Goal: Task Accomplishment & Management: Manage account settings

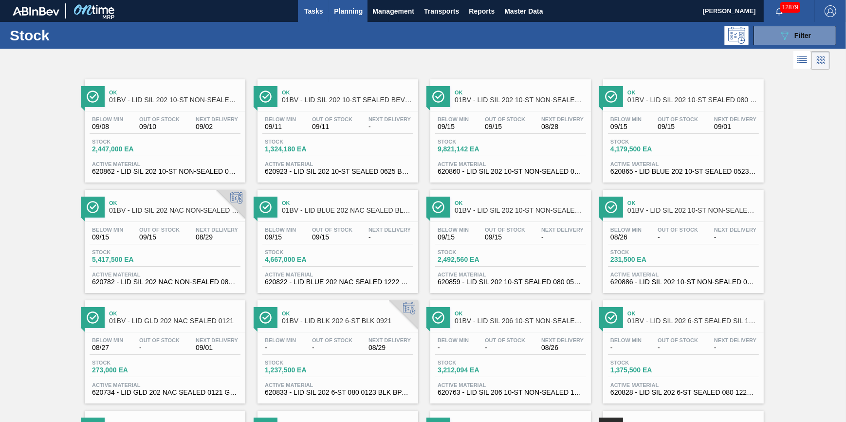
click at [320, 8] on span "Tasks" at bounding box center [313, 11] width 21 height 12
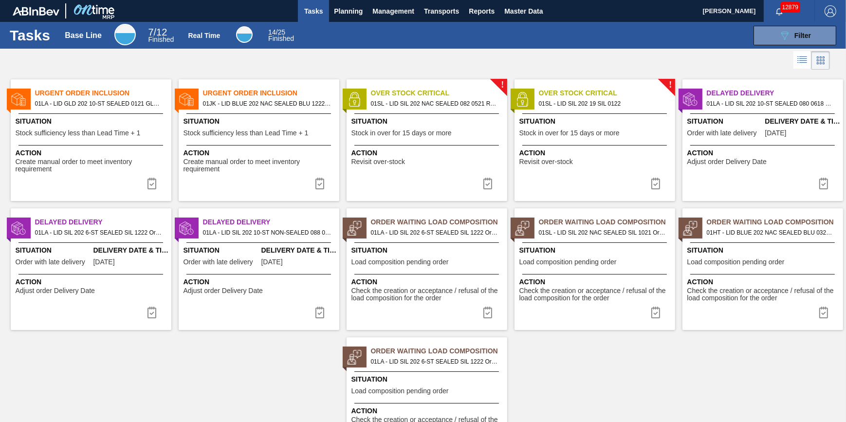
click at [113, 149] on span "Action" at bounding box center [92, 153] width 153 height 10
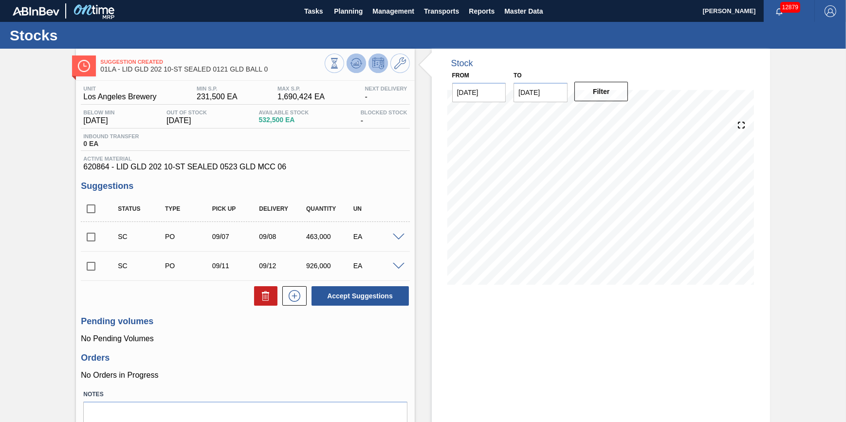
click at [351, 66] on icon at bounding box center [357, 63] width 12 height 12
click at [532, 98] on input "[DATE]" at bounding box center [541, 92] width 54 height 19
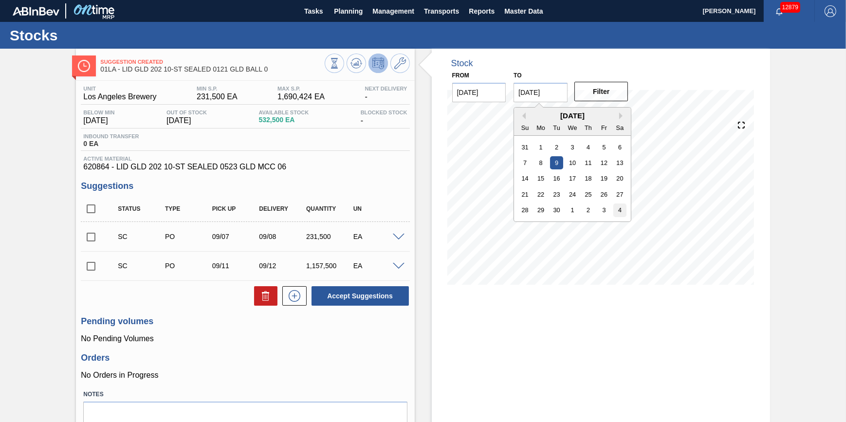
click at [619, 210] on div "4" at bounding box center [620, 210] width 13 height 13
type input "[DATE]"
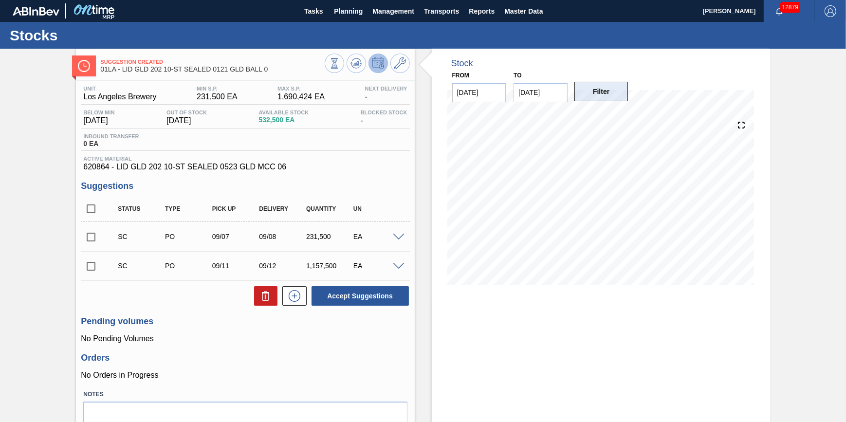
click at [616, 98] on button "Filter" at bounding box center [602, 91] width 54 height 19
click at [322, 12] on span "Tasks" at bounding box center [313, 11] width 21 height 12
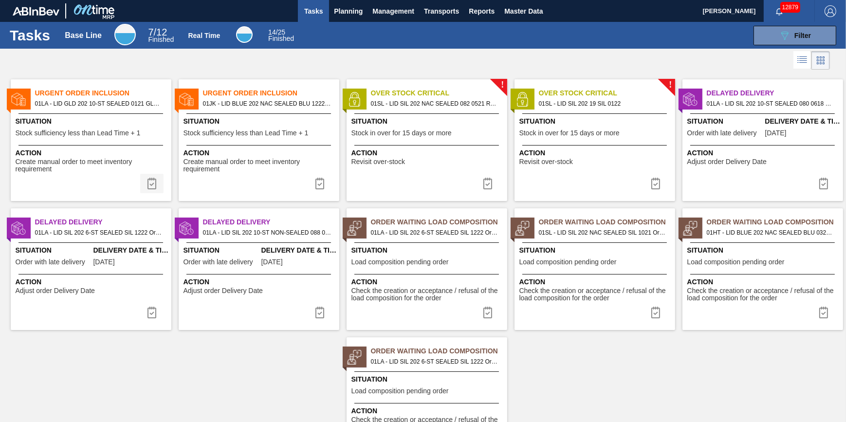
click at [150, 180] on img at bounding box center [152, 184] width 12 height 12
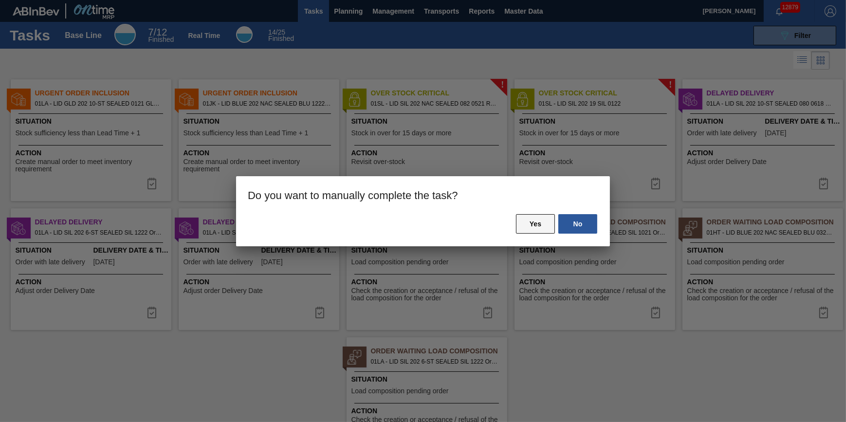
click at [521, 225] on button "Yes" at bounding box center [535, 223] width 39 height 19
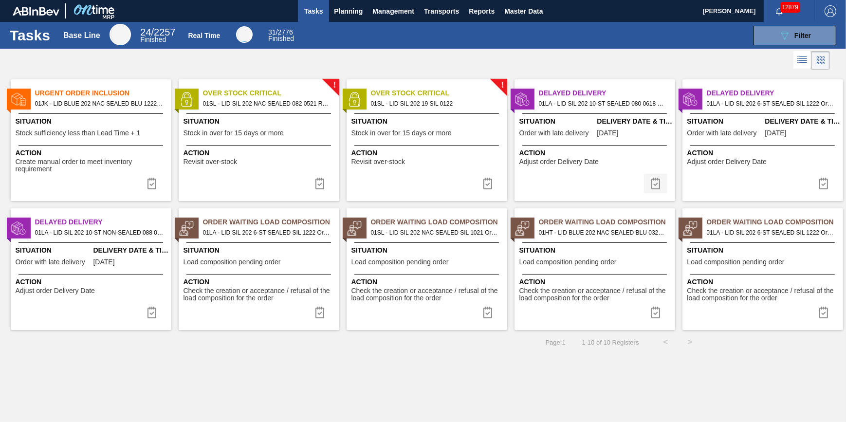
click at [655, 184] on img at bounding box center [656, 184] width 12 height 12
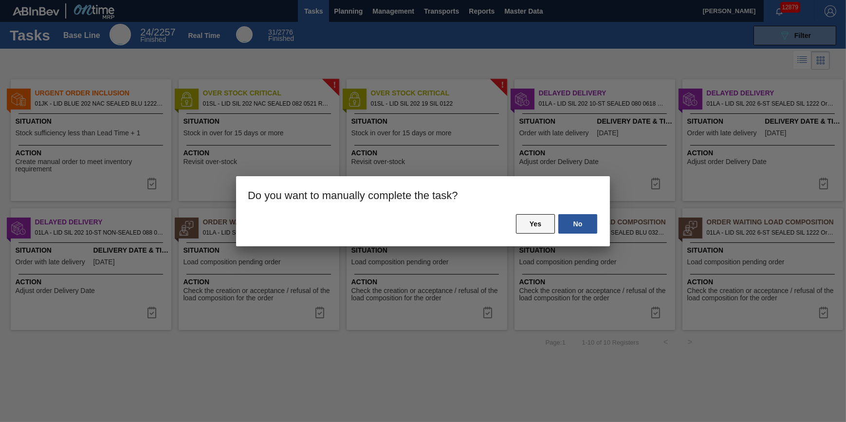
click at [539, 226] on button "Yes" at bounding box center [535, 223] width 39 height 19
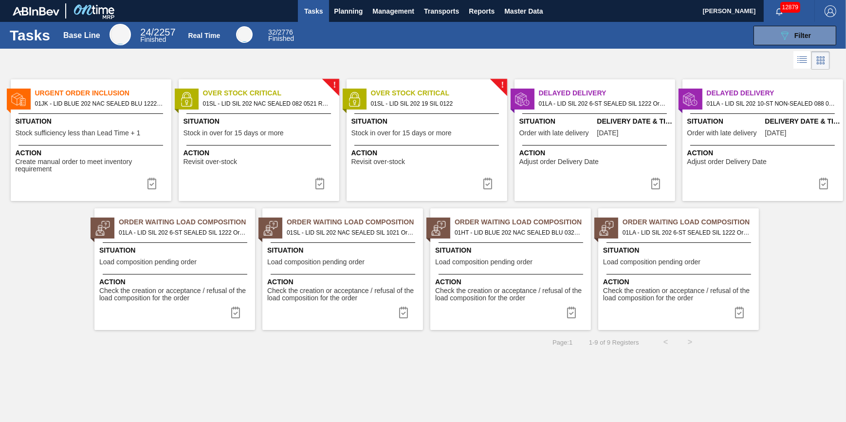
click at [657, 183] on img at bounding box center [656, 184] width 12 height 12
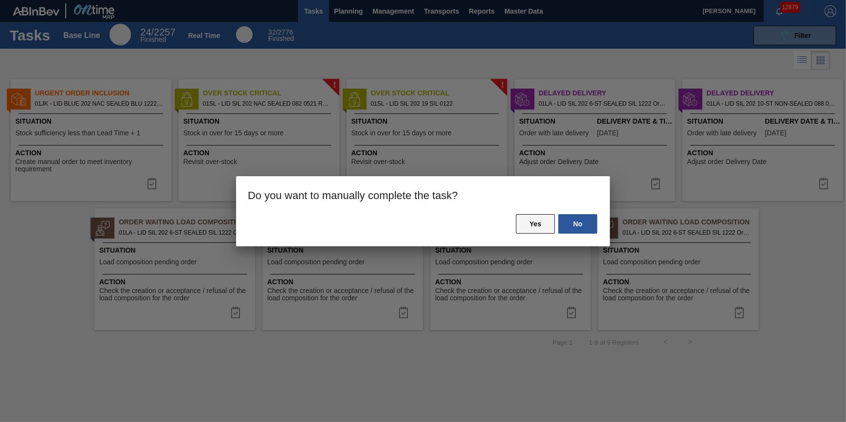
click at [543, 226] on button "Yes" at bounding box center [535, 223] width 39 height 19
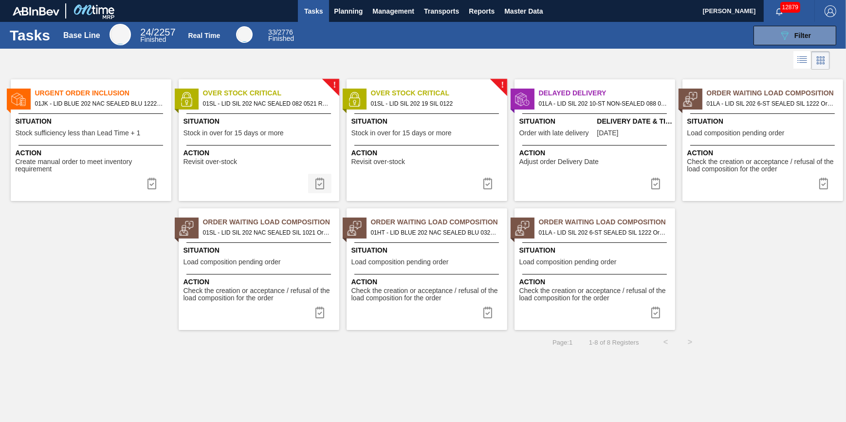
click at [321, 185] on img at bounding box center [320, 184] width 12 height 12
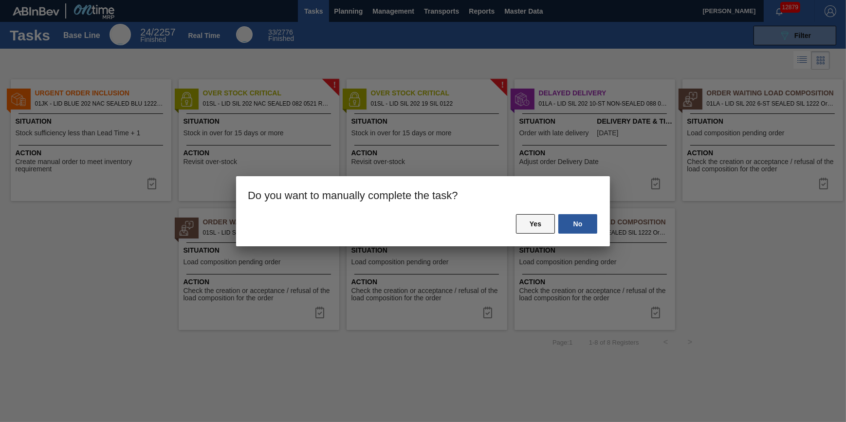
click at [538, 229] on button "Yes" at bounding box center [535, 223] width 39 height 19
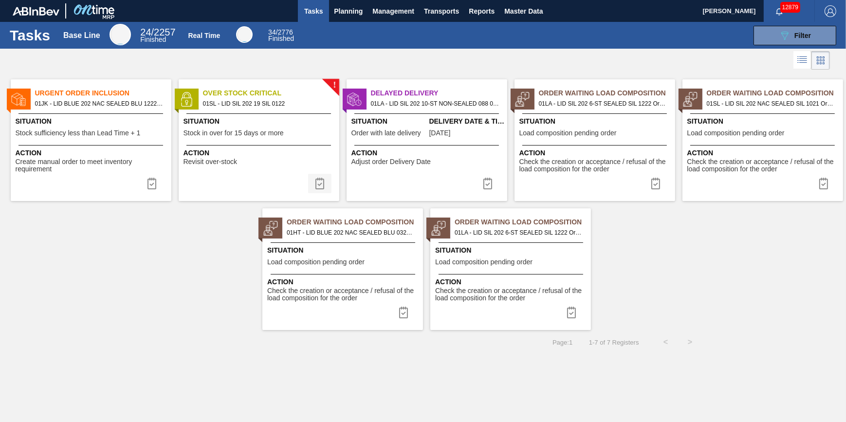
click at [325, 186] on img at bounding box center [320, 184] width 12 height 12
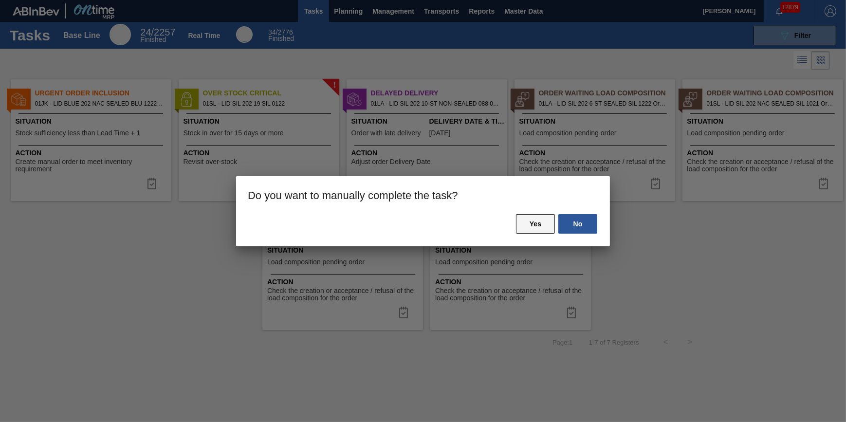
click at [529, 225] on button "Yes" at bounding box center [535, 223] width 39 height 19
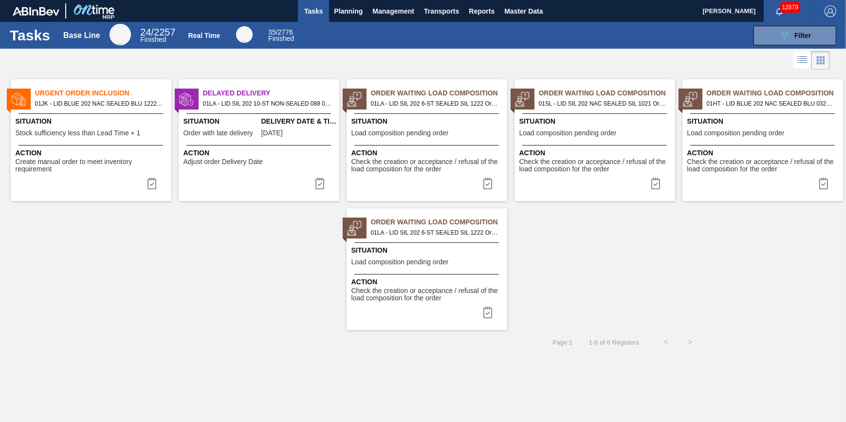
click at [107, 130] on span "Stock sufficiency less than Lead Time + 1" at bounding box center [78, 133] width 125 height 7
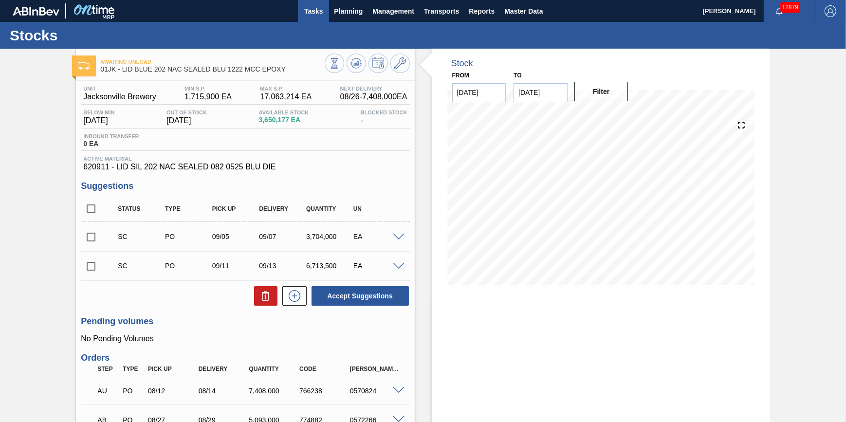
click at [304, 14] on span "Tasks" at bounding box center [313, 11] width 21 height 12
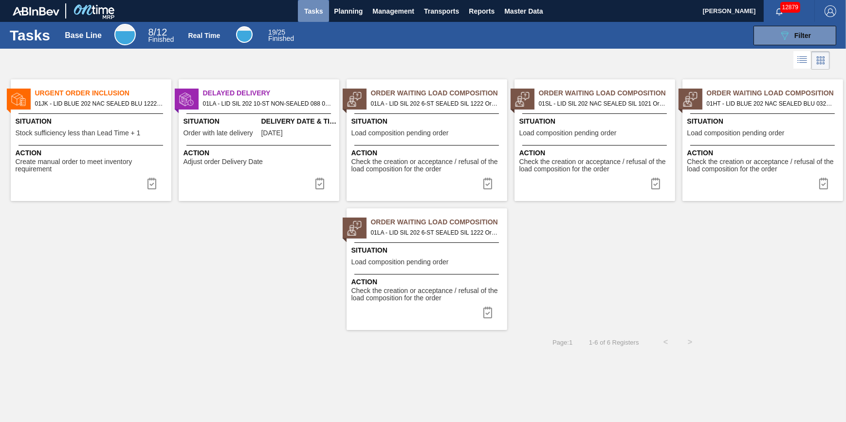
click at [318, 10] on span "Tasks" at bounding box center [313, 11] width 21 height 12
click at [333, 16] on button "Planning" at bounding box center [348, 11] width 38 height 22
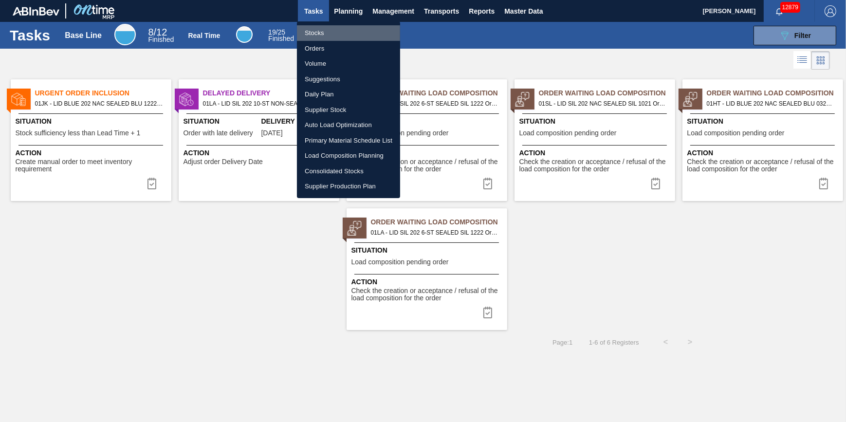
click at [335, 32] on li "Stocks" at bounding box center [348, 33] width 103 height 16
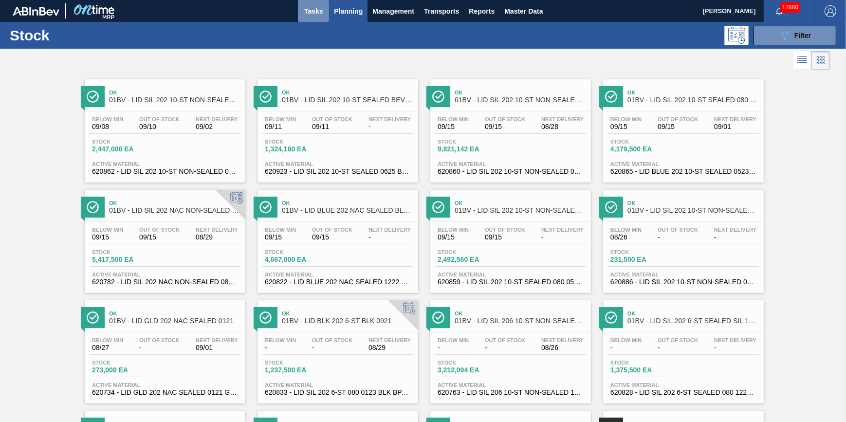
click at [327, 14] on button "Tasks" at bounding box center [313, 11] width 31 height 22
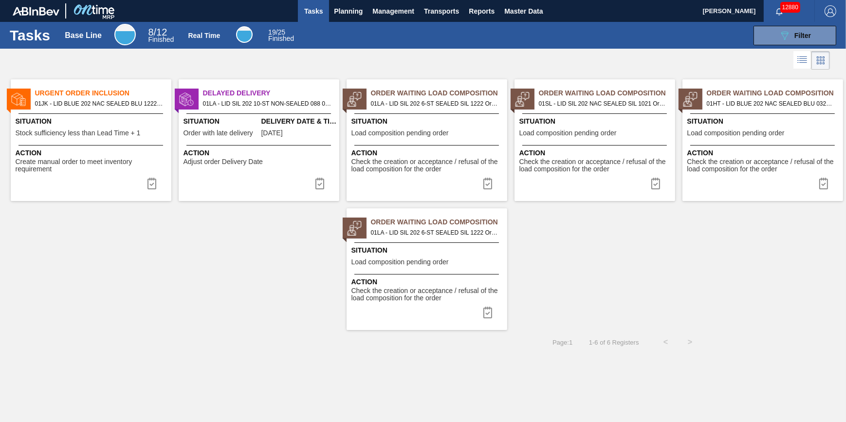
click at [316, 16] on span "Tasks" at bounding box center [313, 11] width 21 height 12
click at [322, 13] on span "Tasks" at bounding box center [313, 11] width 21 height 12
click at [346, 12] on span "Planning" at bounding box center [348, 11] width 29 height 12
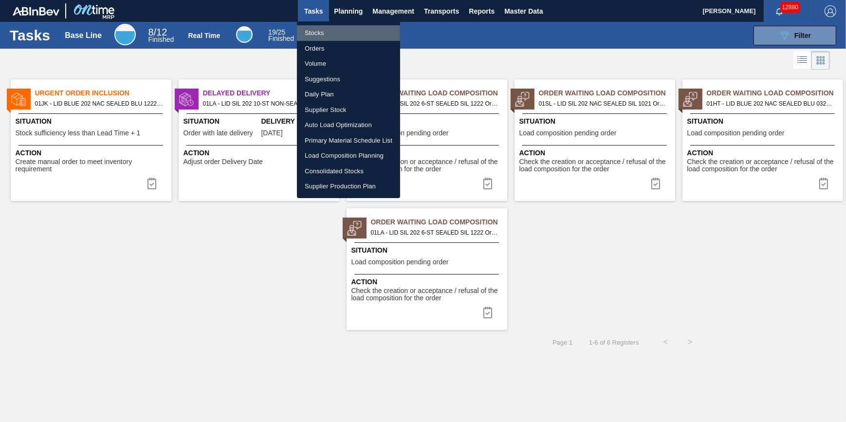
click at [336, 33] on li "Stocks" at bounding box center [348, 33] width 103 height 16
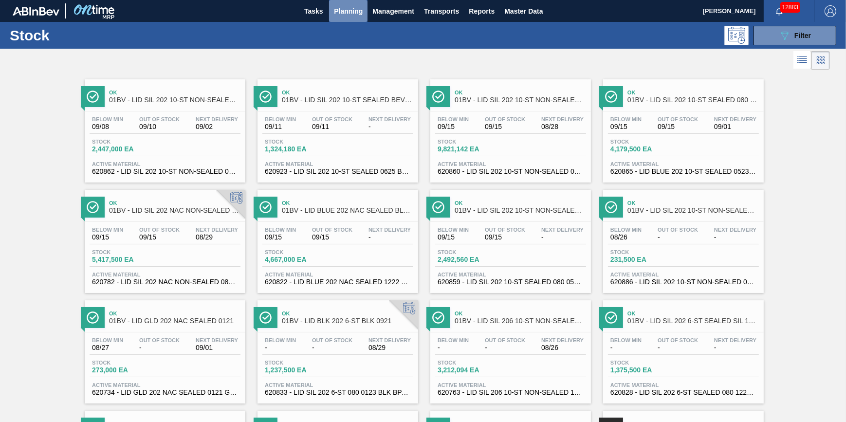
click at [336, 17] on button "Planning" at bounding box center [348, 11] width 38 height 22
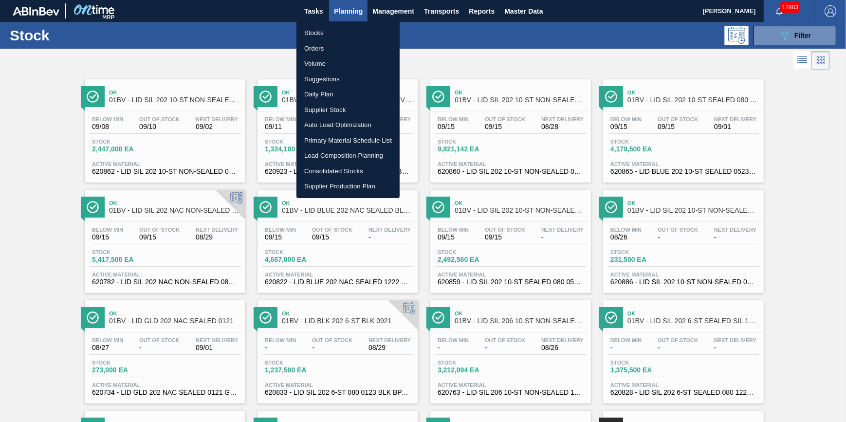
click at [342, 31] on li "Stocks" at bounding box center [348, 33] width 103 height 16
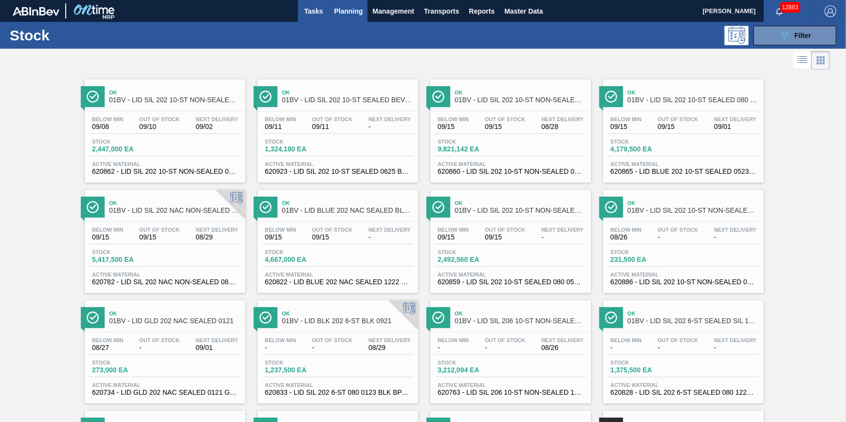
click at [323, 7] on span "Tasks" at bounding box center [313, 11] width 21 height 12
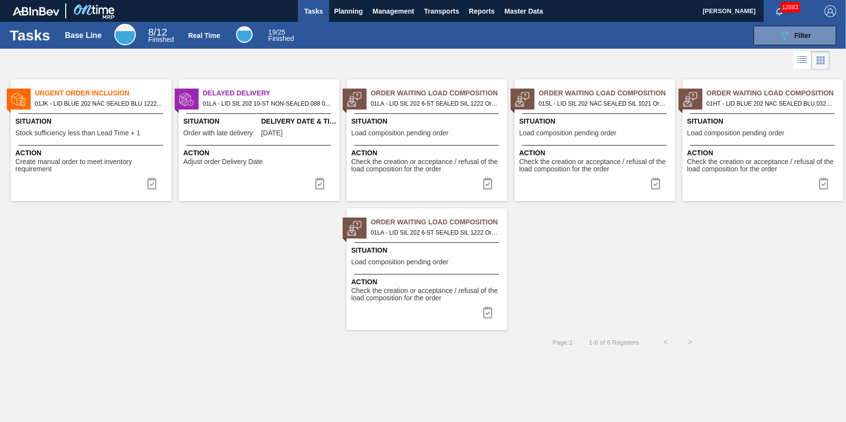
click at [434, 160] on span "Check the creation or acceptance / refusal of the load composition for the order" at bounding box center [428, 165] width 153 height 15
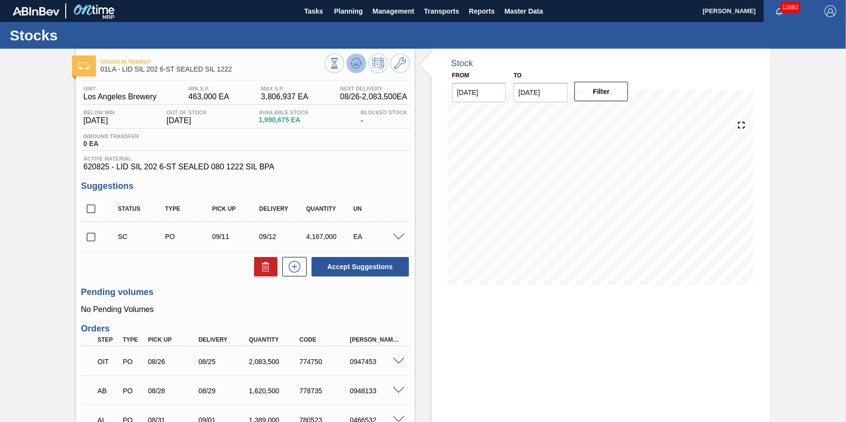
click at [357, 64] on icon at bounding box center [357, 63] width 1 height 4
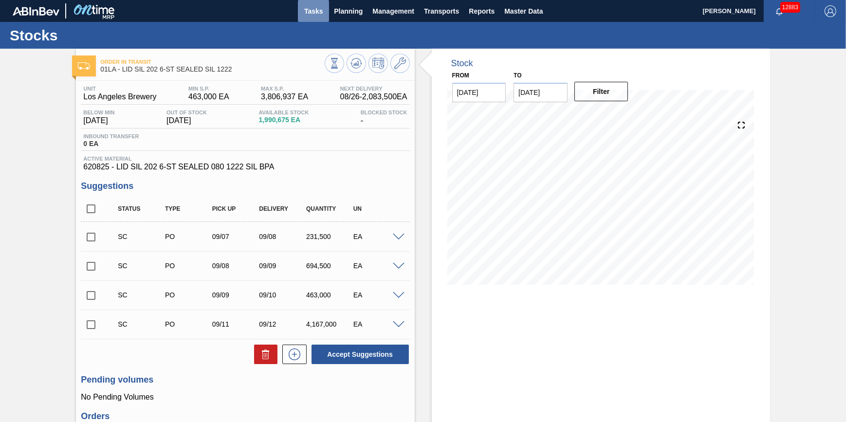
click at [310, 9] on span "Tasks" at bounding box center [313, 11] width 21 height 12
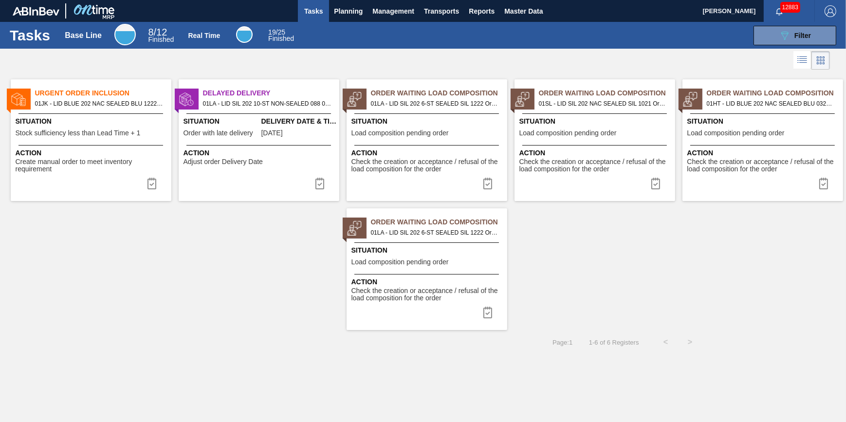
click at [445, 267] on div "Situation Load composition pending order" at bounding box center [428, 257] width 153 height 24
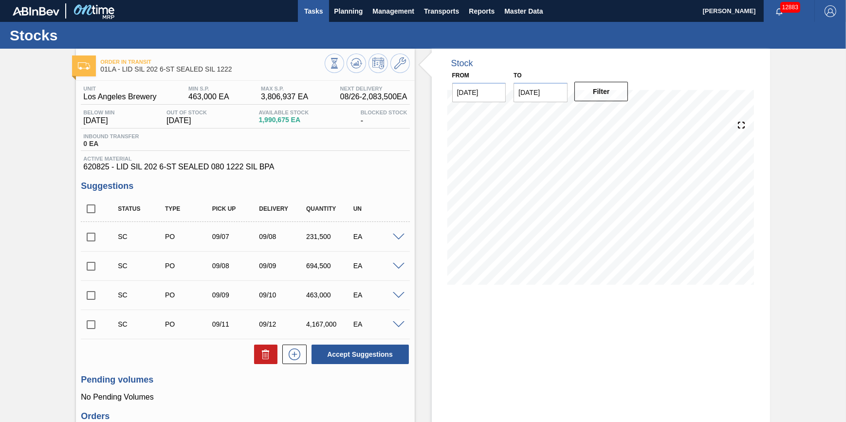
click at [310, 10] on span "Tasks" at bounding box center [313, 11] width 21 height 12
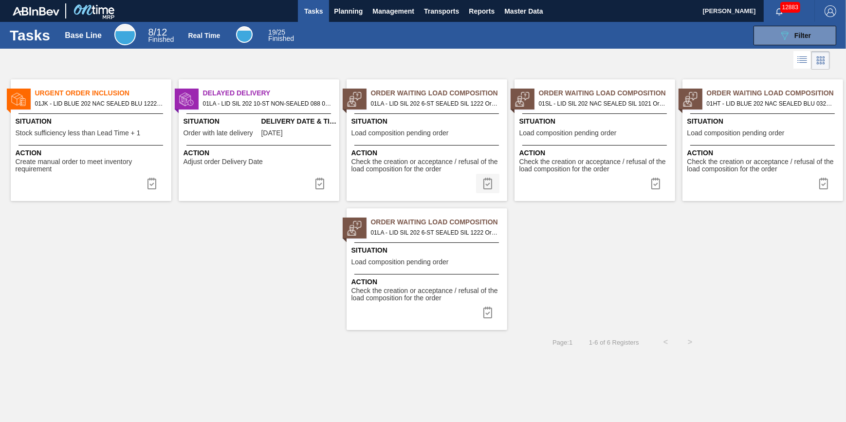
click at [482, 180] on img at bounding box center [488, 184] width 12 height 12
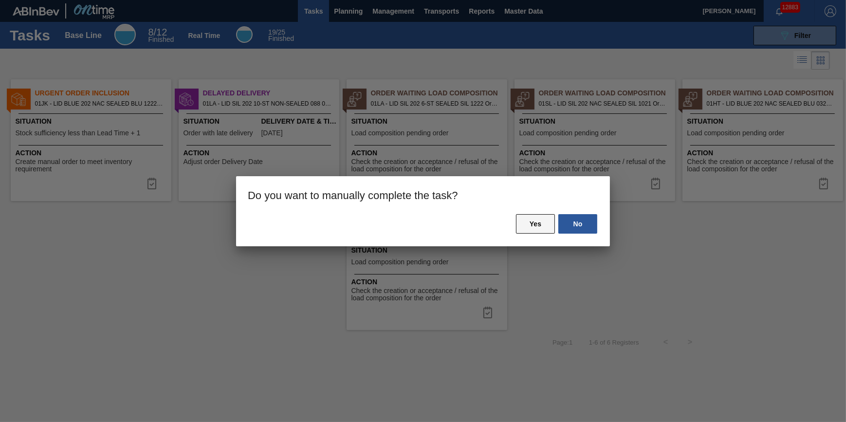
click at [535, 224] on button "Yes" at bounding box center [535, 223] width 39 height 19
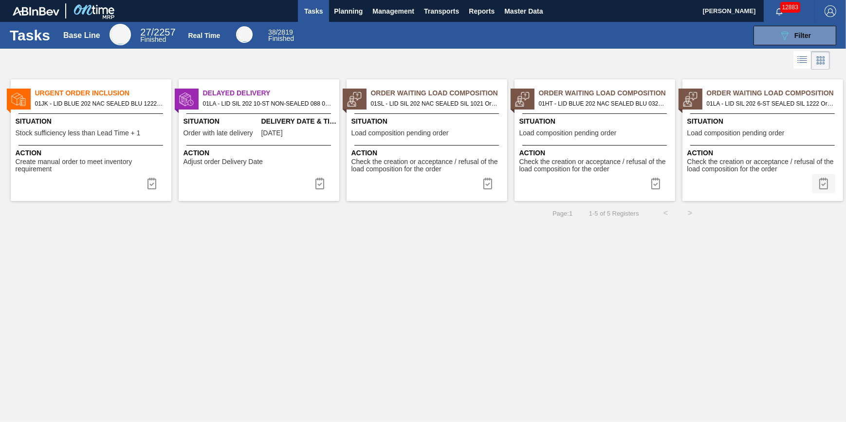
click at [821, 185] on img at bounding box center [824, 184] width 12 height 12
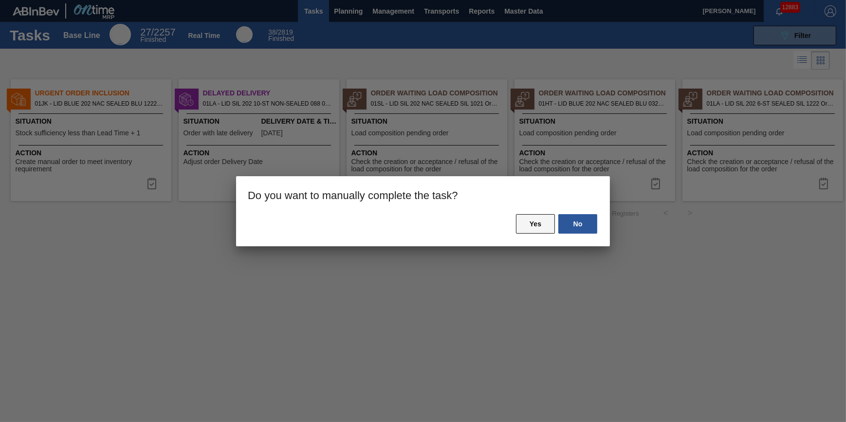
click at [544, 224] on button "Yes" at bounding box center [535, 223] width 39 height 19
click at [526, 221] on button "Yes" at bounding box center [535, 223] width 39 height 19
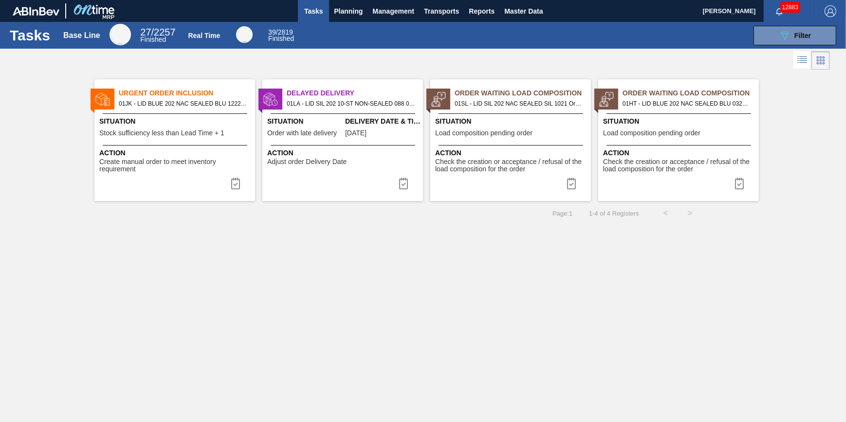
click at [486, 120] on span "Situation" at bounding box center [511, 121] width 153 height 10
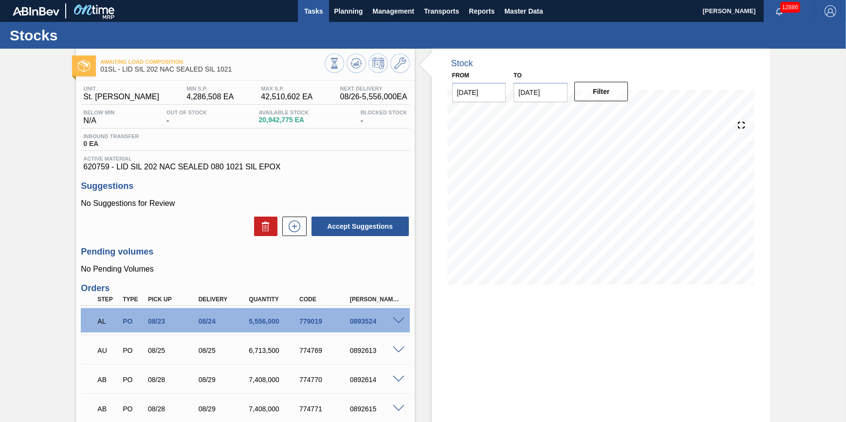
click at [317, 14] on span "Tasks" at bounding box center [313, 11] width 21 height 12
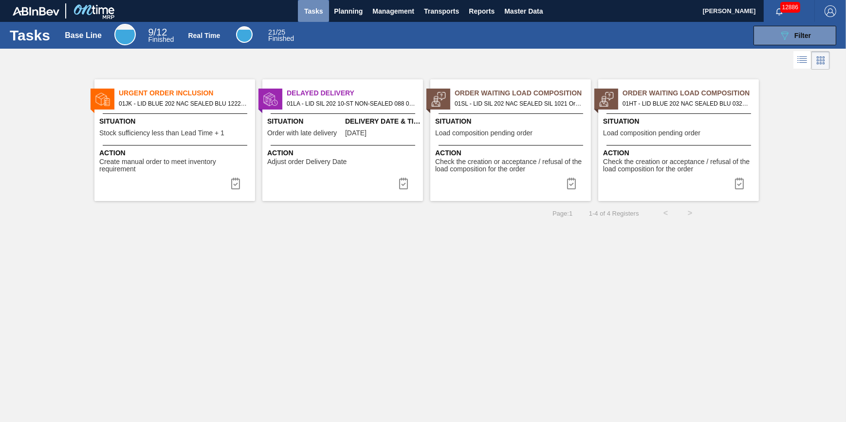
click at [320, 12] on span "Tasks" at bounding box center [313, 11] width 21 height 12
click at [307, 11] on span "Tasks" at bounding box center [313, 11] width 21 height 12
click at [319, 9] on span "Tasks" at bounding box center [313, 11] width 21 height 12
click at [336, 10] on span "Planning" at bounding box center [348, 11] width 29 height 12
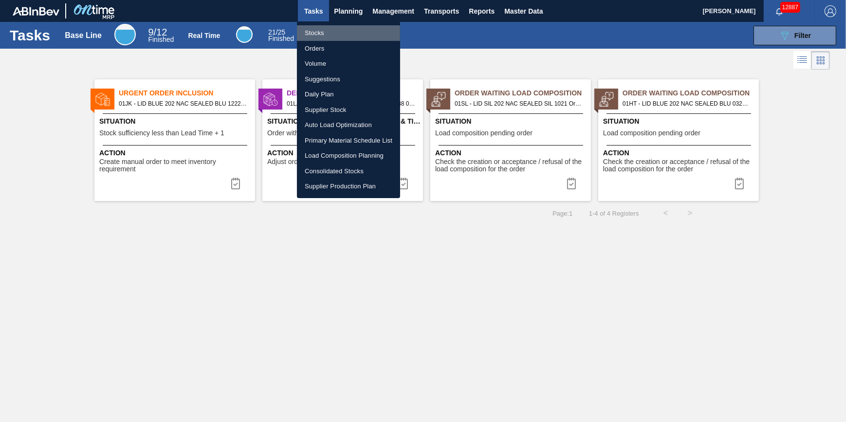
click at [337, 27] on li "Stocks" at bounding box center [348, 33] width 103 height 16
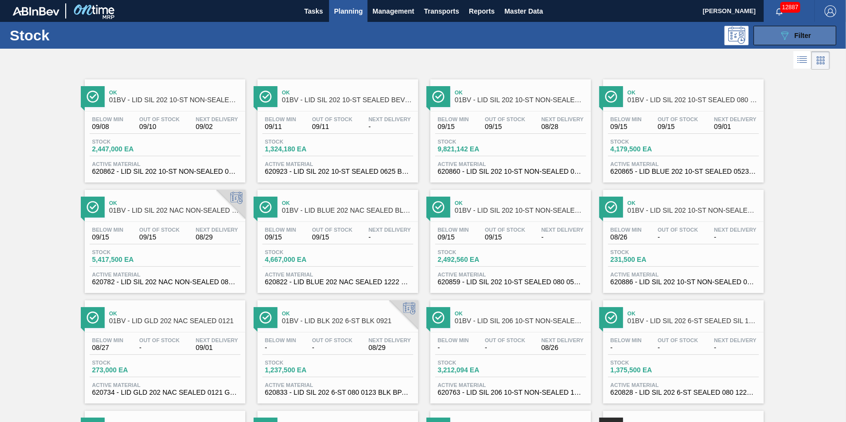
click at [797, 33] on span "Filter" at bounding box center [803, 36] width 17 height 8
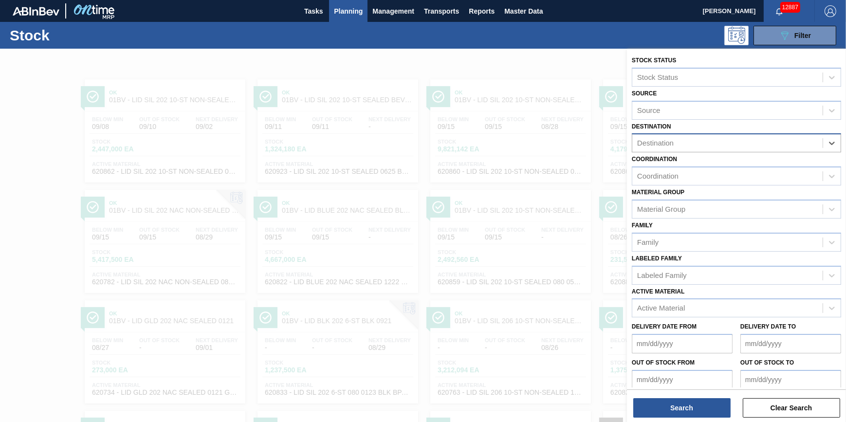
click at [736, 297] on div "Active Material Active Material" at bounding box center [736, 301] width 209 height 33
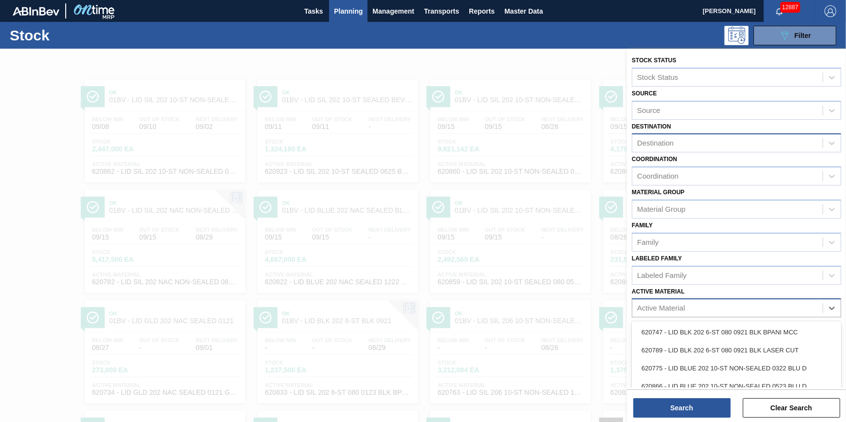
click at [735, 302] on div "Active Material" at bounding box center [728, 308] width 190 height 14
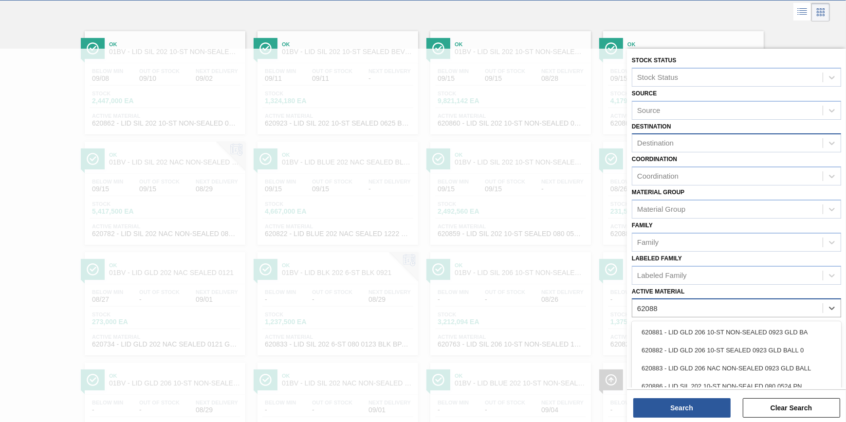
type Material "620886"
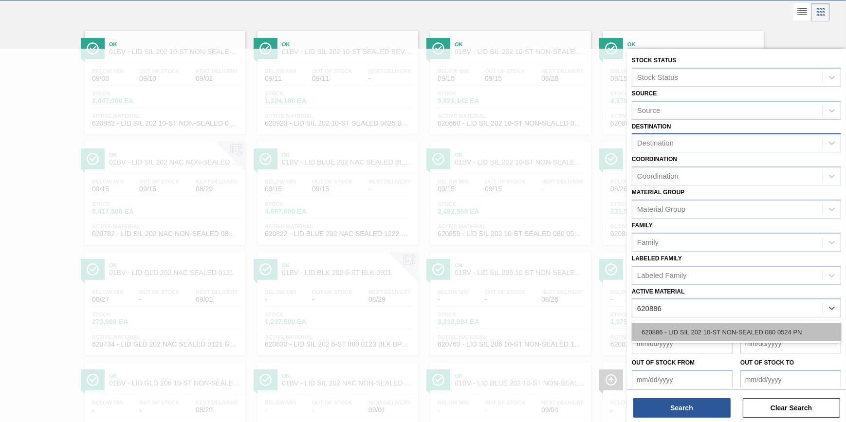
click at [747, 334] on div "620886 - LID SIL 202 10-ST NON-SEALED 080 0524 PN" at bounding box center [736, 332] width 209 height 18
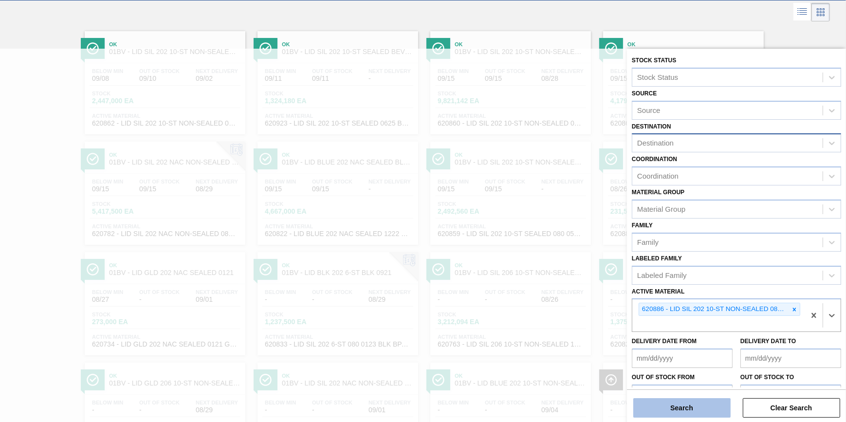
click at [698, 413] on button "Search" at bounding box center [682, 407] width 97 height 19
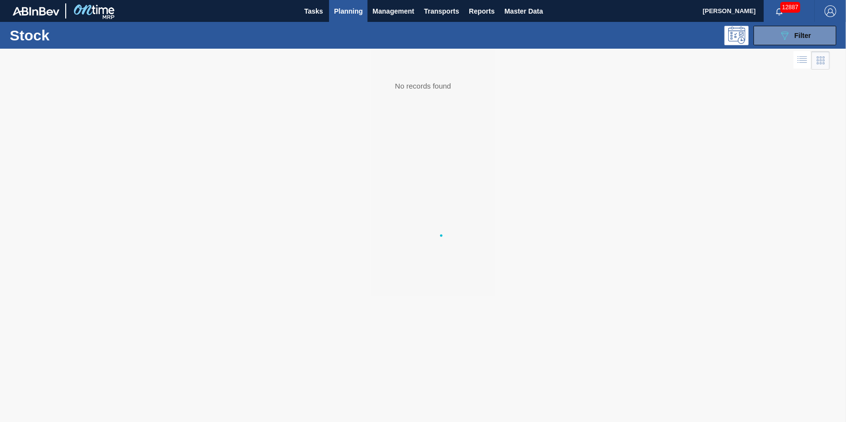
scroll to position [0, 0]
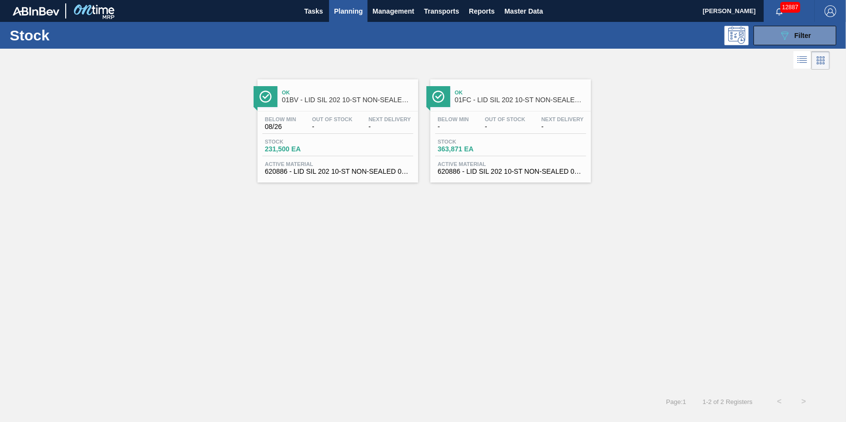
click at [354, 156] on div "Stock 231,500 EA" at bounding box center [338, 148] width 151 height 18
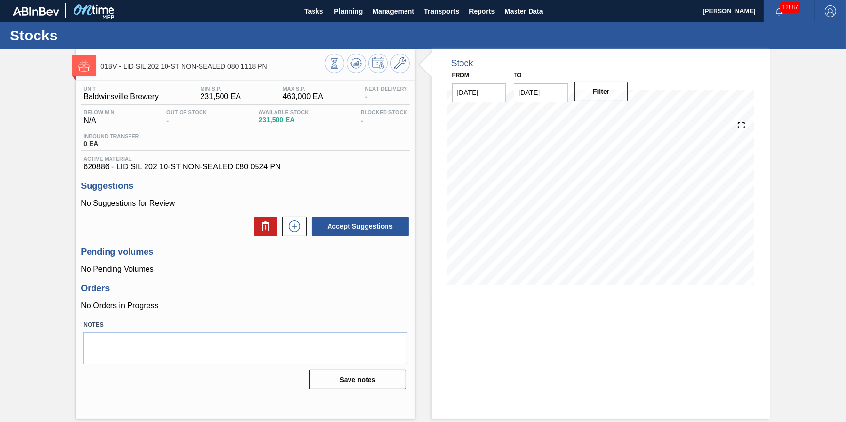
click at [551, 95] on input "10/04/2025" at bounding box center [541, 92] width 54 height 19
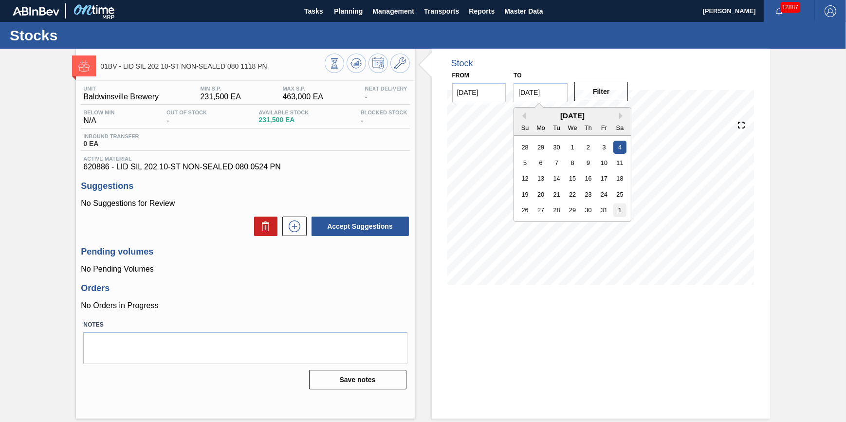
click at [620, 215] on div "1" at bounding box center [620, 210] width 13 height 13
type input "[DATE]"
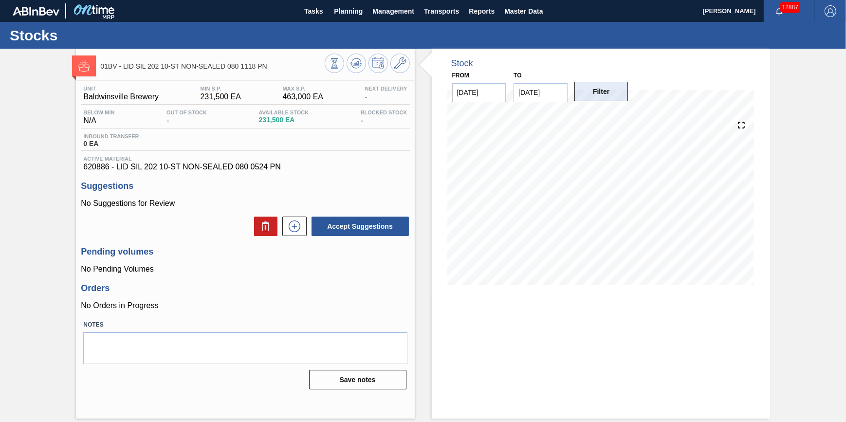
click at [610, 94] on button "Filter" at bounding box center [602, 91] width 54 height 19
click at [349, 8] on span "Planning" at bounding box center [348, 11] width 29 height 12
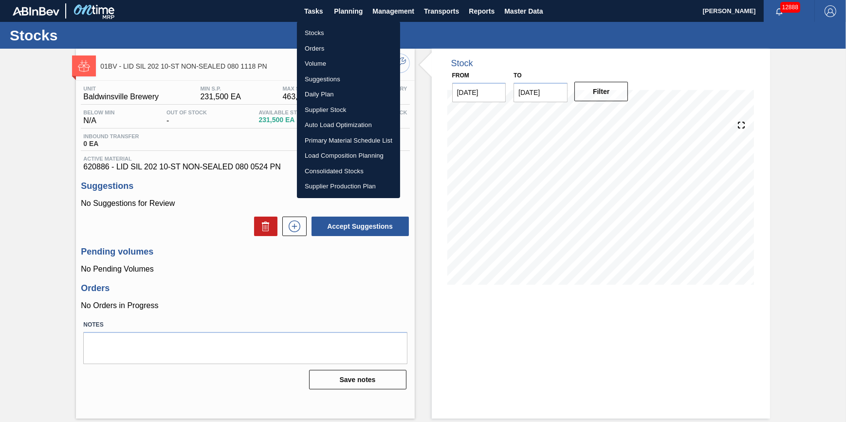
click at [348, 28] on li "Stocks" at bounding box center [348, 33] width 103 height 16
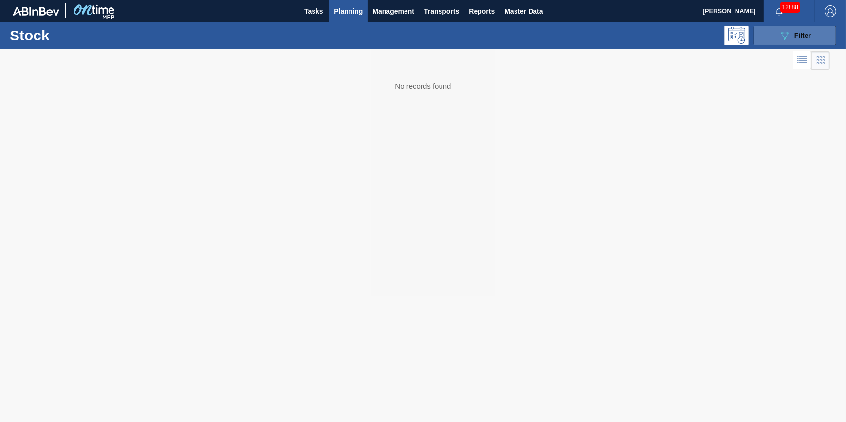
click at [799, 26] on button "089F7B8B-B2A5-4AFE-B5C0-19BA573D28AC Filter" at bounding box center [795, 35] width 83 height 19
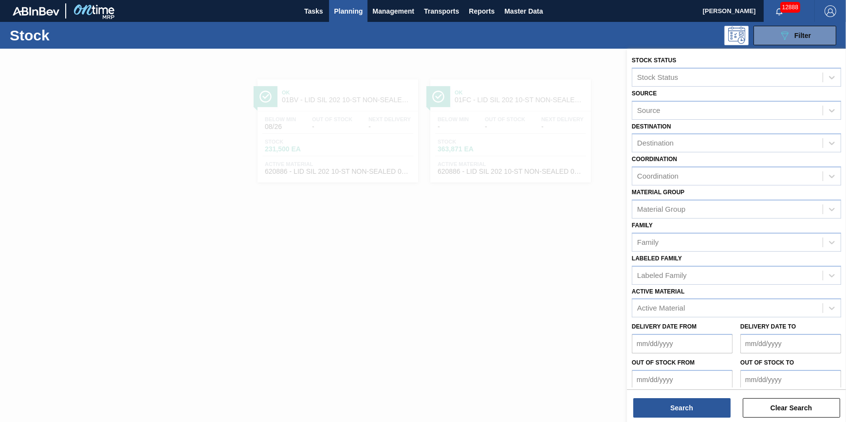
click at [801, 320] on div "Delivery Date to" at bounding box center [791, 337] width 101 height 34
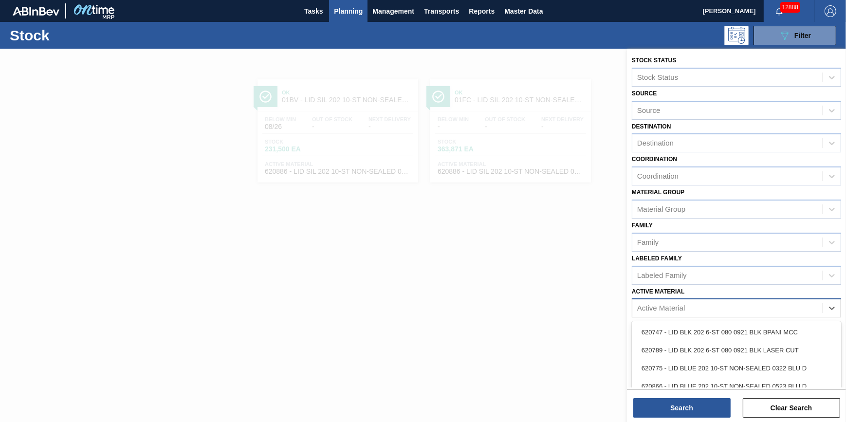
click at [734, 305] on div "Active Material" at bounding box center [728, 308] width 190 height 14
type Material "620836"
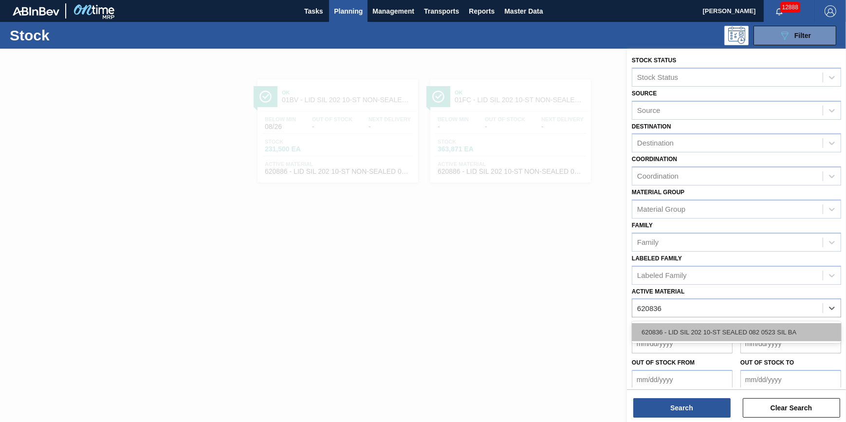
click at [772, 336] on div "620836 - LID SIL 202 10-ST SEALED 082 0523 SIL BA" at bounding box center [736, 332] width 209 height 18
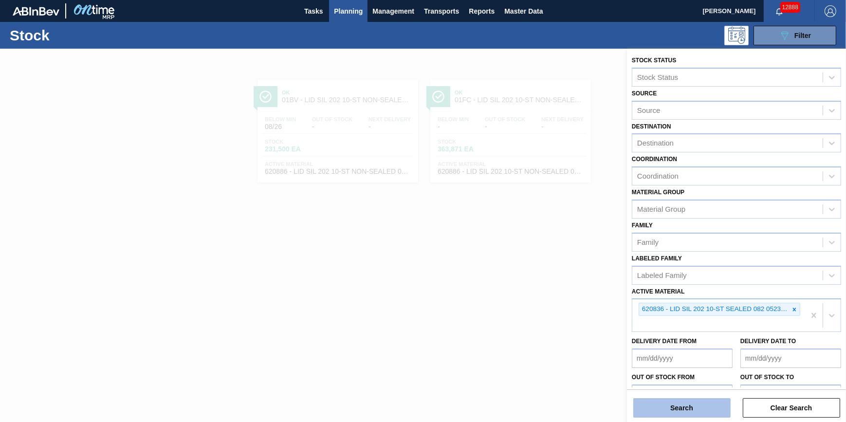
click at [689, 402] on button "Search" at bounding box center [682, 407] width 97 height 19
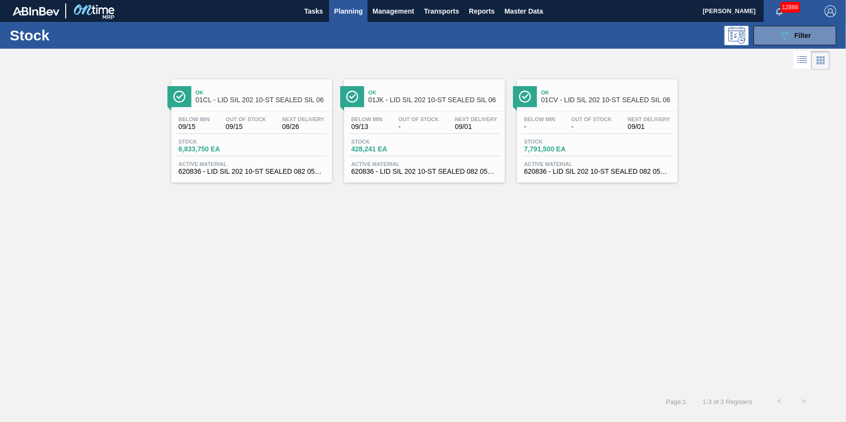
click at [289, 148] on div "Stock 6,833,750 EA" at bounding box center [251, 148] width 151 height 18
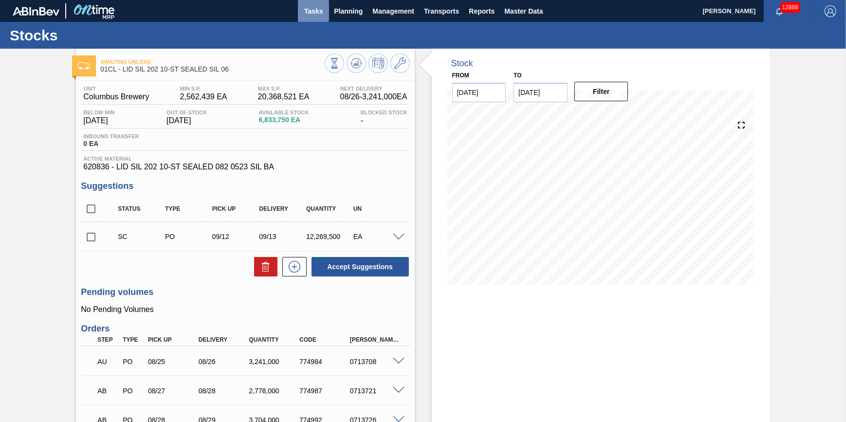
click at [316, 10] on span "Tasks" at bounding box center [313, 11] width 21 height 12
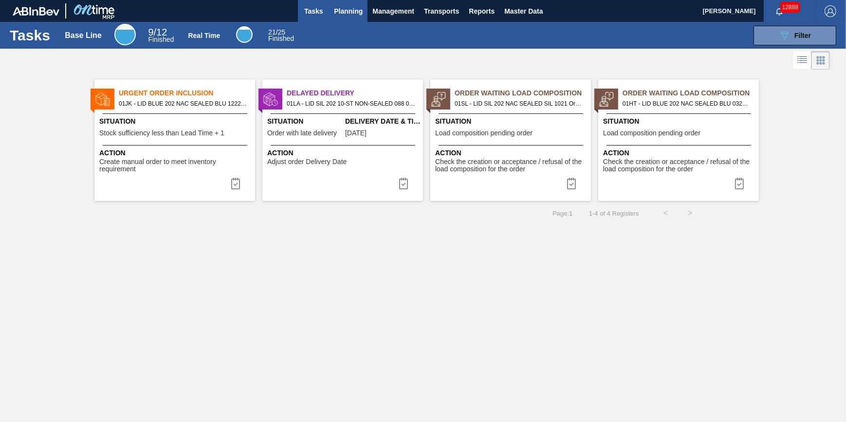
click at [352, 11] on span "Planning" at bounding box center [348, 11] width 29 height 12
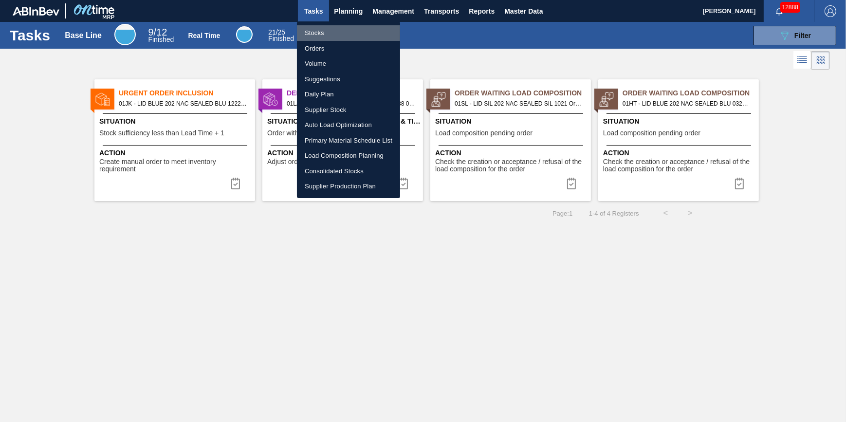
click at [358, 27] on li "Stocks" at bounding box center [348, 33] width 103 height 16
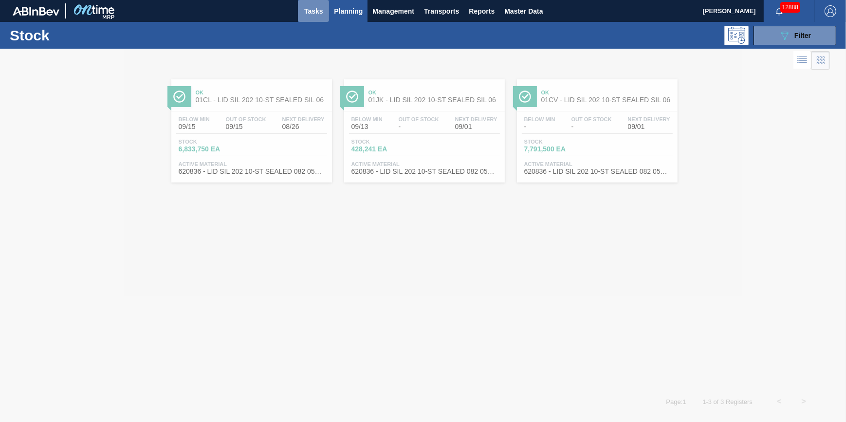
click at [328, 10] on button "Tasks" at bounding box center [313, 11] width 31 height 22
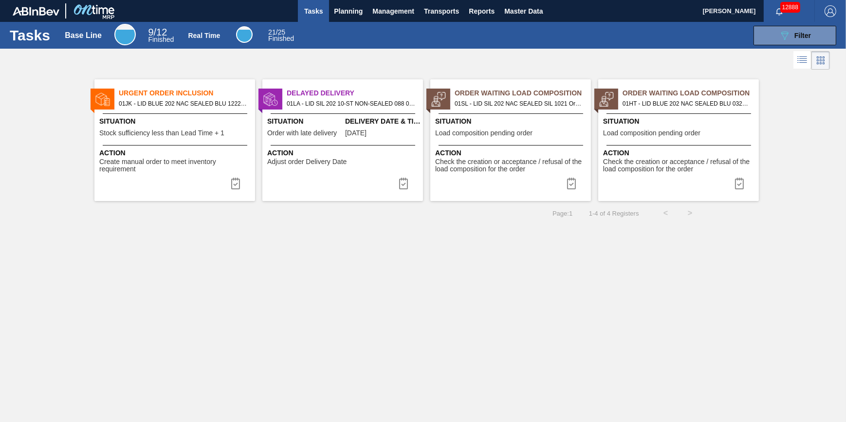
click at [508, 152] on span "Action" at bounding box center [511, 153] width 153 height 10
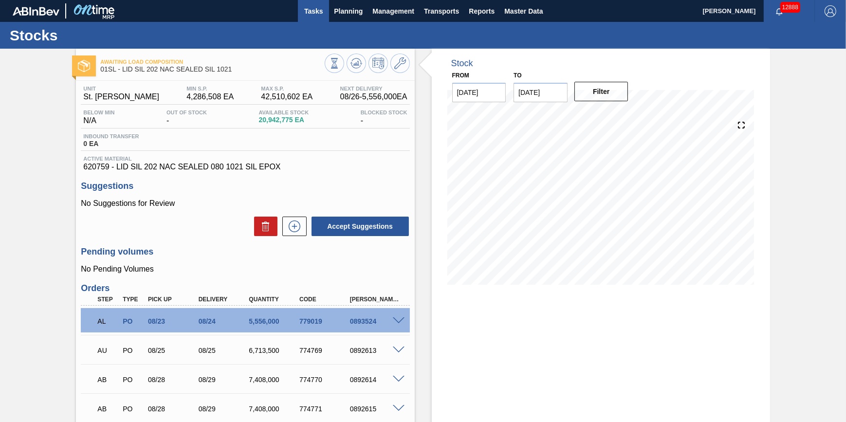
click at [300, 10] on button "Tasks" at bounding box center [313, 11] width 31 height 22
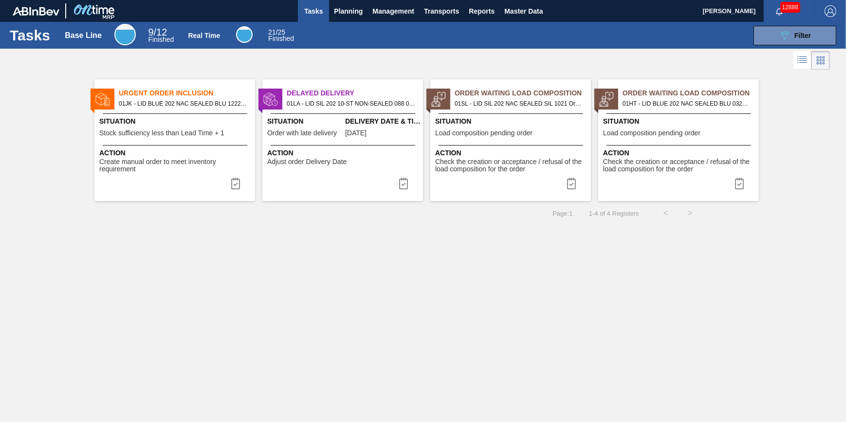
click at [474, 135] on span "Load composition pending order" at bounding box center [483, 133] width 97 height 7
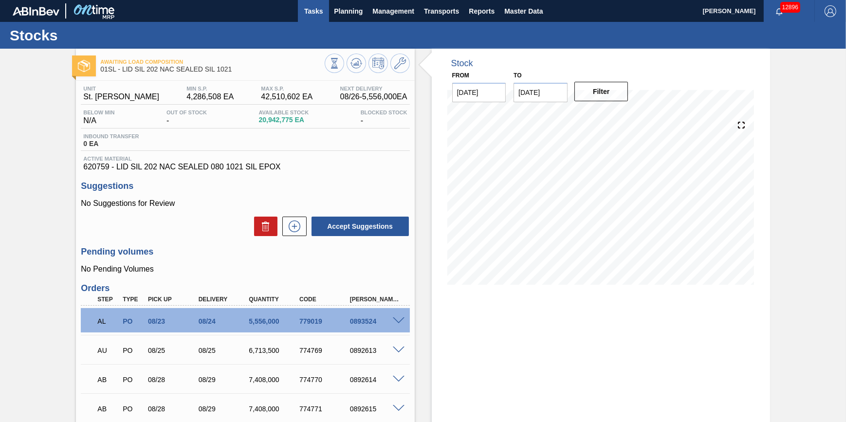
click at [313, 10] on span "Tasks" at bounding box center [313, 11] width 21 height 12
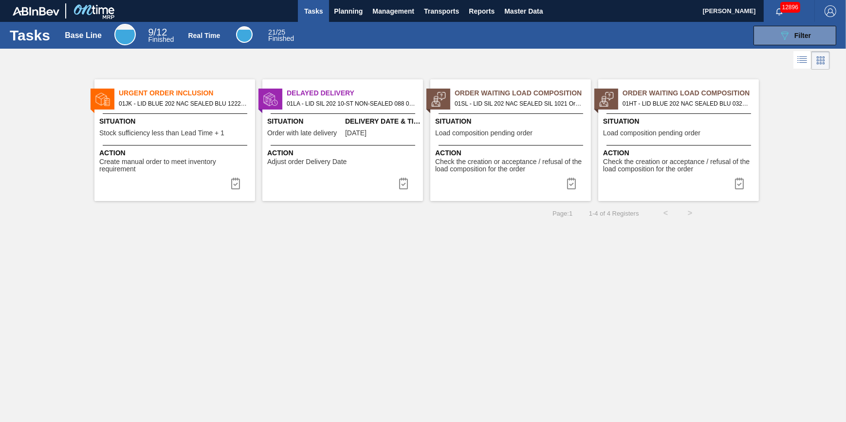
click at [526, 162] on span "Check the creation or acceptance / refusal of the load composition for the order" at bounding box center [511, 165] width 153 height 15
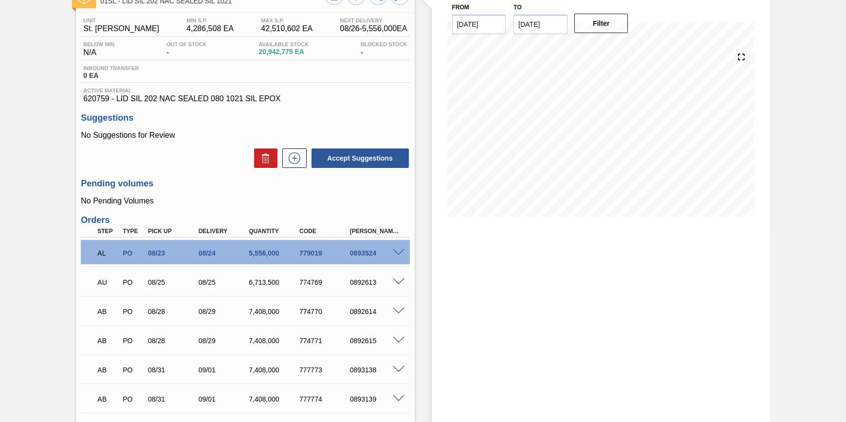
scroll to position [67, 0]
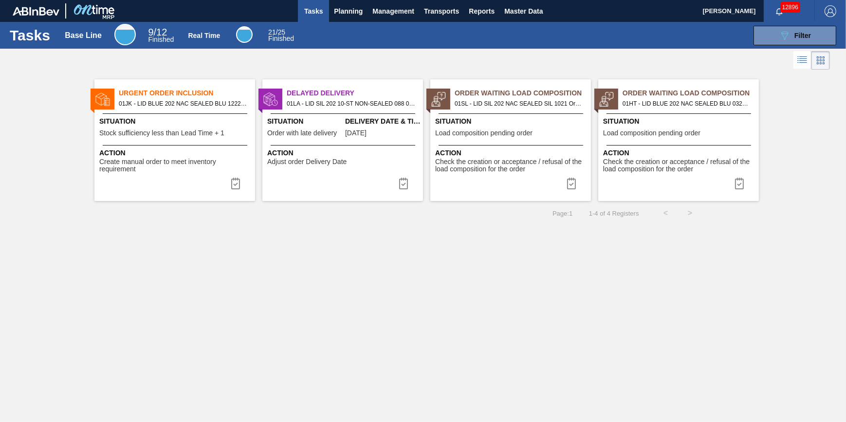
click at [515, 151] on span "Action" at bounding box center [511, 153] width 153 height 10
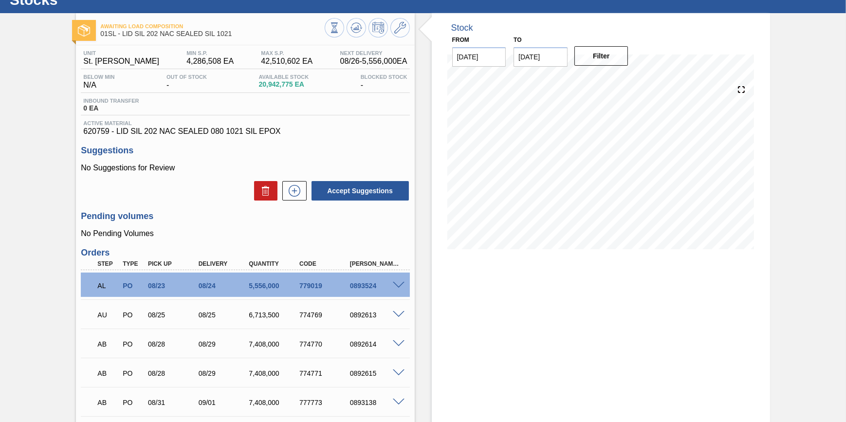
scroll to position [44, 0]
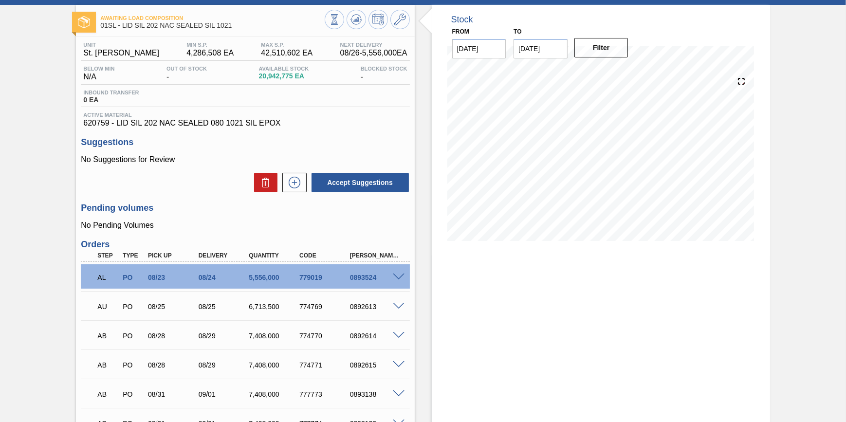
click at [402, 278] on span at bounding box center [399, 277] width 12 height 7
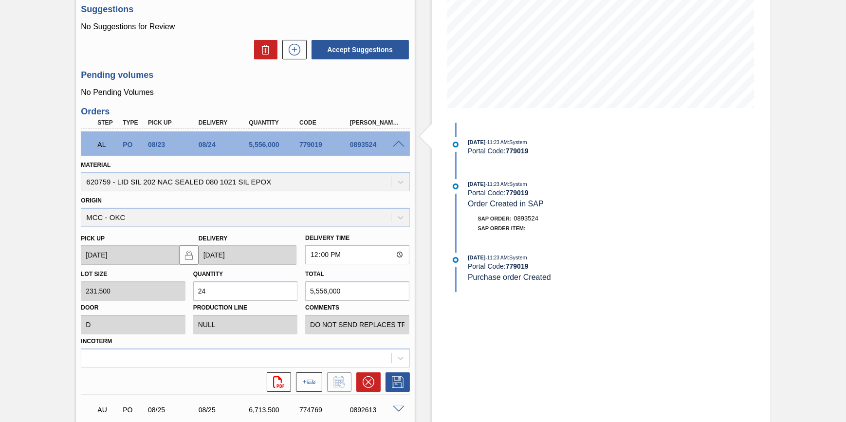
scroll to position [0, 30]
click at [443, 335] on div "Awaiting Load Composition 01SL - LID SIL 202 NAC SEALED SIL 1021 Unit St. Louis…" at bounding box center [423, 319] width 846 height 895
click at [455, 342] on div "Awaiting Load Composition 01SL - LID SIL 202 NAC SEALED SIL 1021 Unit St. Louis…" at bounding box center [423, 319] width 846 height 895
drag, startPoint x: 455, startPoint y: 342, endPoint x: 565, endPoint y: 366, distance: 112.6
click at [565, 366] on div "Stock From 08/26/2025 to 11/01/2025 Filter 08/24/2025 - 11:23 AM : System Porta…" at bounding box center [601, 319] width 338 height 895
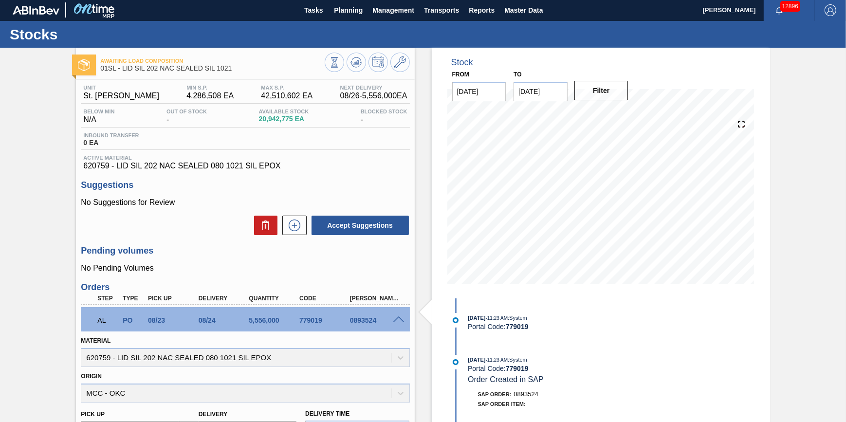
scroll to position [0, 0]
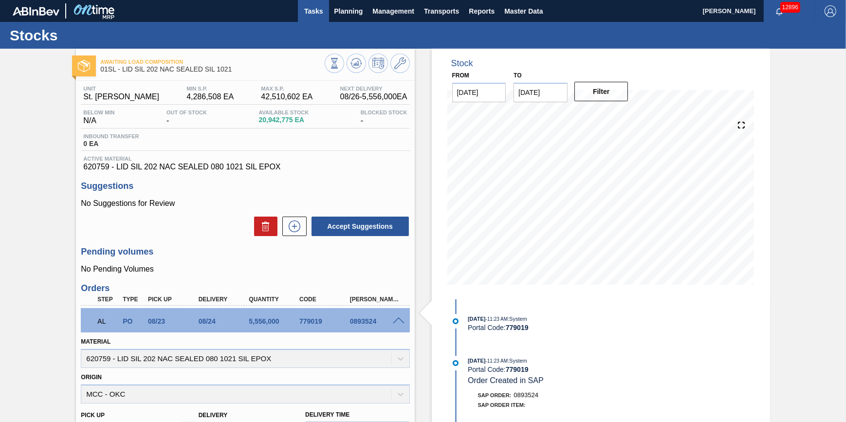
click at [307, 9] on span "Tasks" at bounding box center [313, 11] width 21 height 12
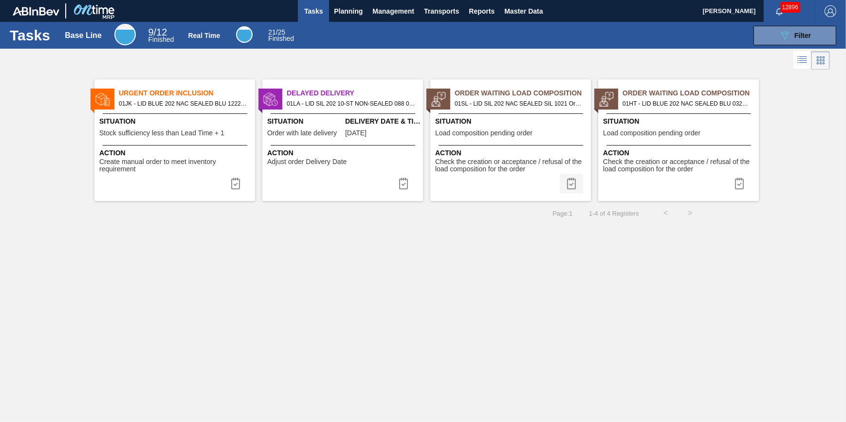
click at [568, 179] on img at bounding box center [572, 184] width 12 height 12
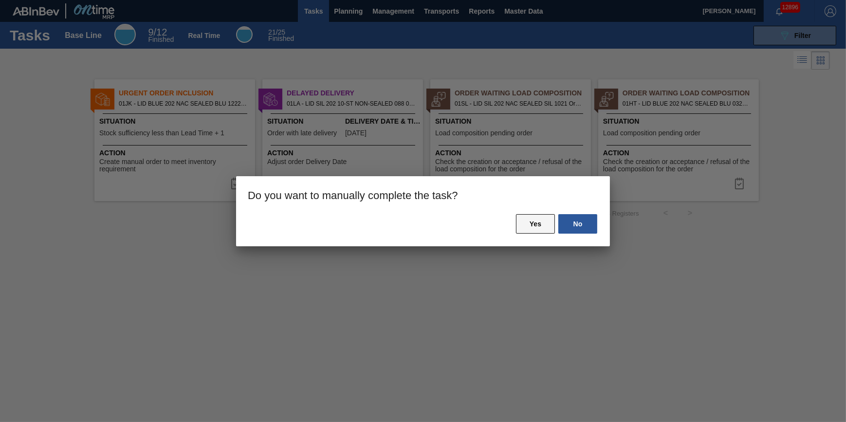
click at [536, 229] on button "Yes" at bounding box center [535, 223] width 39 height 19
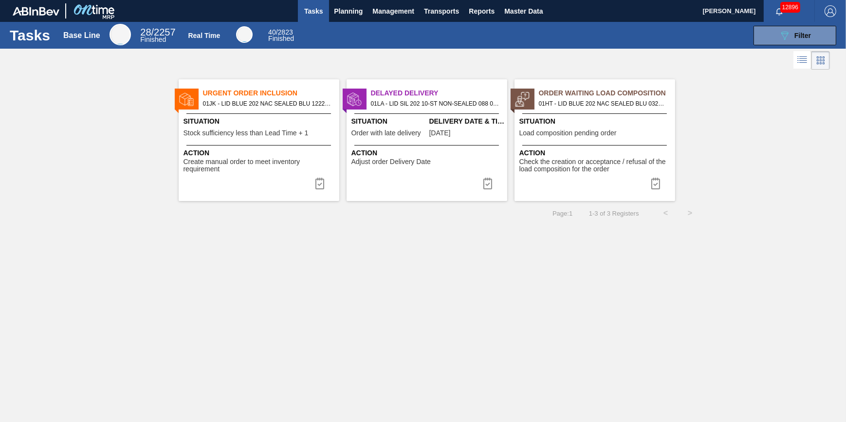
click at [550, 123] on span "Situation" at bounding box center [596, 121] width 153 height 10
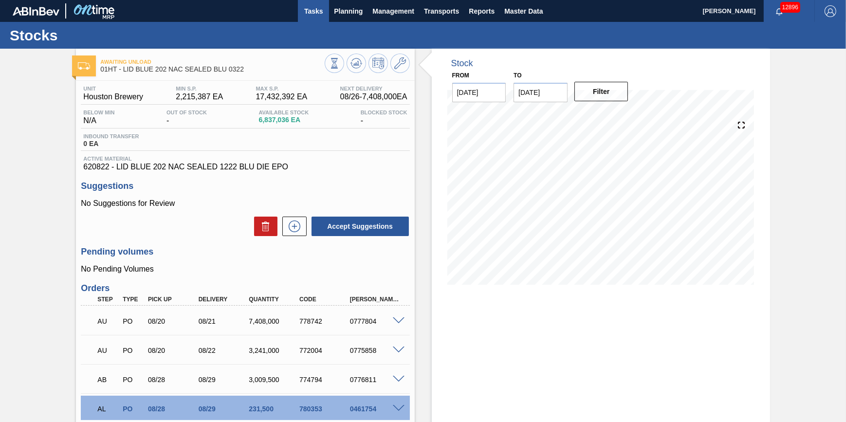
click at [313, 10] on span "Tasks" at bounding box center [313, 11] width 21 height 12
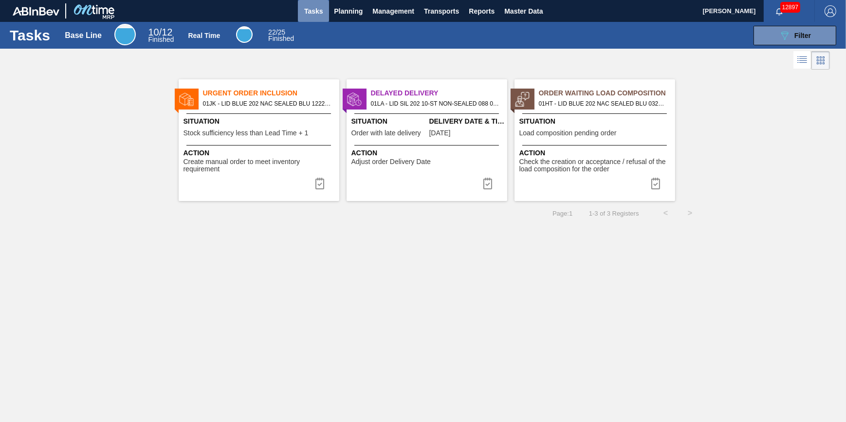
click at [318, 18] on button "Tasks" at bounding box center [313, 11] width 31 height 22
click at [343, 15] on span "Planning" at bounding box center [348, 11] width 29 height 12
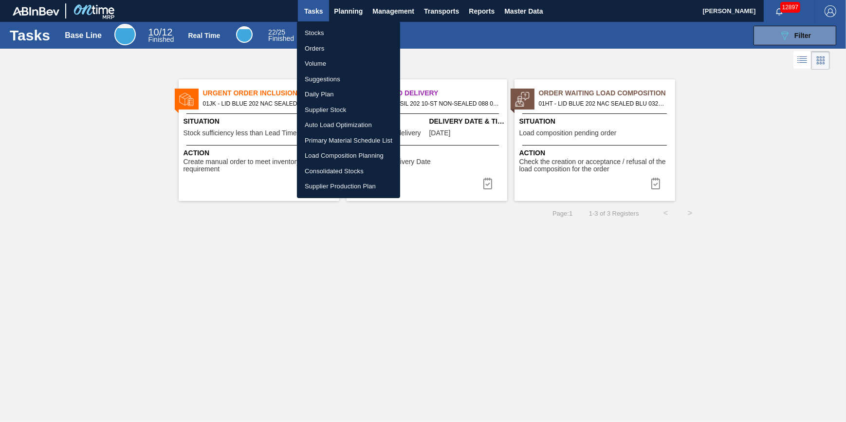
click at [341, 28] on li "Stocks" at bounding box center [348, 33] width 103 height 16
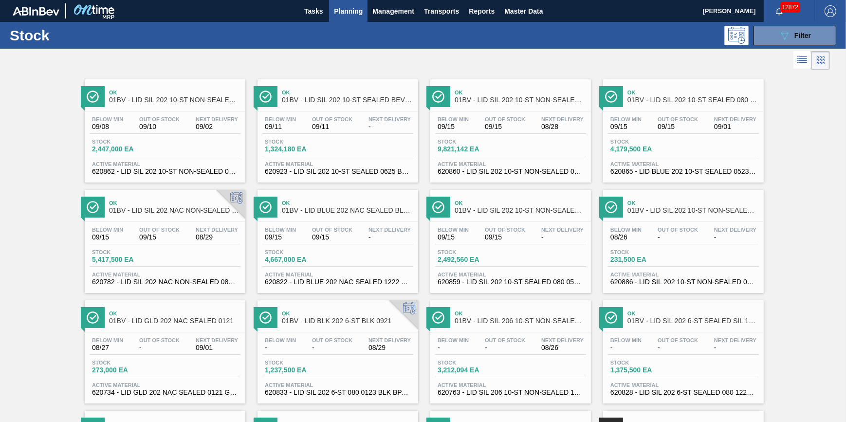
click at [340, 11] on span "Planning" at bounding box center [348, 11] width 29 height 12
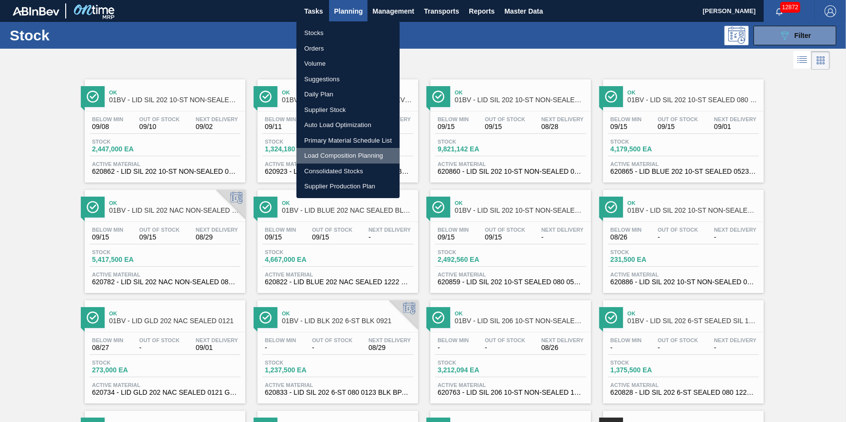
click at [352, 151] on li "Load Composition Planning" at bounding box center [348, 156] width 103 height 16
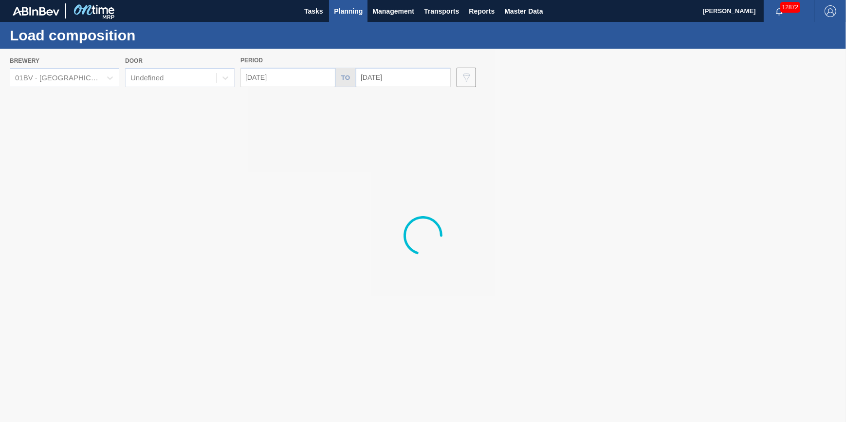
click at [104, 80] on div at bounding box center [423, 236] width 846 height 374
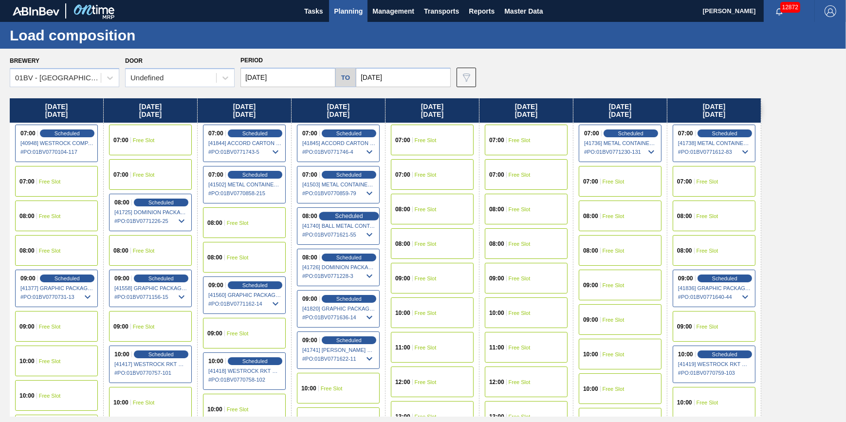
click at [351, 214] on span "Scheduled" at bounding box center [349, 216] width 28 height 6
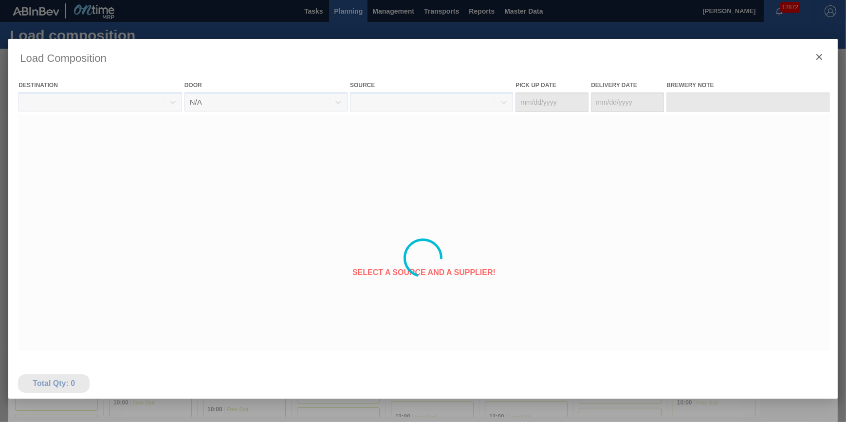
type Date "[DATE]"
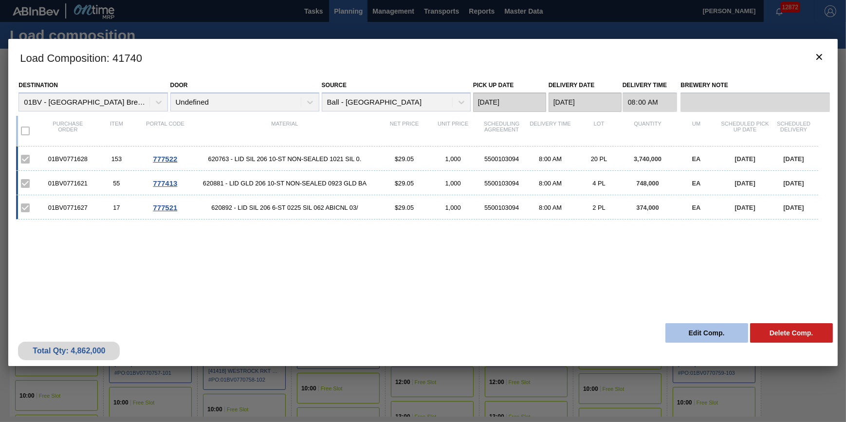
click at [703, 329] on button "Edit Comp." at bounding box center [707, 332] width 83 height 19
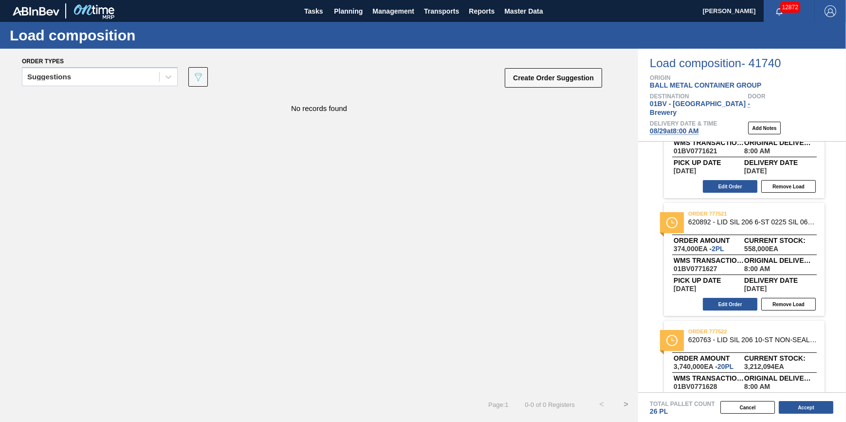
scroll to position [100, 0]
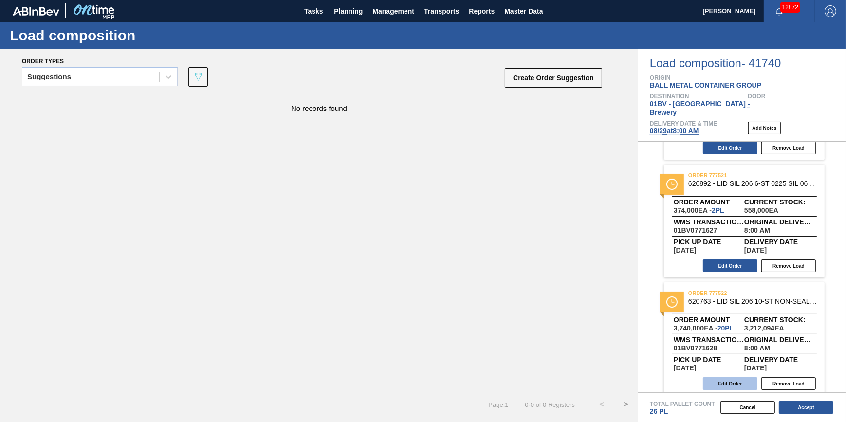
click at [731, 377] on button "Edit Order" at bounding box center [730, 383] width 55 height 13
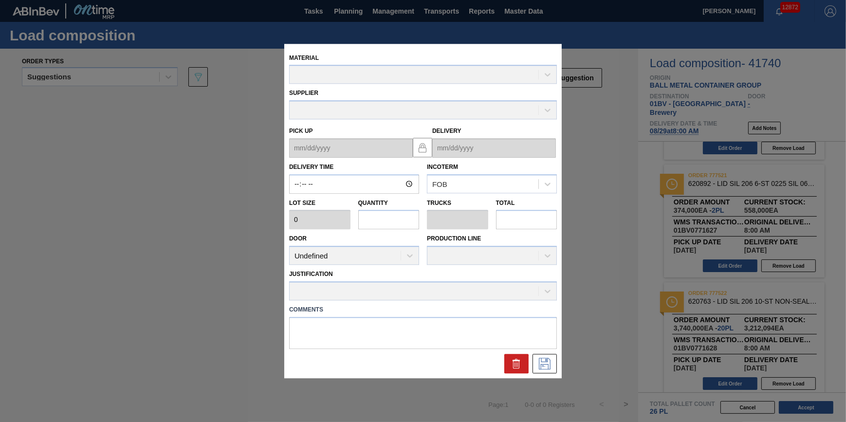
type input "08:00:00"
type input "187,000"
type input "20"
type input "0.714"
type input "3,740,000"
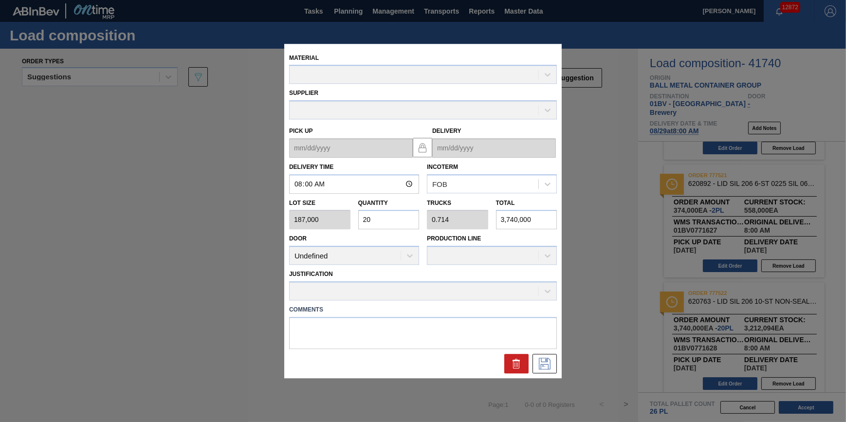
type up "[DATE]"
type input "[DATE]"
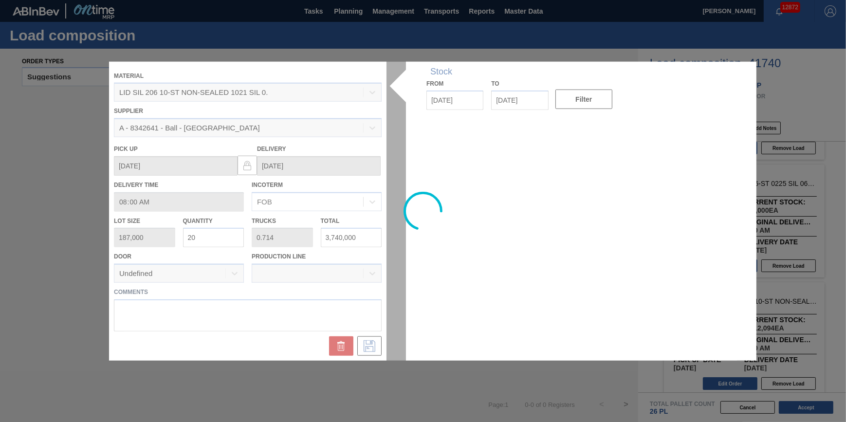
click at [233, 238] on div at bounding box center [423, 211] width 628 height 300
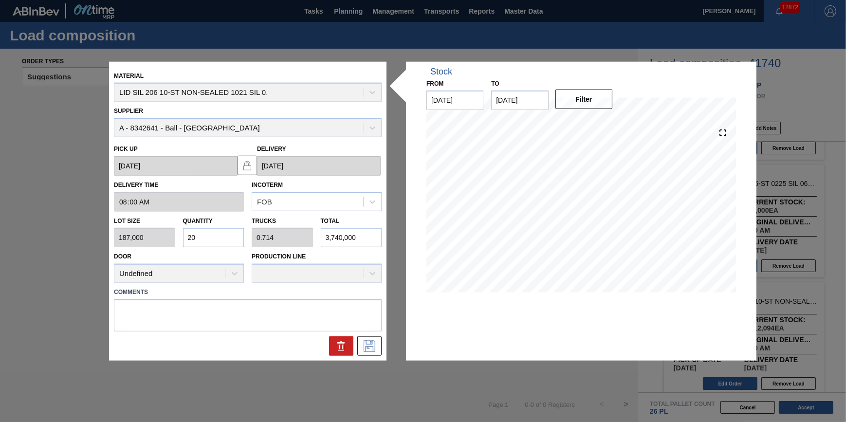
click at [234, 237] on input "20" at bounding box center [213, 237] width 61 height 19
type input "2"
type input "0.071"
type input "374,000"
type input "22"
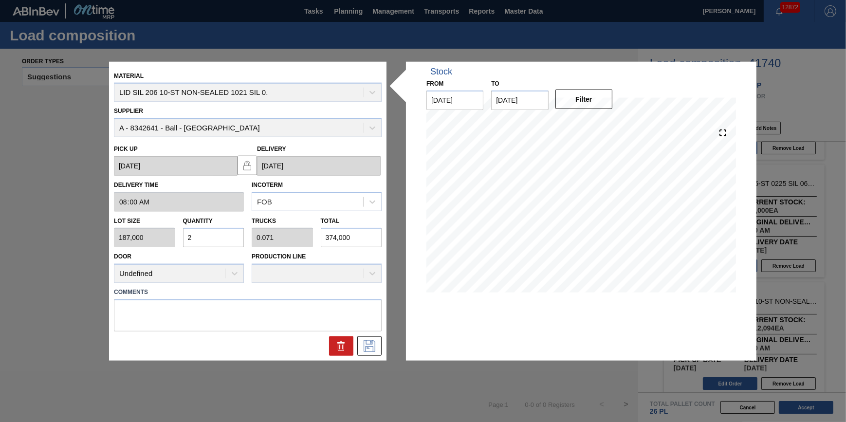
type input "0.786"
type input "4,114,000"
type input "22"
click at [368, 348] on icon at bounding box center [370, 346] width 16 height 12
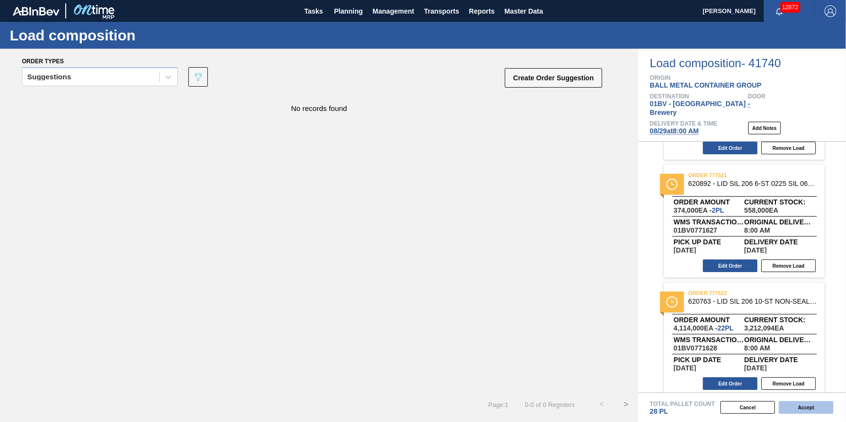
click at [799, 406] on button "Accept" at bounding box center [806, 407] width 55 height 13
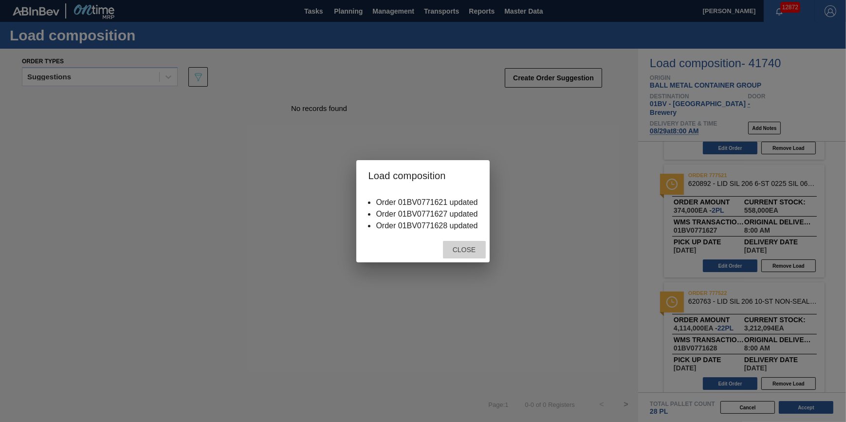
click at [470, 249] on span "Close" at bounding box center [464, 250] width 38 height 8
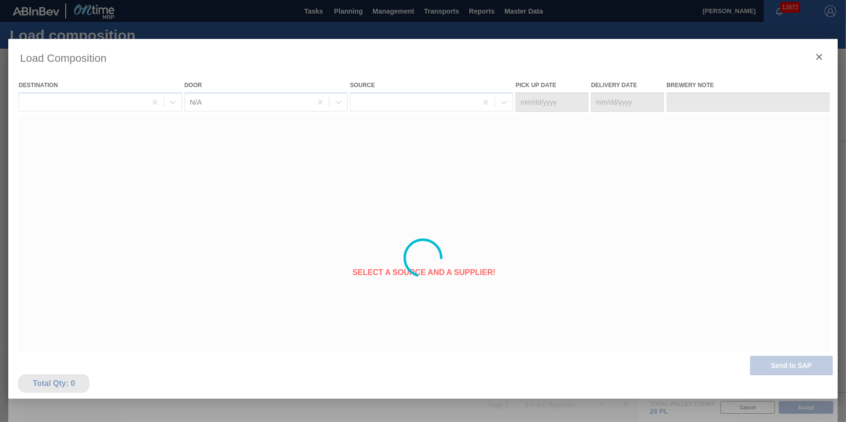
type Date "[DATE]"
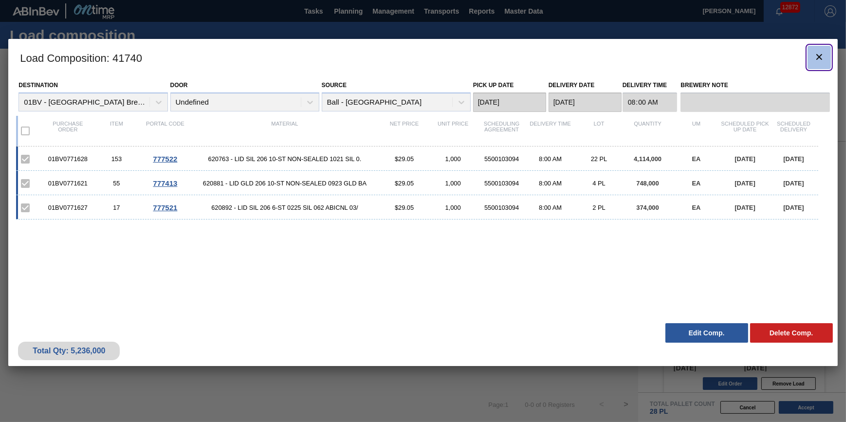
click at [819, 66] on button "botão de ícone" at bounding box center [819, 57] width 23 height 23
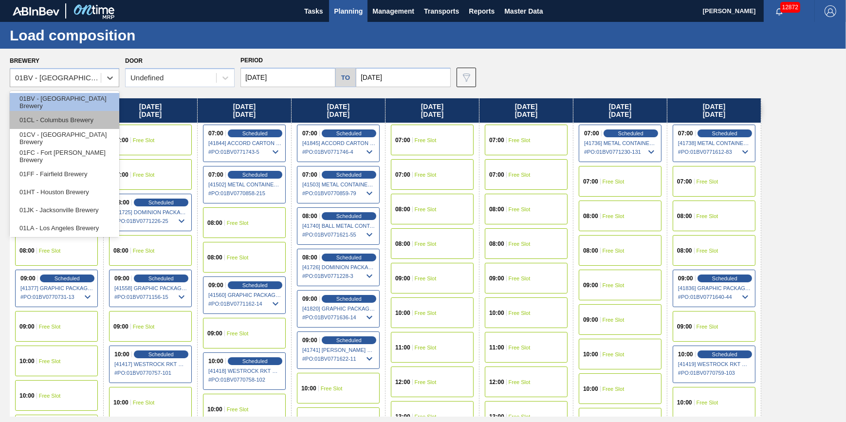
drag, startPoint x: 84, startPoint y: 83, endPoint x: 84, endPoint y: 120, distance: 37.0
click at [83, 83] on div "01BV - [GEOGRAPHIC_DATA] Brewery" at bounding box center [55, 78] width 91 height 14
click at [94, 178] on div "01FF - Fairfield Brewery" at bounding box center [65, 174] width 110 height 18
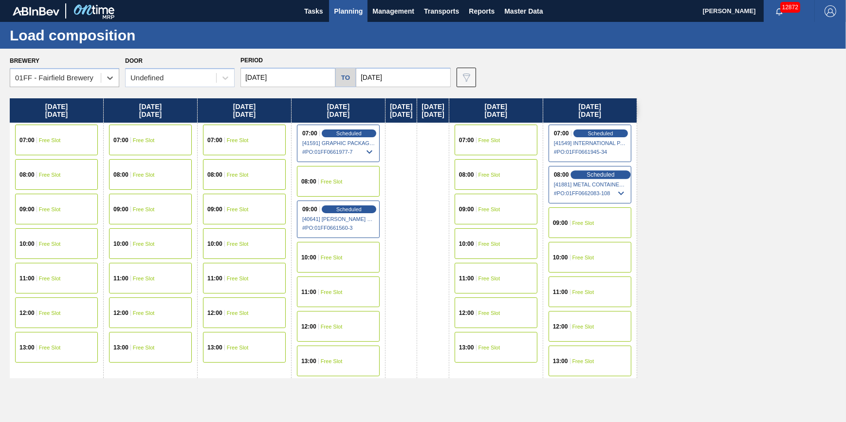
click at [606, 175] on div "Scheduled" at bounding box center [601, 174] width 60 height 9
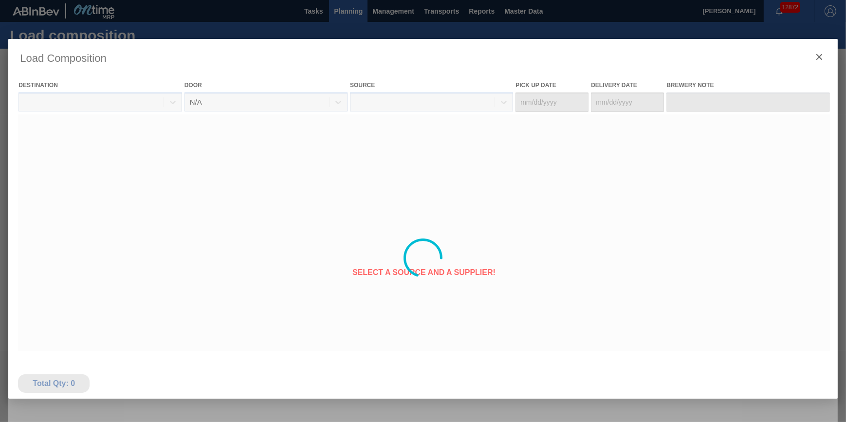
type Date "[DATE]"
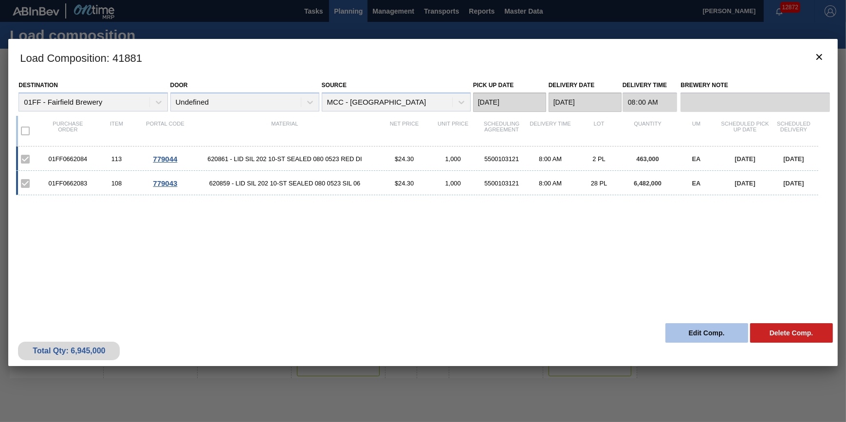
click at [712, 328] on button "Edit Comp." at bounding box center [707, 332] width 83 height 19
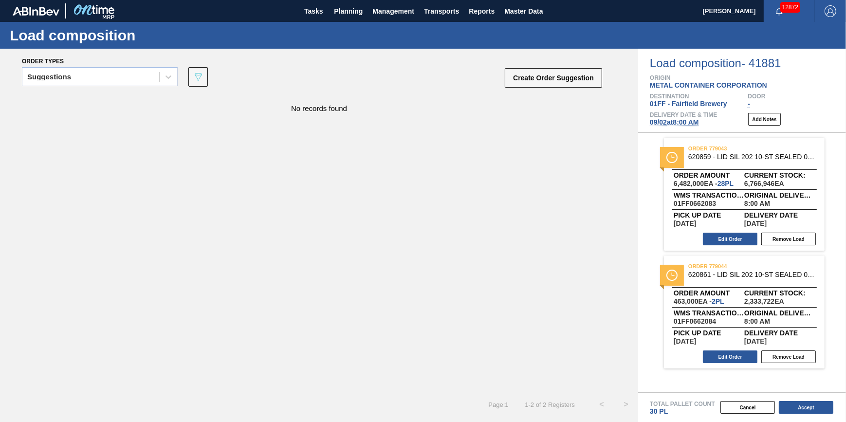
click at [675, 124] on span "09/02 at 8:00 AM" at bounding box center [674, 122] width 49 height 8
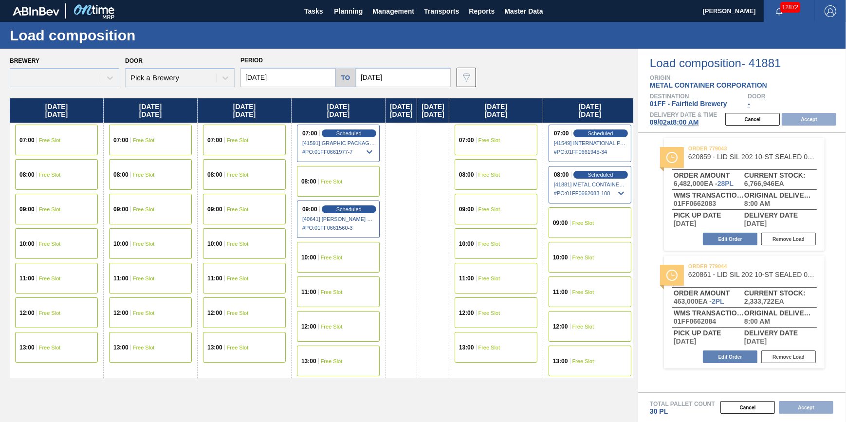
type input "[DATE]"
type input "09/09/2025"
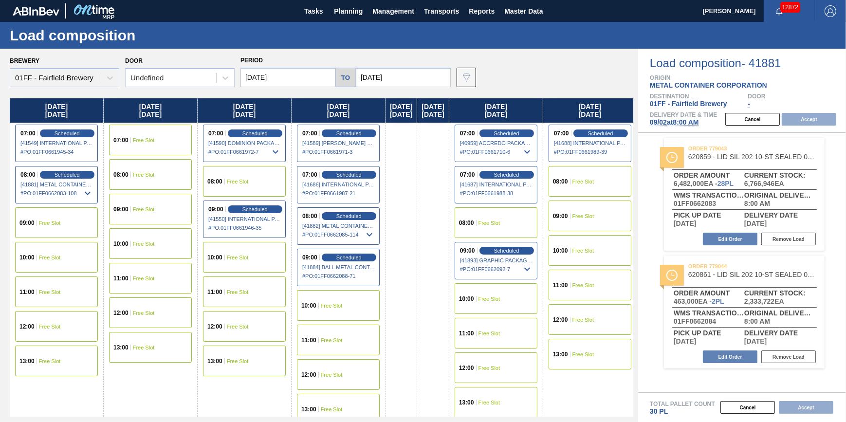
click at [293, 77] on input "[DATE]" at bounding box center [288, 77] width 95 height 19
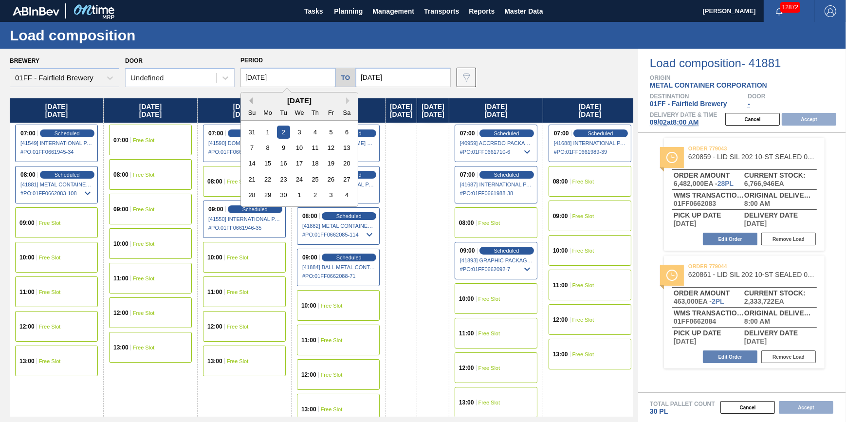
click at [250, 100] on button "Previous Month" at bounding box center [249, 100] width 7 height 7
click at [331, 195] on div "29" at bounding box center [330, 194] width 13 height 13
type input "[DATE]"
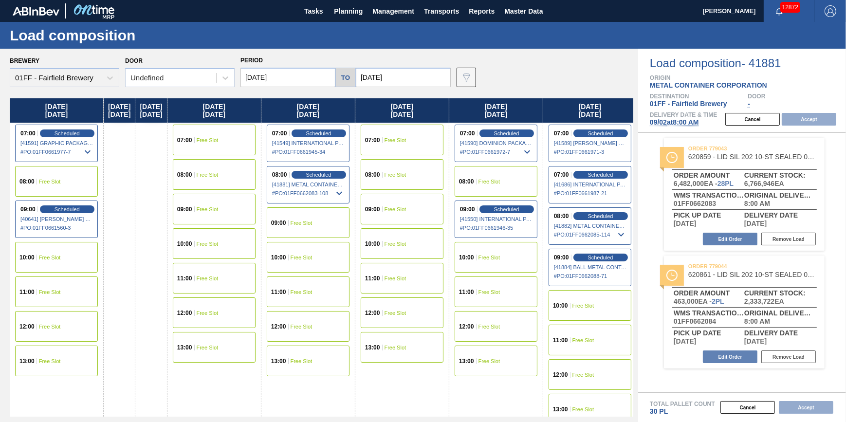
click at [76, 184] on div "08:00 Free Slot" at bounding box center [56, 181] width 83 height 31
click at [809, 119] on button "Accept" at bounding box center [809, 119] width 55 height 13
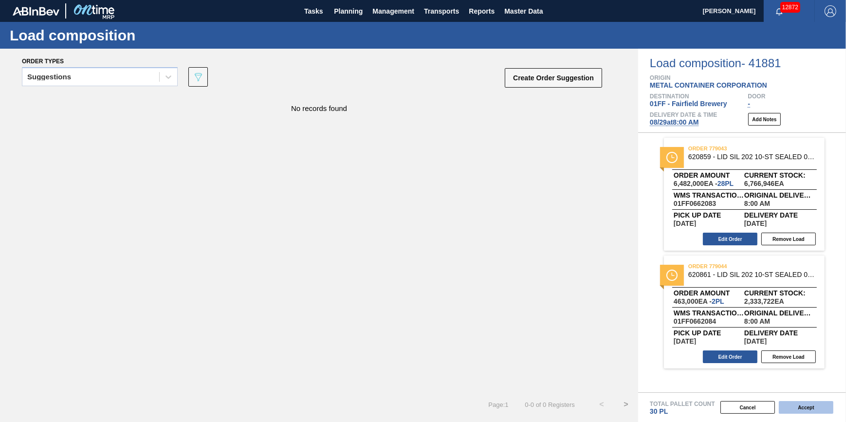
click at [794, 407] on button "Accept" at bounding box center [806, 407] width 55 height 13
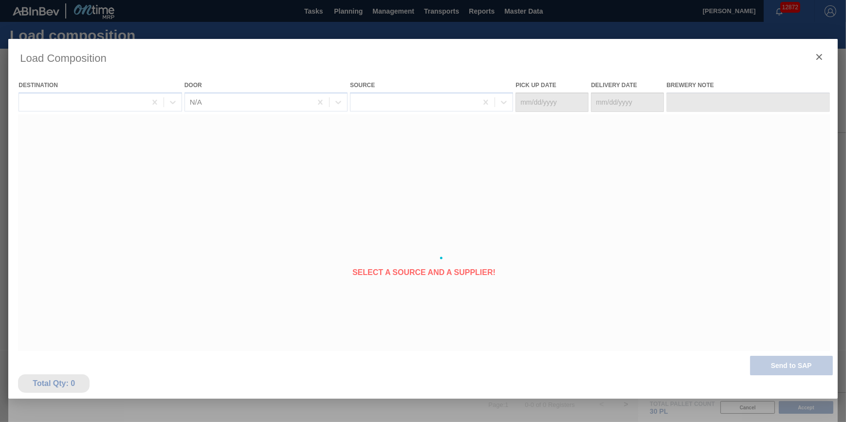
click at [467, 239] on div at bounding box center [422, 258] width 829 height 438
type Date "[DATE]"
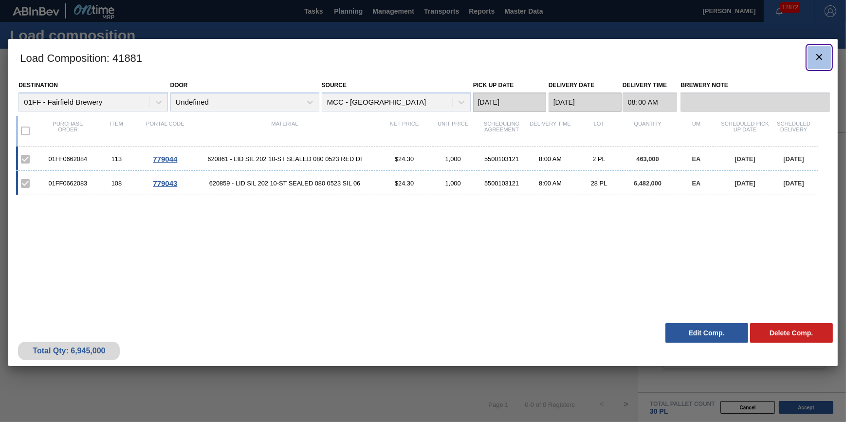
click at [812, 50] on button "botão de ícone" at bounding box center [819, 57] width 23 height 23
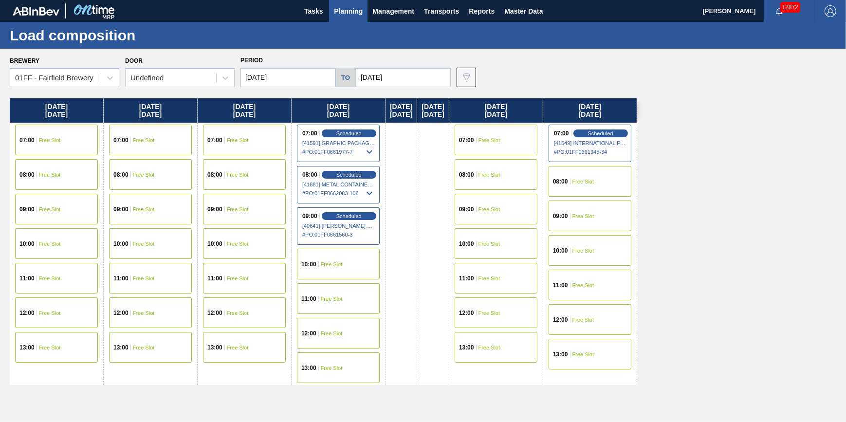
click at [65, 90] on div "Brewery 01FF - Fairfield Brewery Door Undefined Period 08/26/2025 to 09/02/2025…" at bounding box center [423, 235] width 846 height 373
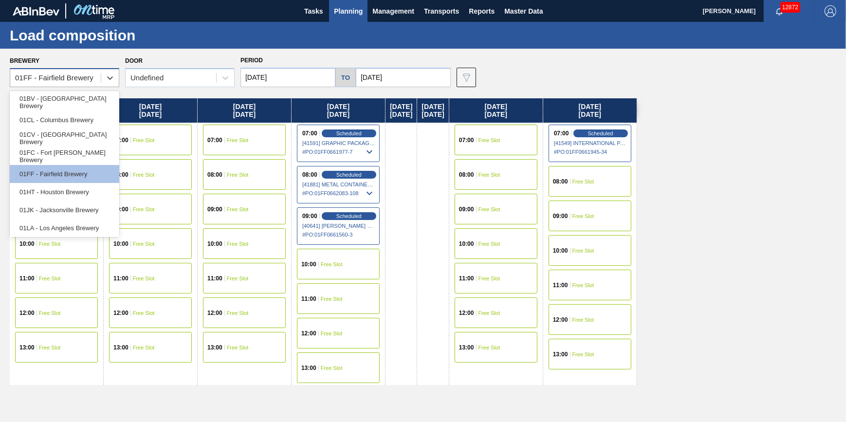
click at [75, 71] on div "01FF - Fairfield Brewery" at bounding box center [55, 78] width 91 height 14
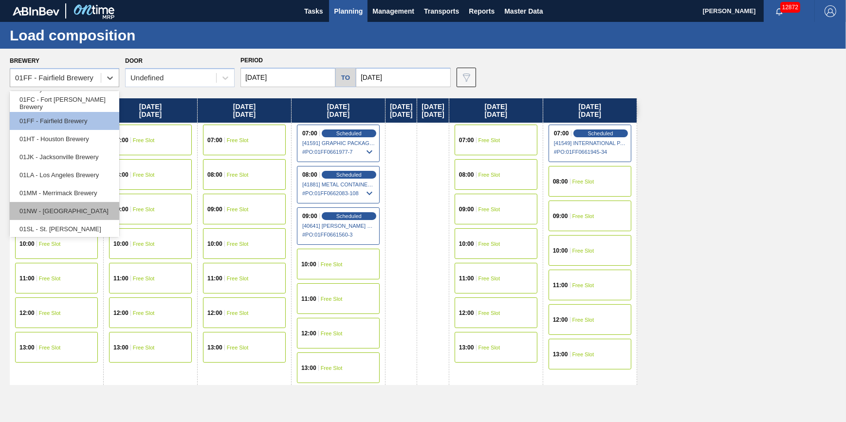
scroll to position [74, 0]
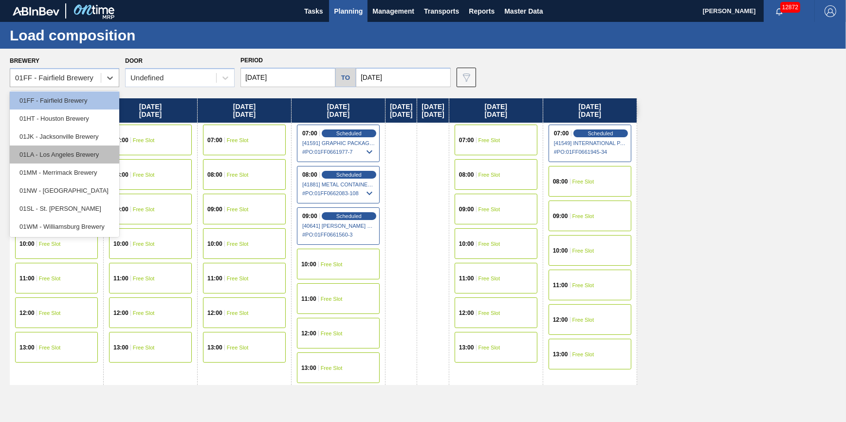
click at [98, 159] on div "01LA - Los Angeles Brewery" at bounding box center [65, 155] width 110 height 18
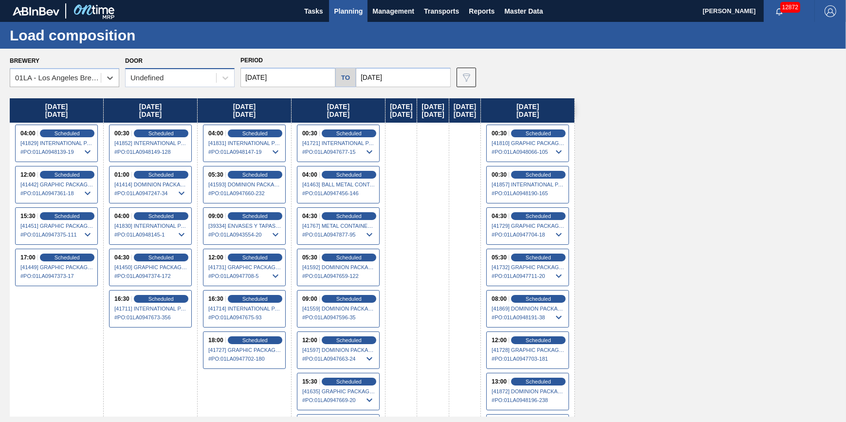
click at [200, 77] on div "Undefined" at bounding box center [171, 78] width 91 height 14
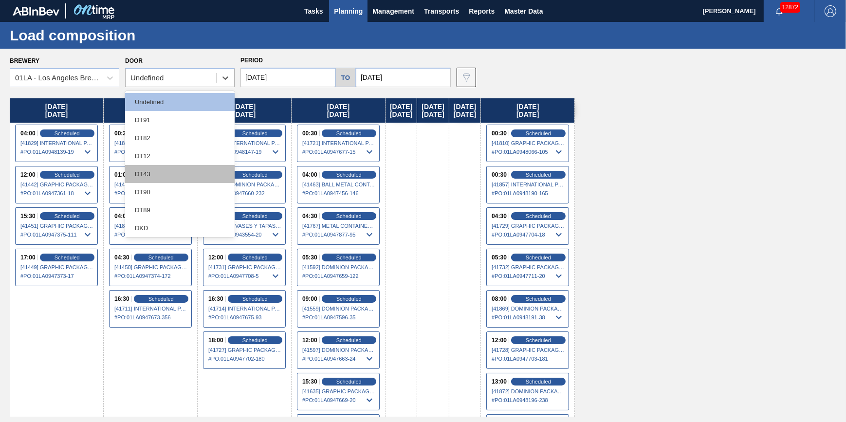
click at [187, 172] on div "DT43" at bounding box center [180, 174] width 110 height 18
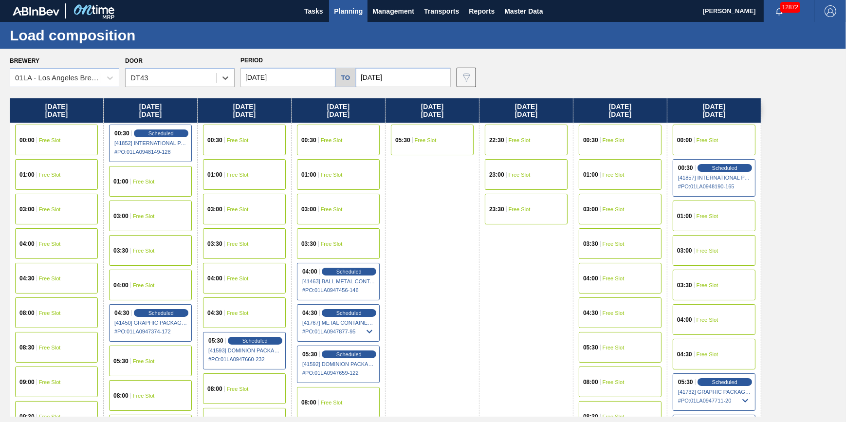
click at [602, 336] on div "05:30 Free Slot" at bounding box center [620, 347] width 83 height 31
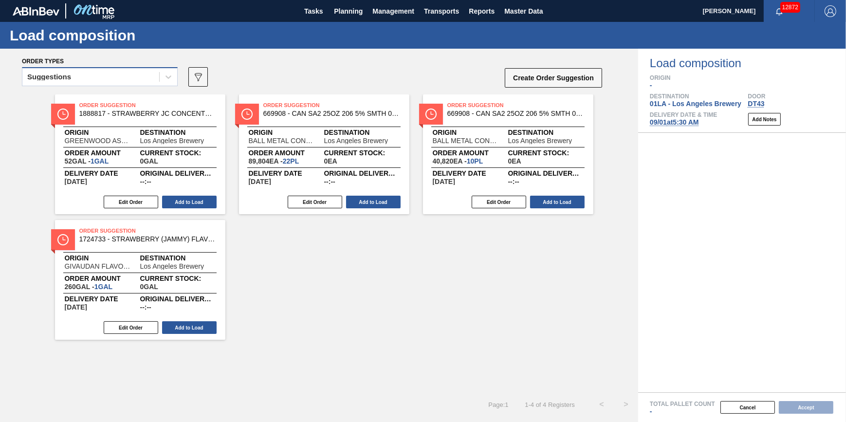
click at [150, 76] on div "Suggestions" at bounding box center [90, 77] width 137 height 14
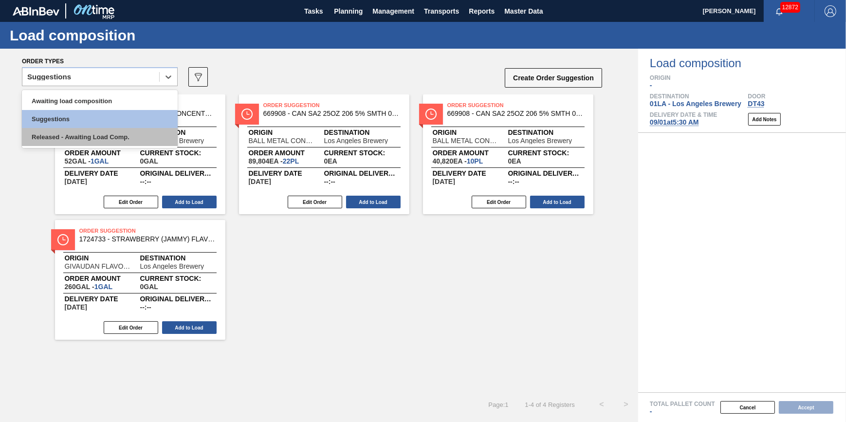
click at [125, 132] on div "Released - Awaiting Load Comp." at bounding box center [100, 137] width 156 height 18
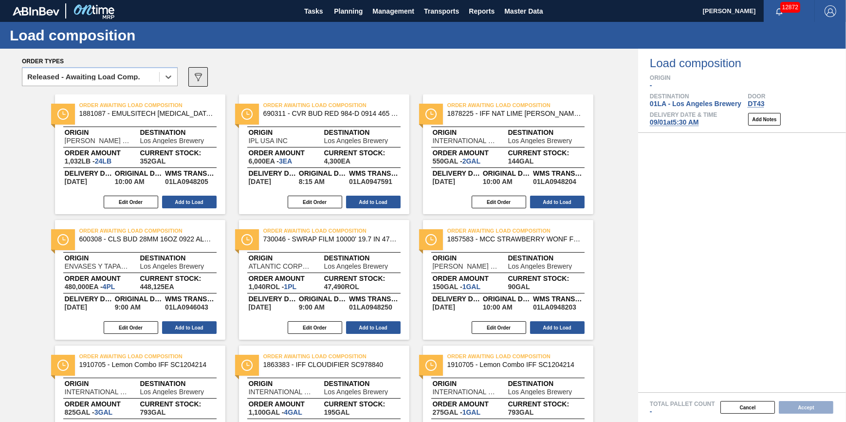
click at [195, 80] on icon "089F7B8B-B2A5-4AFE-B5C0-19BA573D28AC" at bounding box center [198, 77] width 12 height 12
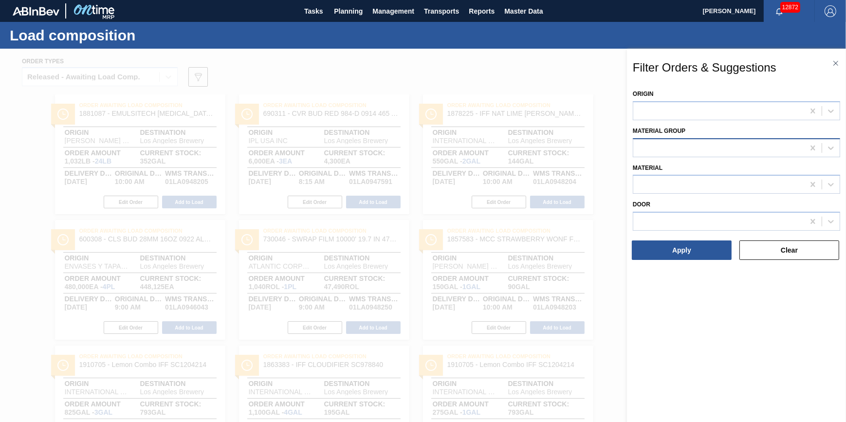
click at [699, 147] on div at bounding box center [719, 148] width 171 height 14
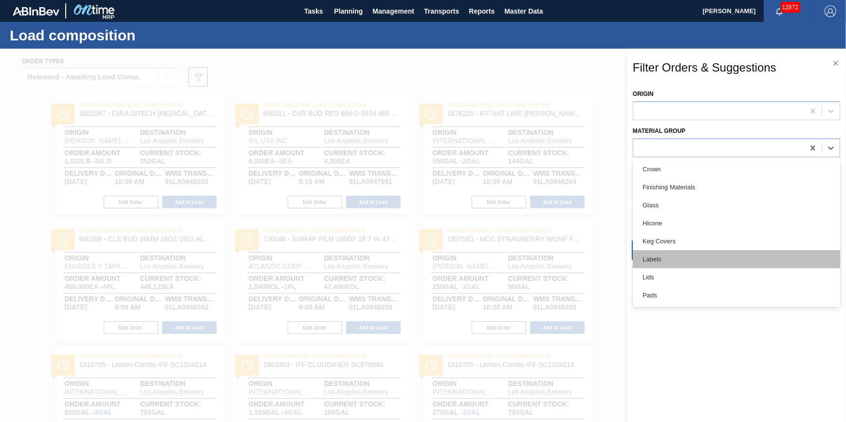
scroll to position [177, 0]
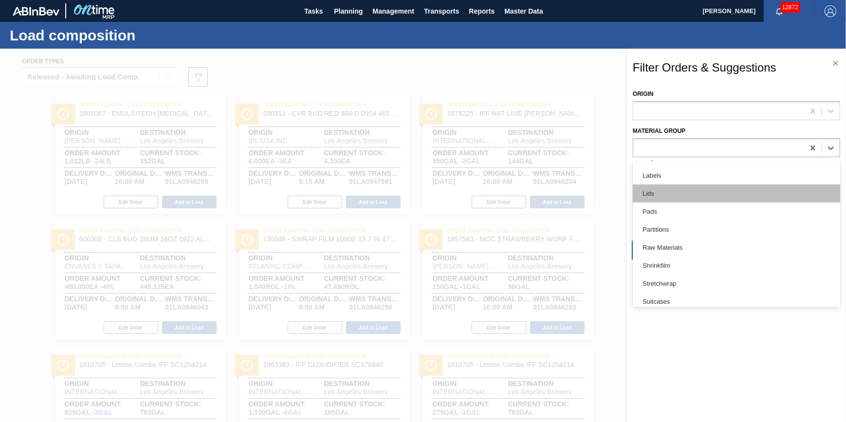
click at [705, 191] on div "Lids" at bounding box center [736, 194] width 207 height 18
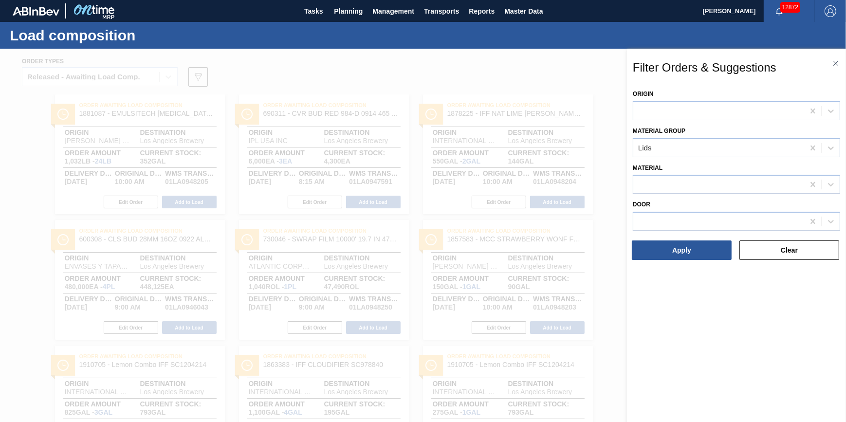
click at [688, 234] on div "Origin Material Group Lids Material Door Apply Clear" at bounding box center [736, 174] width 207 height 174
click at [687, 242] on button "Apply" at bounding box center [682, 250] width 100 height 19
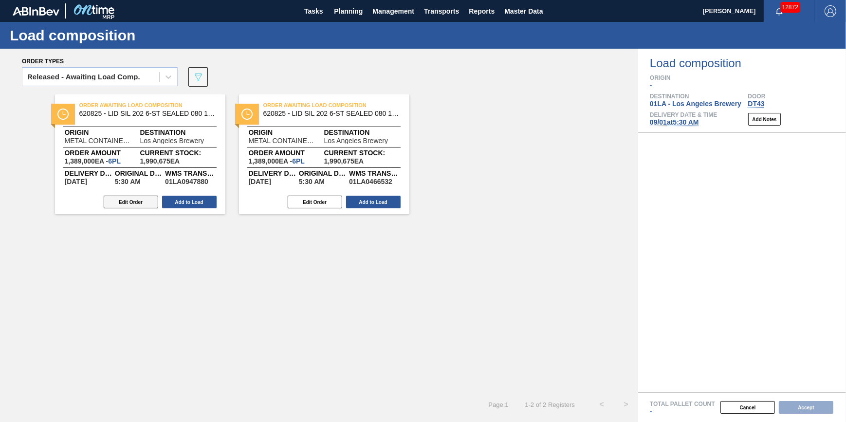
click at [135, 200] on button "Edit Order" at bounding box center [131, 202] width 55 height 13
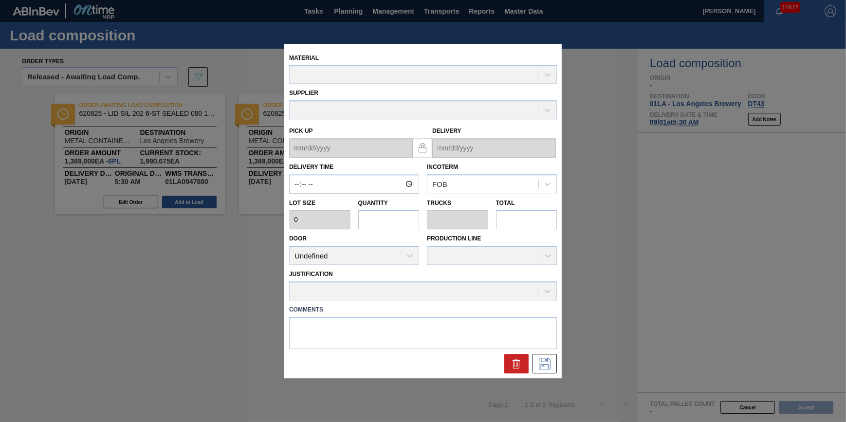
type input "05:30:00"
type input "231,500"
type input "6"
type input "0.2"
type input "1,389,000"
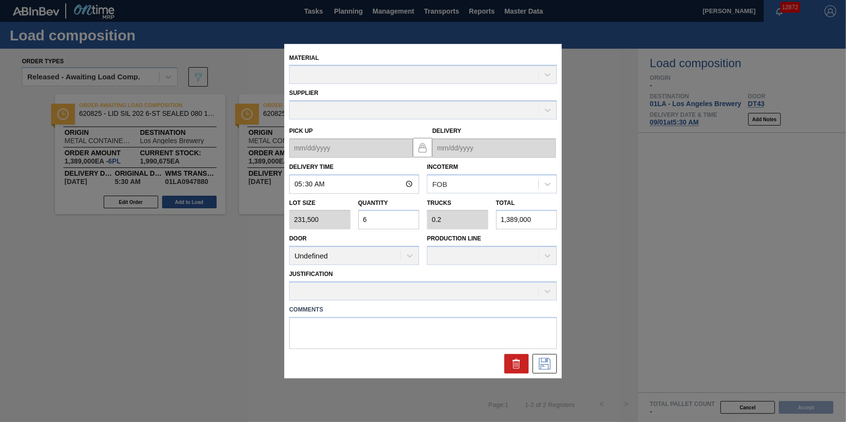
type up "[DATE]"
type input "[DATE]"
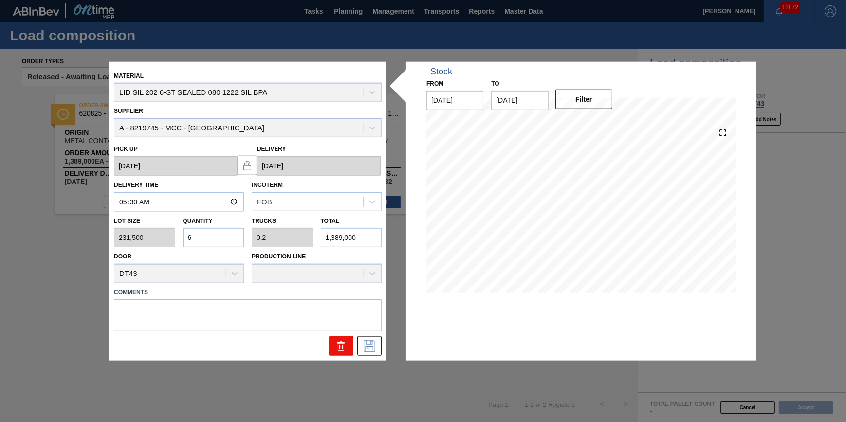
click at [345, 349] on icon at bounding box center [342, 346] width 12 height 12
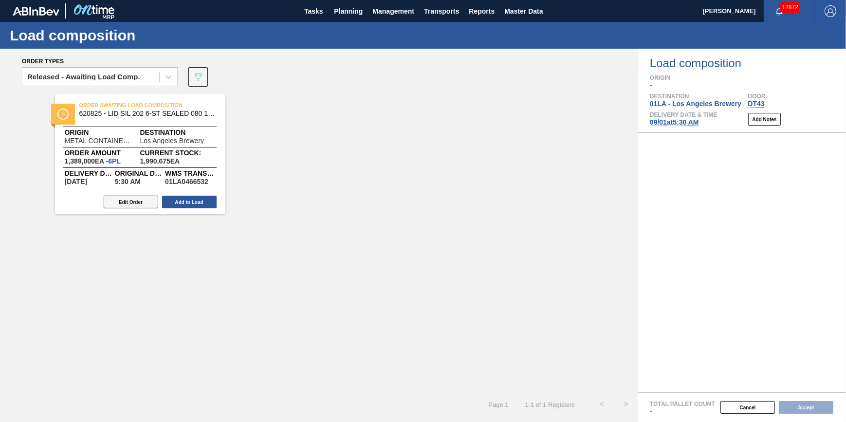
click at [131, 198] on button "Edit Order" at bounding box center [131, 202] width 55 height 13
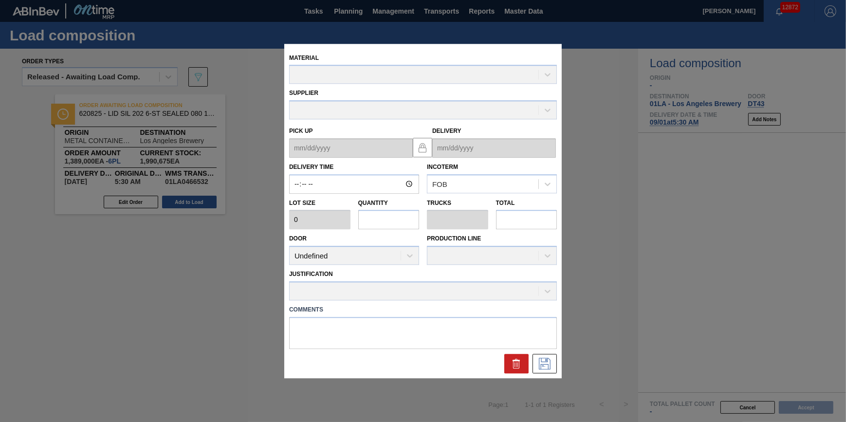
type input "05:30:00"
type input "231,500"
type input "6"
type input "0.2"
type input "1,389,000"
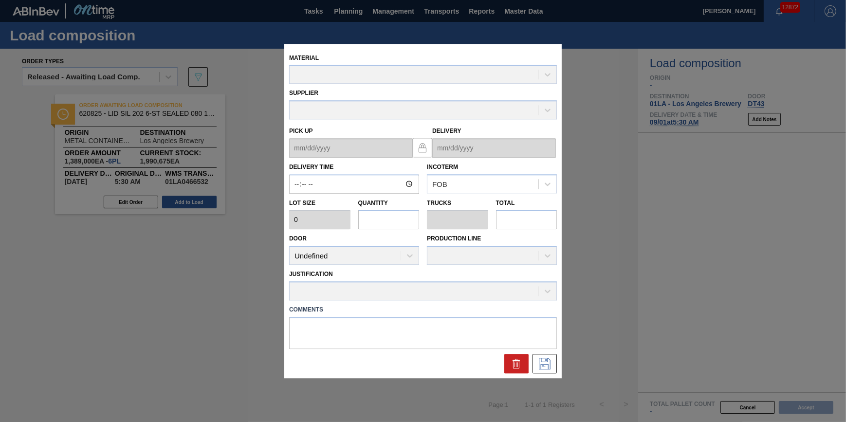
type textarea "NULL"
type up "[DATE]"
type input "[DATE]"
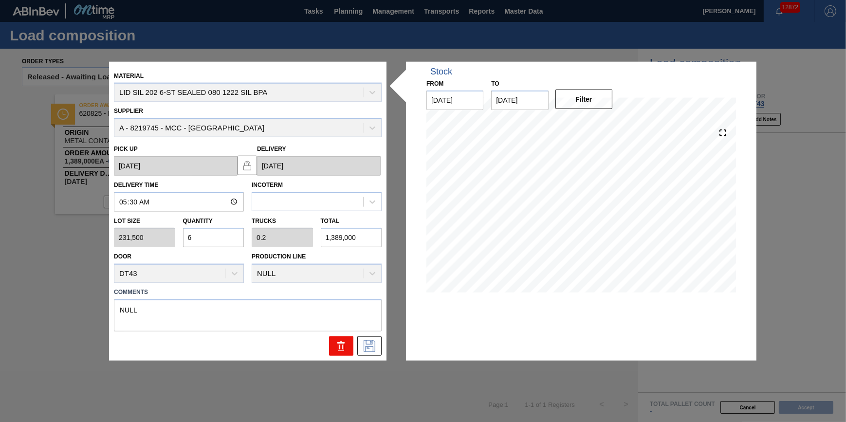
click at [343, 343] on icon at bounding box center [341, 342] width 7 height 1
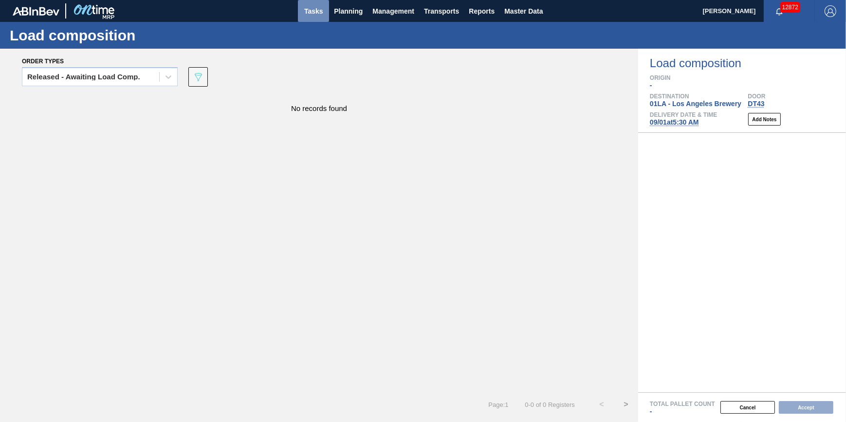
click at [306, 12] on span "Tasks" at bounding box center [313, 11] width 21 height 12
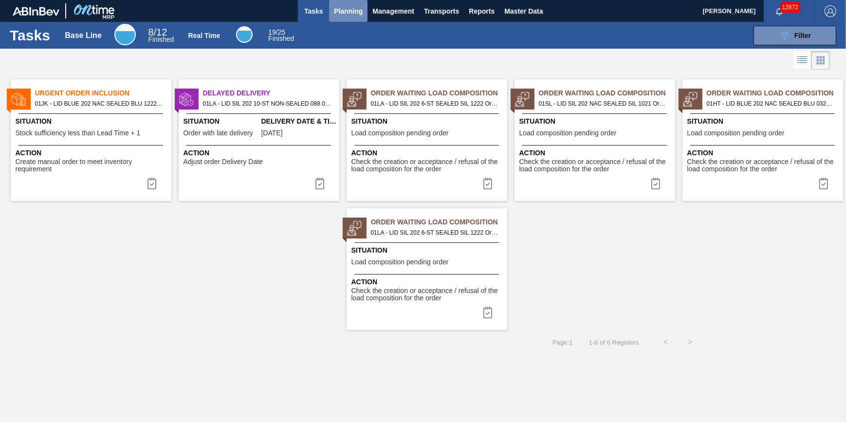
click at [345, 13] on span "Planning" at bounding box center [348, 11] width 29 height 12
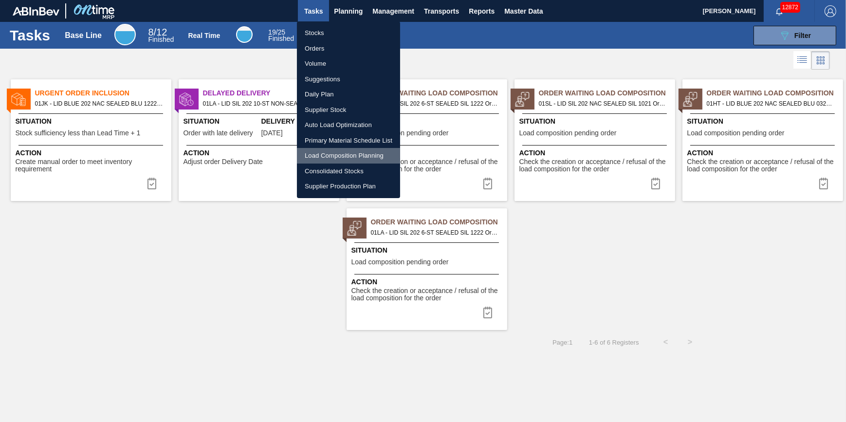
click at [359, 155] on li "Load Composition Planning" at bounding box center [348, 156] width 103 height 16
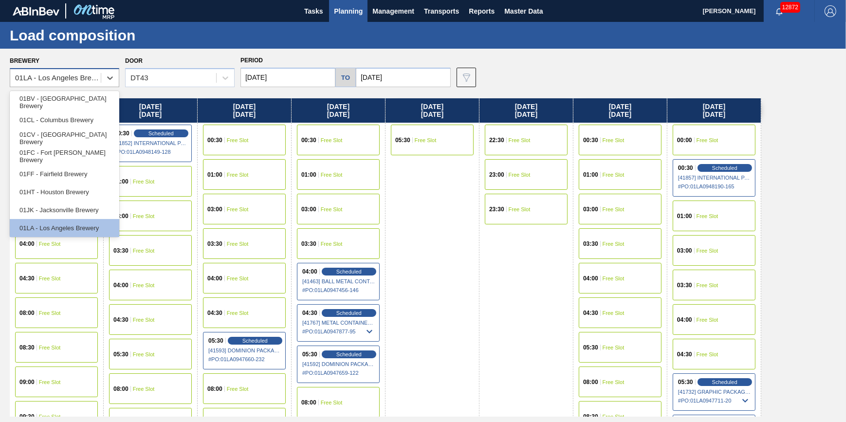
click at [87, 84] on div "01LA - Los Angeles Brewery" at bounding box center [55, 78] width 91 height 14
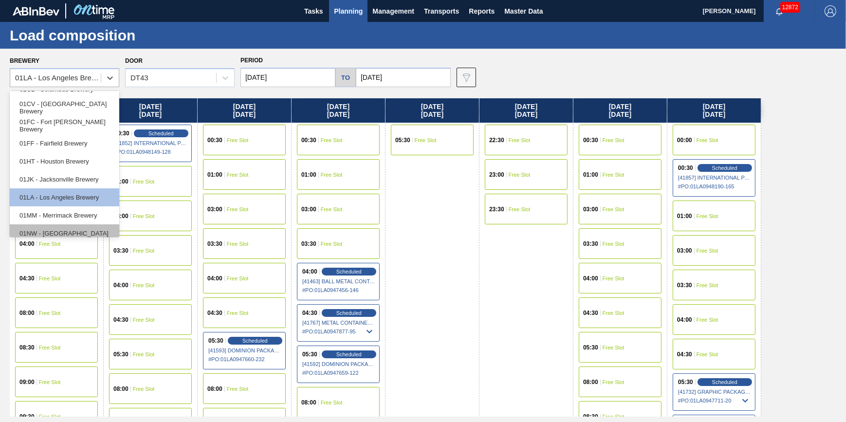
scroll to position [74, 0]
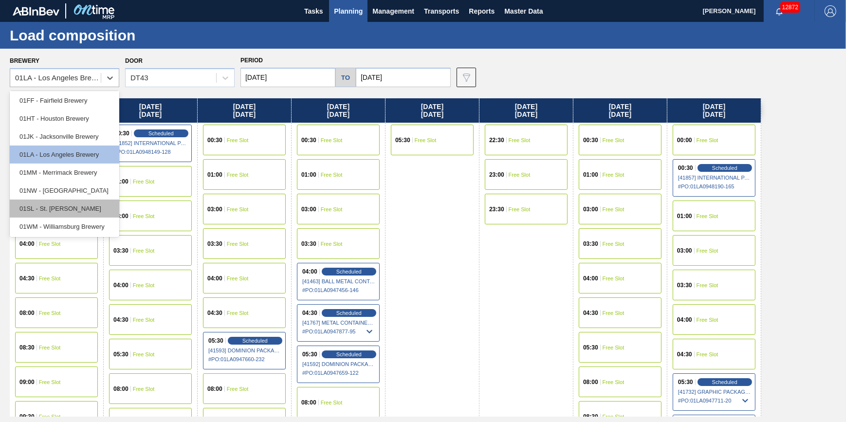
click at [90, 207] on div "01SL - St. [PERSON_NAME]" at bounding box center [65, 209] width 110 height 18
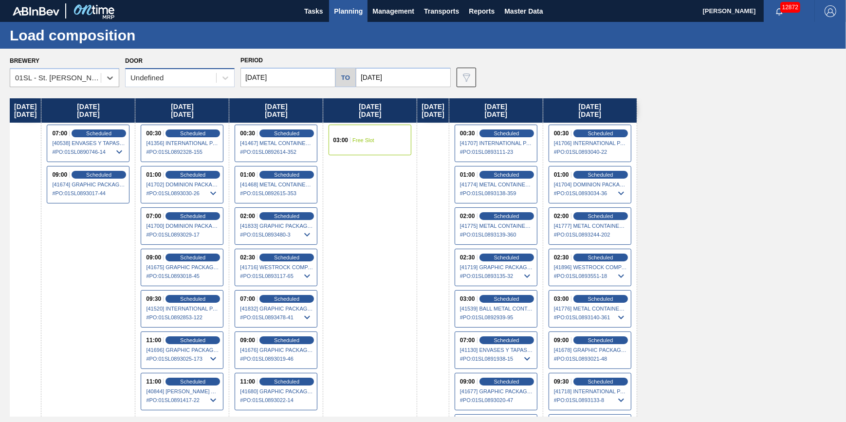
click at [185, 78] on div "Undefined" at bounding box center [171, 78] width 91 height 14
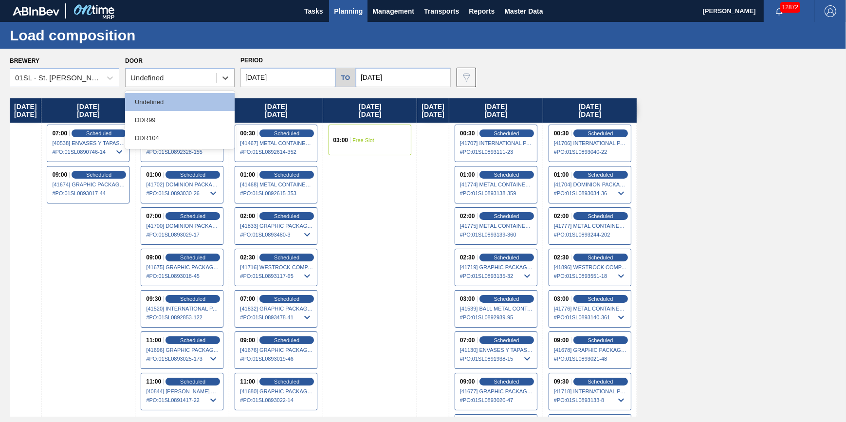
click at [191, 143] on div "DDR104" at bounding box center [180, 138] width 110 height 18
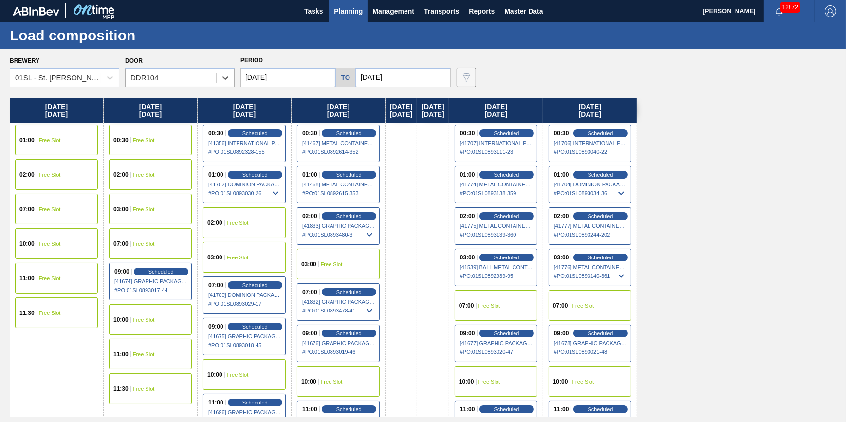
click at [590, 298] on div "07:00 Free Slot" at bounding box center [590, 305] width 83 height 31
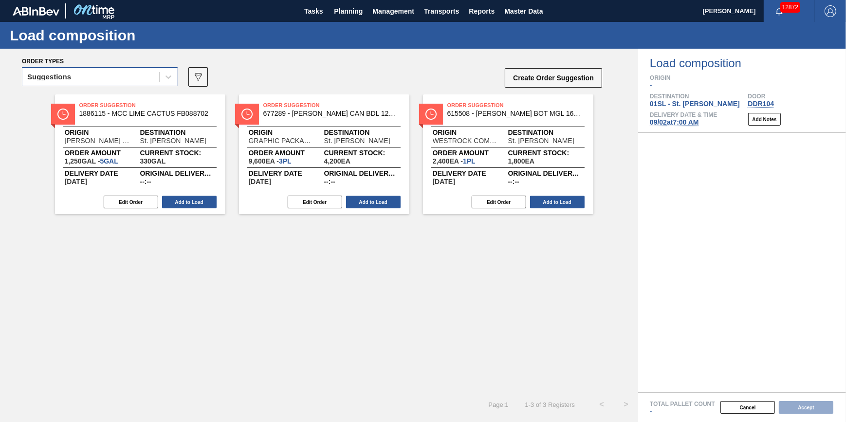
click at [146, 75] on div "Suggestions" at bounding box center [90, 77] width 137 height 14
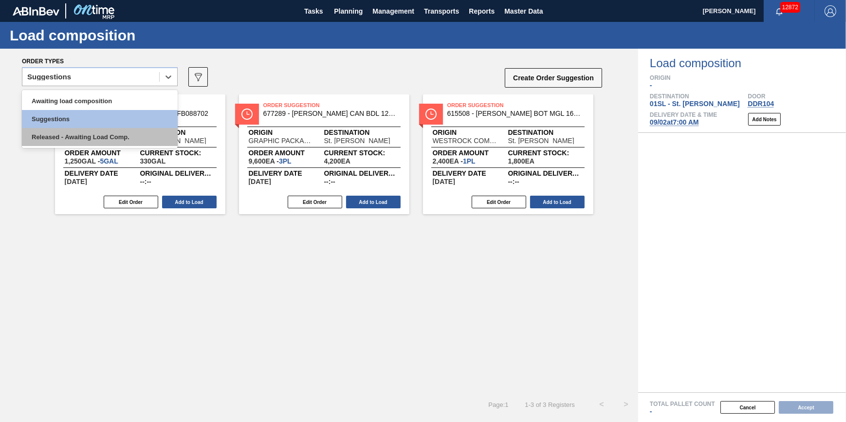
click at [139, 137] on div "Released - Awaiting Load Comp." at bounding box center [100, 137] width 156 height 18
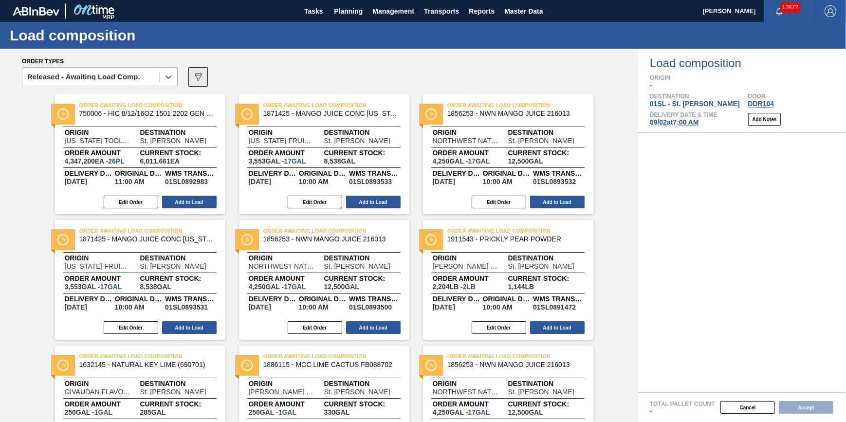
click at [203, 75] on icon "089F7B8B-B2A5-4AFE-B5C0-19BA573D28AC" at bounding box center [198, 77] width 12 height 12
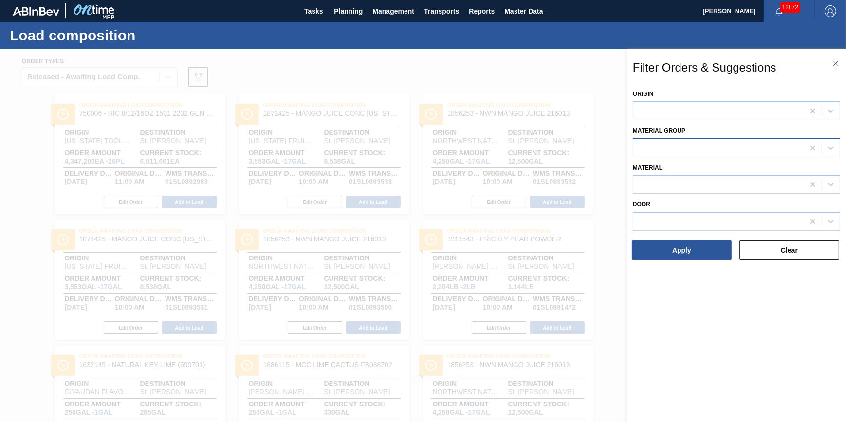
drag, startPoint x: 640, startPoint y: 139, endPoint x: 653, endPoint y: 156, distance: 21.2
click at [640, 139] on div at bounding box center [736, 147] width 207 height 19
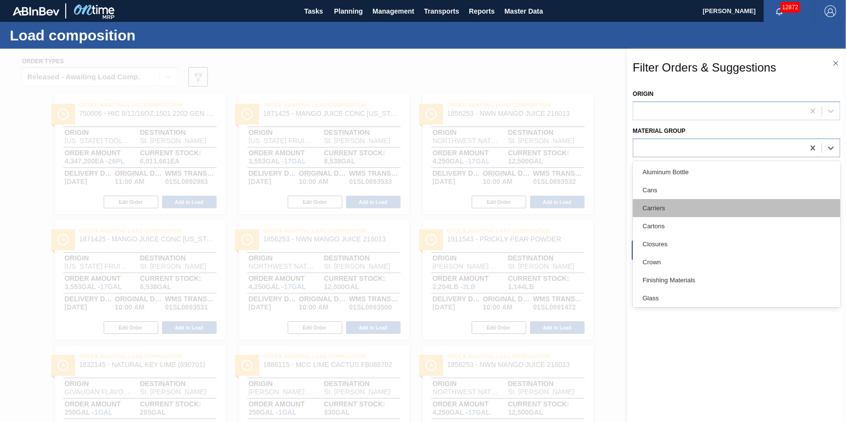
scroll to position [177, 0]
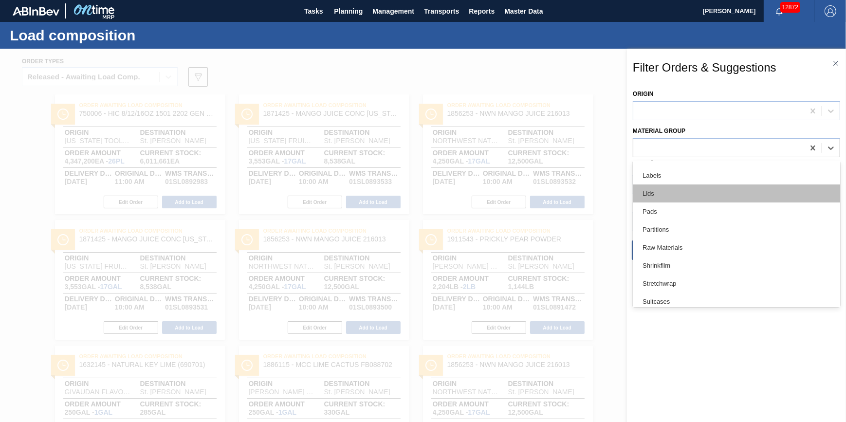
click at [731, 191] on div "Lids" at bounding box center [736, 194] width 207 height 18
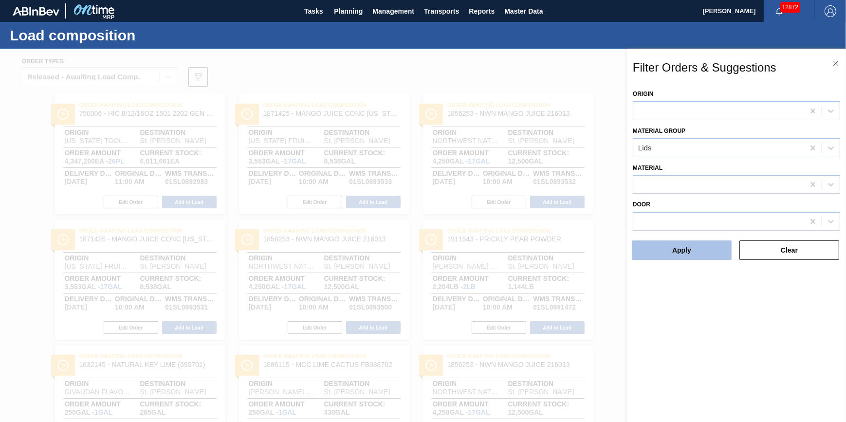
click at [696, 257] on button "Apply" at bounding box center [682, 250] width 100 height 19
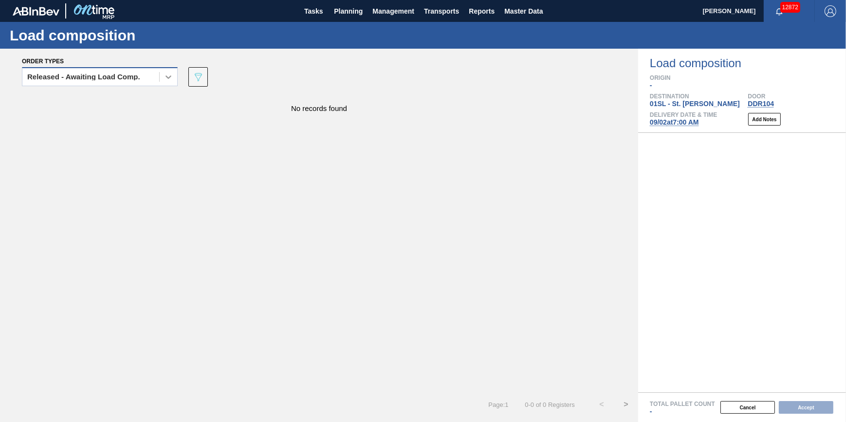
click at [165, 84] on div at bounding box center [169, 77] width 18 height 18
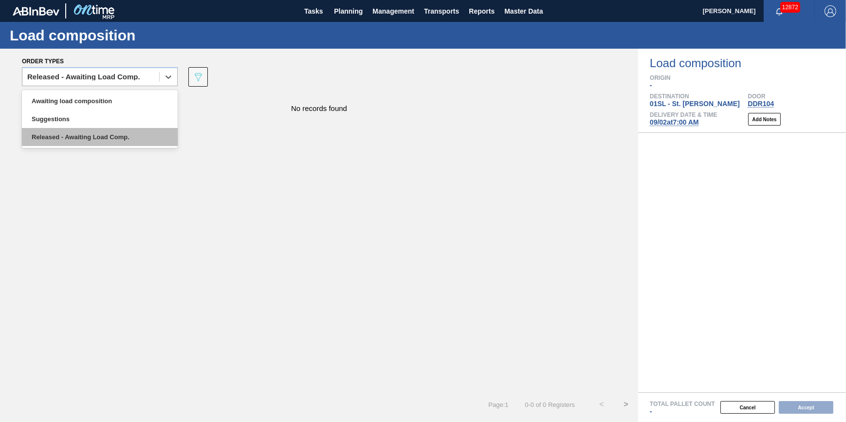
click at [161, 131] on div "Released - Awaiting Load Comp." at bounding box center [100, 137] width 156 height 18
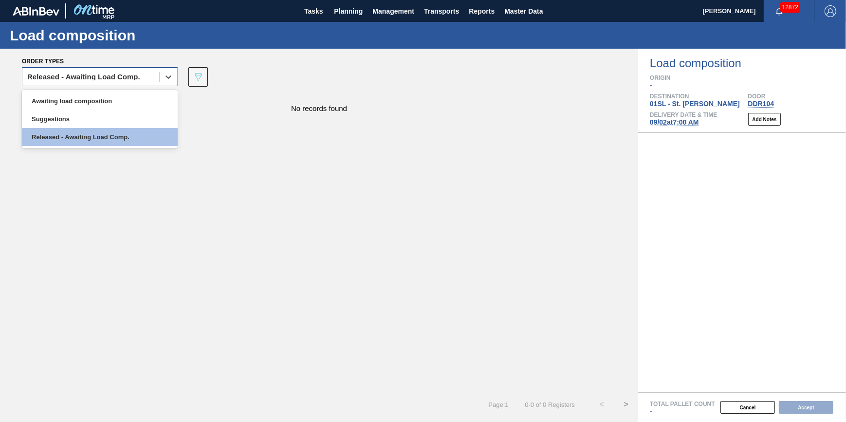
click at [126, 84] on div "Released - Awaiting Load Comp." at bounding box center [100, 76] width 156 height 19
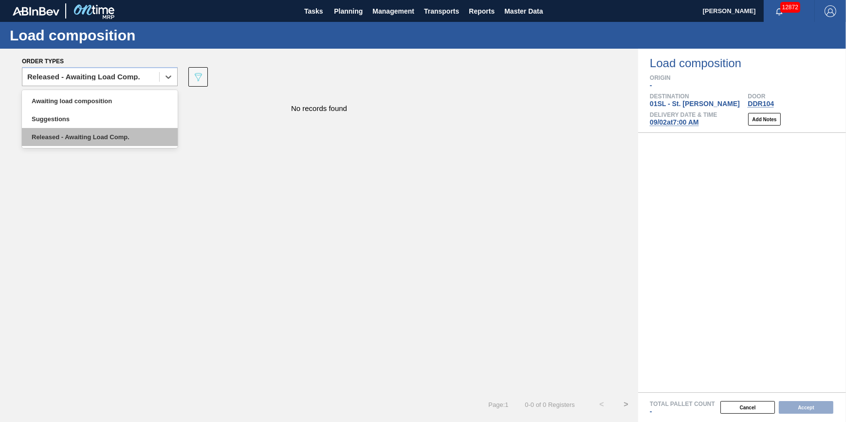
click at [122, 129] on div "Released - Awaiting Load Comp." at bounding box center [100, 137] width 156 height 18
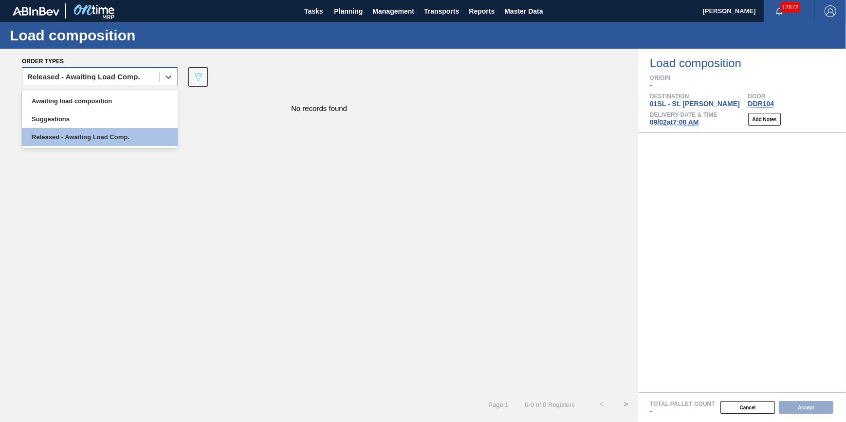
click at [145, 76] on div "Released - Awaiting Load Comp." at bounding box center [90, 77] width 137 height 14
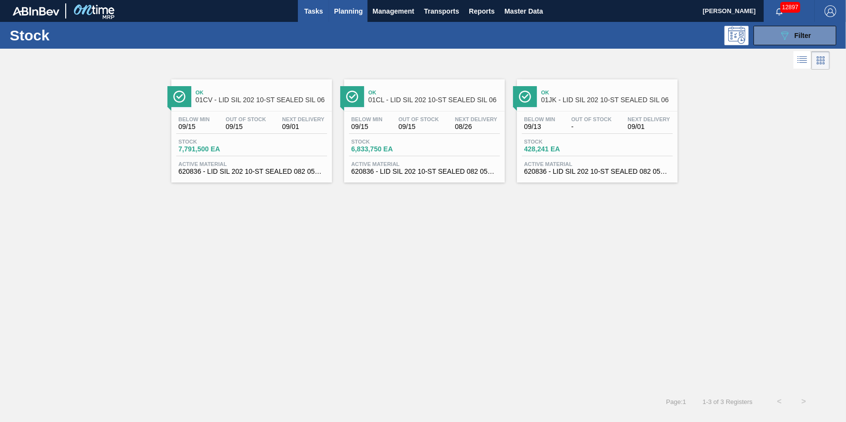
click at [313, 5] on span "Tasks" at bounding box center [313, 11] width 21 height 12
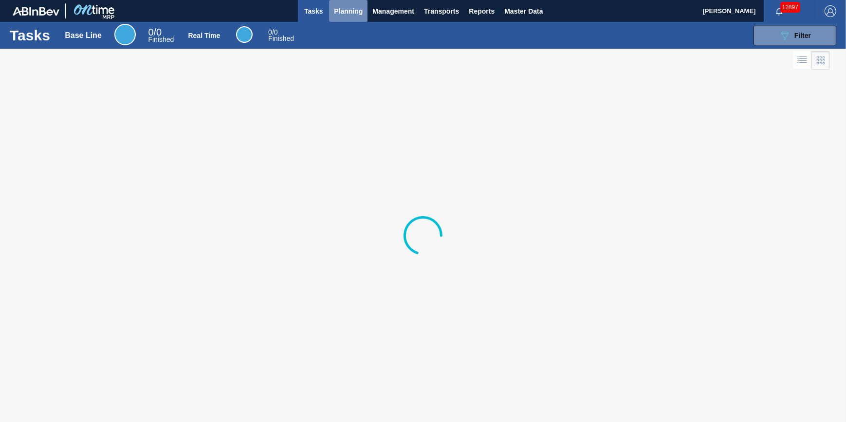
click at [336, 15] on span "Planning" at bounding box center [348, 11] width 29 height 12
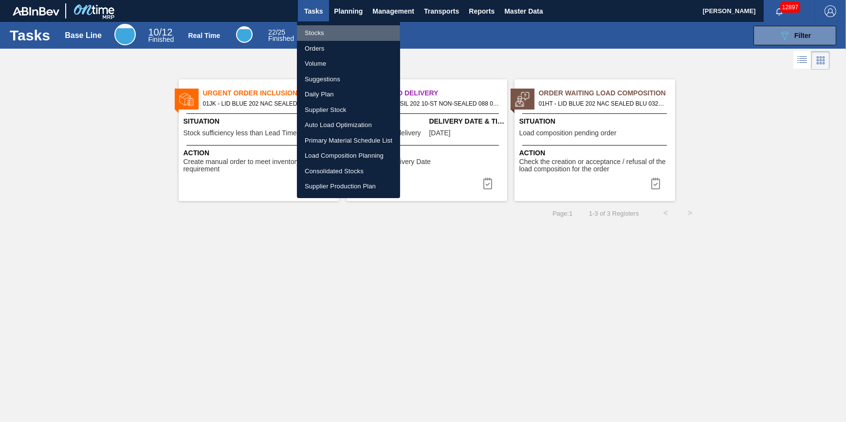
click at [319, 31] on li "Stocks" at bounding box center [348, 33] width 103 height 16
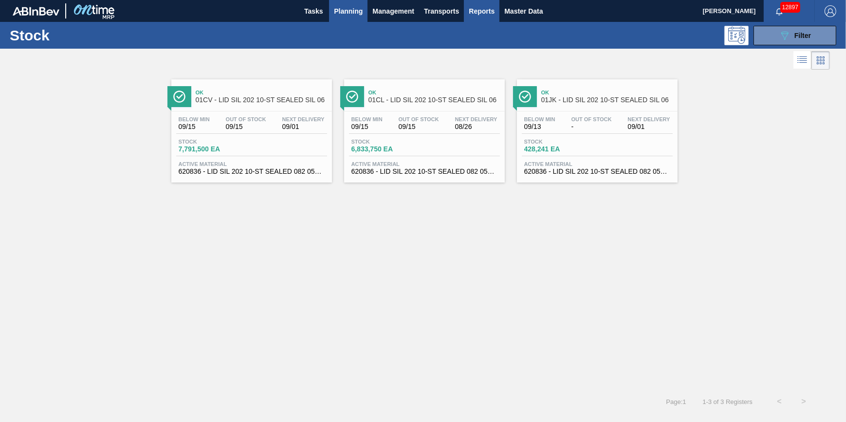
click at [491, 12] on span "Reports" at bounding box center [482, 11] width 26 height 12
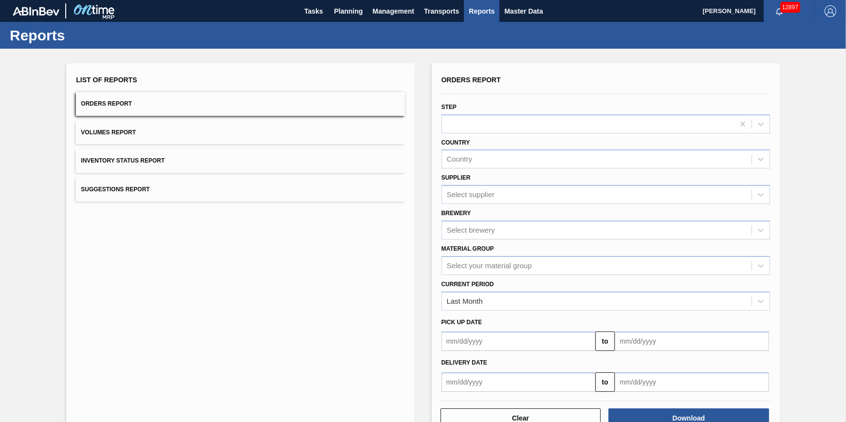
click at [242, 95] on button "Orders Report" at bounding box center [240, 104] width 329 height 24
click at [524, 203] on div "Select supplier" at bounding box center [606, 194] width 329 height 19
click at [524, 201] on div "Select supplier" at bounding box center [597, 195] width 310 height 14
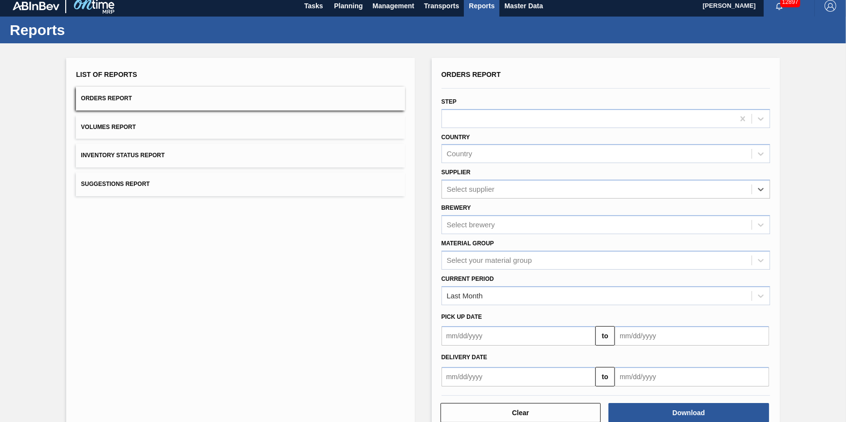
click at [516, 270] on div "Select your material group" at bounding box center [606, 260] width 329 height 19
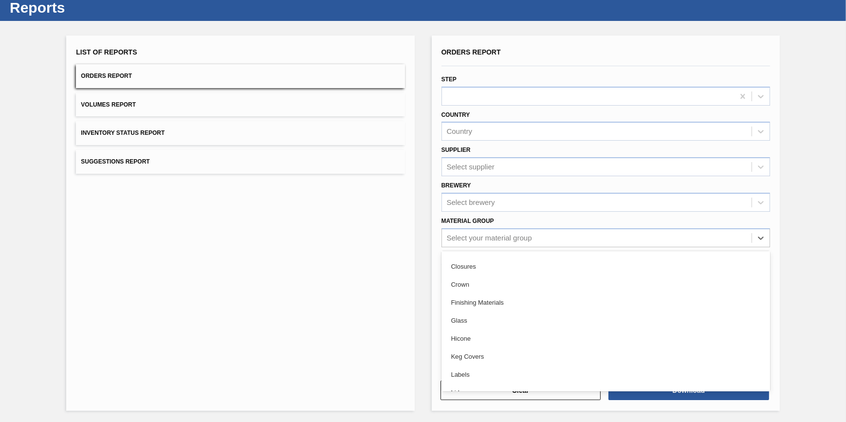
scroll to position [88, 0]
drag, startPoint x: 388, startPoint y: 237, endPoint x: 394, endPoint y: 237, distance: 6.8
click at [390, 237] on div "List of Reports Orders Report Volumes Report Inventory Status Report Suggestion…" at bounding box center [240, 224] width 348 height 376
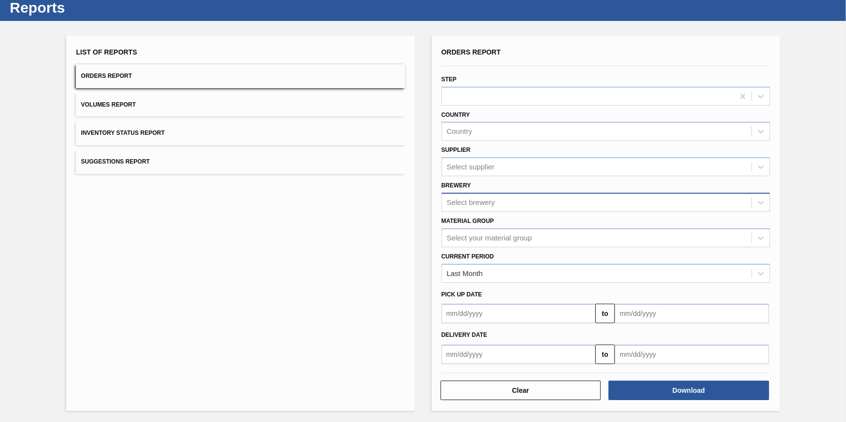
click at [479, 206] on div "Select brewery" at bounding box center [471, 202] width 48 height 8
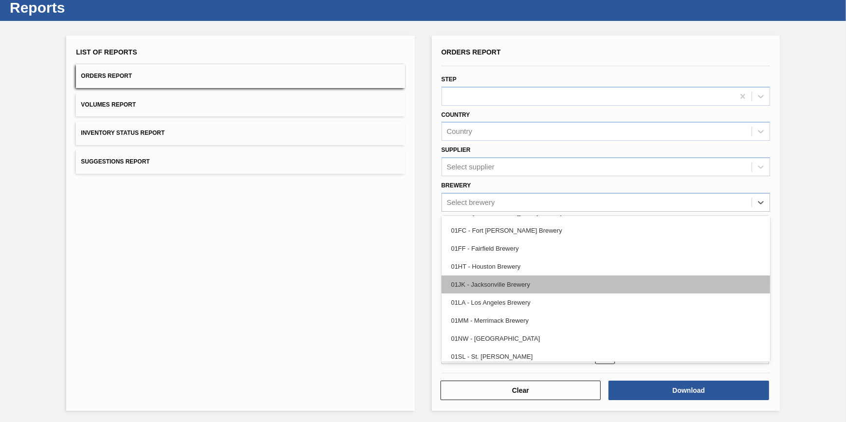
scroll to position [74, 0]
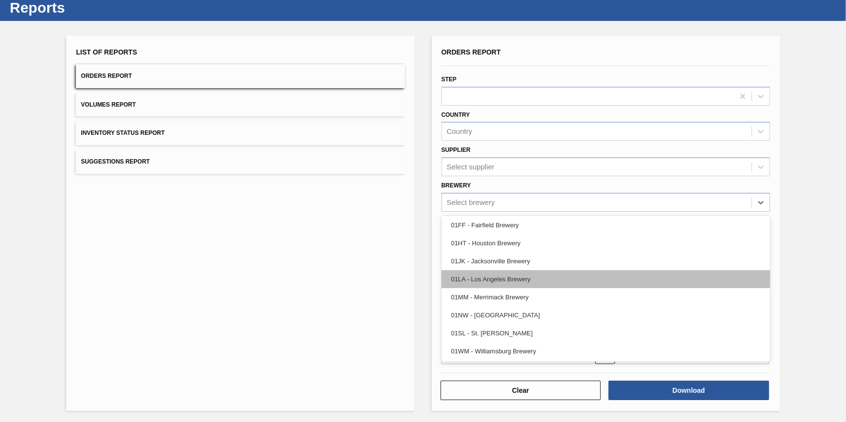
click at [531, 277] on div "01LA - Los Angeles Brewery" at bounding box center [606, 279] width 329 height 18
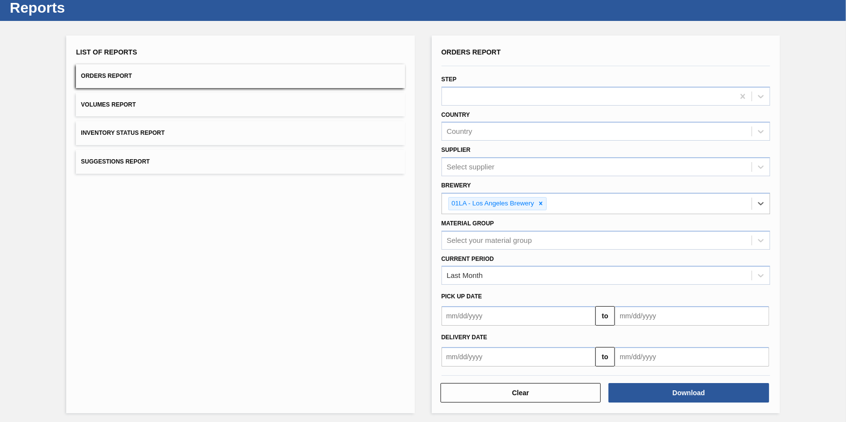
click at [522, 323] on input "text" at bounding box center [519, 315] width 154 height 19
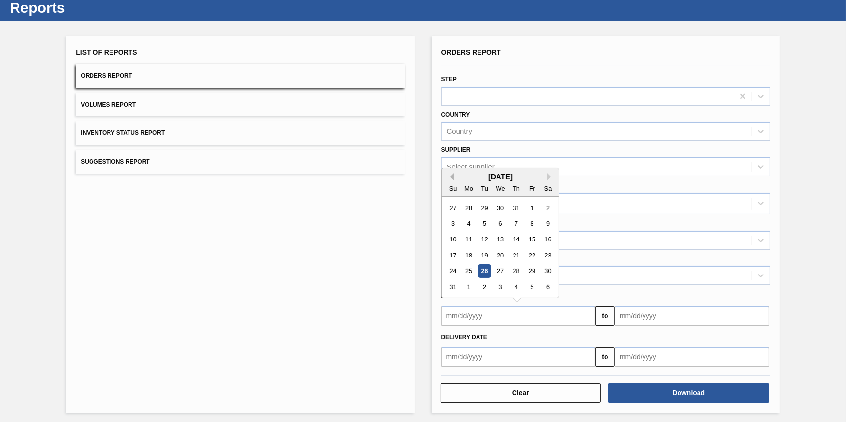
click at [447, 174] on button "Previous Month" at bounding box center [450, 176] width 7 height 7
click at [487, 209] on div "1" at bounding box center [484, 208] width 13 height 13
type input "07/01/2025"
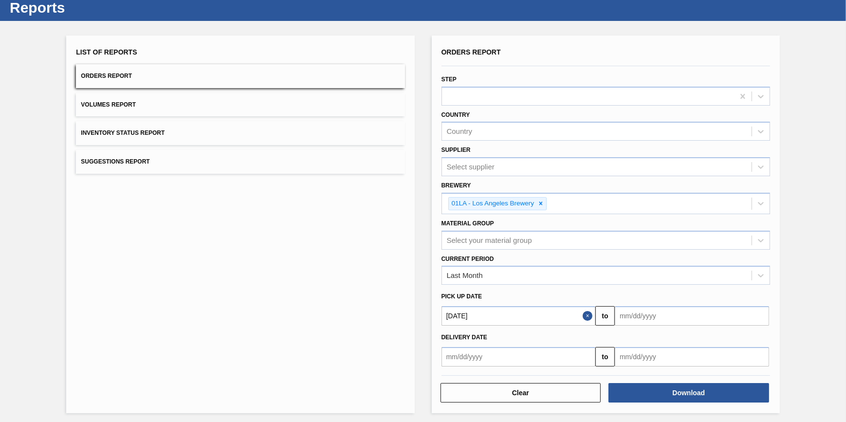
click at [518, 356] on input "text" at bounding box center [519, 356] width 154 height 19
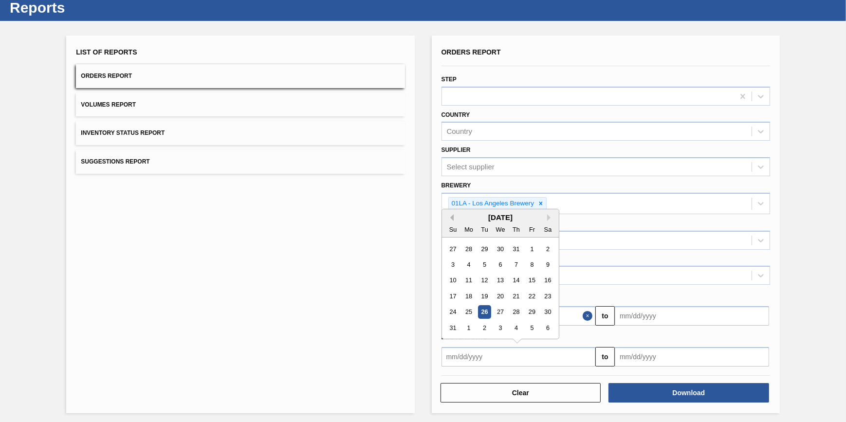
click at [448, 216] on button "Previous Month" at bounding box center [450, 217] width 7 height 7
click at [487, 247] on div "1" at bounding box center [484, 249] width 13 height 13
type input "07/01/2025"
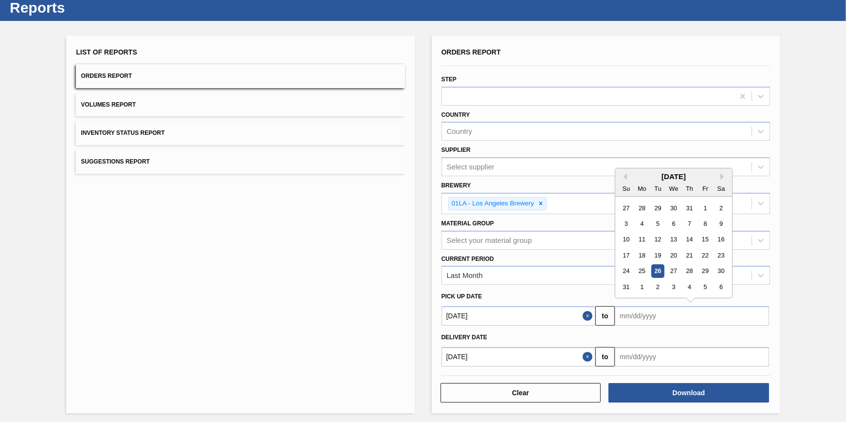
click at [697, 321] on input "text" at bounding box center [692, 315] width 154 height 19
click at [624, 176] on button "Previous Month" at bounding box center [623, 176] width 7 height 7
click at [687, 266] on div "31" at bounding box center [689, 271] width 13 height 13
type input "07/31/2025"
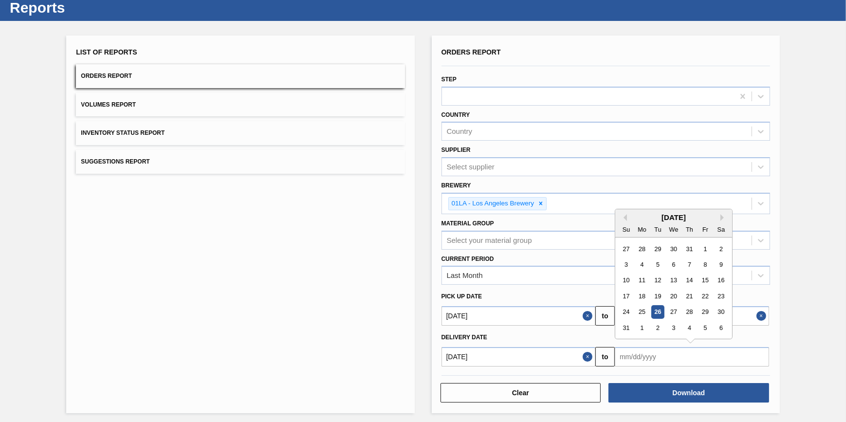
click at [657, 359] on input "text" at bounding box center [692, 356] width 154 height 19
click at [620, 214] on button "Previous Month" at bounding box center [623, 217] width 7 height 7
click at [689, 309] on div "31" at bounding box center [689, 312] width 13 height 13
type input "07/31/2025"
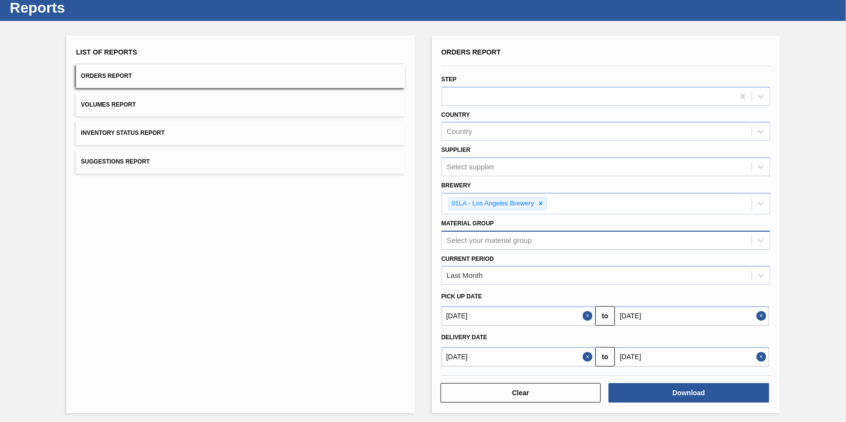
click at [551, 231] on div "Select your material group" at bounding box center [606, 240] width 329 height 19
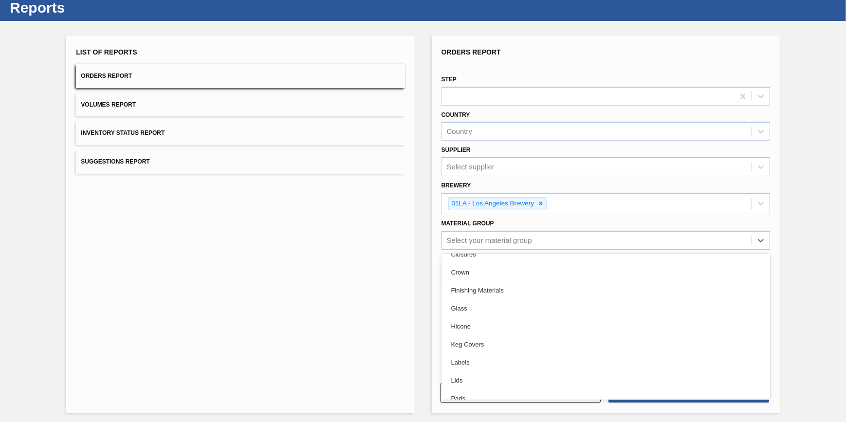
scroll to position [132, 0]
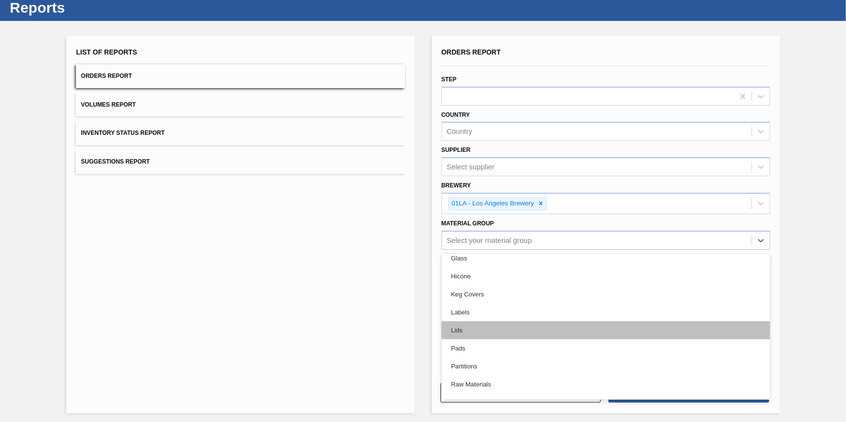
click at [526, 328] on div "Lids" at bounding box center [606, 330] width 329 height 18
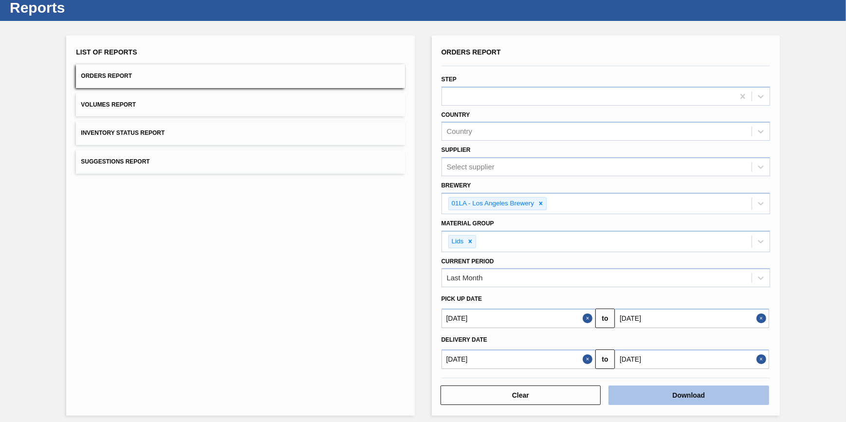
click at [657, 396] on button "Download" at bounding box center [689, 395] width 161 height 19
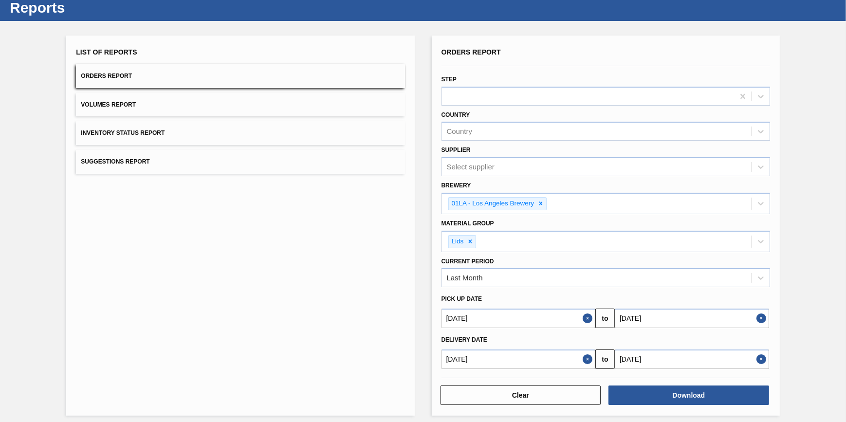
click at [307, 300] on div "List of Reports Orders Report Volumes Report Inventory Status Report Suggestion…" at bounding box center [240, 226] width 348 height 380
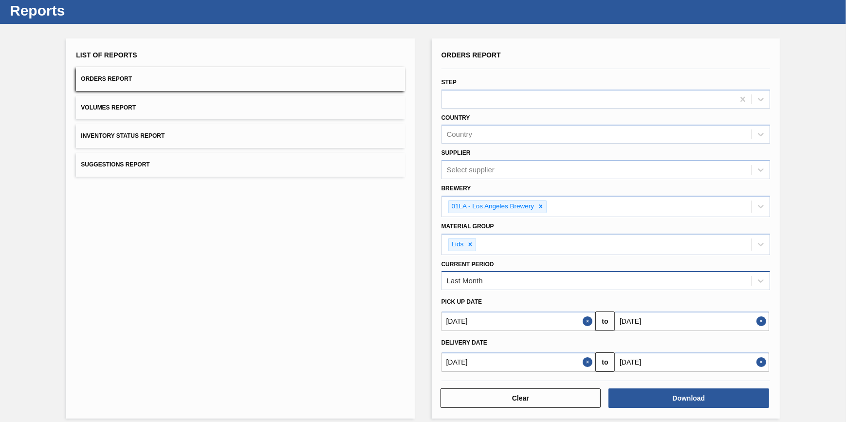
scroll to position [32, 0]
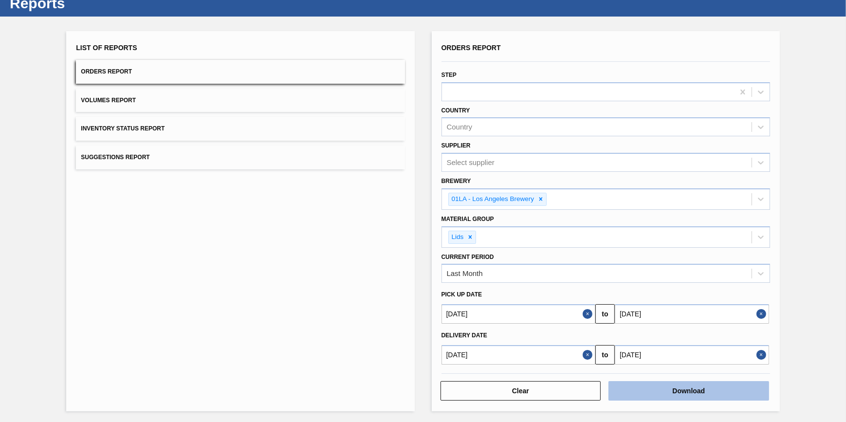
click at [665, 388] on button "Download" at bounding box center [689, 390] width 161 height 19
click at [71, 343] on div "List of Reports Orders Report Volumes Report Inventory Status Report Suggestion…" at bounding box center [240, 221] width 348 height 380
click at [597, 317] on button "to" at bounding box center [605, 313] width 19 height 19
click at [594, 313] on button "Close" at bounding box center [589, 313] width 13 height 19
click at [763, 314] on button "Close" at bounding box center [763, 313] width 13 height 19
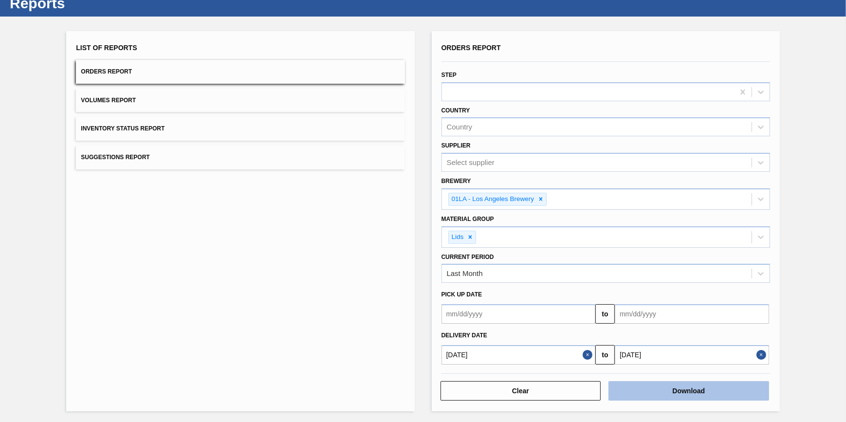
click at [710, 397] on button "Download" at bounding box center [689, 390] width 161 height 19
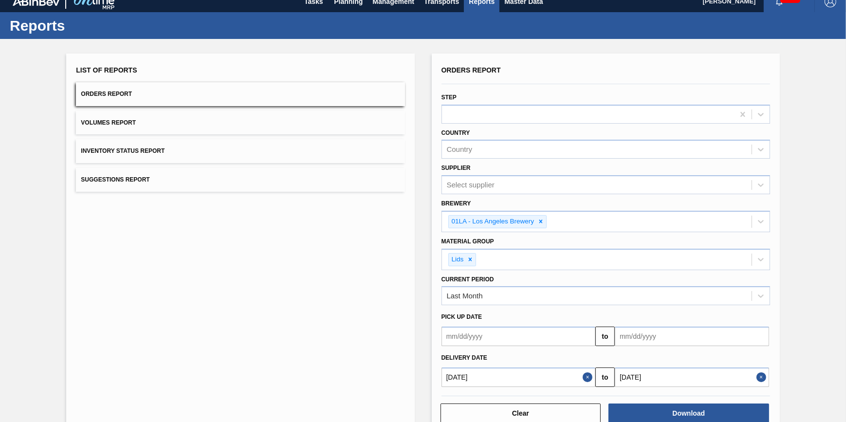
scroll to position [0, 0]
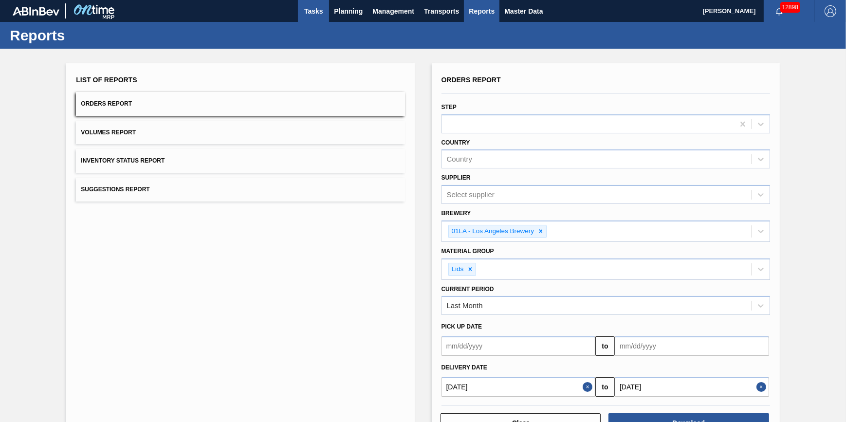
click at [303, 13] on span "Tasks" at bounding box center [313, 11] width 21 height 12
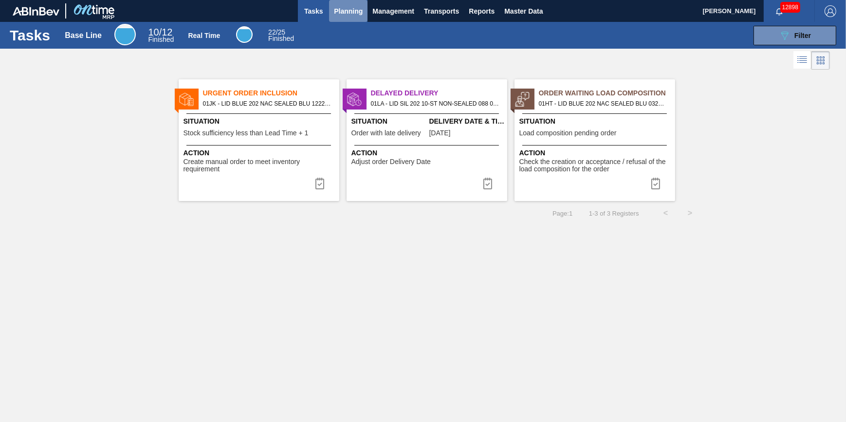
click at [340, 13] on span "Planning" at bounding box center [348, 11] width 29 height 12
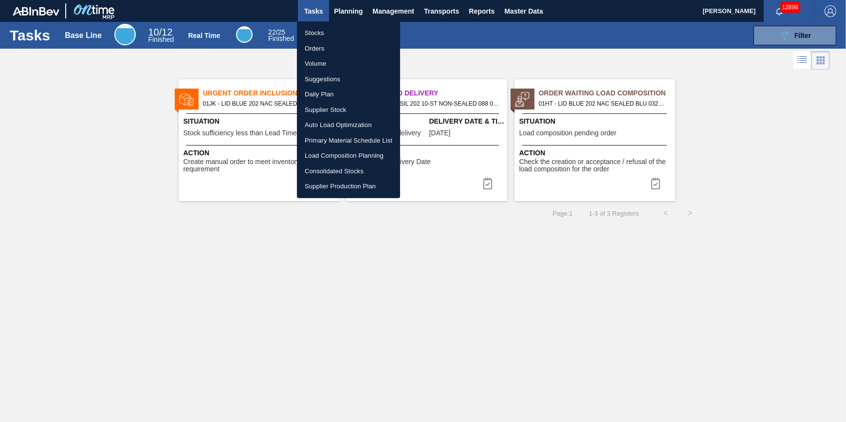
drag, startPoint x: 315, startPoint y: 27, endPoint x: 592, endPoint y: 33, distance: 277.7
click at [315, 27] on li "Stocks" at bounding box center [348, 33] width 103 height 16
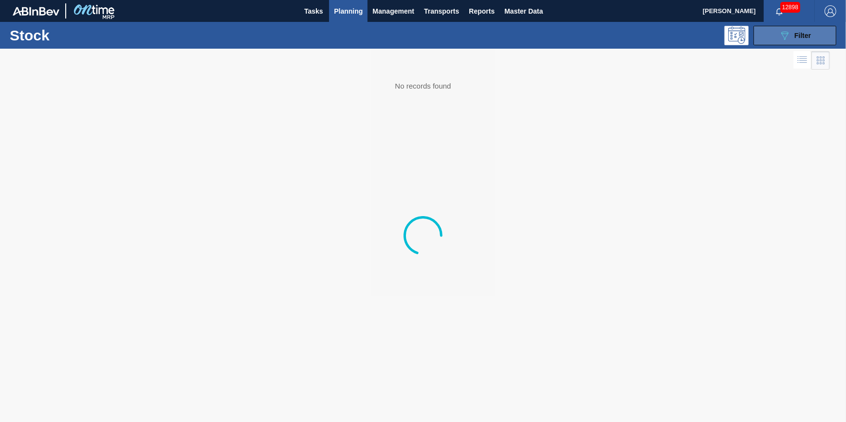
click at [781, 36] on icon "089F7B8B-B2A5-4AFE-B5C0-19BA573D28AC" at bounding box center [785, 36] width 12 height 12
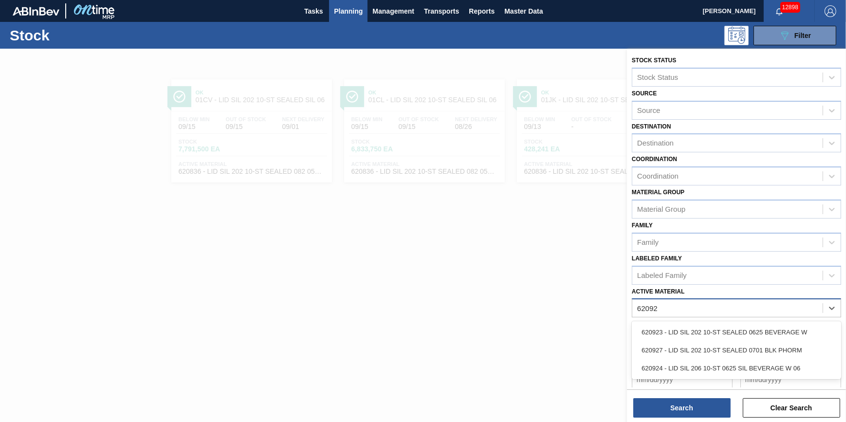
type Material "620924"
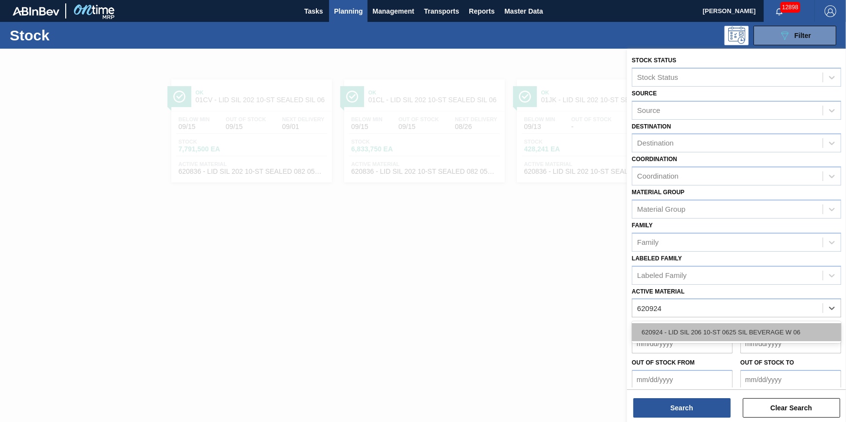
click at [799, 328] on div "620924 - LID SIL 206 10-ST 0625 SIL BEVERAGE W 06" at bounding box center [736, 332] width 209 height 18
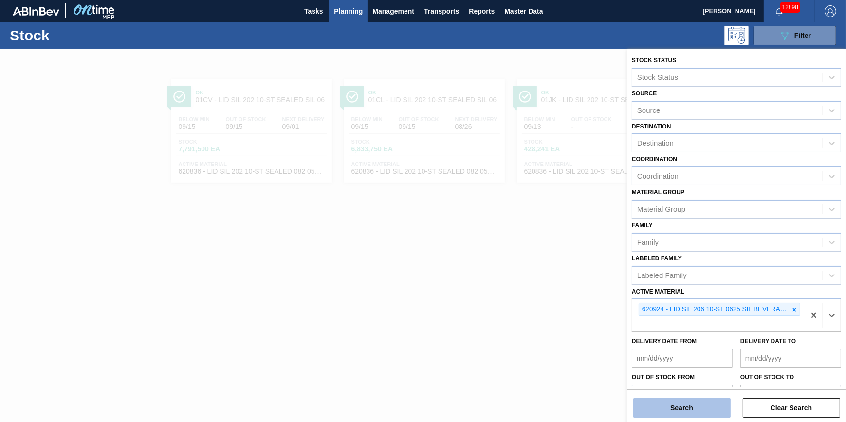
click at [714, 406] on button "Search" at bounding box center [682, 407] width 97 height 19
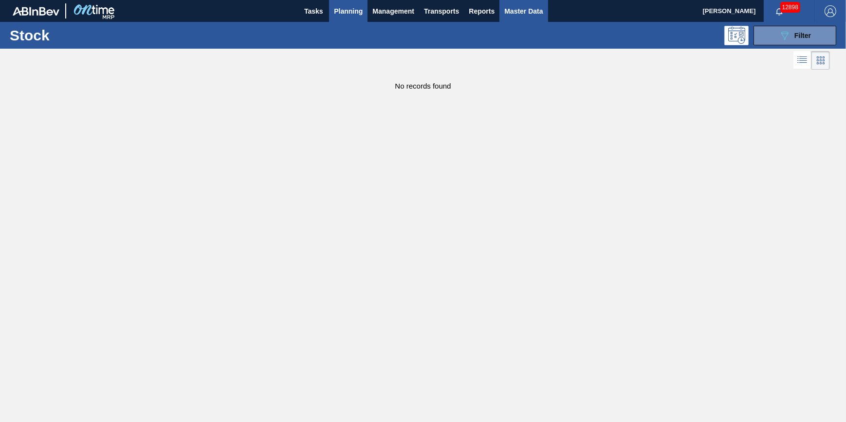
click at [527, 10] on span "Master Data" at bounding box center [524, 11] width 38 height 12
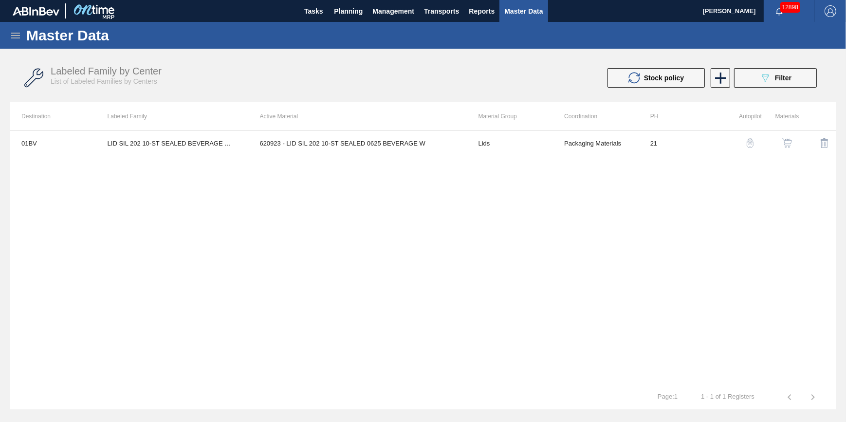
click at [14, 39] on icon at bounding box center [16, 36] width 12 height 12
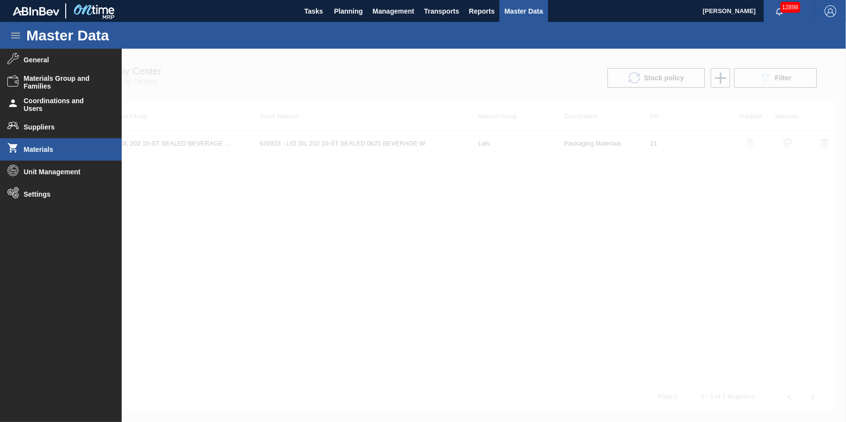
click at [80, 154] on li "Materials" at bounding box center [61, 149] width 122 height 22
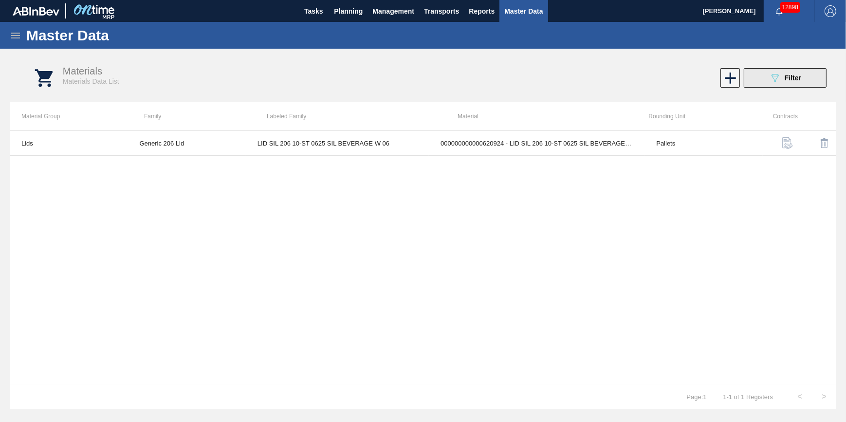
click at [773, 80] on icon "089F7B8B-B2A5-4AFE-B5C0-19BA573D28AC" at bounding box center [776, 78] width 12 height 12
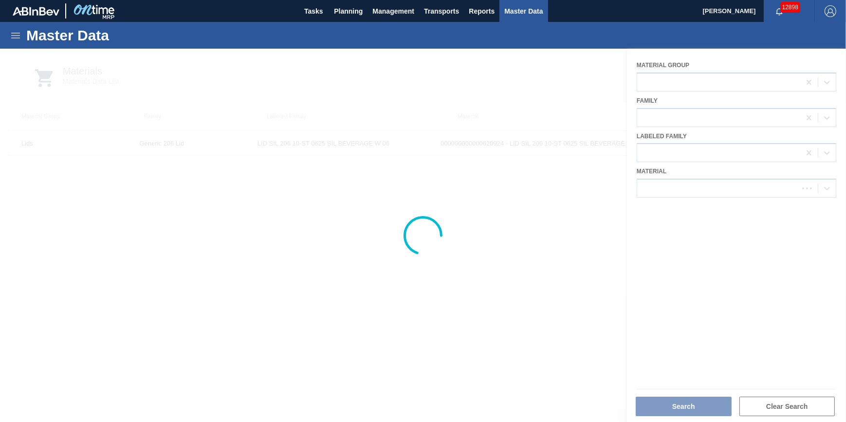
click at [707, 184] on div at bounding box center [423, 236] width 846 height 374
click at [704, 189] on div at bounding box center [423, 236] width 846 height 374
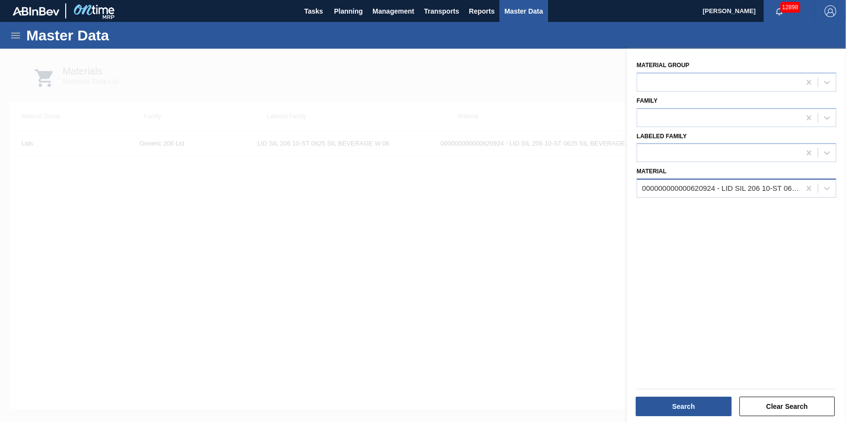
click at [700, 191] on div "000000000000620924 - LID SIL 206 10-ST 0625 SIL BEVERAGE W 06" at bounding box center [721, 189] width 159 height 8
click at [810, 187] on icon at bounding box center [810, 189] width 10 height 10
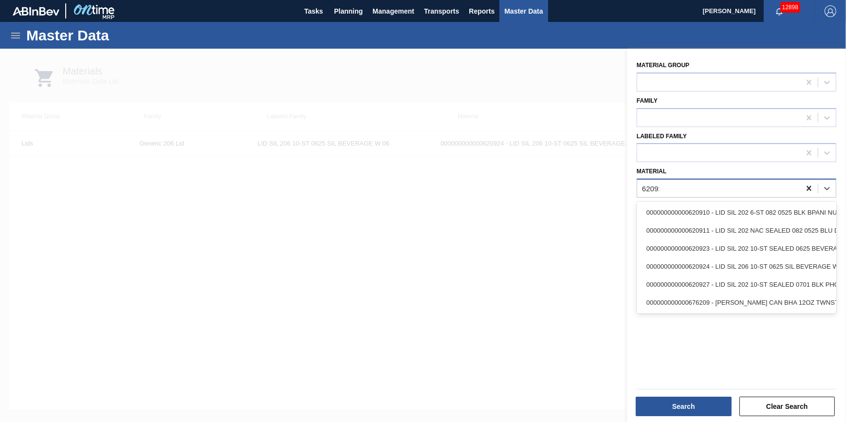
type input "620924"
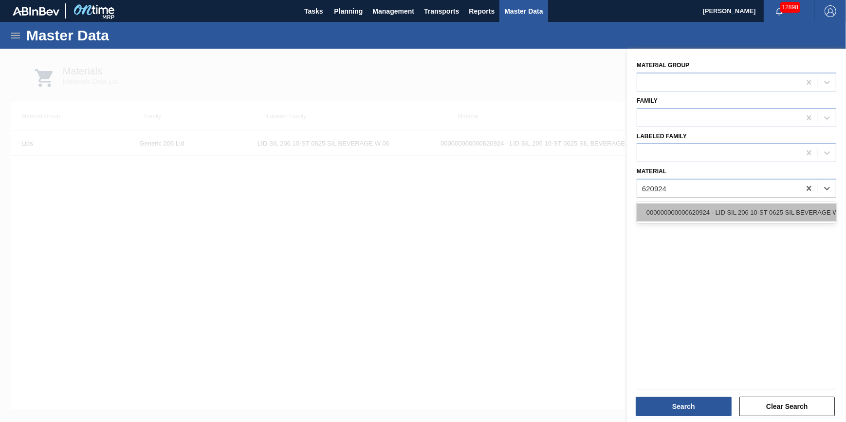
click at [787, 213] on div "000000000000620924 - LID SIL 206 10-ST 0625 SIL BEVERAGE W 06" at bounding box center [737, 213] width 200 height 18
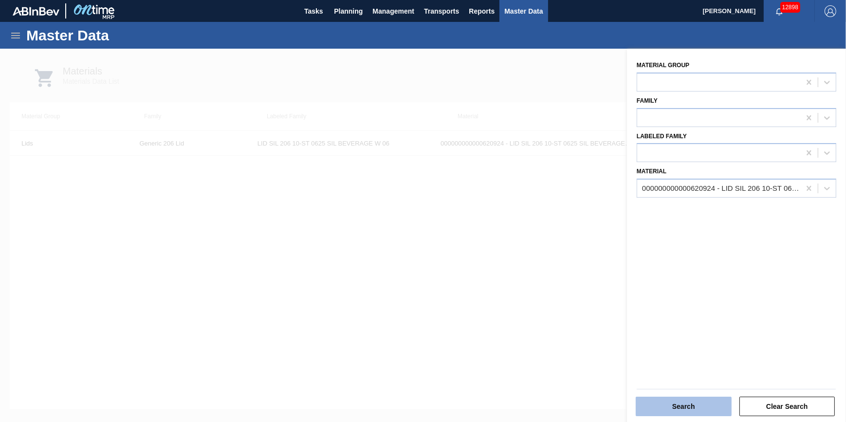
click at [683, 400] on button "Search" at bounding box center [684, 406] width 96 height 19
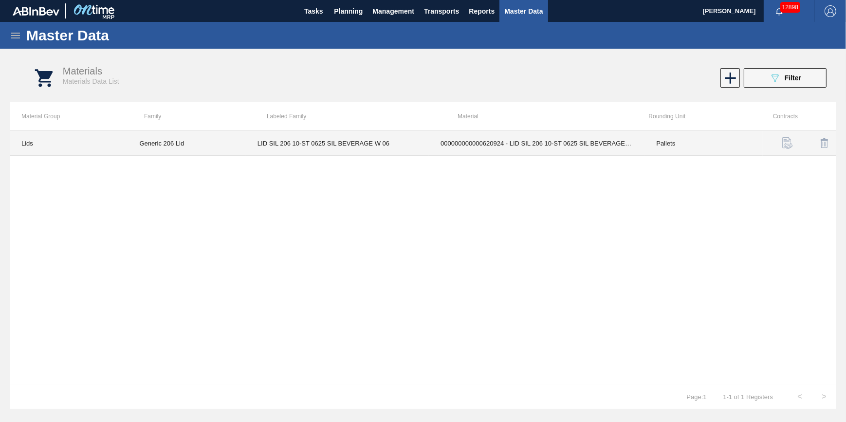
click at [512, 148] on td "000000000000620924 - LID SIL 206 10-ST 0625 SIL BEVERAGE W 06" at bounding box center [537, 143] width 216 height 25
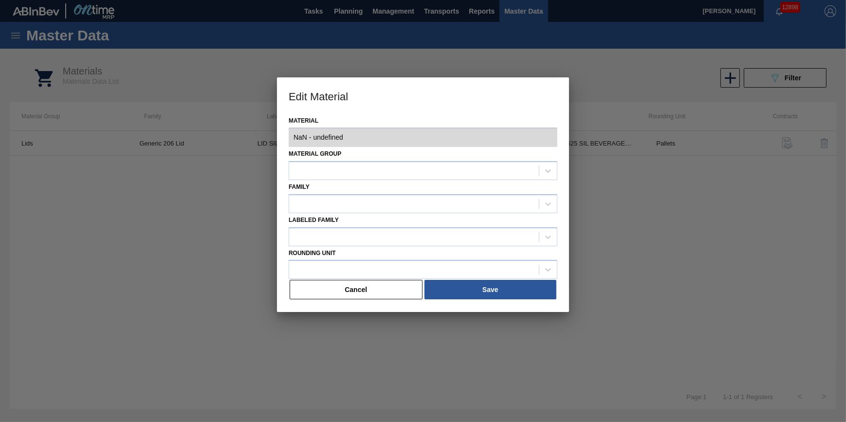
type input "620924 - 000000000000620924 - LID SIL 206 10-ST 0625 SIL BEVERAGE W 06"
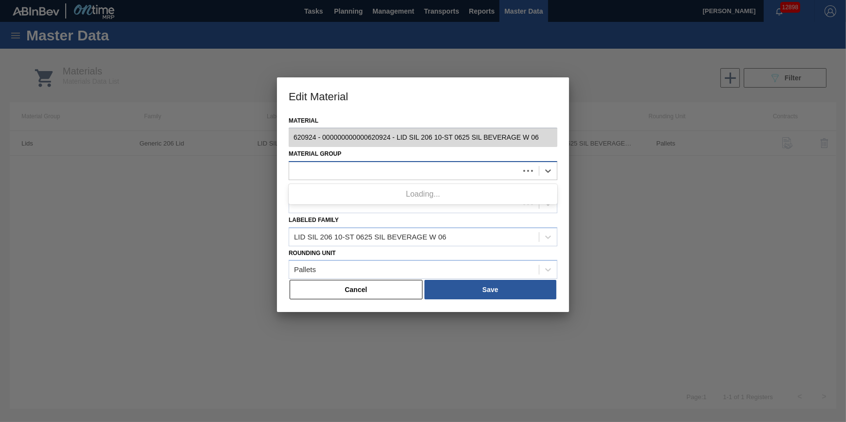
click at [373, 171] on div at bounding box center [404, 171] width 230 height 14
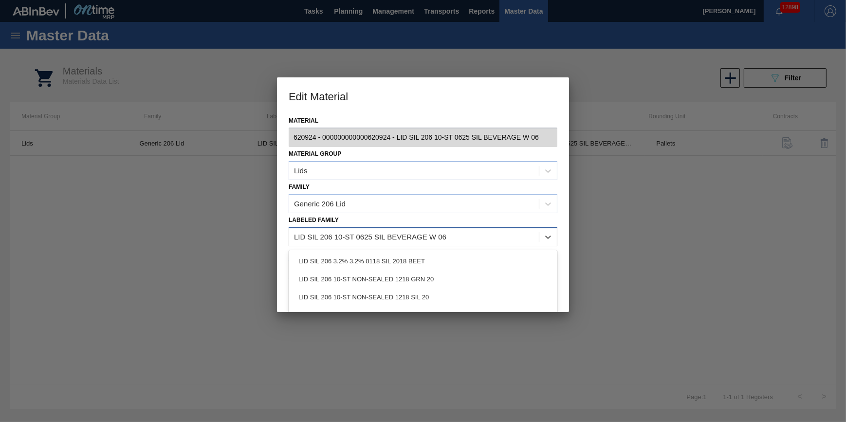
click at [453, 238] on div "LID SIL 206 10-ST 0625 SIL BEVERAGE W 06" at bounding box center [414, 237] width 250 height 14
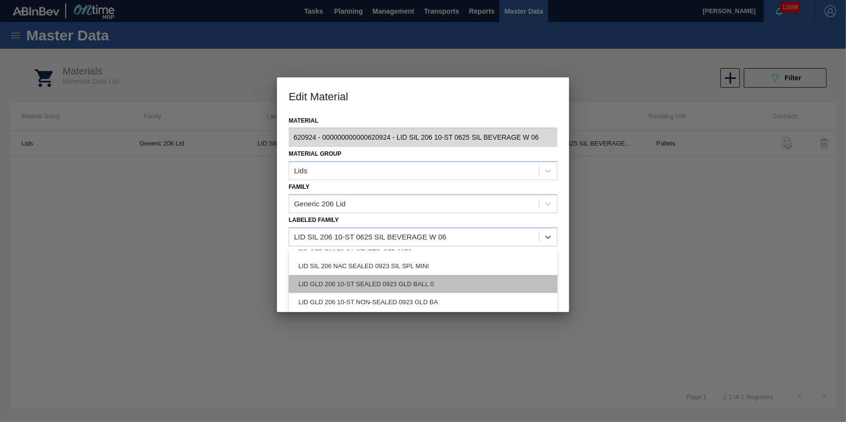
scroll to position [272, 0]
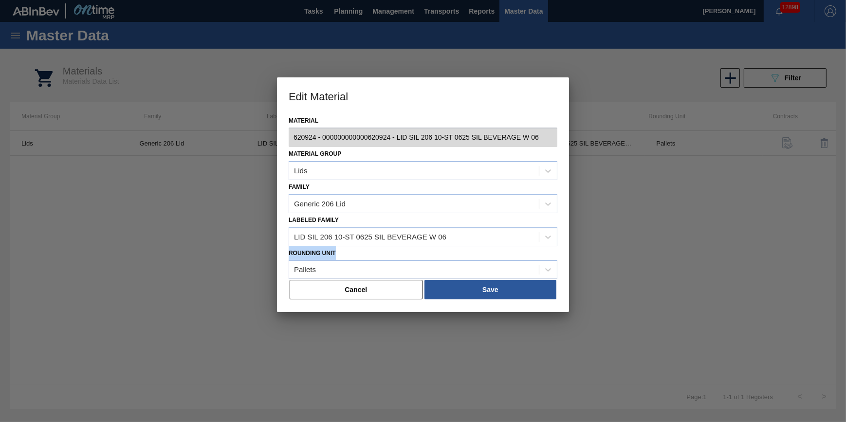
drag, startPoint x: 567, startPoint y: 244, endPoint x: 568, endPoint y: 260, distance: 16.6
click at [568, 260] on div "Material 620924 - 000000000000620924 - LID SIL 206 10-ST 0625 SIL BEVERAGE W 06…" at bounding box center [423, 213] width 292 height 199
click at [497, 234] on div "LID SIL 206 10-ST 0625 SIL BEVERAGE W 06" at bounding box center [414, 237] width 250 height 14
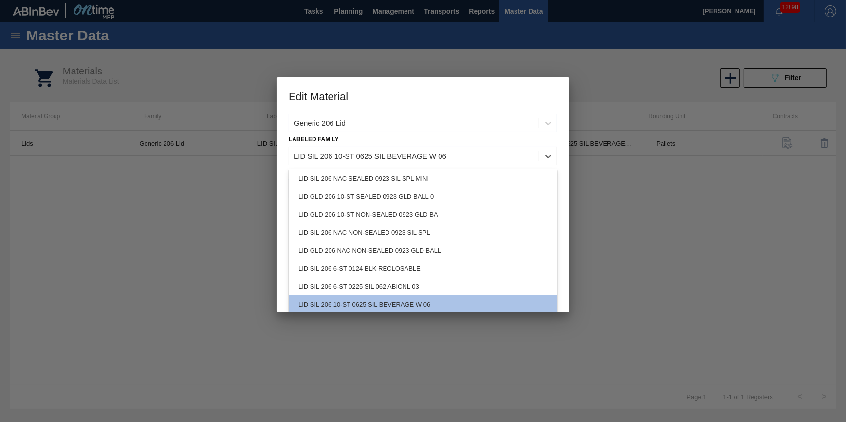
scroll to position [83, 0]
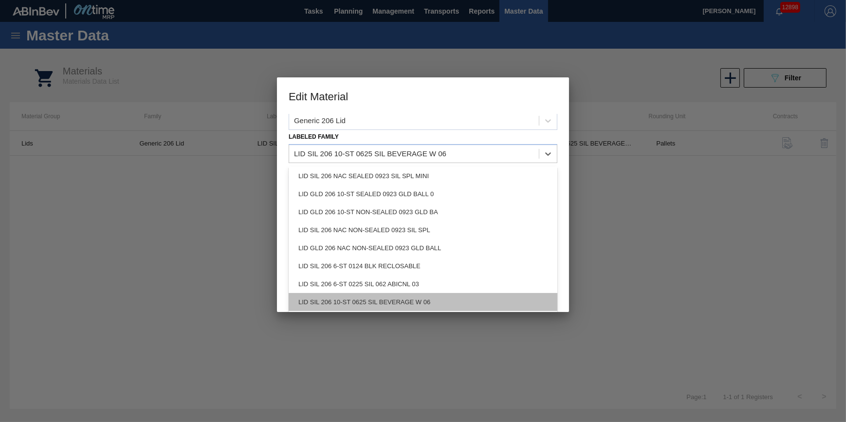
click at [384, 303] on div "LID SIL 206 10-ST 0625 SIL BEVERAGE W 06" at bounding box center [423, 302] width 269 height 18
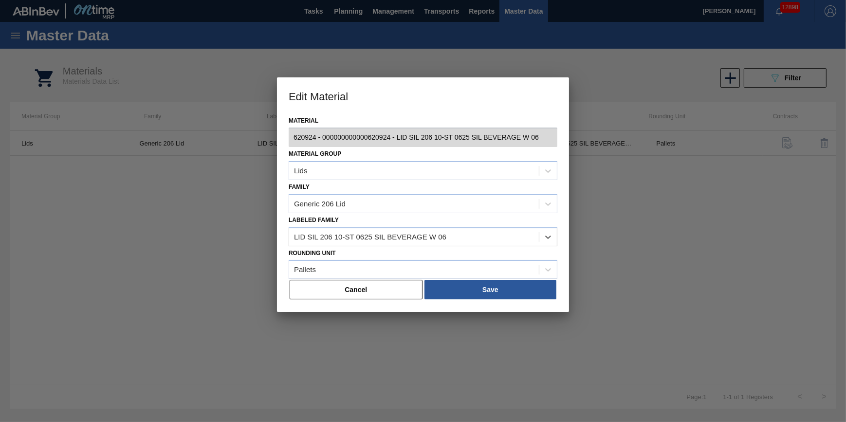
scroll to position [0, 0]
click at [472, 287] on button "Save" at bounding box center [491, 289] width 132 height 19
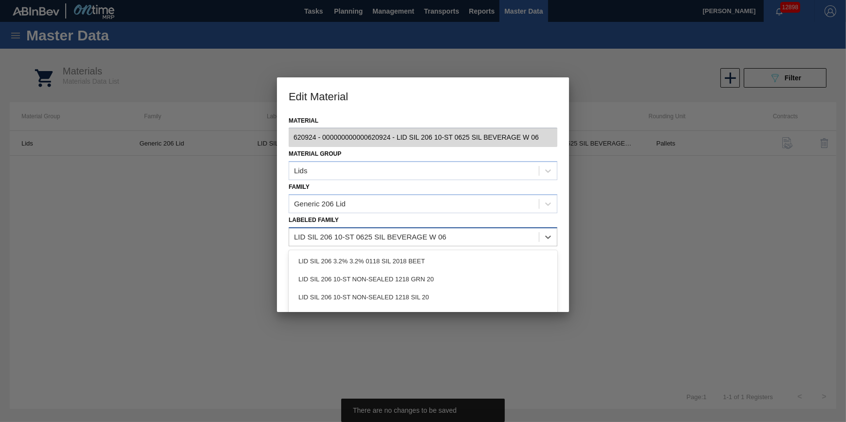
click at [451, 237] on div "LID SIL 206 10-ST 0625 SIL BEVERAGE W 06" at bounding box center [414, 237] width 250 height 14
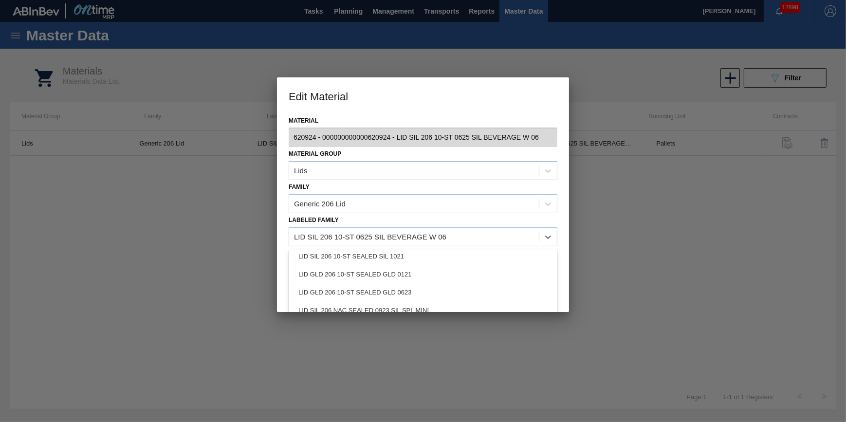
scroll to position [272, 0]
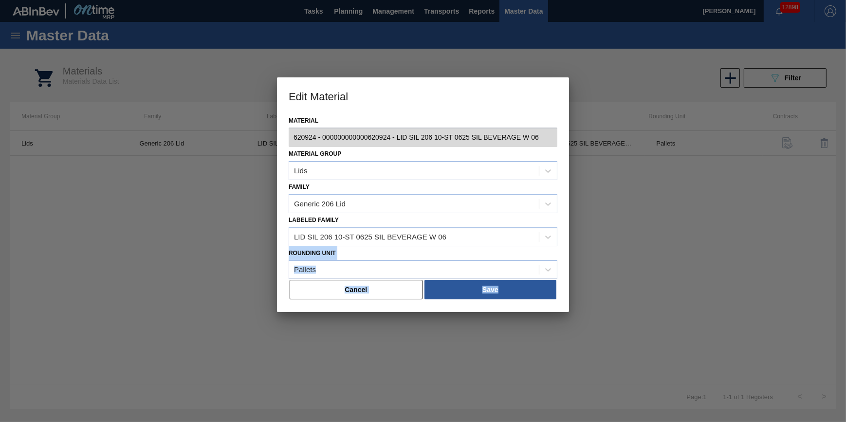
drag, startPoint x: 567, startPoint y: 244, endPoint x: 569, endPoint y: 301, distance: 57.0
click at [569, 301] on div "Material 620924 - 000000000000620924 - LID SIL 206 10-ST 0625 SIL BEVERAGE W 06…" at bounding box center [423, 213] width 292 height 199
drag, startPoint x: 569, startPoint y: 301, endPoint x: 517, endPoint y: 235, distance: 84.3
click at [517, 235] on div "LID SIL 206 10-ST 0625 SIL BEVERAGE W 06" at bounding box center [414, 237] width 250 height 14
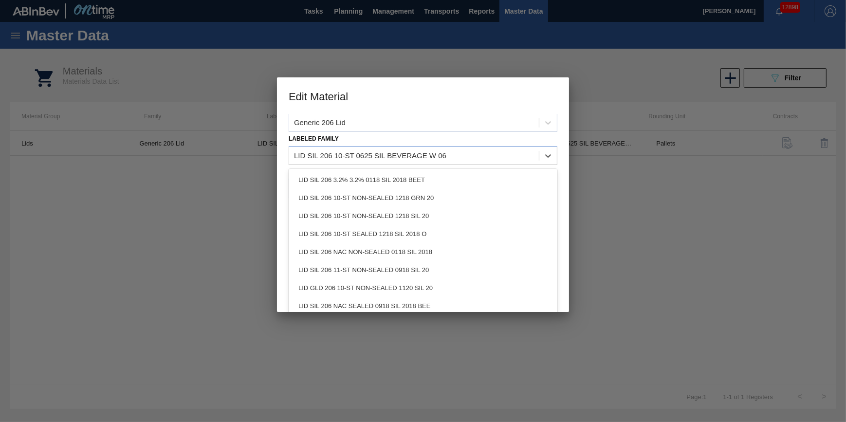
scroll to position [83, 0]
drag, startPoint x: 554, startPoint y: 210, endPoint x: 556, endPoint y: 234, distance: 23.9
click at [556, 234] on div "LID SIL 206 3.2% 3.2% 0118 SIL 2018 BEET LID SIL 206 10-ST NON-SEALED 1218 GRN …" at bounding box center [423, 240] width 269 height 146
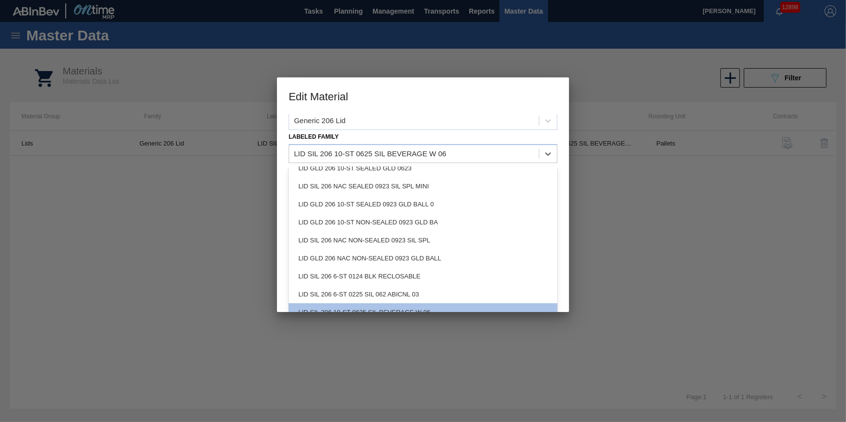
scroll to position [272, 0]
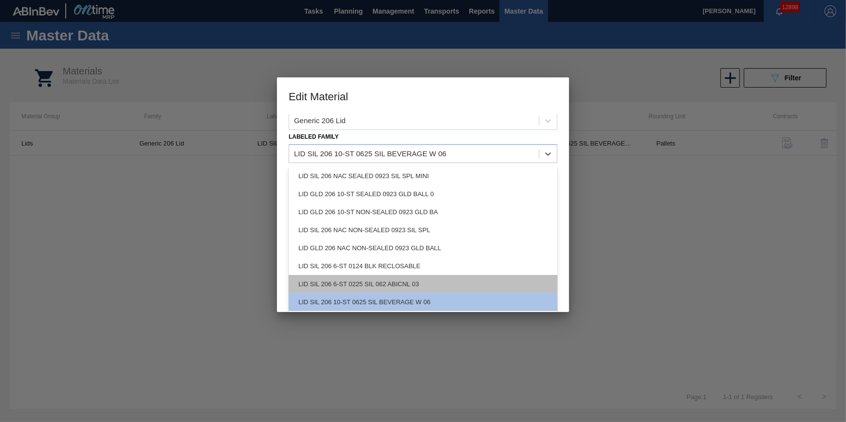
click at [468, 285] on div "LID SIL 206 6-ST 0225 SIL 062 ABICNL 03" at bounding box center [423, 284] width 269 height 18
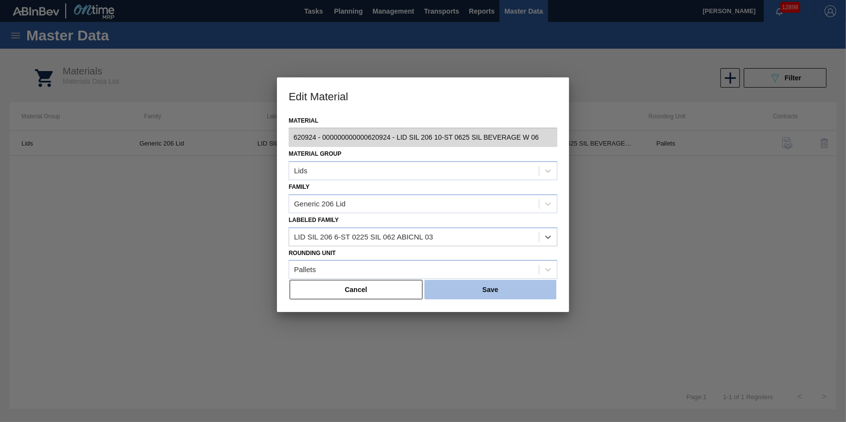
click at [475, 288] on button "Save" at bounding box center [491, 289] width 132 height 19
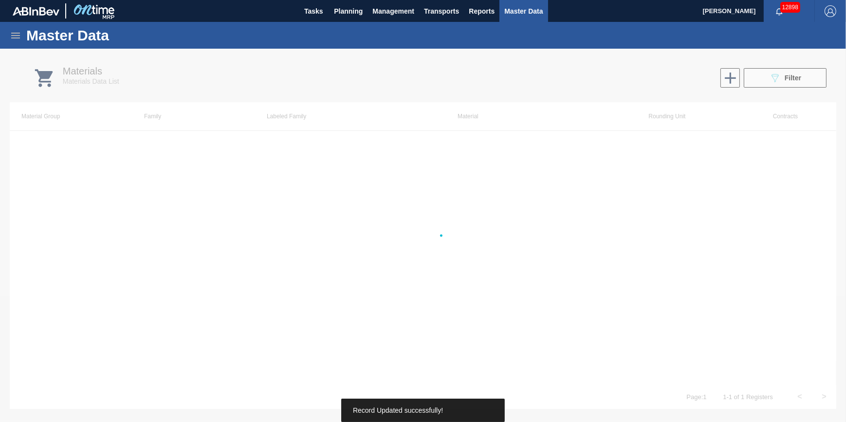
click at [501, 292] on div at bounding box center [423, 236] width 846 height 374
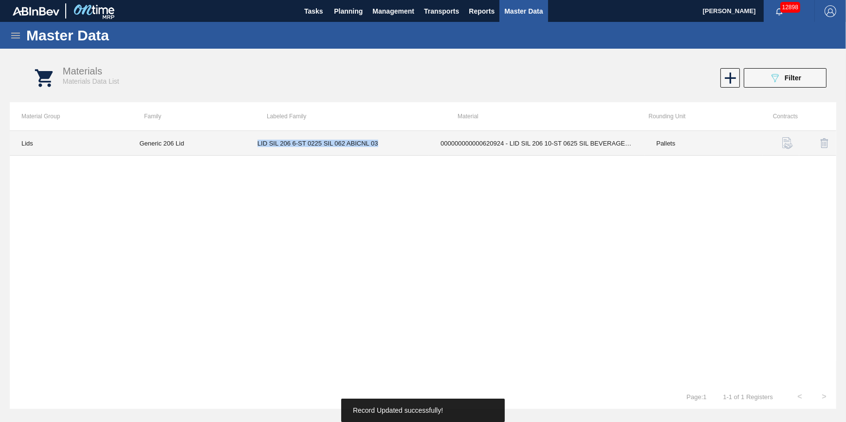
drag, startPoint x: 378, startPoint y: 147, endPoint x: 253, endPoint y: 150, distance: 125.2
click at [253, 150] on td "LID SIL 206 6-ST 0225 SIL 062 ABICNL 03" at bounding box center [337, 143] width 183 height 25
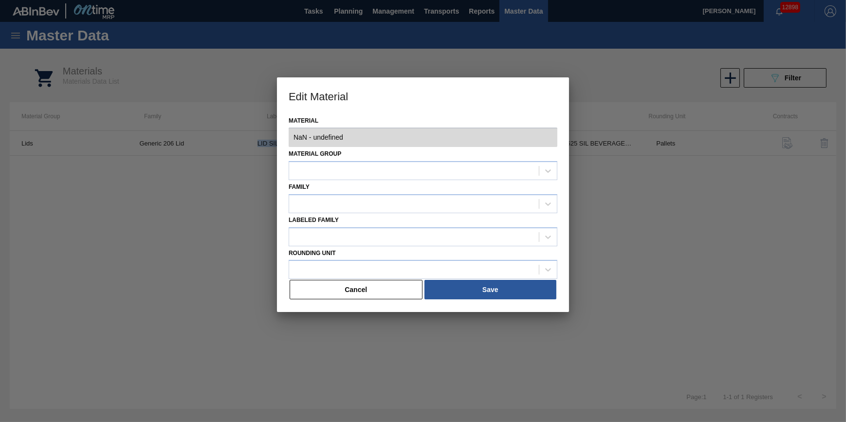
type input "620924 - 000000000000620924 - LID SIL 206 10-ST 0625 SIL BEVERAGE W 06"
click at [337, 290] on button "Cancel" at bounding box center [356, 289] width 133 height 19
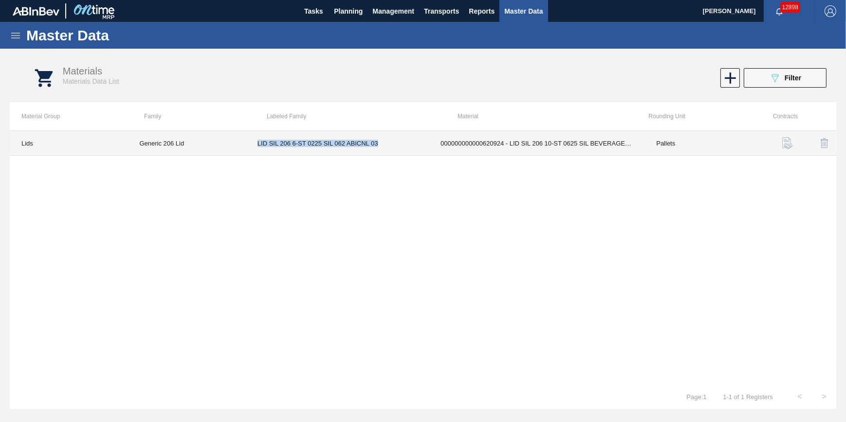
copy td "LID SIL 206 6-ST 0225 SIL 062 ABICNL 03"
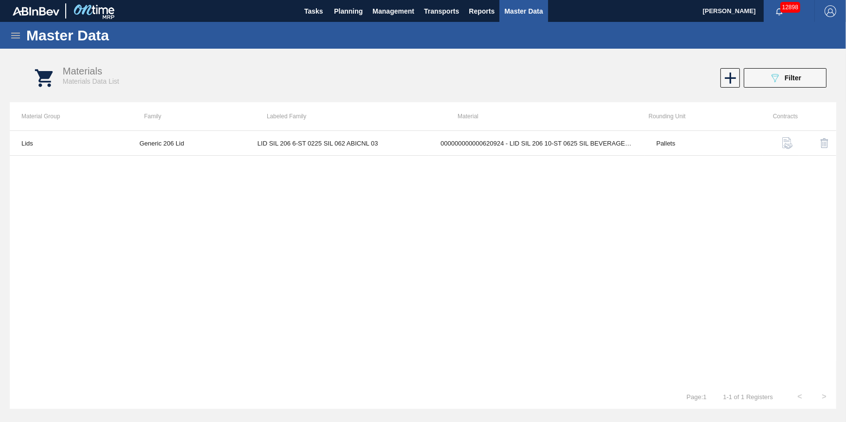
click at [22, 32] on div "Master Data" at bounding box center [423, 35] width 846 height 27
click at [12, 38] on icon at bounding box center [16, 36] width 12 height 12
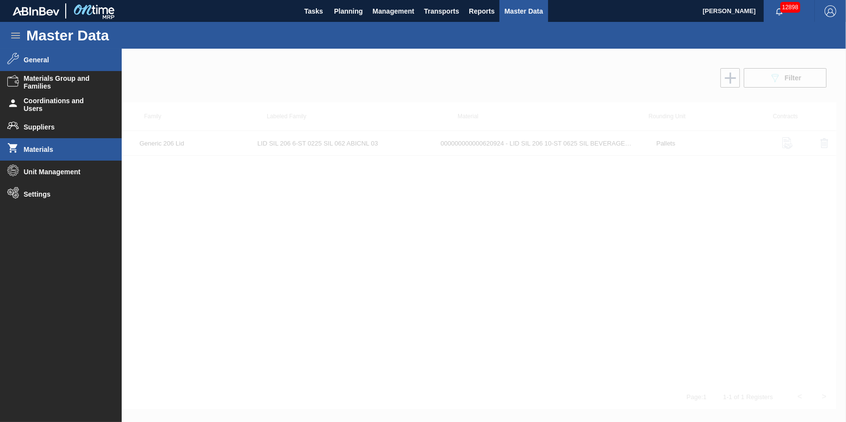
click at [85, 53] on li "General" at bounding box center [61, 60] width 122 height 22
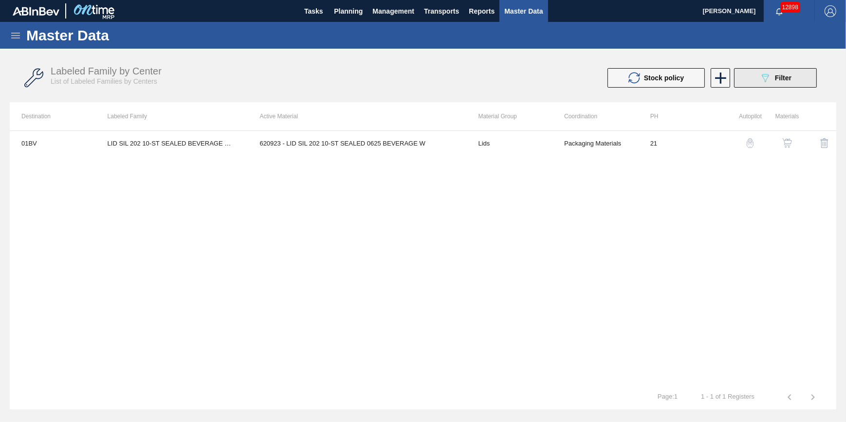
click at [769, 76] on icon "089F7B8B-B2A5-4AFE-B5C0-19BA573D28AC" at bounding box center [766, 78] width 12 height 12
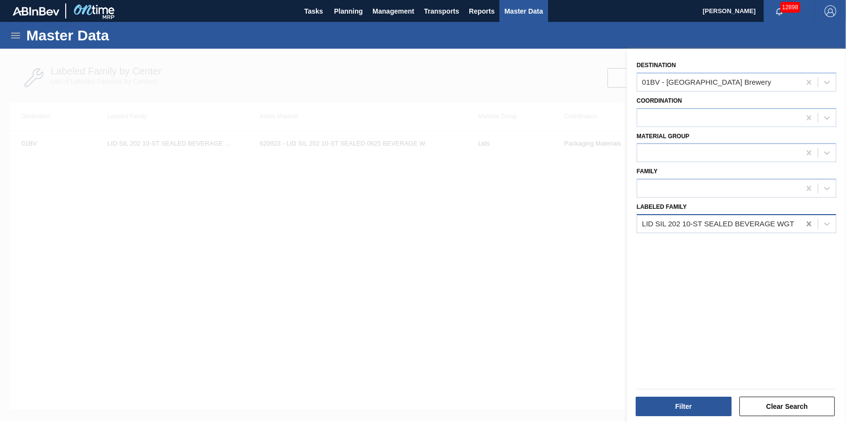
click at [809, 225] on icon at bounding box center [809, 224] width 4 height 5
paste Family "LID SIL 206 6-ST 0225 SIL 062 ABICNL 03"
type Family "LID SIL 206 6-ST 0225 SIL 062 ABICNL 03"
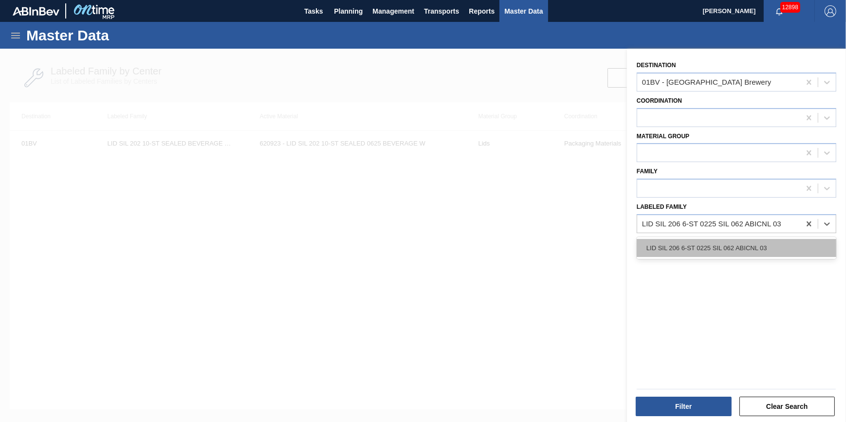
click at [747, 244] on div "LID SIL 206 6-ST 0225 SIL 062 ABICNL 03" at bounding box center [737, 248] width 200 height 18
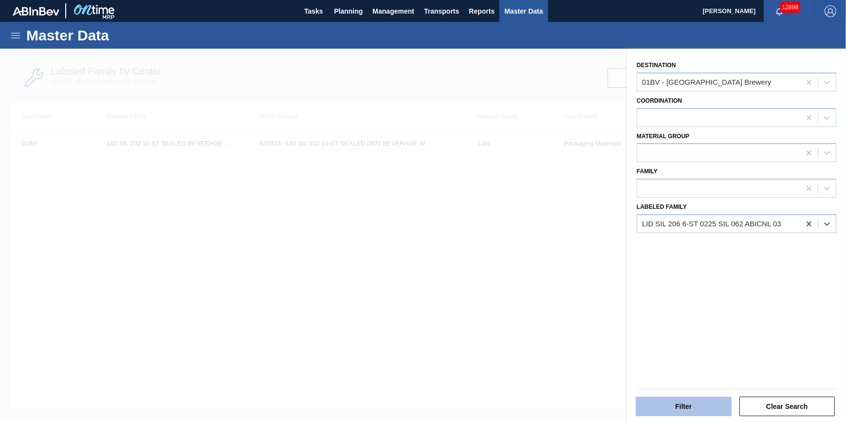
click at [692, 409] on button "Filter" at bounding box center [684, 406] width 96 height 19
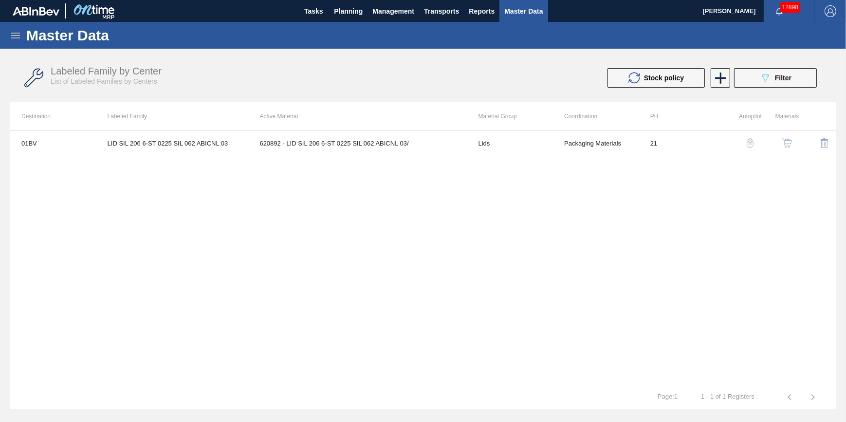
click at [786, 143] on img "button" at bounding box center [788, 143] width 10 height 10
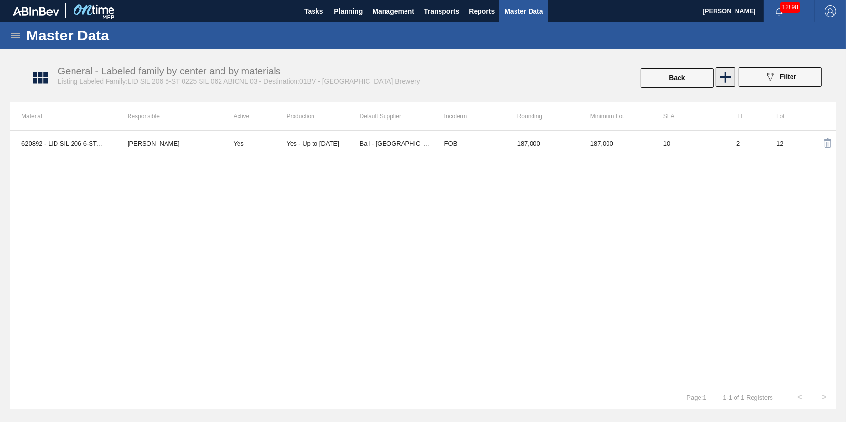
click at [728, 77] on icon at bounding box center [725, 77] width 11 height 11
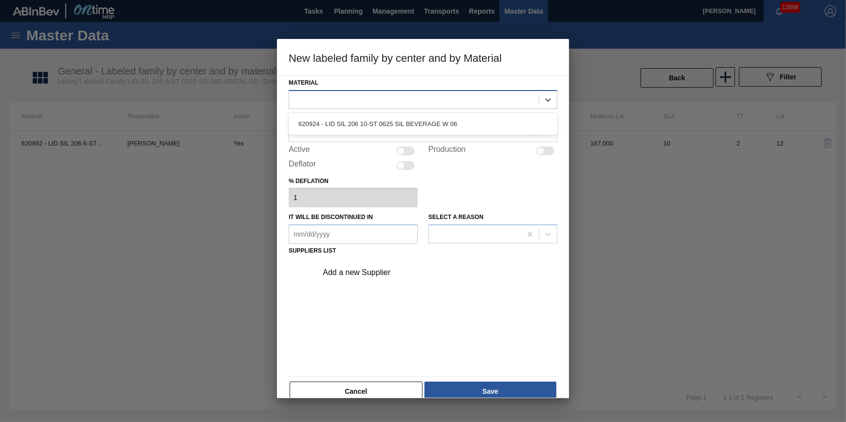
click at [369, 105] on div at bounding box center [414, 100] width 250 height 14
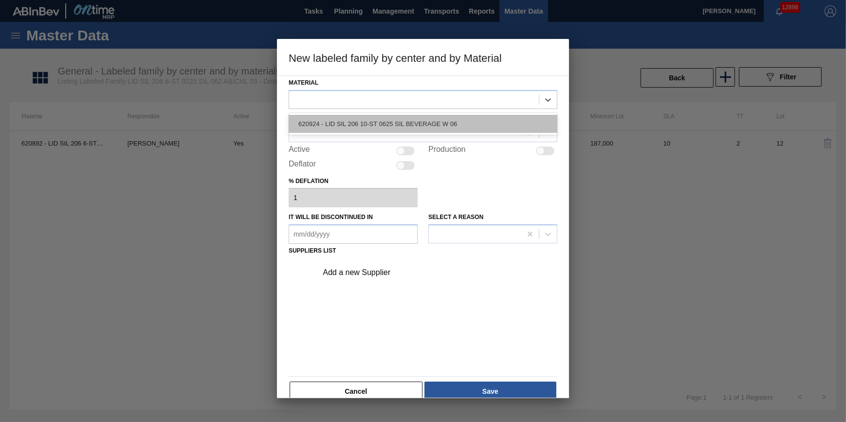
click at [377, 120] on div "620924 - LID SIL 206 10-ST 0625 SIL BEVERAGE W 06" at bounding box center [423, 124] width 269 height 18
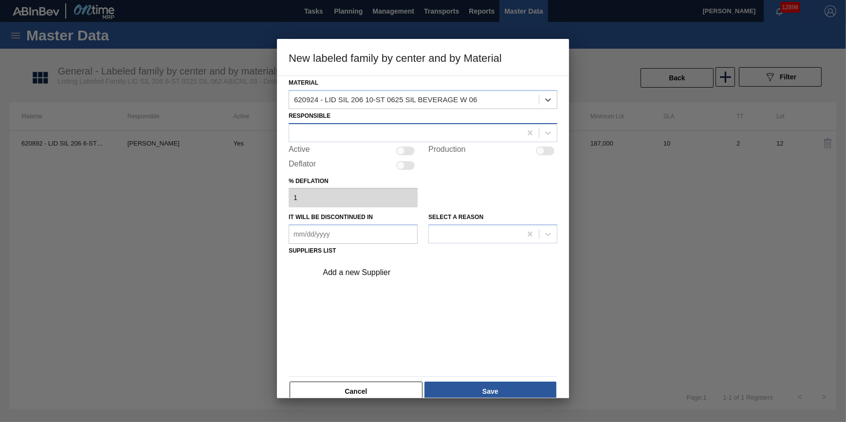
click at [406, 138] on div at bounding box center [405, 133] width 232 height 14
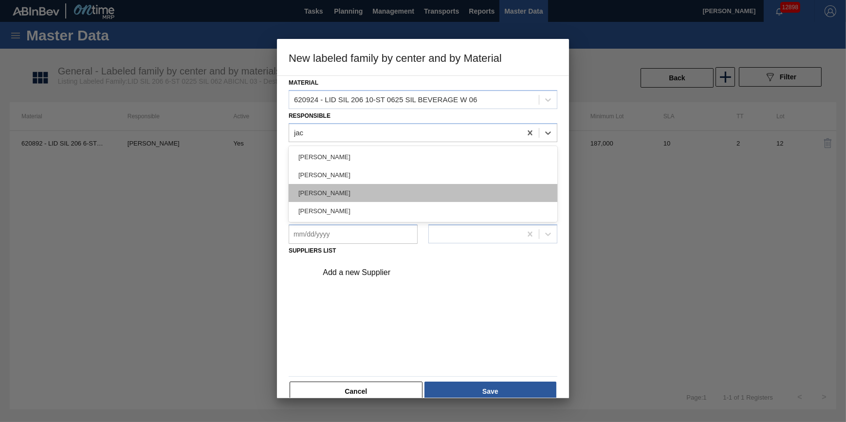
type input "jack"
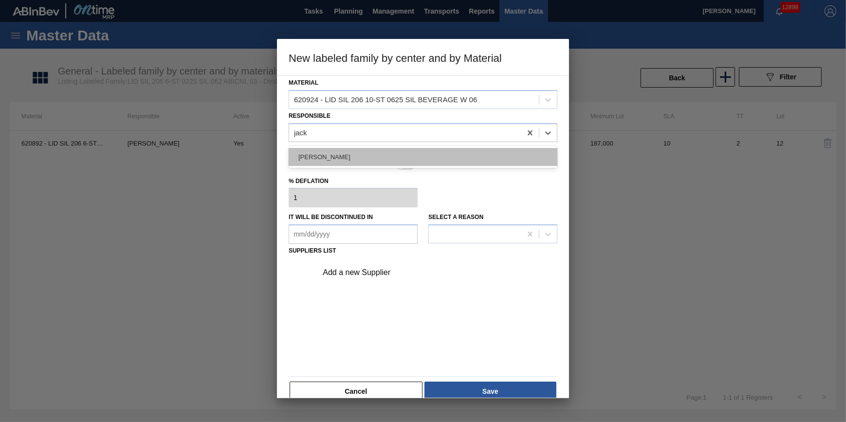
click at [387, 159] on div "[PERSON_NAME]" at bounding box center [423, 157] width 269 height 18
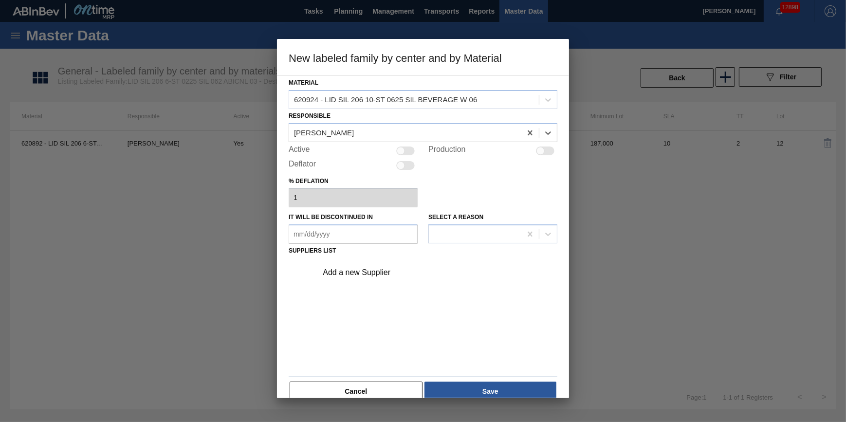
click at [375, 271] on div "Add a new Supplier" at bounding box center [418, 272] width 191 height 9
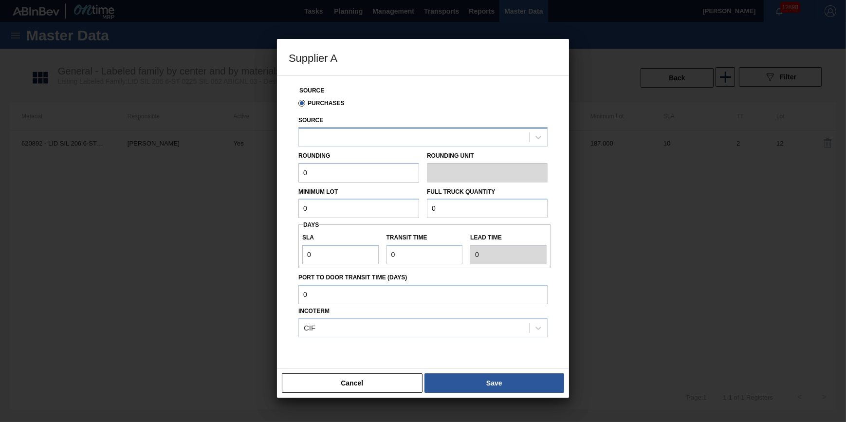
click at [370, 137] on div at bounding box center [414, 137] width 230 height 14
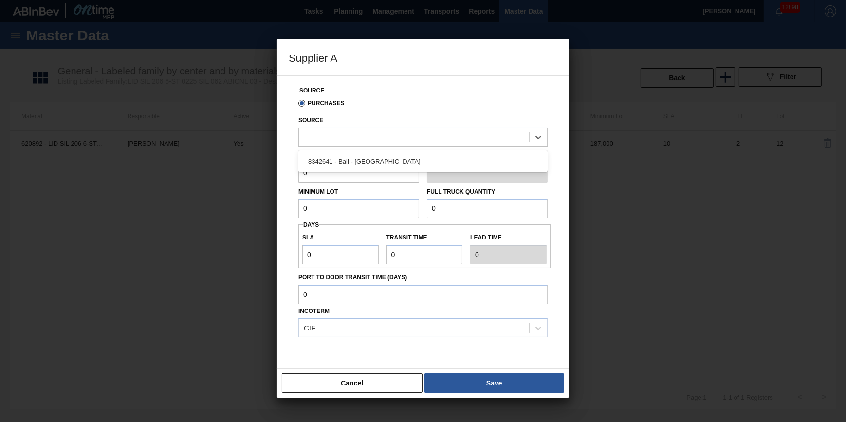
click at [378, 162] on div "8342641 - Ball - [GEOGRAPHIC_DATA]" at bounding box center [423, 161] width 249 height 18
click at [374, 173] on input "0" at bounding box center [359, 172] width 121 height 19
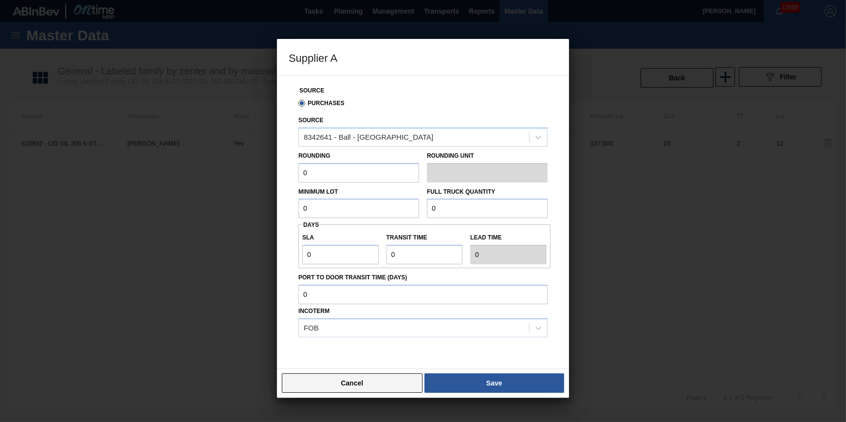
click at [336, 381] on button "Cancel" at bounding box center [352, 383] width 141 height 19
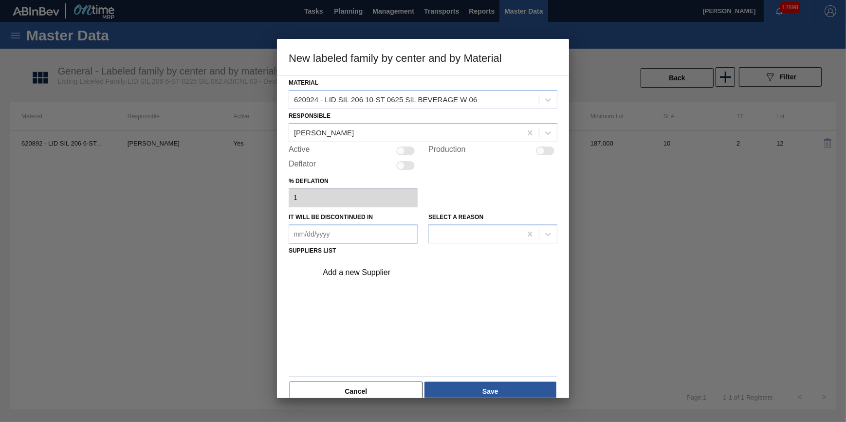
click at [371, 389] on button "Cancel" at bounding box center [356, 391] width 133 height 19
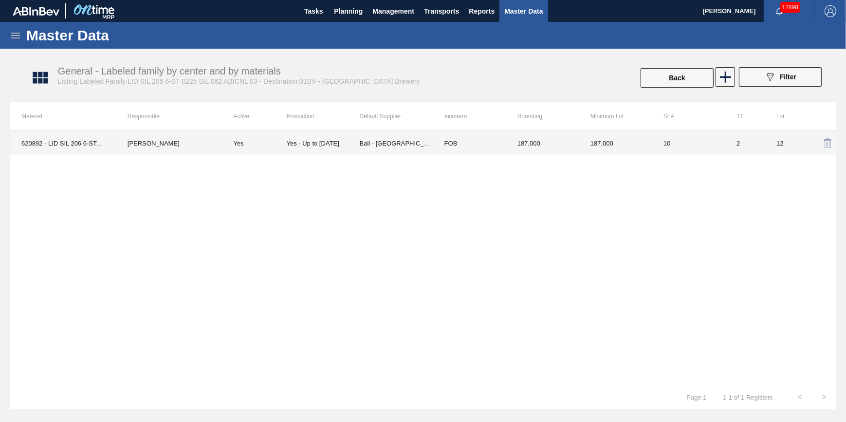
click at [268, 141] on td "Yes" at bounding box center [254, 143] width 65 height 24
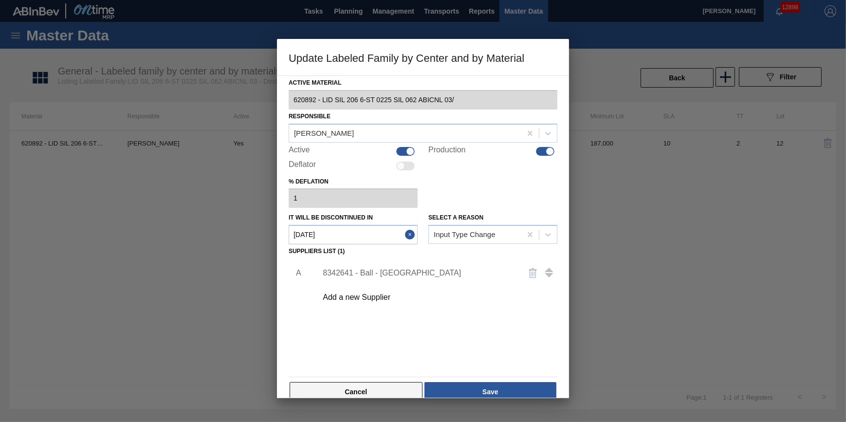
click at [356, 388] on button "Cancel" at bounding box center [356, 391] width 133 height 19
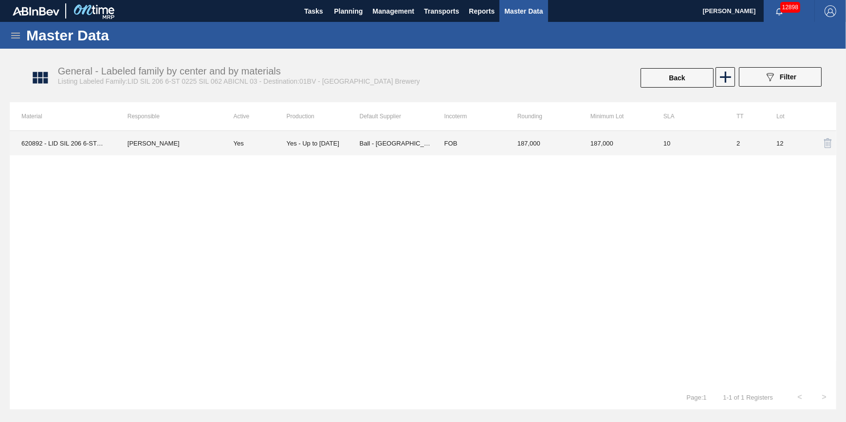
click at [459, 148] on td "FOB" at bounding box center [469, 143] width 73 height 24
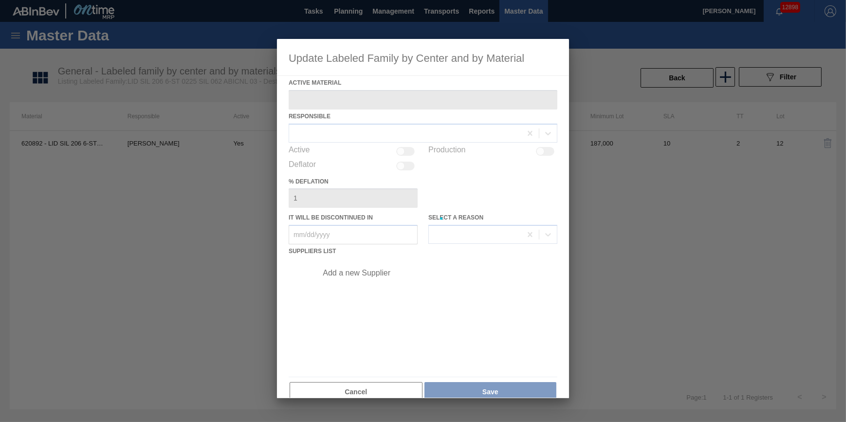
type Material "620892 - LID SIL 206 6-ST 0225 SIL 062 ABICNL 03/"
checkbox input "true"
type in "[DATE]"
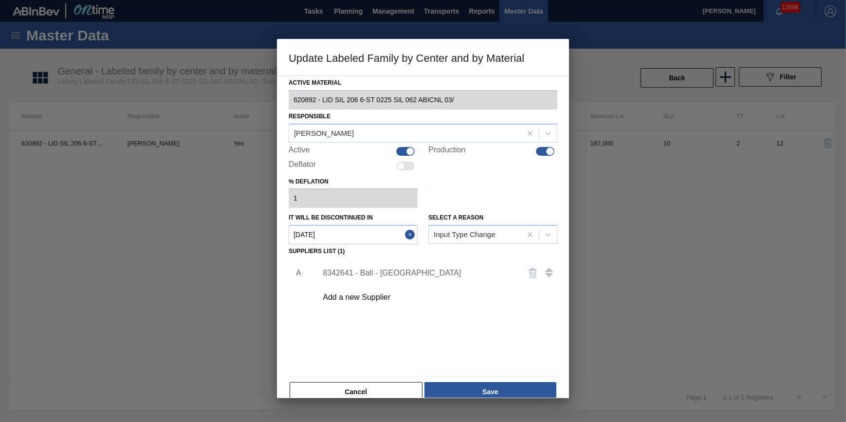
click at [347, 394] on button "Cancel" at bounding box center [356, 391] width 133 height 19
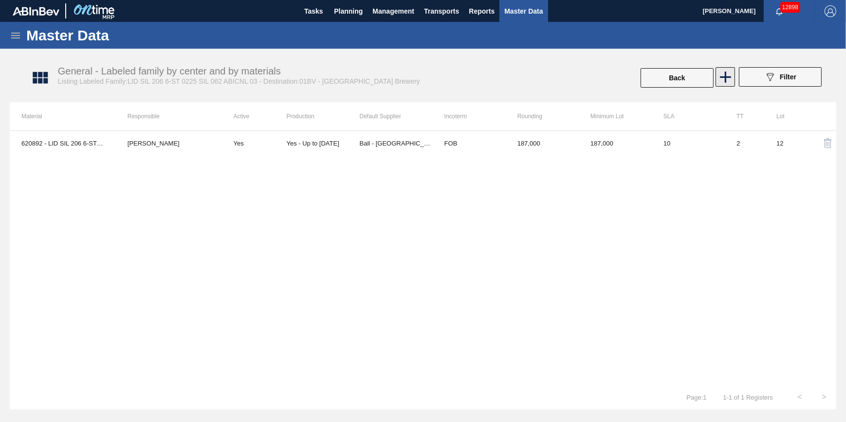
click at [725, 80] on icon at bounding box center [725, 77] width 11 height 11
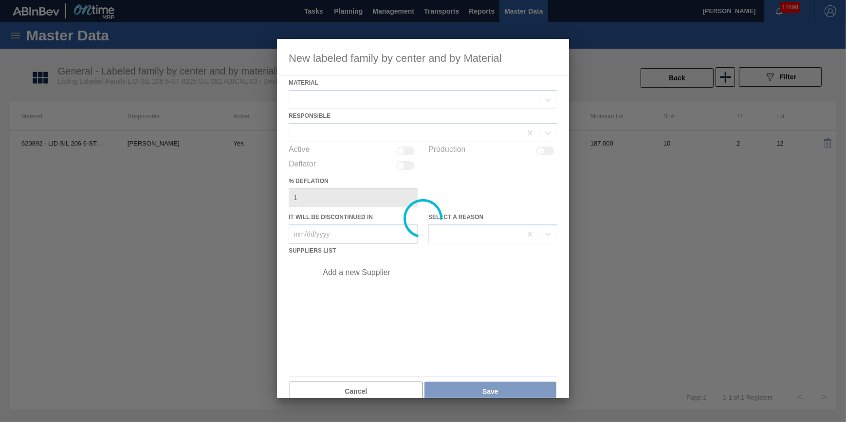
click at [420, 97] on div at bounding box center [423, 218] width 292 height 359
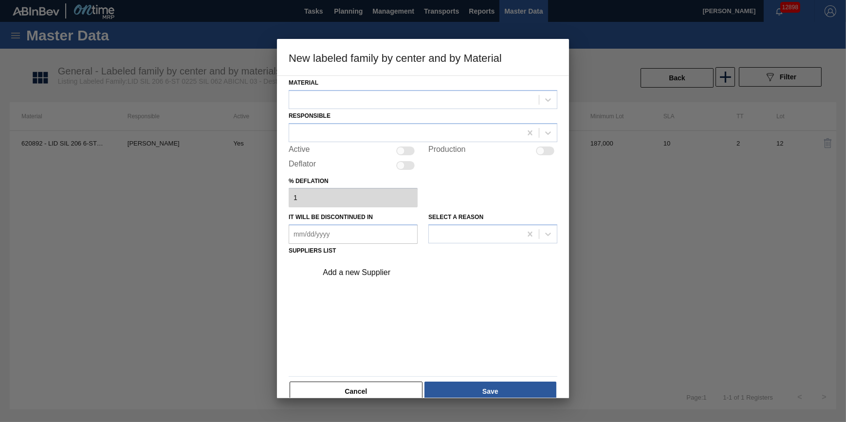
click at [420, 97] on div at bounding box center [414, 100] width 250 height 14
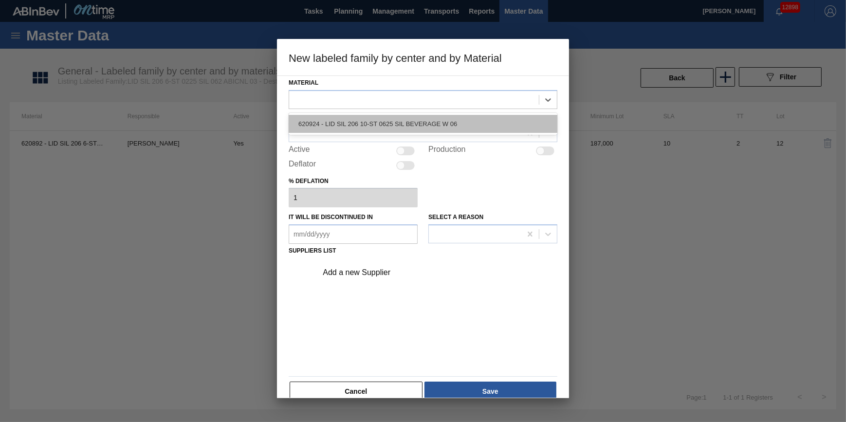
click at [415, 118] on div "620924 - LID SIL 206 10-ST 0625 SIL BEVERAGE W 06" at bounding box center [423, 124] width 269 height 18
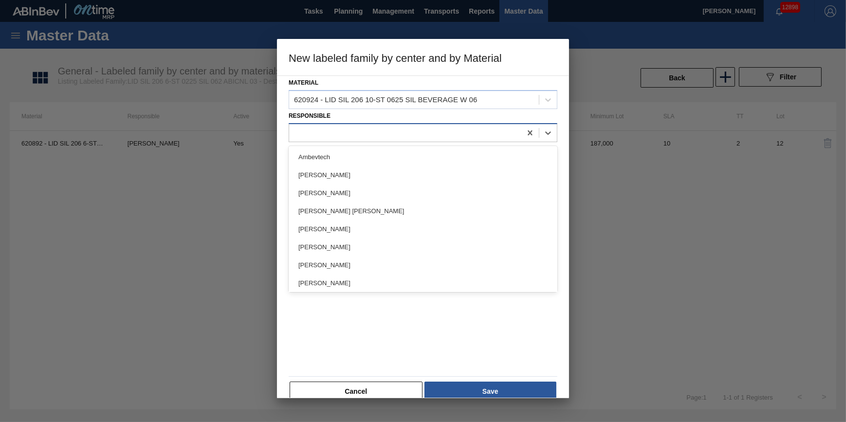
click at [410, 131] on div at bounding box center [405, 133] width 232 height 14
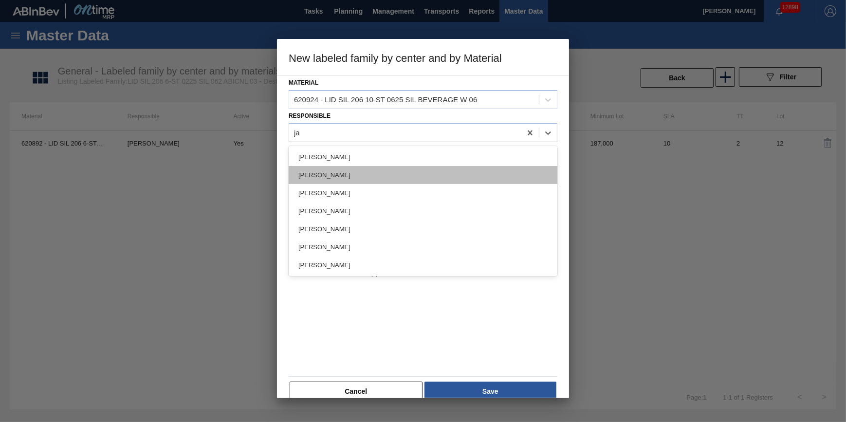
type input "jac"
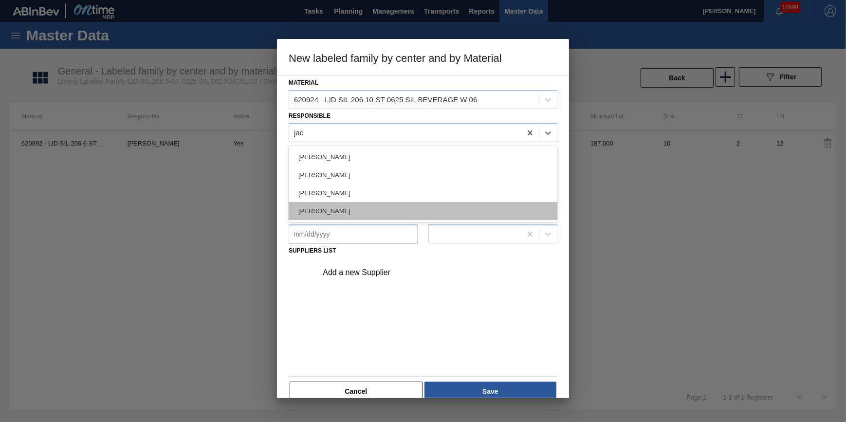
click at [387, 206] on div "[PERSON_NAME]" at bounding box center [423, 211] width 269 height 18
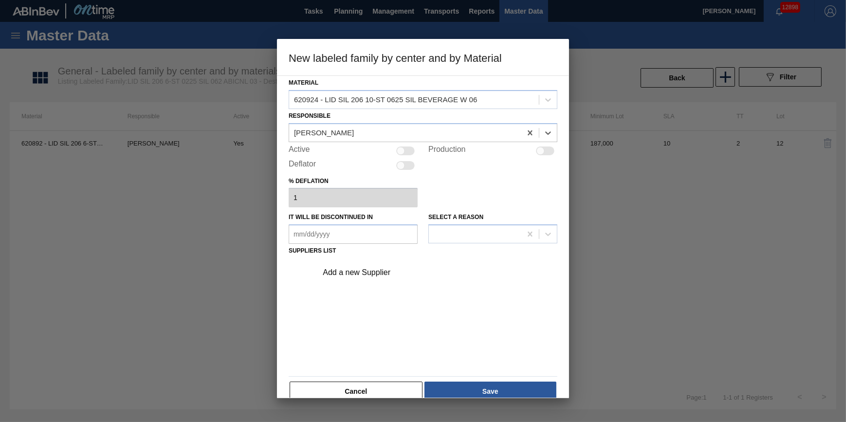
click at [409, 149] on div at bounding box center [405, 151] width 19 height 9
checkbox input "true"
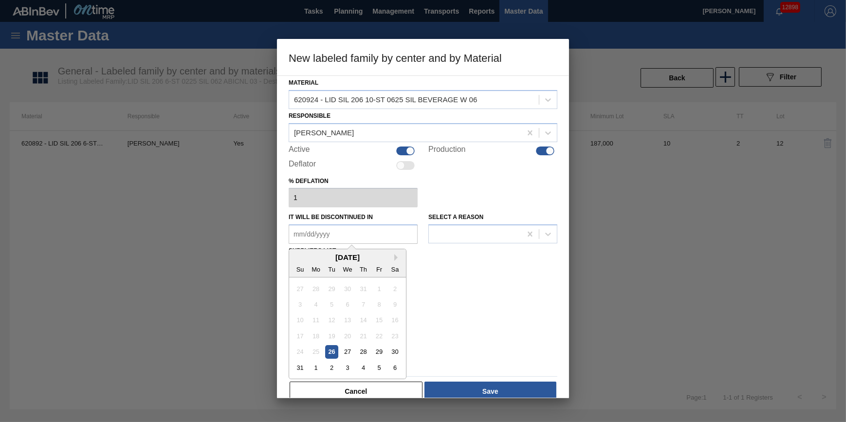
click at [377, 226] on in "It will be discontinued in" at bounding box center [353, 234] width 129 height 19
click at [331, 354] on div "26" at bounding box center [331, 352] width 13 height 13
click at [392, 242] on in "[DATE]" at bounding box center [353, 234] width 129 height 19
click at [398, 257] on button "Next Month" at bounding box center [397, 257] width 7 height 7
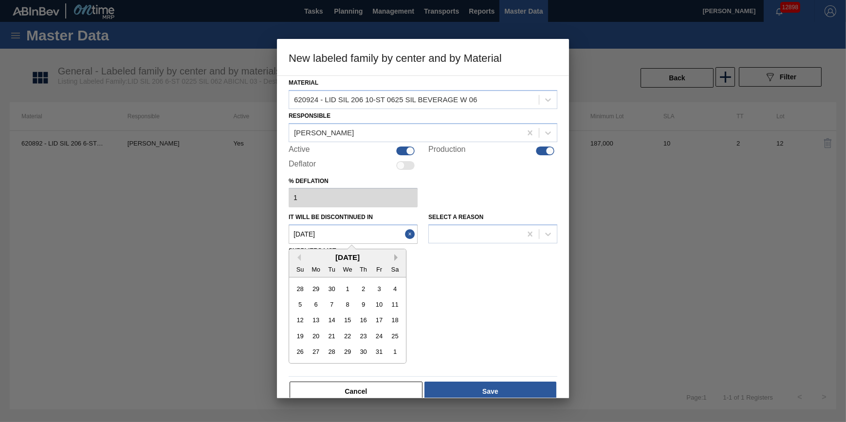
click at [398, 257] on button "Next Month" at bounding box center [397, 257] width 7 height 7
drag, startPoint x: 345, startPoint y: 356, endPoint x: 383, endPoint y: 312, distance: 58.0
click at [346, 356] on div "31" at bounding box center [347, 352] width 13 height 13
type in "[DATE]"
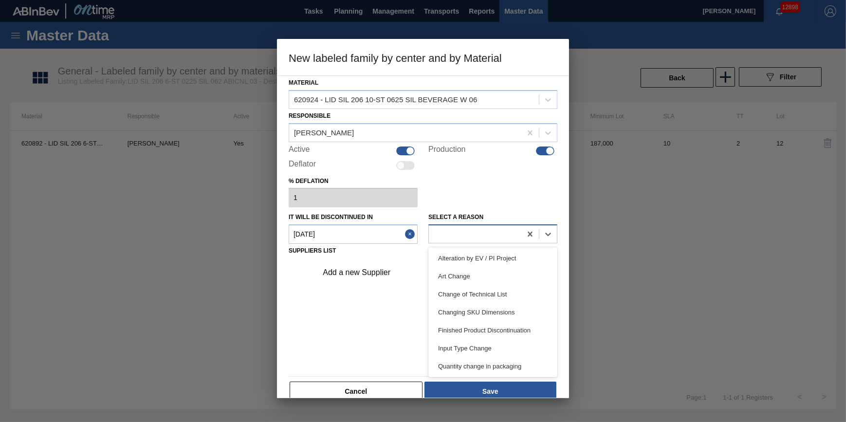
click at [462, 239] on div at bounding box center [475, 234] width 93 height 14
click at [489, 340] on div "Input Type Change" at bounding box center [493, 348] width 129 height 18
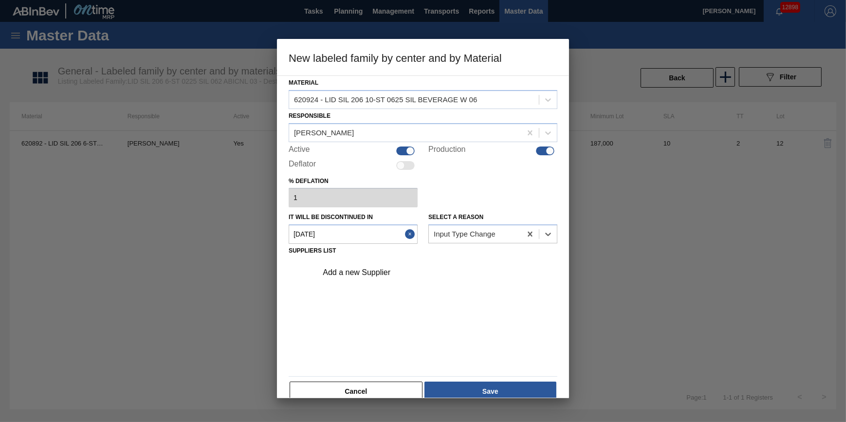
click at [420, 275] on div "Add a new Supplier" at bounding box center [418, 272] width 191 height 9
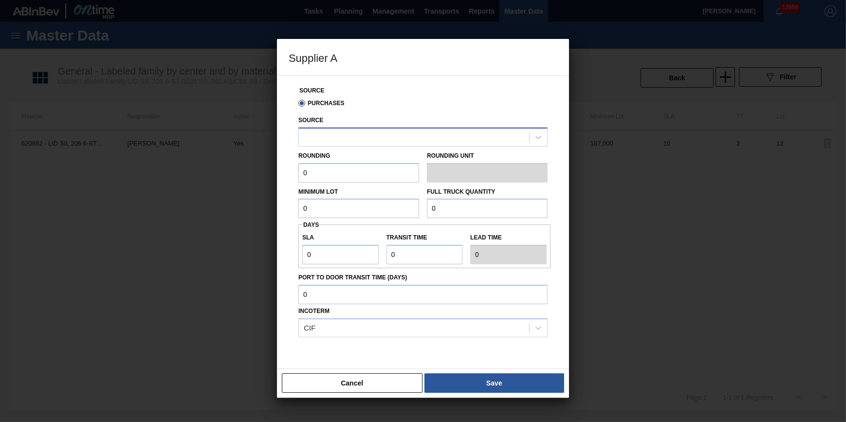
click at [402, 133] on div at bounding box center [414, 137] width 230 height 14
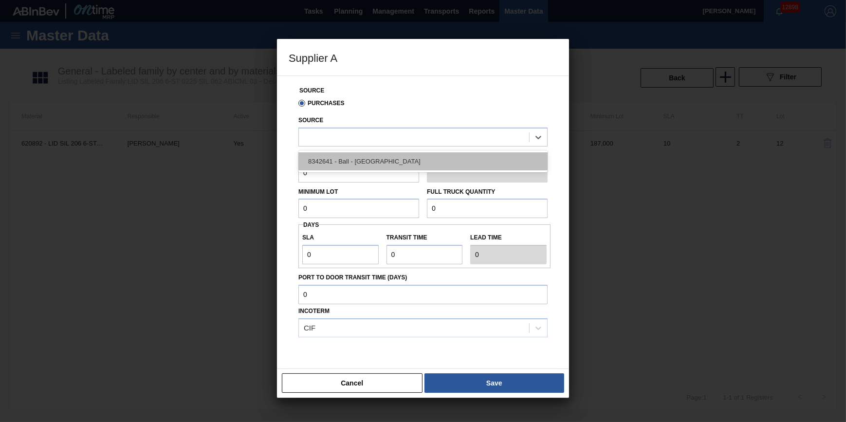
click at [400, 154] on div "8342641 - Ball - [GEOGRAPHIC_DATA]" at bounding box center [423, 161] width 249 height 18
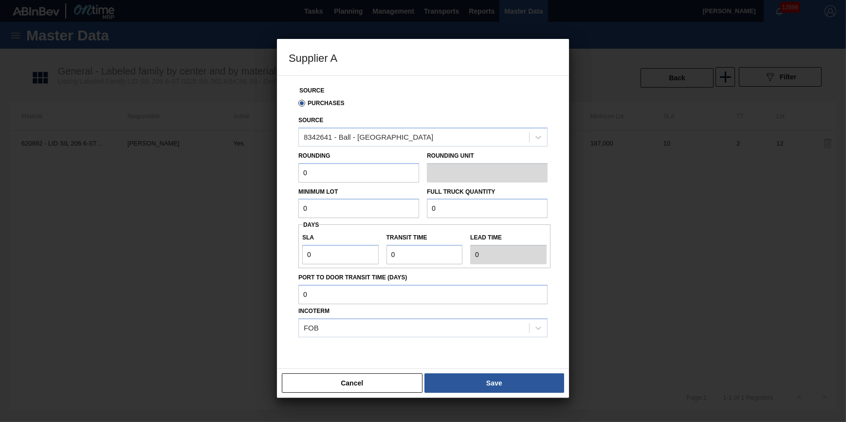
click at [385, 178] on input "0" at bounding box center [359, 172] width 121 height 19
type input "1"
click at [372, 206] on input "0" at bounding box center [359, 208] width 121 height 19
type input "187,000"
click at [439, 210] on input "0" at bounding box center [487, 208] width 121 height 19
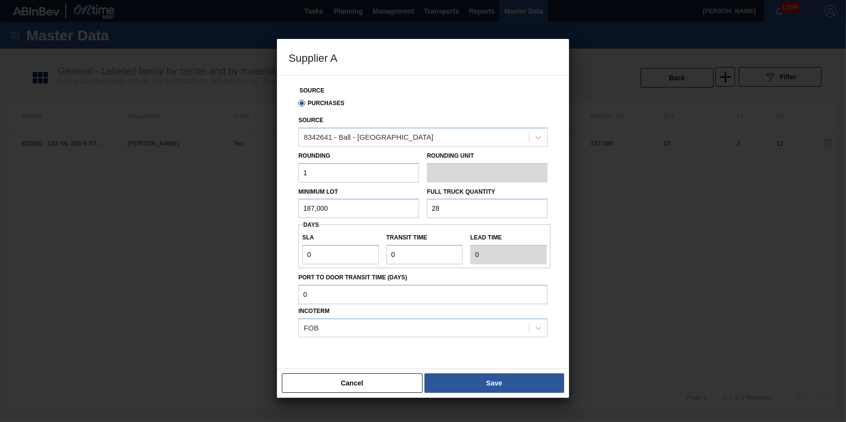
type input "28"
click at [357, 255] on input "0" at bounding box center [340, 254] width 76 height 19
click at [367, 293] on input "Port to Door Transit Time (days)" at bounding box center [423, 294] width 249 height 19
click at [350, 264] on input "0" at bounding box center [340, 254] width 76 height 19
click at [464, 380] on button "Save" at bounding box center [495, 383] width 140 height 19
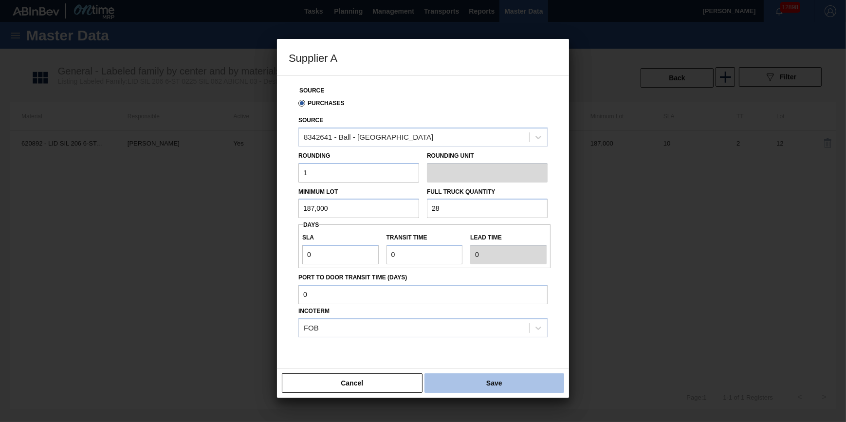
type input "Pallets"
click at [316, 248] on input "0" at bounding box center [340, 254] width 76 height 19
type input "NaN"
type input "1"
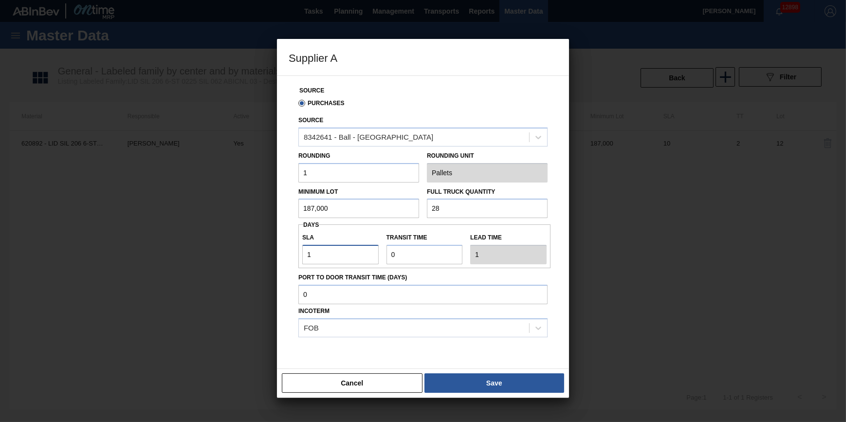
type input "10"
click at [407, 252] on input "Transit time" at bounding box center [425, 254] width 76 height 19
type input "NaN"
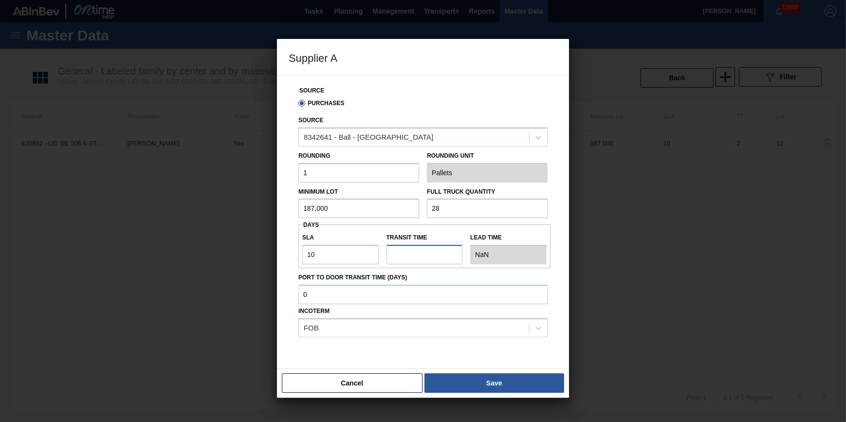
type input "2"
type input "12"
type input "2"
click at [415, 302] on input "Port to Door Transit Time (days)" at bounding box center [423, 294] width 249 height 19
click at [466, 381] on button "Save" at bounding box center [495, 383] width 140 height 19
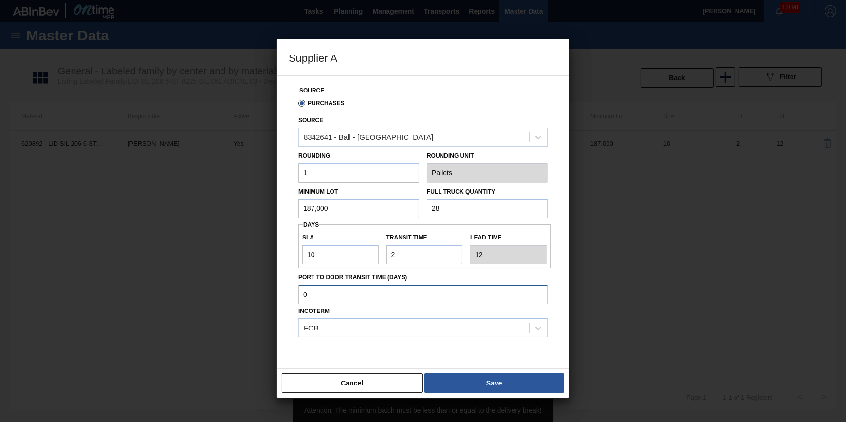
click at [432, 301] on input "Port to Door Transit Time (days)" at bounding box center [423, 294] width 249 height 19
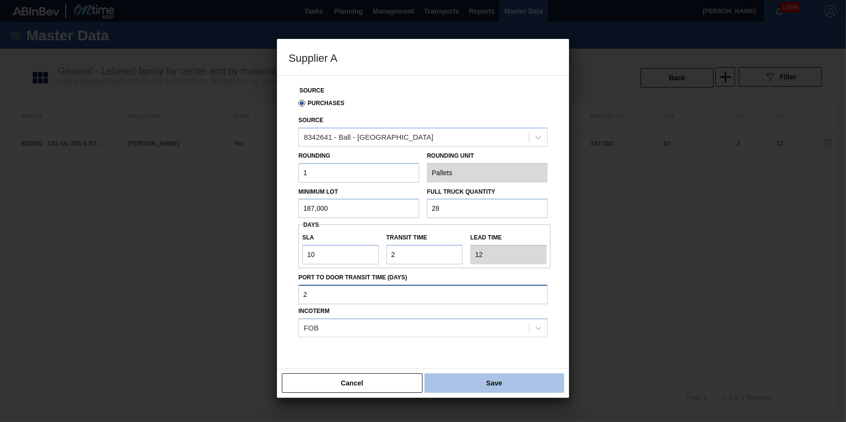
type input "2"
click at [449, 379] on button "Save" at bounding box center [495, 383] width 140 height 19
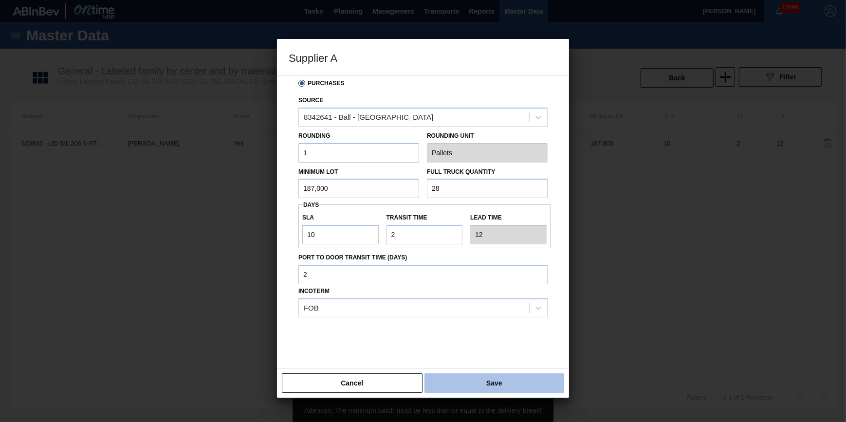
scroll to position [29, 0]
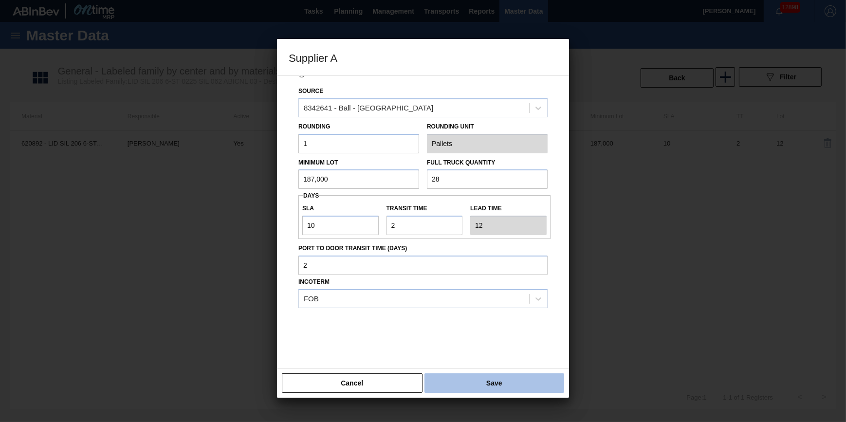
click at [495, 377] on button "Save" at bounding box center [495, 383] width 140 height 19
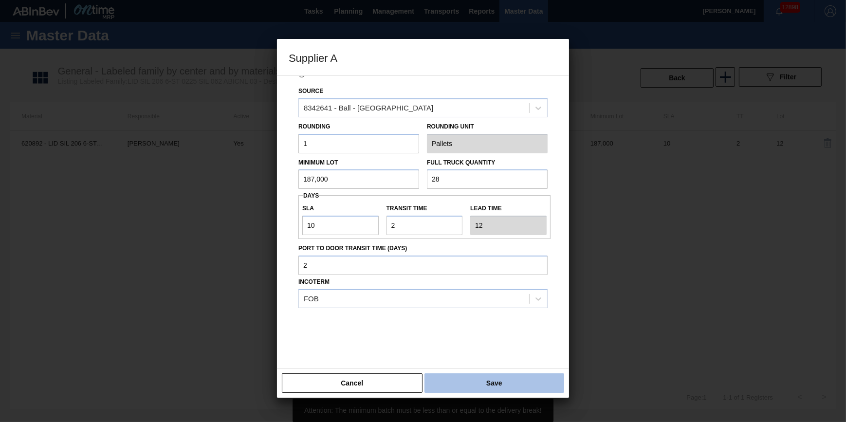
click at [495, 377] on button "Save" at bounding box center [495, 383] width 140 height 19
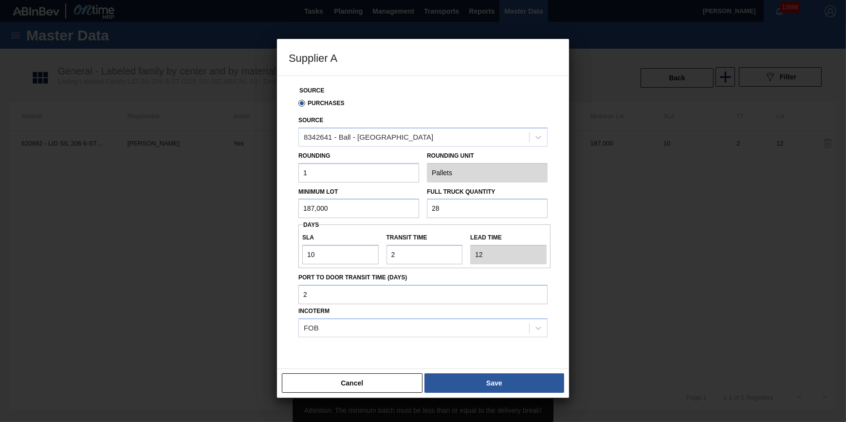
click at [394, 173] on input "1" at bounding box center [359, 172] width 121 height 19
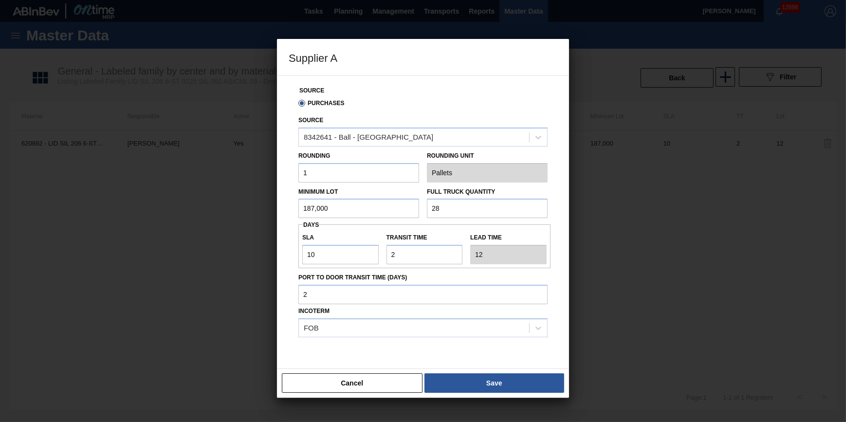
type input "187,000"
click at [493, 384] on button "Save" at bounding box center [495, 383] width 140 height 19
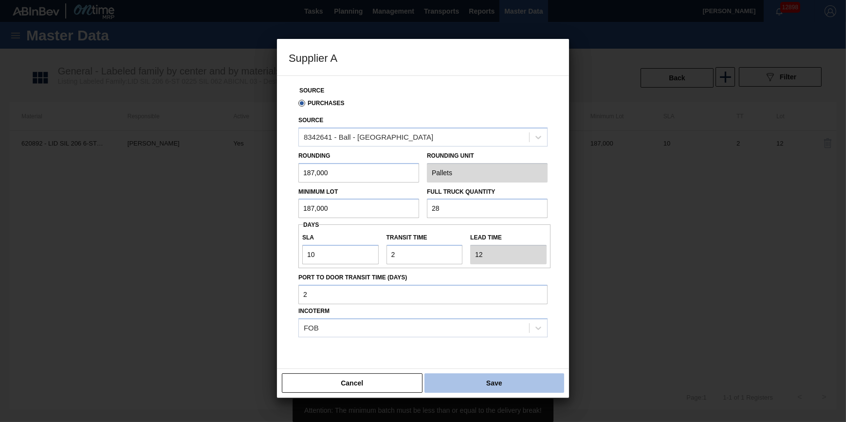
click at [494, 383] on button "Save" at bounding box center [495, 383] width 140 height 19
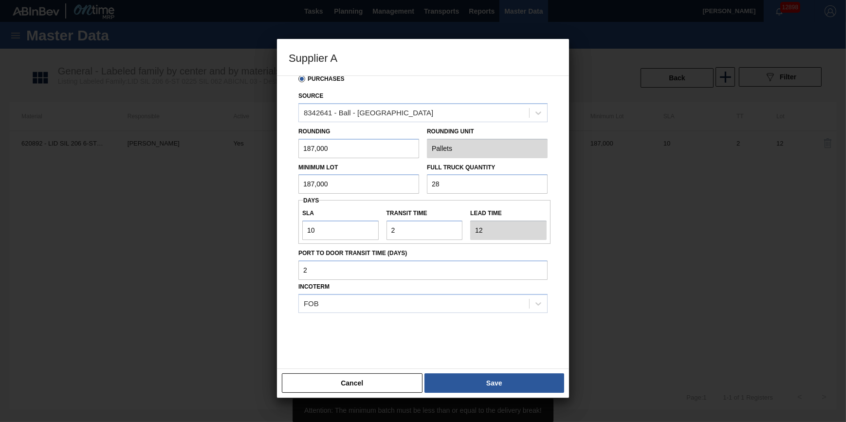
scroll to position [29, 0]
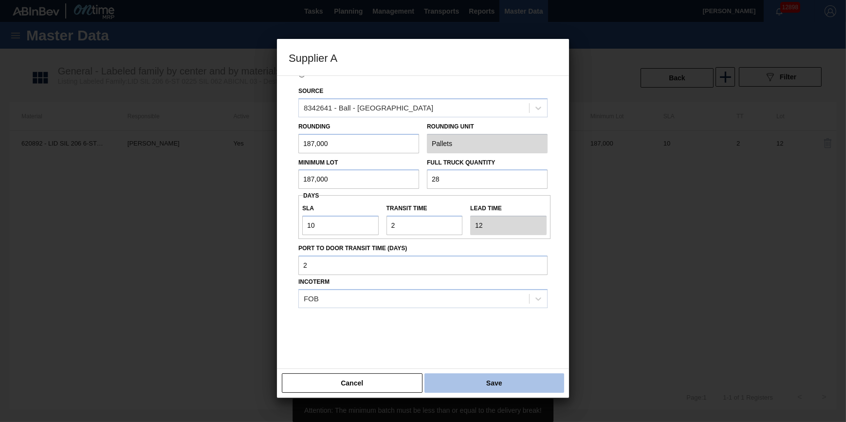
click at [509, 384] on button "Save" at bounding box center [495, 383] width 140 height 19
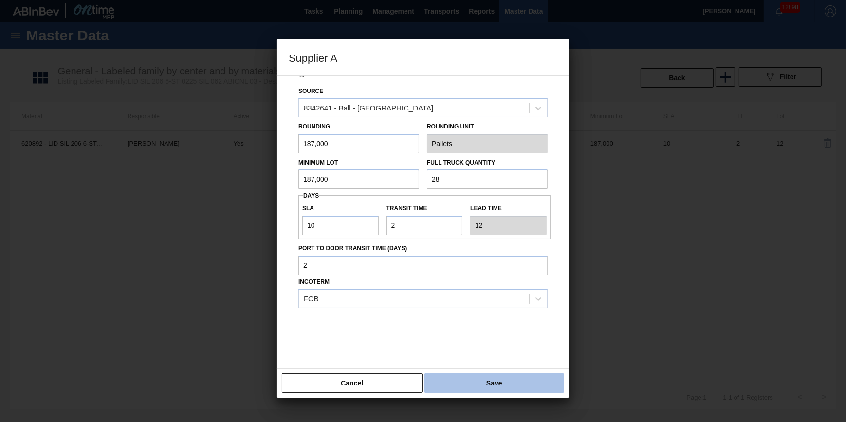
click at [509, 381] on button "Save" at bounding box center [495, 383] width 140 height 19
click at [493, 383] on button "Save" at bounding box center [495, 383] width 140 height 19
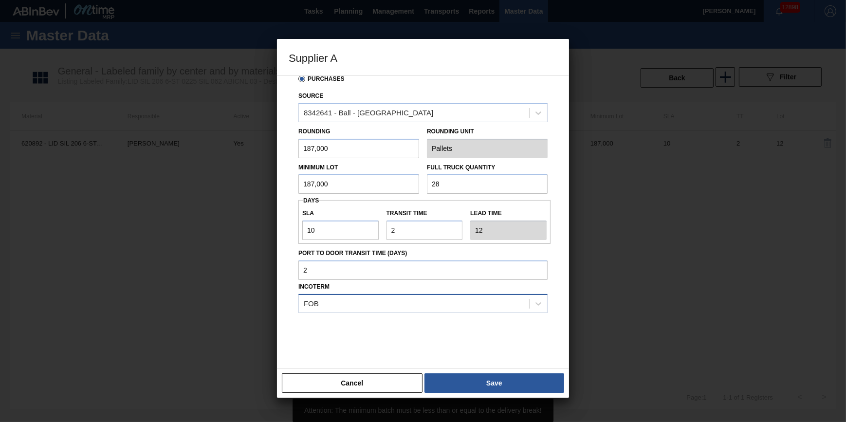
scroll to position [0, 0]
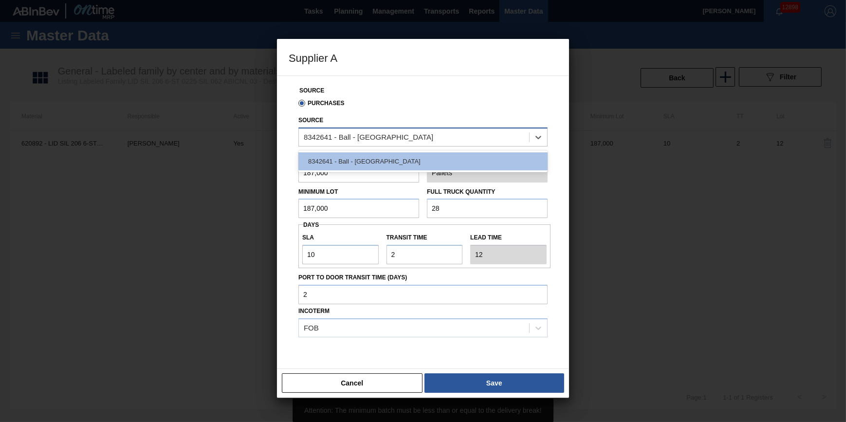
click at [338, 143] on div "8342641 - Ball - [GEOGRAPHIC_DATA]" at bounding box center [414, 137] width 230 height 14
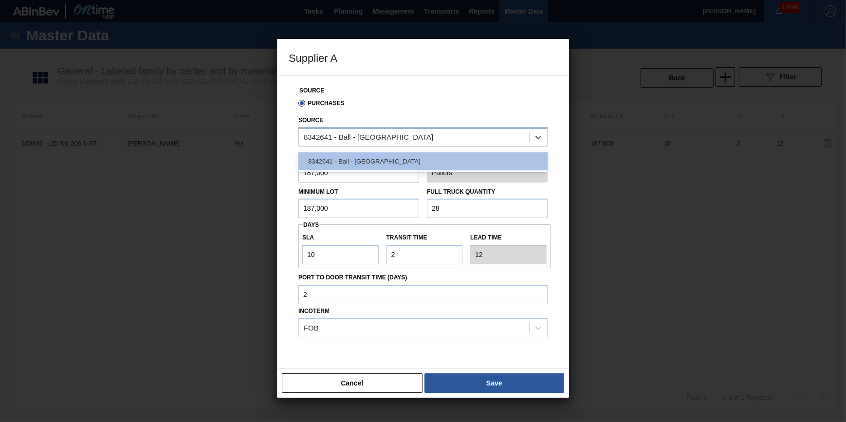
click at [338, 143] on div "8342641 - Ball - [GEOGRAPHIC_DATA]" at bounding box center [414, 137] width 230 height 14
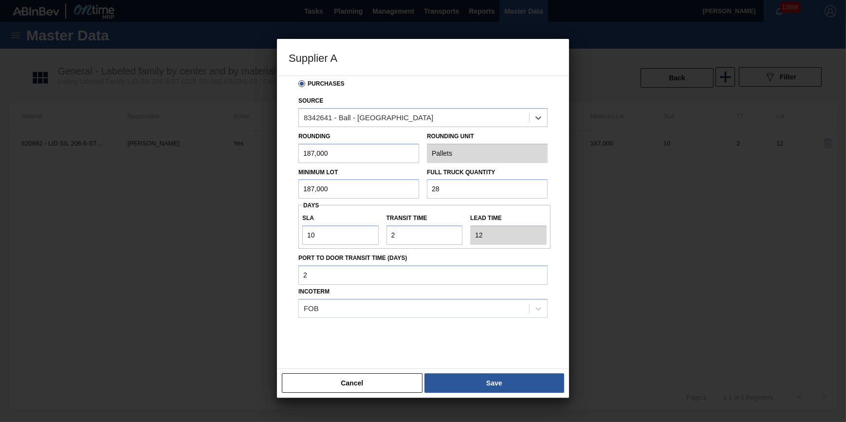
scroll to position [29, 0]
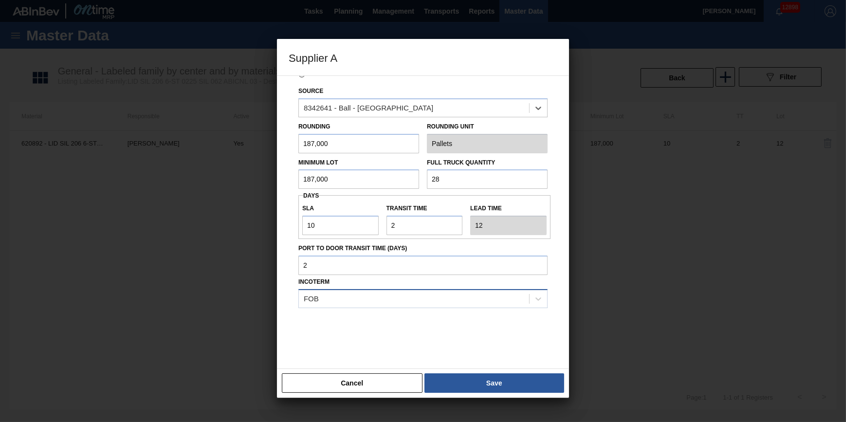
click at [420, 301] on div "FOB" at bounding box center [414, 299] width 230 height 14
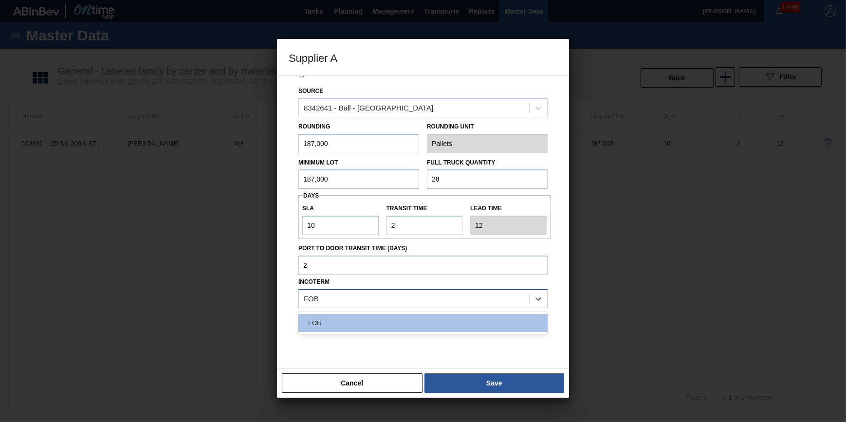
click at [420, 301] on div "FOB" at bounding box center [414, 299] width 230 height 14
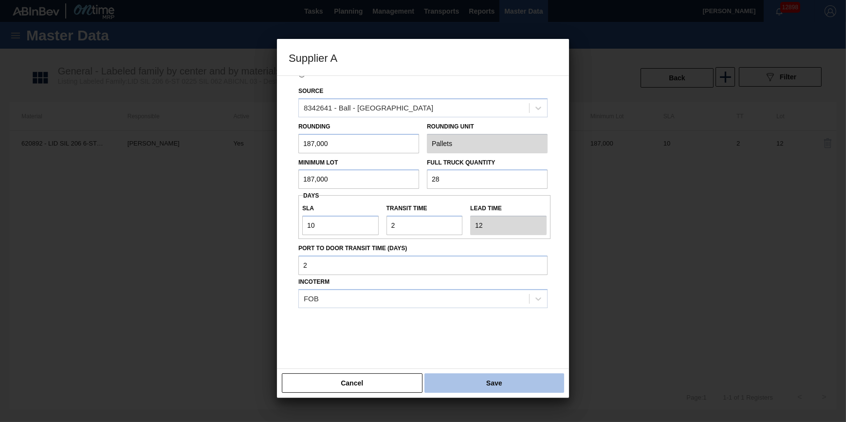
click at [446, 388] on button "Save" at bounding box center [495, 383] width 140 height 19
click at [477, 385] on button "Save" at bounding box center [495, 383] width 140 height 19
click at [498, 380] on button "Save" at bounding box center [495, 383] width 140 height 19
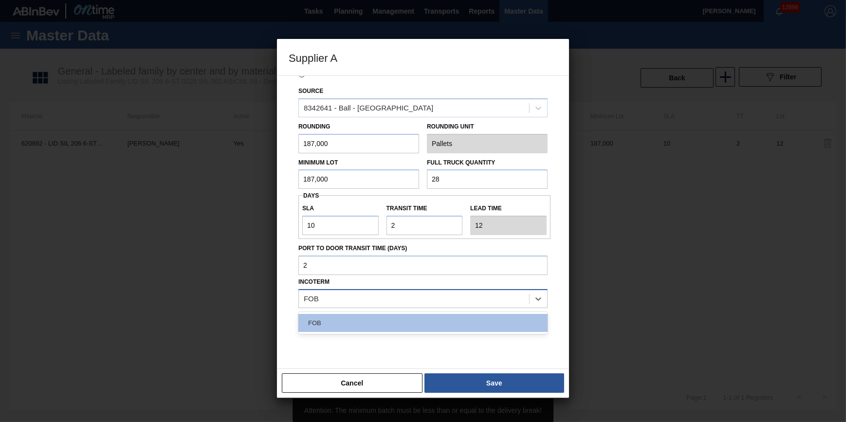
click at [478, 300] on div "FOB" at bounding box center [414, 299] width 230 height 14
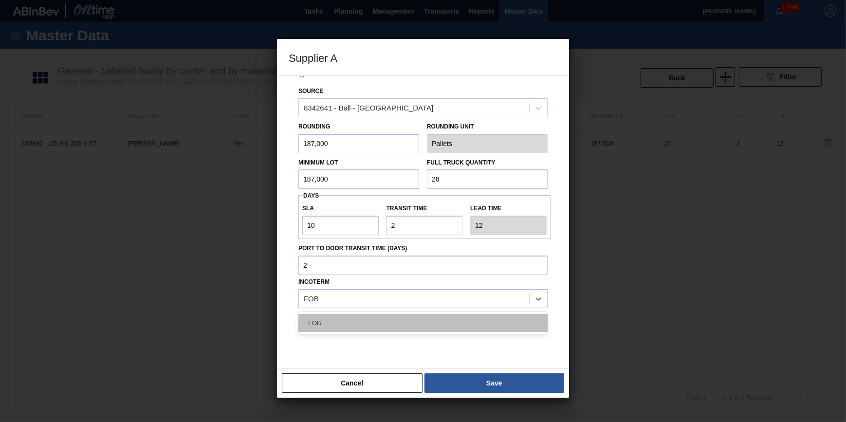
click at [453, 326] on div "FOB" at bounding box center [423, 323] width 249 height 18
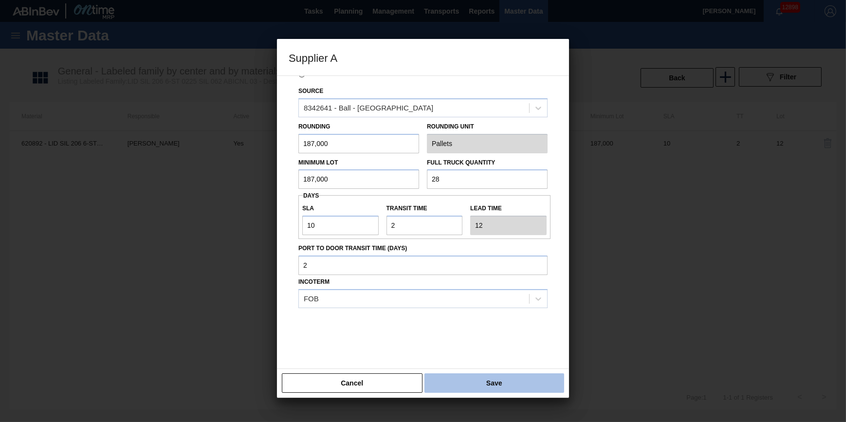
click at [462, 384] on button "Save" at bounding box center [495, 383] width 140 height 19
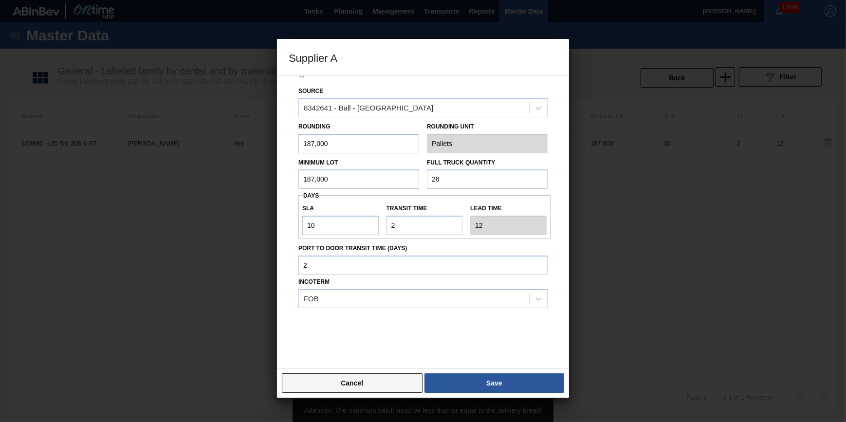
click at [385, 387] on button "Cancel" at bounding box center [352, 383] width 141 height 19
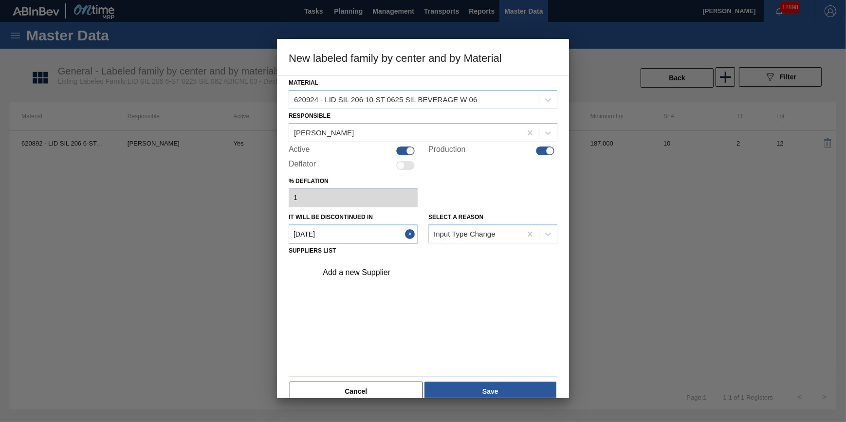
click at [405, 269] on div "Add a new Supplier" at bounding box center [418, 272] width 191 height 9
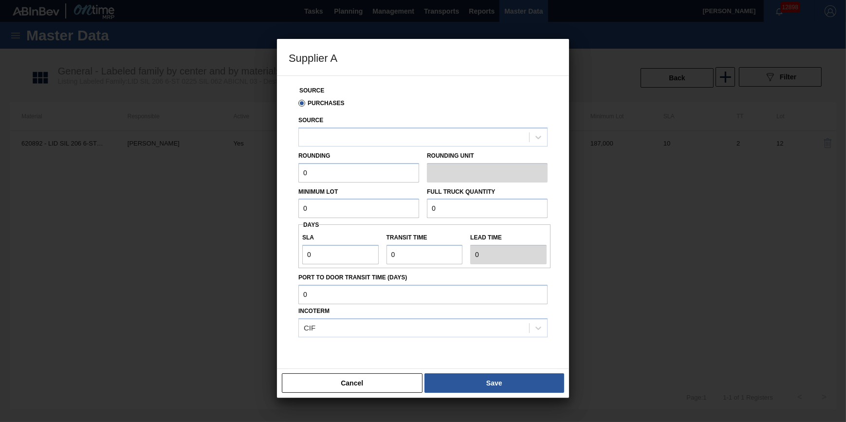
click at [418, 124] on div "Source" at bounding box center [423, 129] width 249 height 33
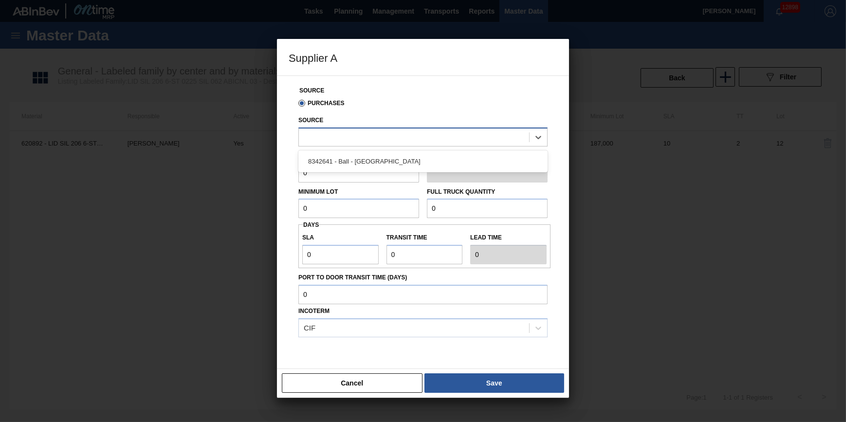
click at [419, 137] on div at bounding box center [414, 137] width 230 height 14
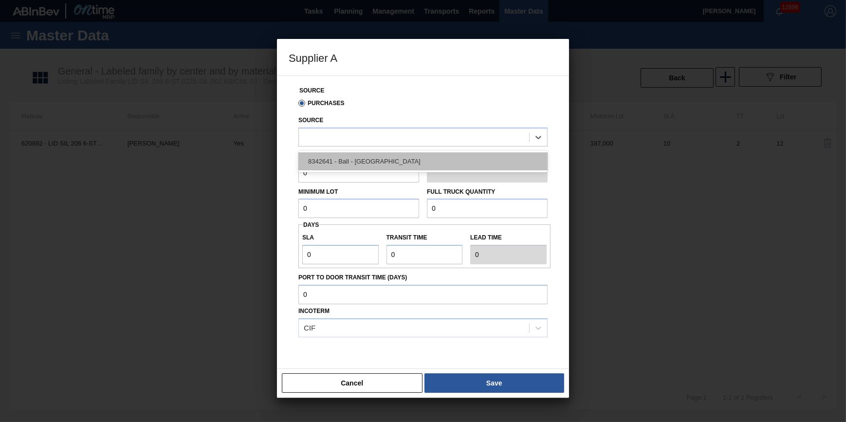
click at [418, 162] on div "8342641 - Ball - [GEOGRAPHIC_DATA]" at bounding box center [423, 161] width 249 height 18
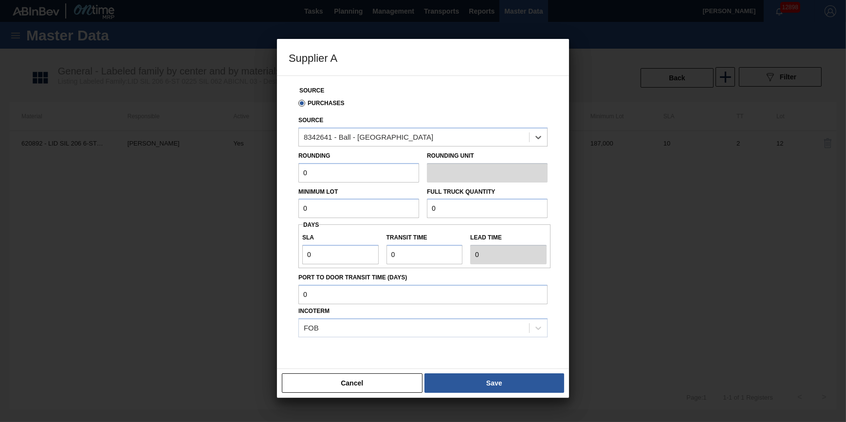
click at [389, 172] on input "0" at bounding box center [359, 172] width 121 height 19
drag, startPoint x: 385, startPoint y: 173, endPoint x: 328, endPoint y: 176, distance: 57.0
click at [328, 176] on input "0" at bounding box center [359, 172] width 121 height 19
type input "187,000"
drag, startPoint x: 350, startPoint y: 211, endPoint x: 341, endPoint y: 211, distance: 8.8
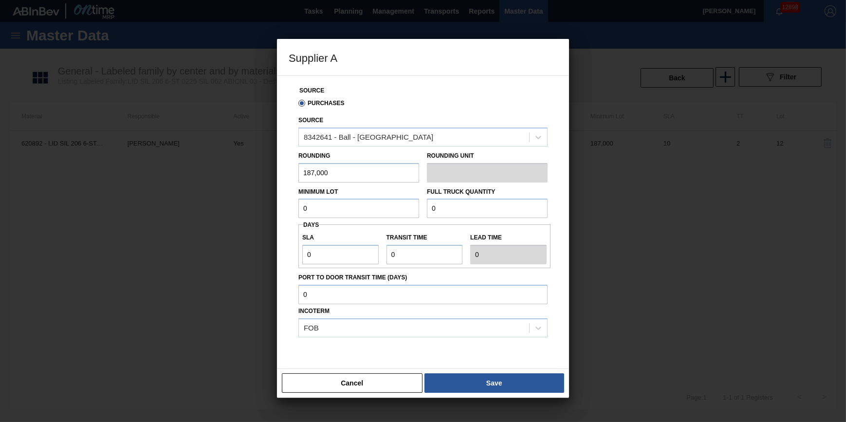
click at [341, 211] on input "0" at bounding box center [359, 208] width 121 height 19
type input "187,000"
click at [326, 254] on input "0" at bounding box center [340, 254] width 76 height 19
type input "NaN"
type input "1"
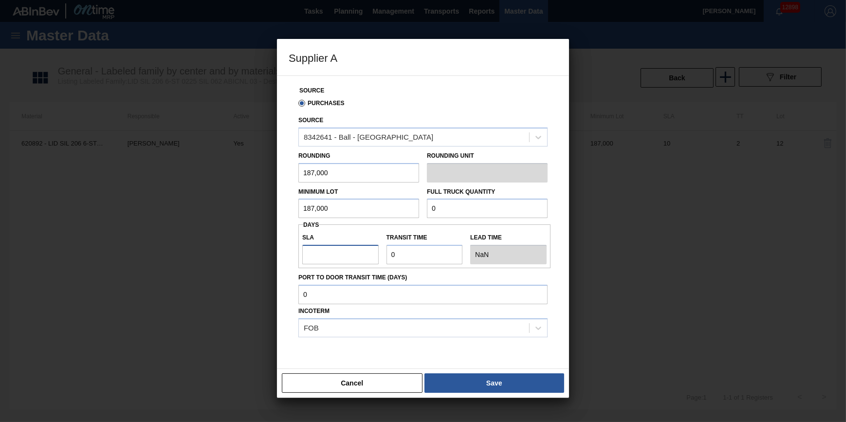
type input "1"
type input "10"
click at [427, 257] on input "Transit time" at bounding box center [425, 254] width 76 height 19
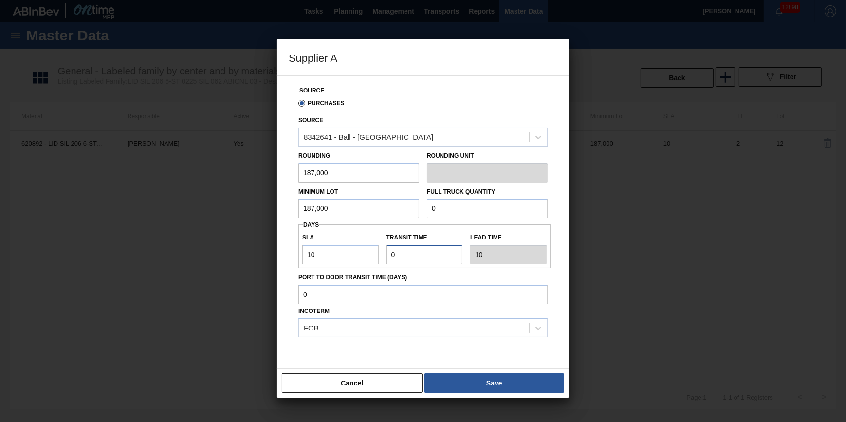
type input "NaN"
type input "2"
type input "12"
type input "2"
click at [418, 293] on input "Port to Door Transit Time (days)" at bounding box center [423, 294] width 249 height 19
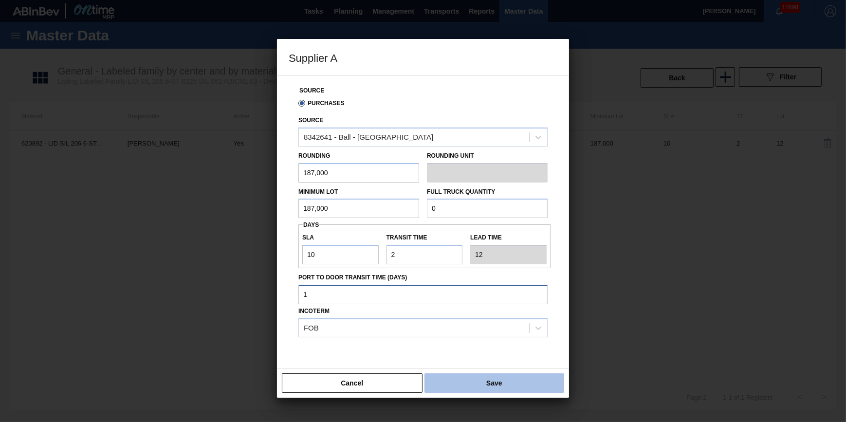
type input "1"
click at [472, 380] on button "Save" at bounding box center [495, 383] width 140 height 19
type input "Pallets"
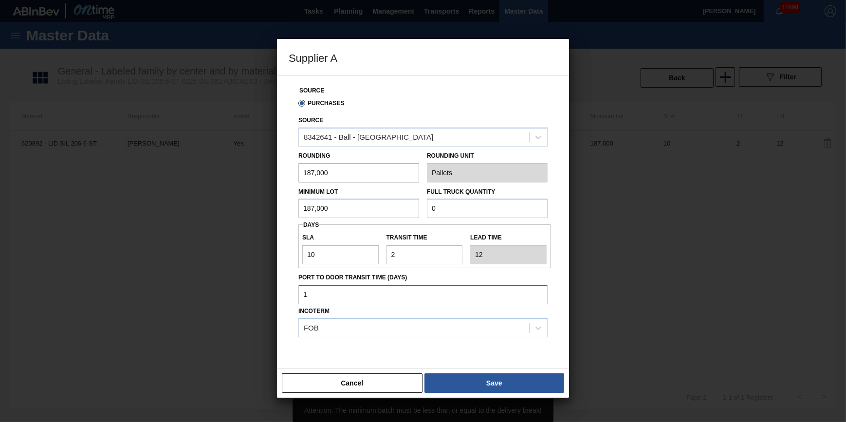
click at [453, 302] on input "Port to Door Transit Time (days)" at bounding box center [423, 294] width 249 height 19
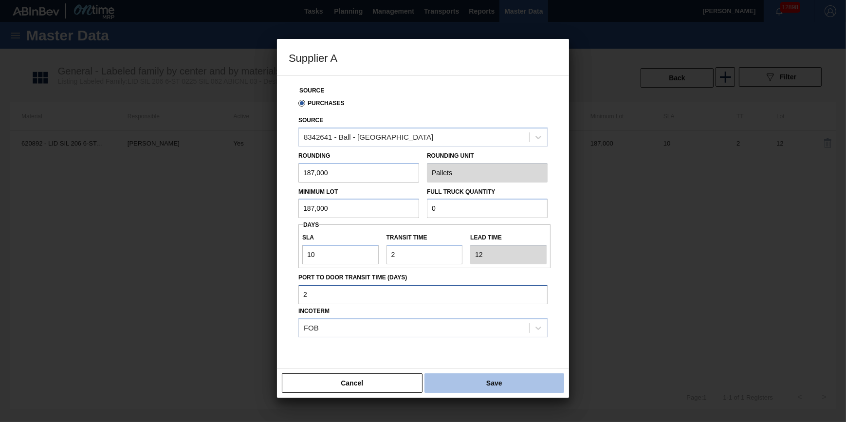
type input "2"
click at [471, 376] on button "Save" at bounding box center [495, 383] width 140 height 19
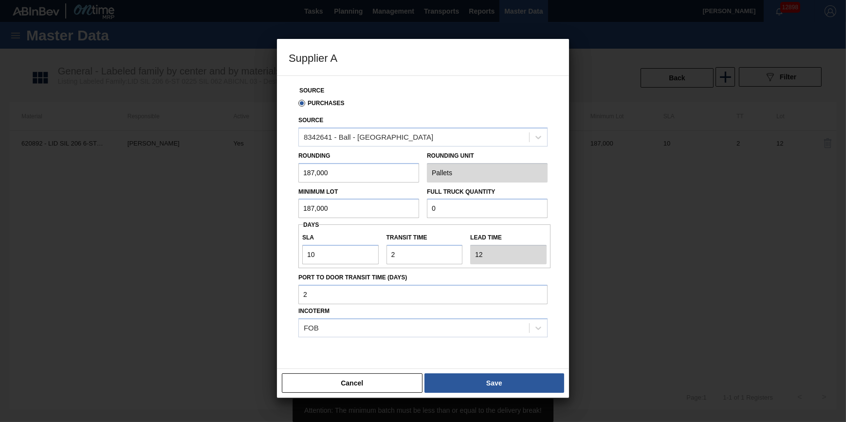
click at [491, 188] on div "Full Truck Quantity 0" at bounding box center [487, 202] width 121 height 34
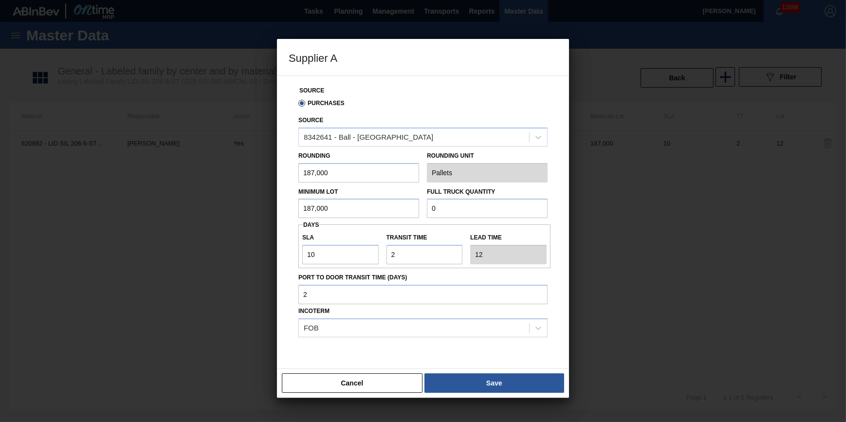
click at [464, 197] on div "Full Truck Quantity 0" at bounding box center [487, 202] width 121 height 34
click at [471, 211] on input "0" at bounding box center [487, 208] width 121 height 19
type input "2"
type input "5,236,000"
click at [512, 382] on button "Save" at bounding box center [495, 383] width 140 height 19
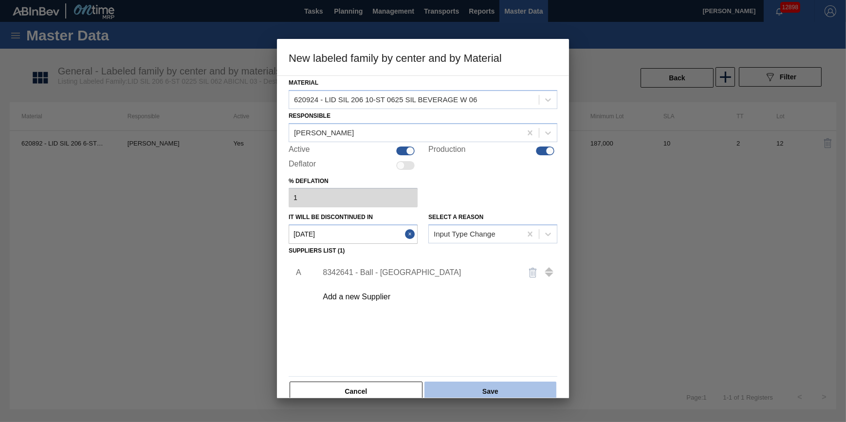
click at [484, 390] on button "Save" at bounding box center [491, 391] width 132 height 19
click at [535, 389] on button "Save" at bounding box center [491, 391] width 132 height 19
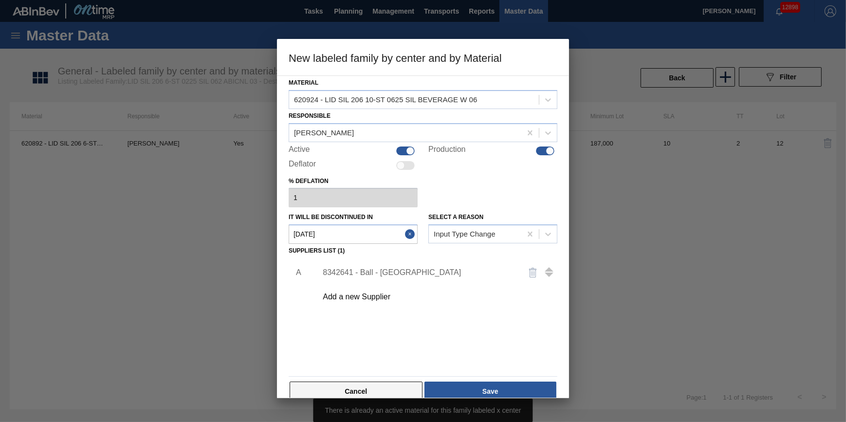
click at [382, 391] on button "Cancel" at bounding box center [356, 391] width 133 height 19
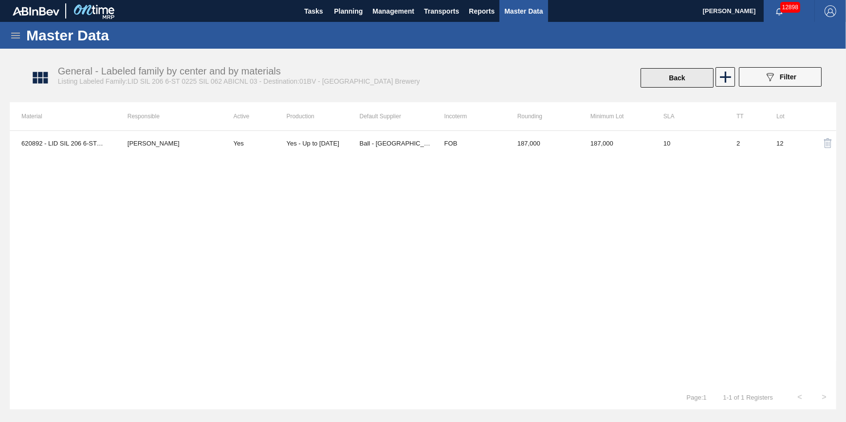
click at [665, 77] on button "Back" at bounding box center [677, 77] width 73 height 19
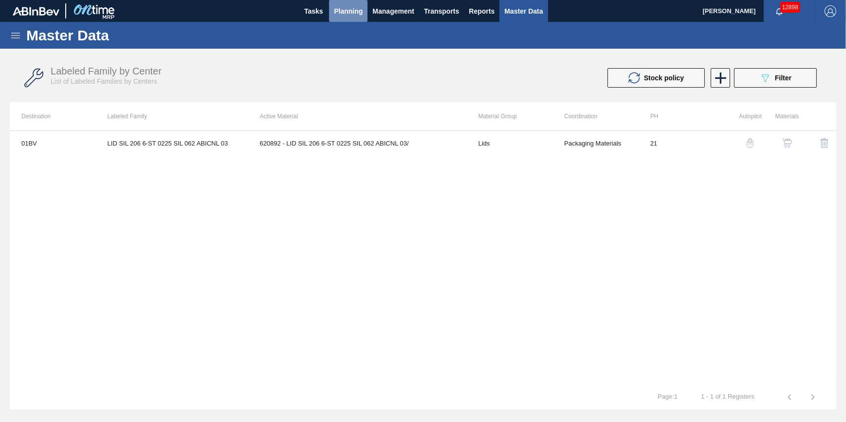
click at [351, 18] on button "Planning" at bounding box center [348, 11] width 38 height 22
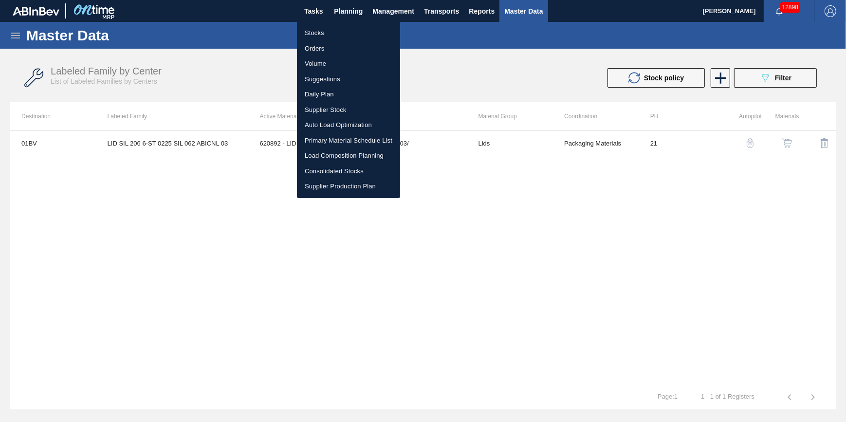
drag, startPoint x: 221, startPoint y: 268, endPoint x: 233, endPoint y: 220, distance: 50.3
click at [221, 268] on div at bounding box center [423, 211] width 846 height 422
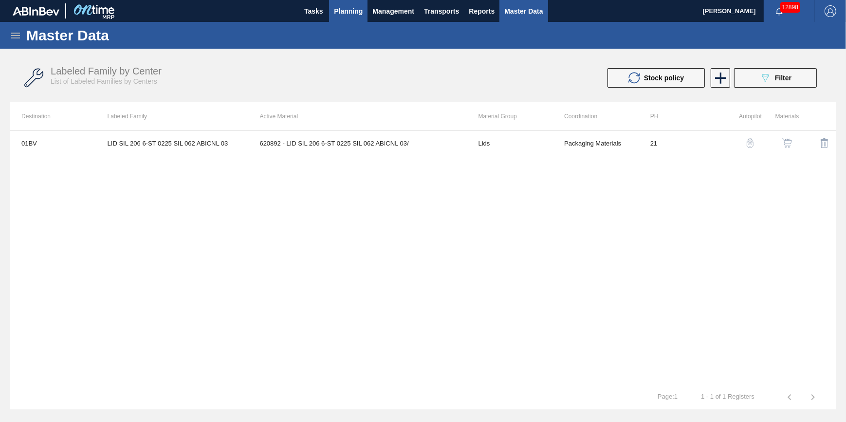
click at [345, 10] on span "Planning" at bounding box center [348, 11] width 29 height 12
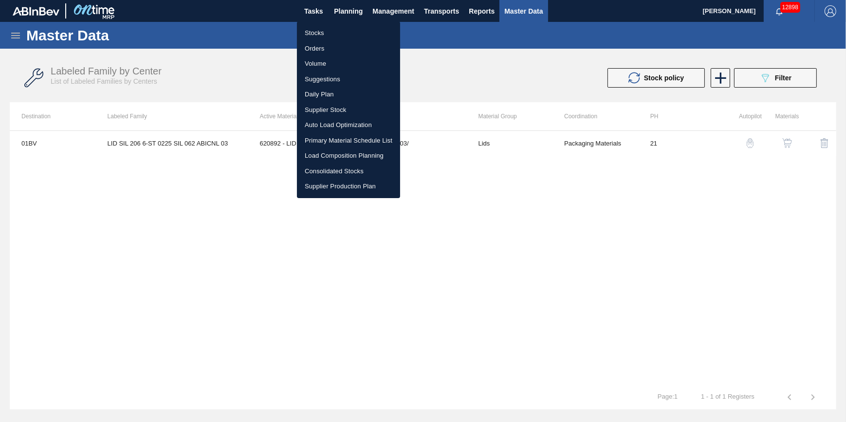
click at [342, 31] on li "Stocks" at bounding box center [348, 33] width 103 height 16
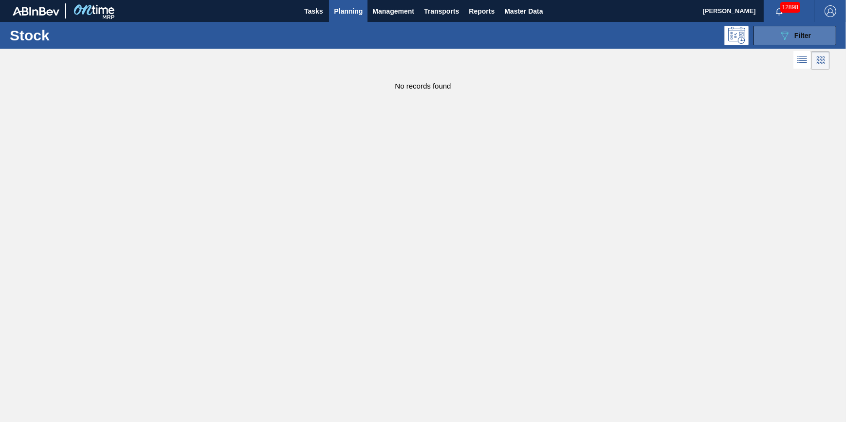
click at [765, 44] on button "089F7B8B-B2A5-4AFE-B5C0-19BA573D28AC Filter" at bounding box center [795, 35] width 83 height 19
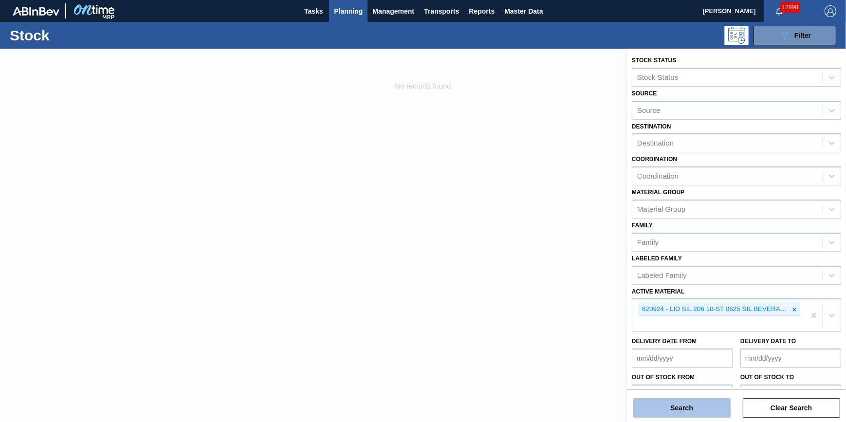
click at [684, 410] on button "Search" at bounding box center [682, 407] width 97 height 19
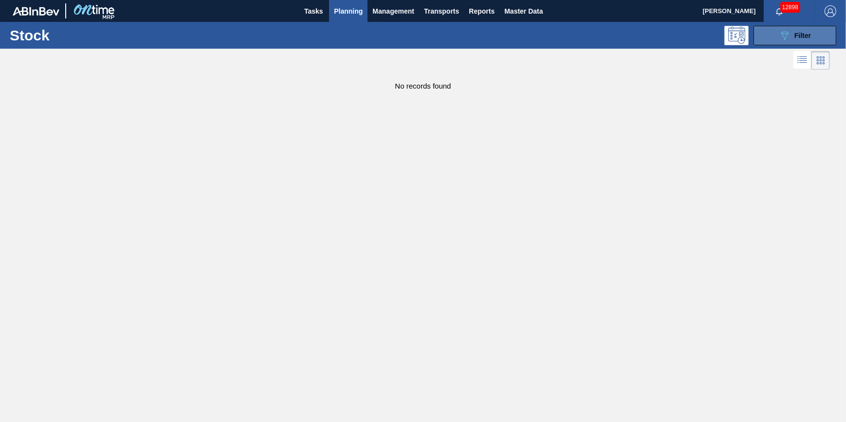
click at [810, 39] on div "089F7B8B-B2A5-4AFE-B5C0-19BA573D28AC Filter" at bounding box center [795, 36] width 32 height 12
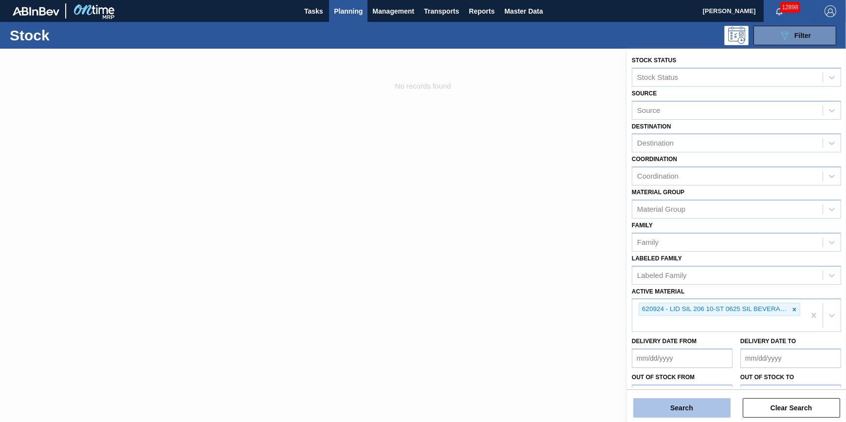
click at [698, 406] on button "Search" at bounding box center [682, 407] width 97 height 19
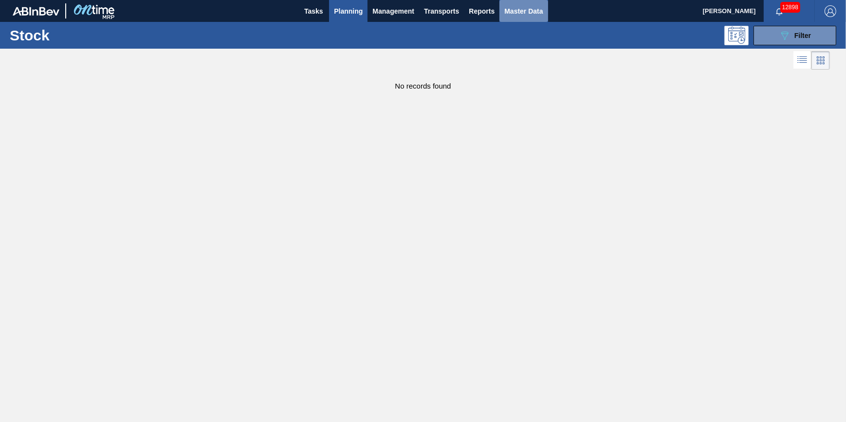
click at [542, 8] on span "Master Data" at bounding box center [524, 11] width 38 height 12
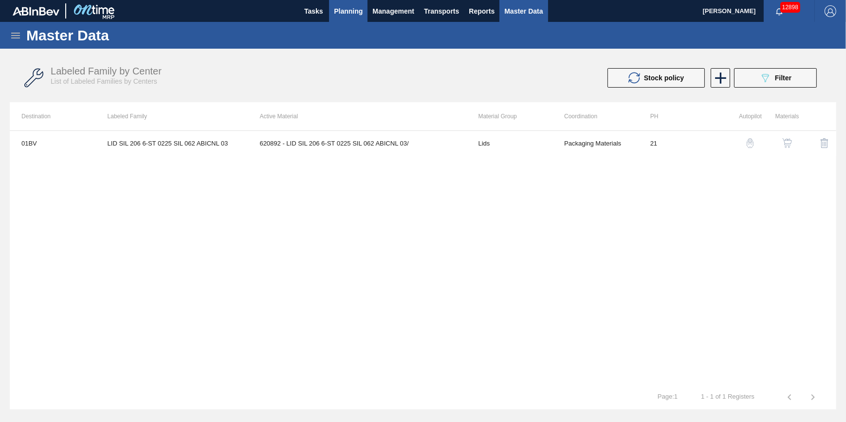
click at [341, 8] on span "Planning" at bounding box center [348, 11] width 29 height 12
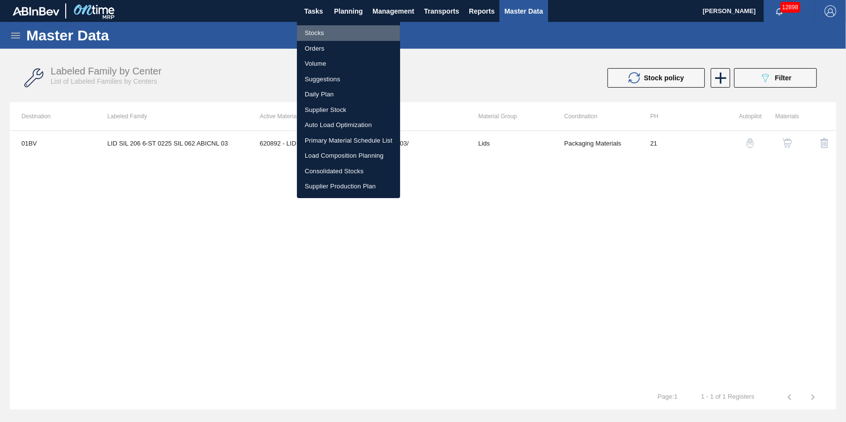
click at [342, 26] on li "Stocks" at bounding box center [348, 33] width 103 height 16
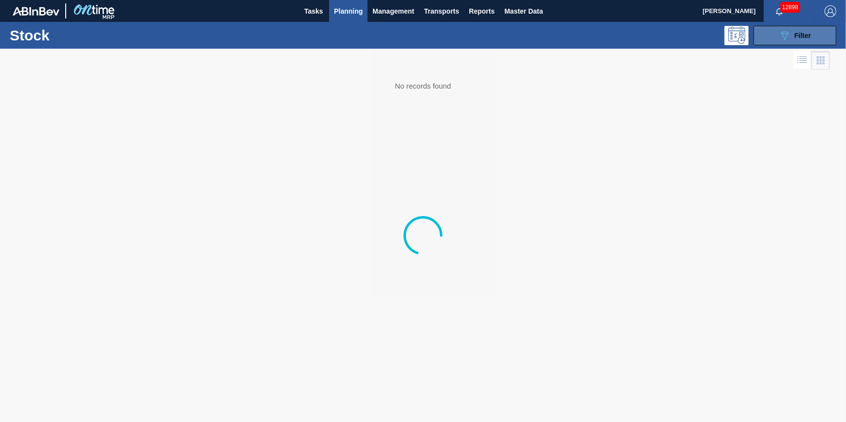
click at [770, 39] on button "089F7B8B-B2A5-4AFE-B5C0-19BA573D28AC Filter" at bounding box center [795, 35] width 83 height 19
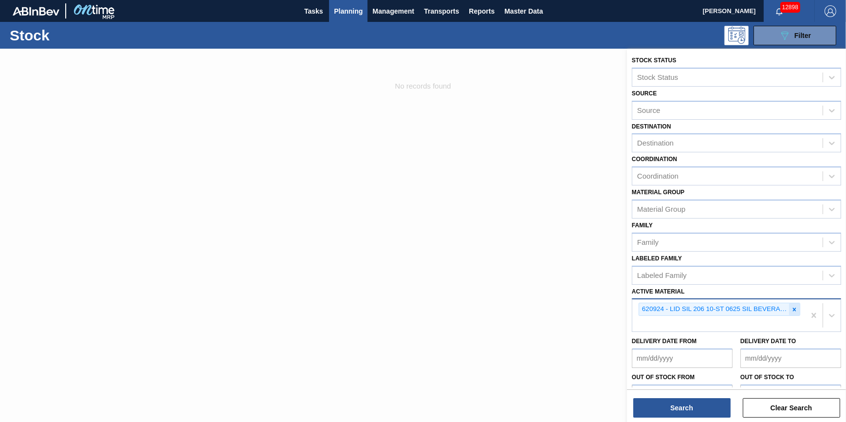
click at [791, 312] on div at bounding box center [794, 309] width 11 height 12
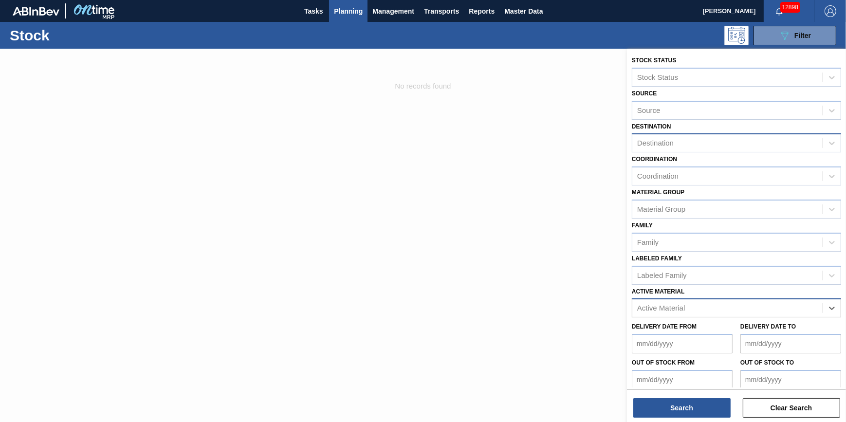
click at [700, 142] on div "Destination" at bounding box center [728, 143] width 190 height 14
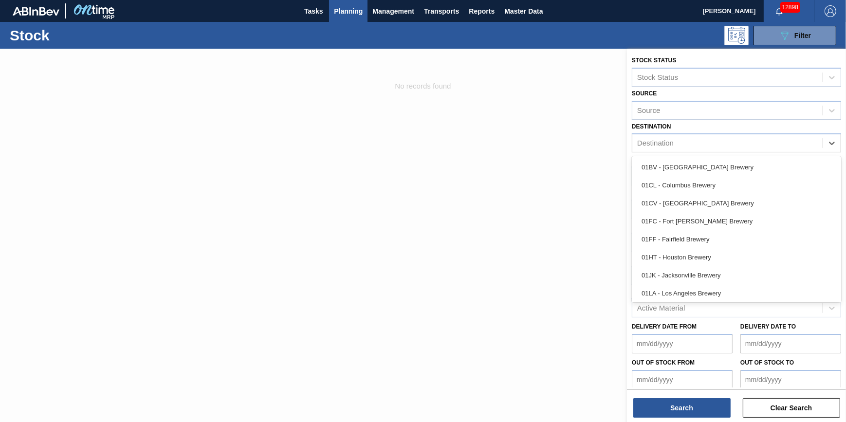
click at [697, 165] on div "01BV - [GEOGRAPHIC_DATA] Brewery" at bounding box center [736, 167] width 209 height 18
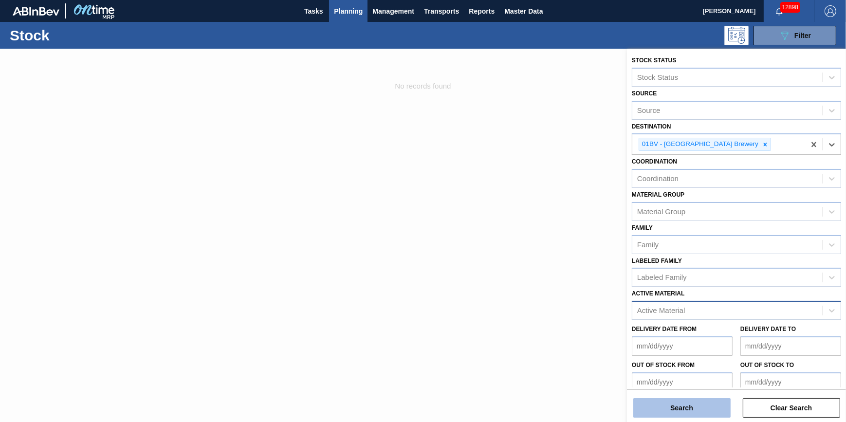
click at [685, 413] on button "Search" at bounding box center [682, 407] width 97 height 19
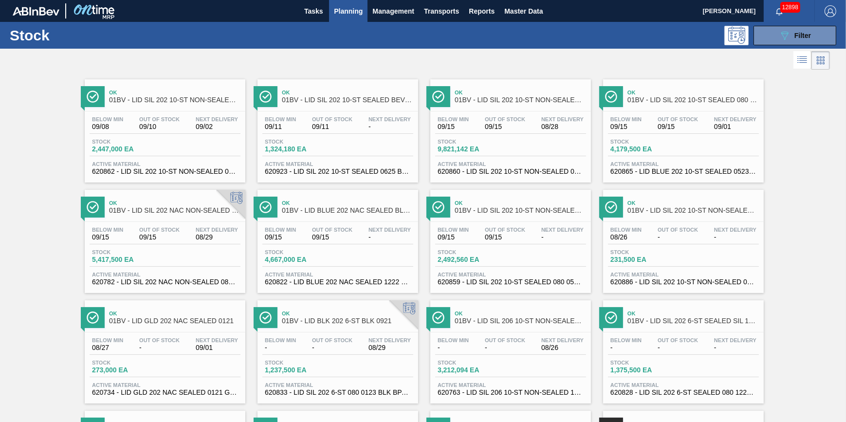
scroll to position [177, 0]
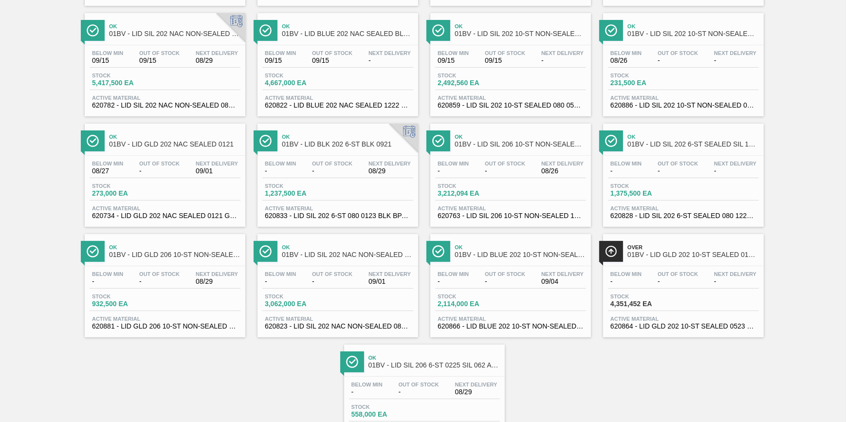
click at [480, 205] on div "Below Min - Out Of Stock - Next Delivery 08/26 Stock 3,212,094 EA Active Materi…" at bounding box center [511, 189] width 161 height 66
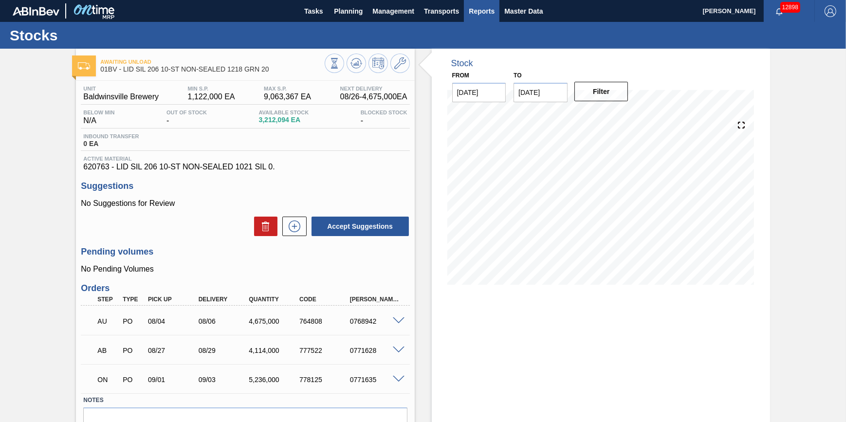
click at [479, 11] on span "Reports" at bounding box center [482, 11] width 26 height 12
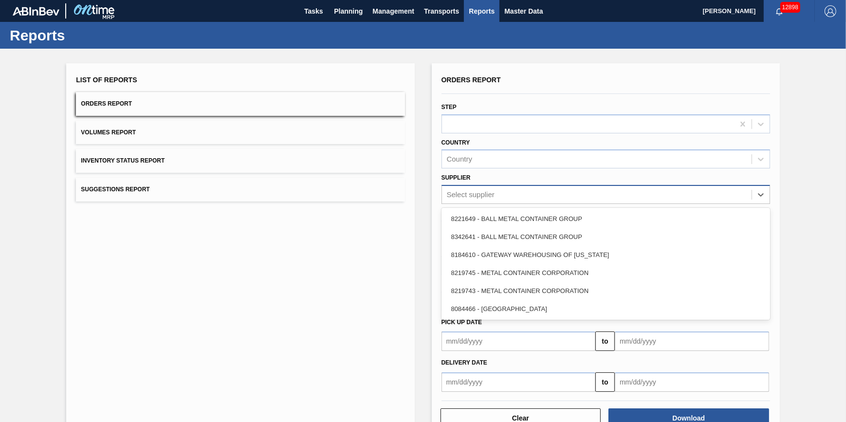
click at [491, 199] on div "Select supplier" at bounding box center [597, 195] width 310 height 14
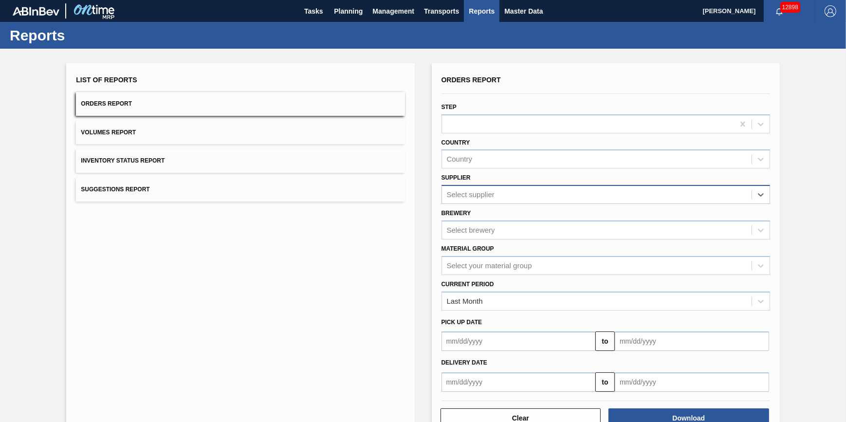
click at [495, 195] on div "Select supplier" at bounding box center [597, 195] width 310 height 14
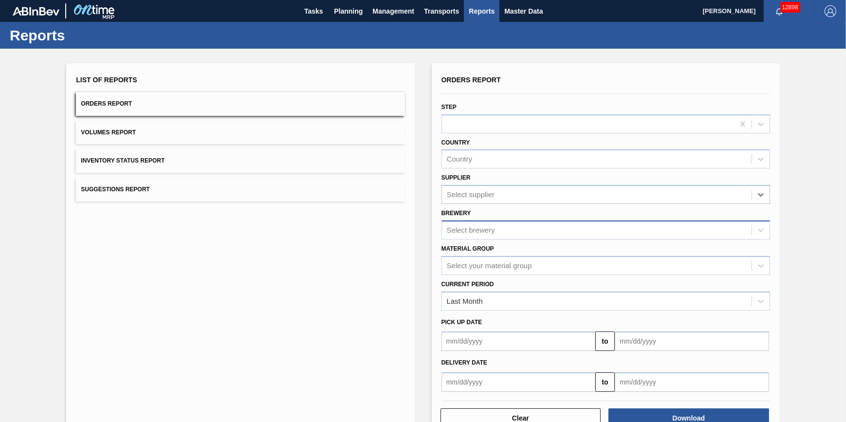
click at [516, 236] on div "Select brewery" at bounding box center [597, 230] width 310 height 14
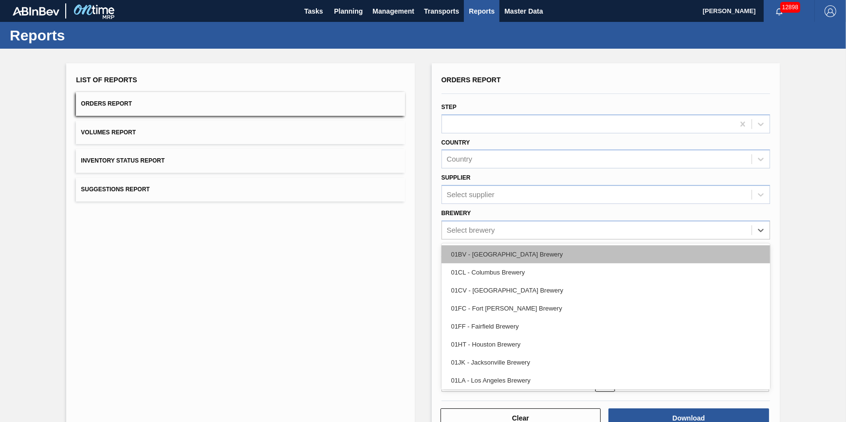
click at [516, 254] on div "01BV - [GEOGRAPHIC_DATA] Brewery" at bounding box center [606, 254] width 329 height 18
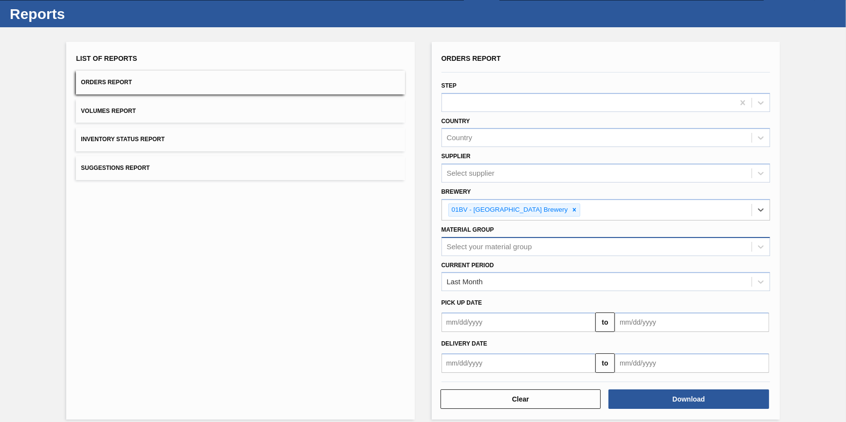
scroll to position [30, 0]
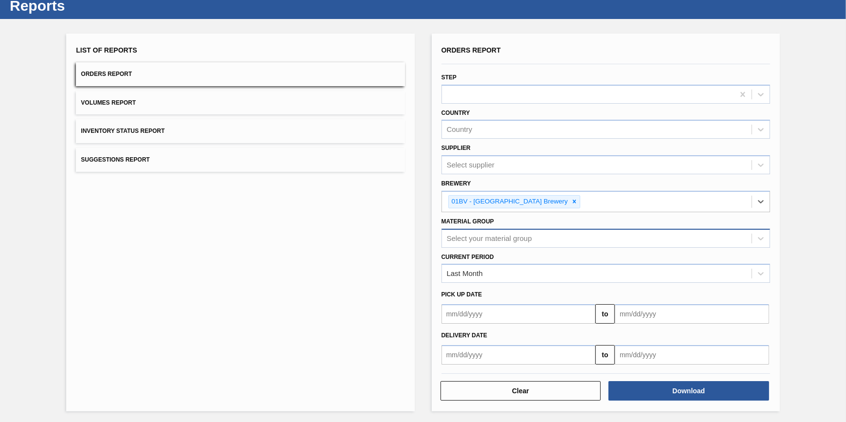
click at [523, 236] on div "Select your material group" at bounding box center [489, 238] width 85 height 8
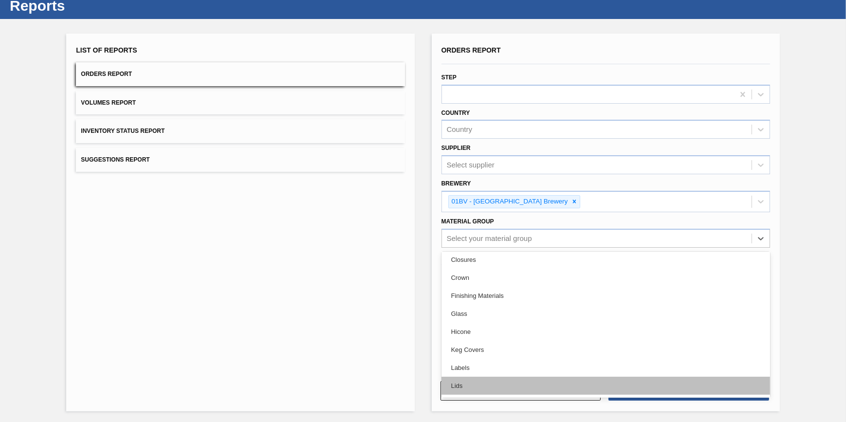
scroll to position [132, 0]
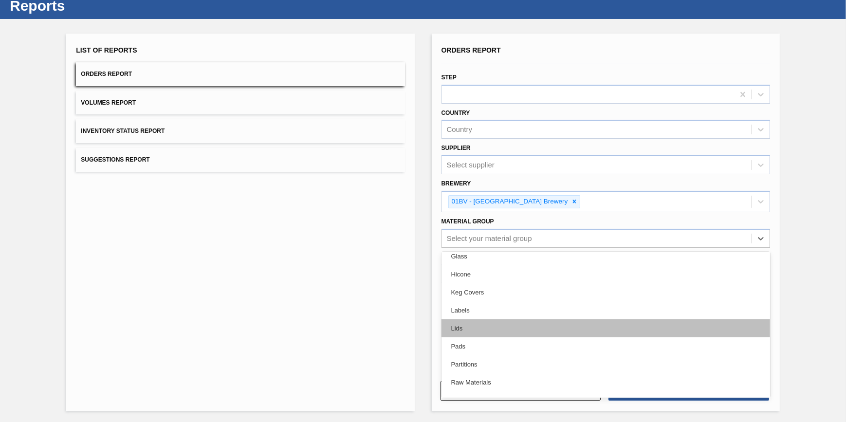
click at [517, 324] on div "Lids" at bounding box center [606, 328] width 329 height 18
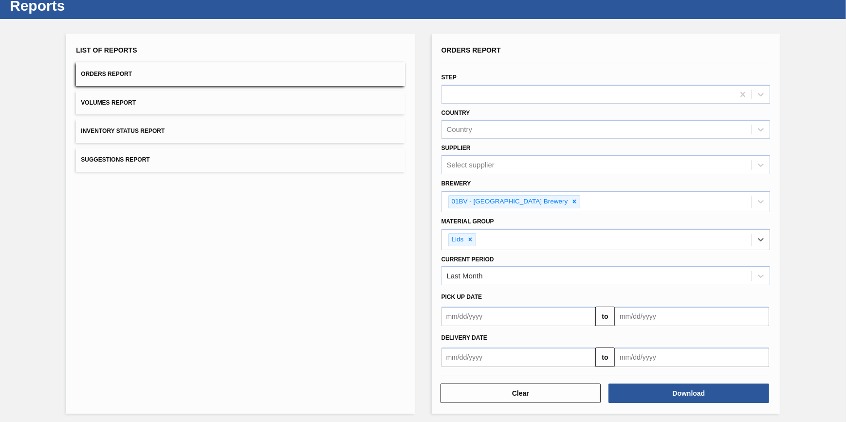
click at [546, 361] on input "text" at bounding box center [519, 357] width 154 height 19
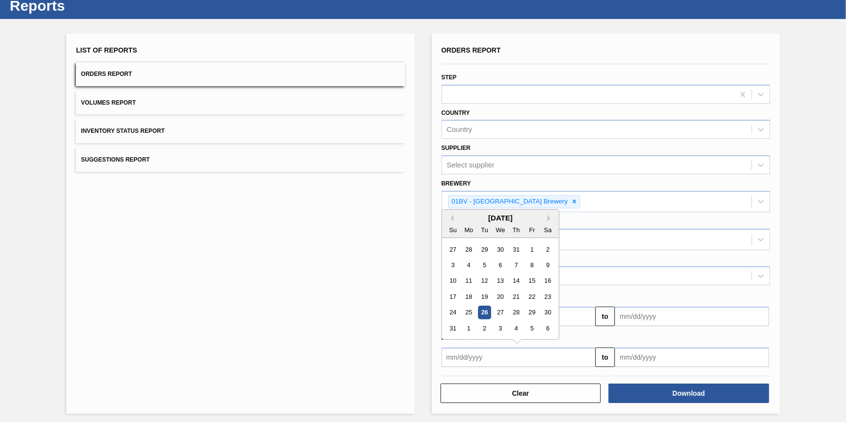
drag, startPoint x: 527, startPoint y: 298, endPoint x: 619, endPoint y: 336, distance: 99.1
click at [527, 298] on div "22" at bounding box center [532, 296] width 13 height 13
type input "[DATE]"
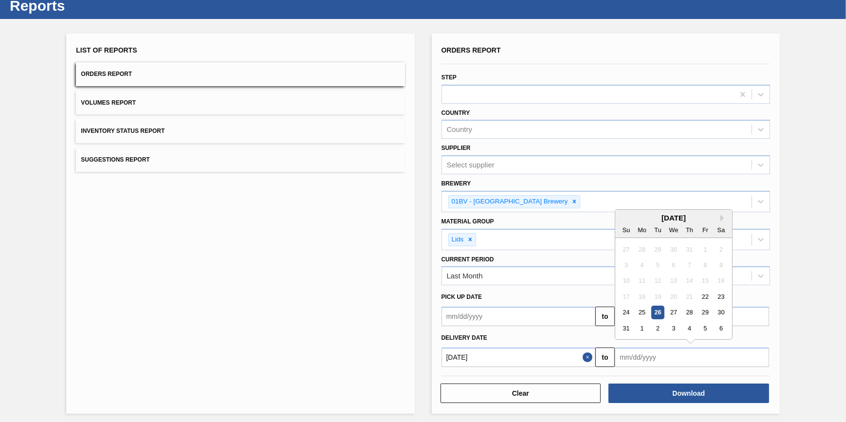
click at [669, 362] on input "text" at bounding box center [692, 357] width 154 height 19
click at [628, 331] on div "31" at bounding box center [626, 328] width 13 height 13
type input "[DATE]"
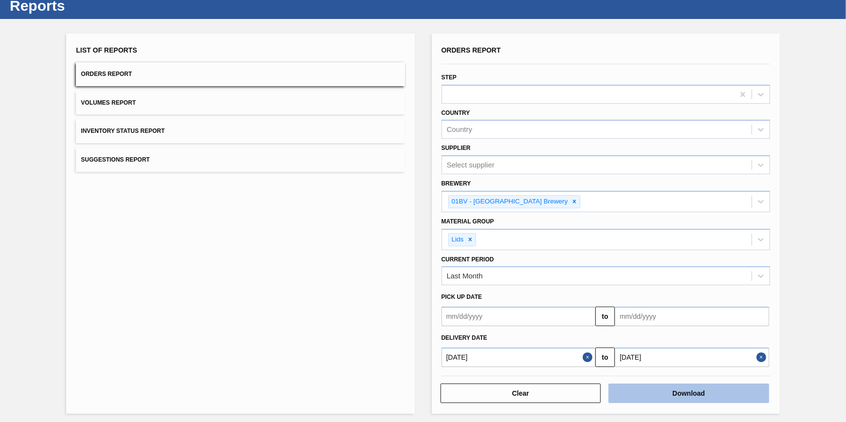
click at [672, 395] on button "Download" at bounding box center [689, 393] width 161 height 19
drag, startPoint x: 286, startPoint y: 205, endPoint x: 283, endPoint y: 211, distance: 7.2
click at [285, 210] on div "List of Reports Orders Report Volumes Report Inventory Status Report Suggestion…" at bounding box center [240, 224] width 348 height 380
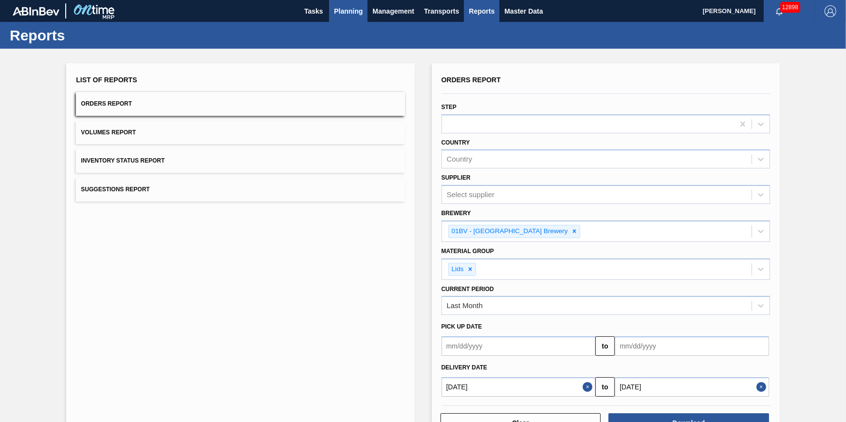
click at [341, 11] on span "Planning" at bounding box center [348, 11] width 29 height 12
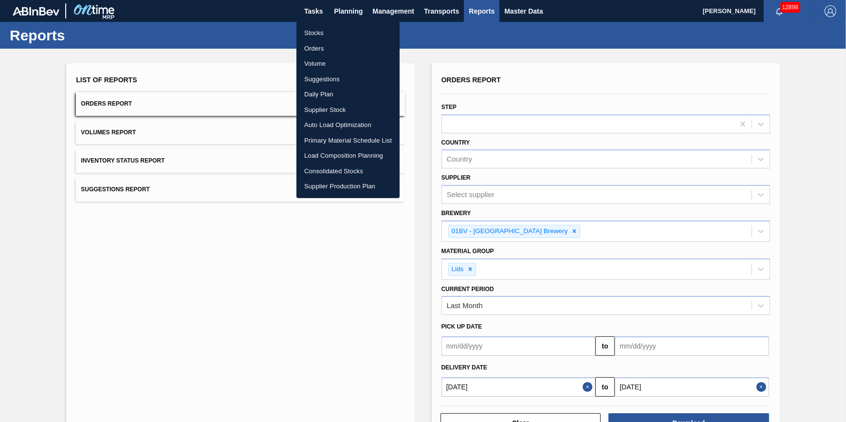
click at [332, 30] on li "Stocks" at bounding box center [348, 33] width 103 height 16
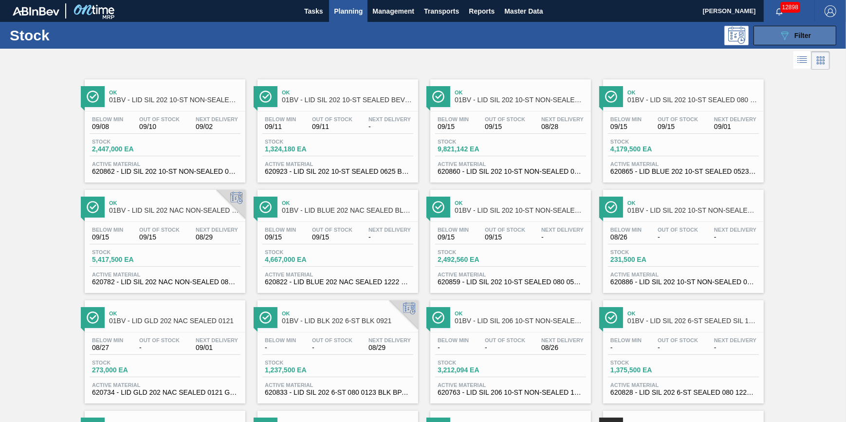
click at [808, 38] on span "Filter" at bounding box center [803, 36] width 17 height 8
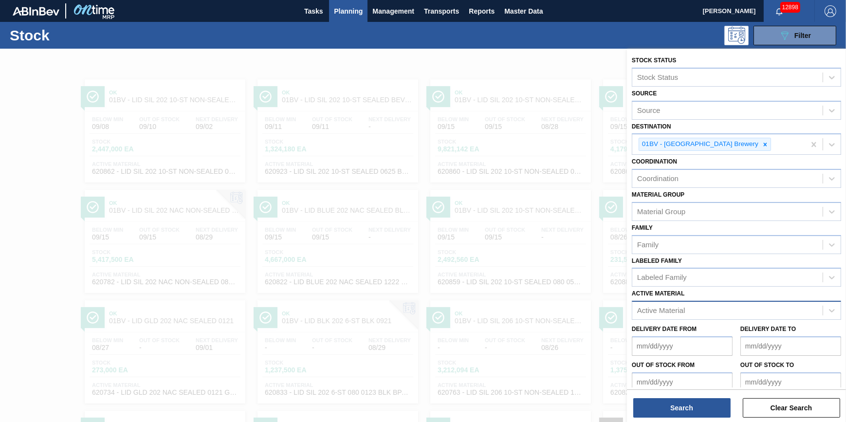
click at [730, 319] on div "Active Material" at bounding box center [736, 310] width 209 height 19
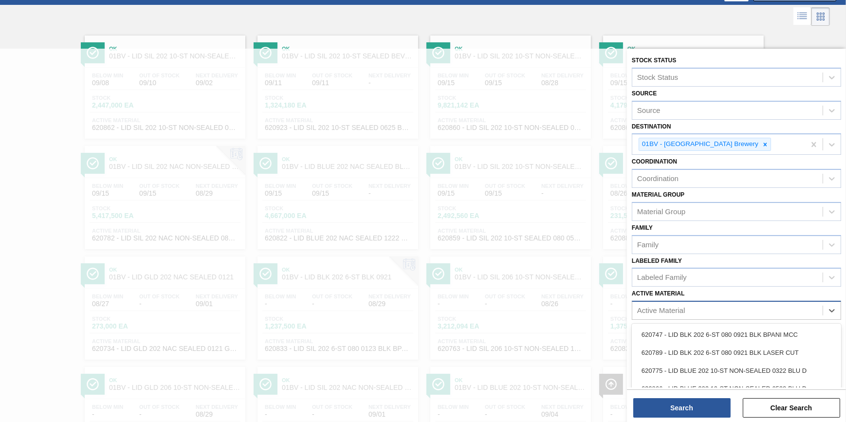
scroll to position [50, 0]
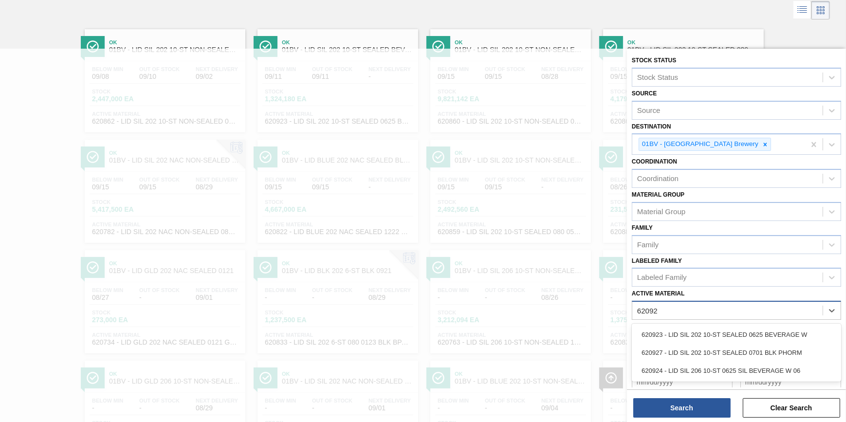
type Material "620924"
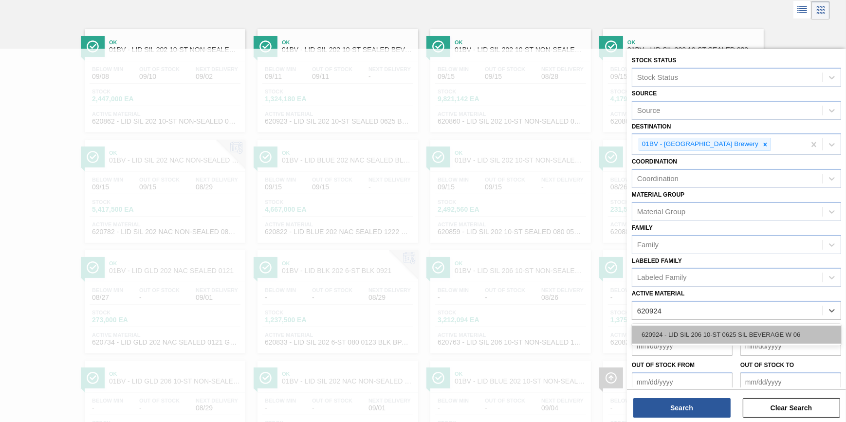
click at [724, 327] on div "620924 - LID SIL 206 10-ST 0625 SIL BEVERAGE W 06" at bounding box center [736, 335] width 209 height 18
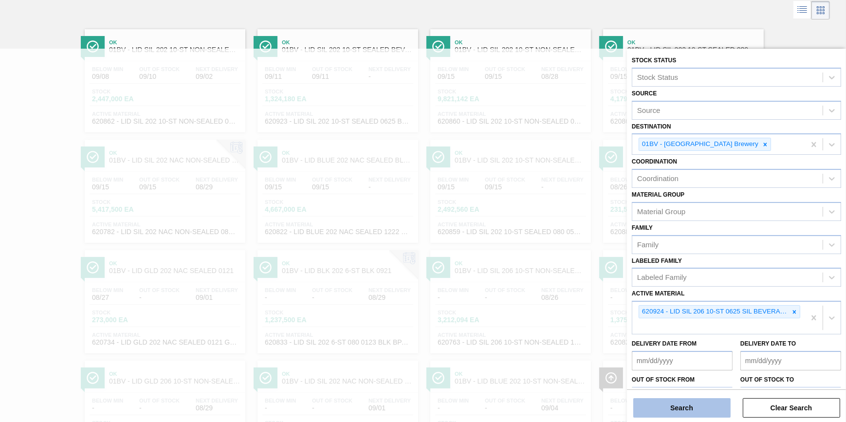
click at [696, 403] on button "Search" at bounding box center [682, 407] width 97 height 19
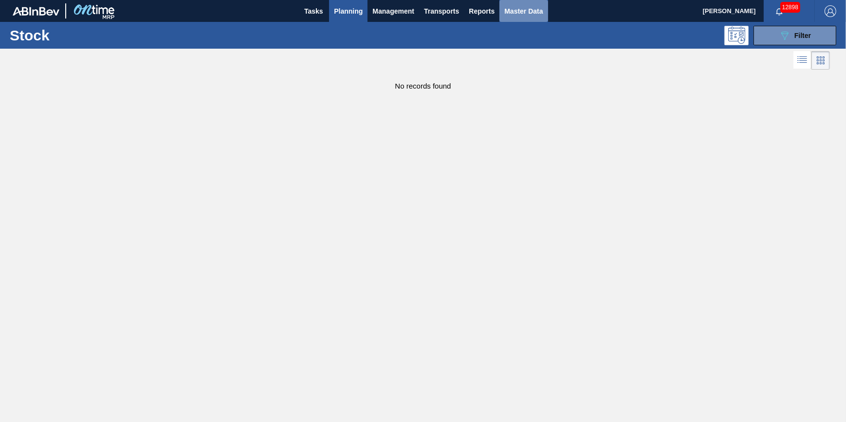
click at [508, 10] on span "Master Data" at bounding box center [524, 11] width 38 height 12
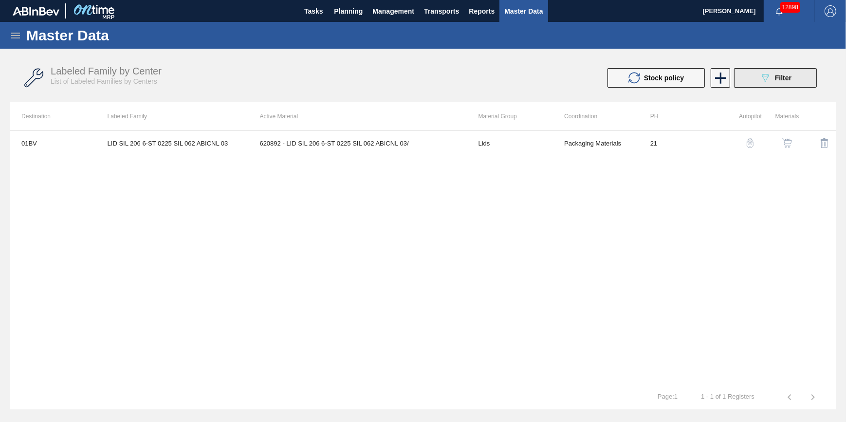
click at [773, 82] on div "089F7B8B-B2A5-4AFE-B5C0-19BA573D28AC Filter" at bounding box center [776, 78] width 32 height 12
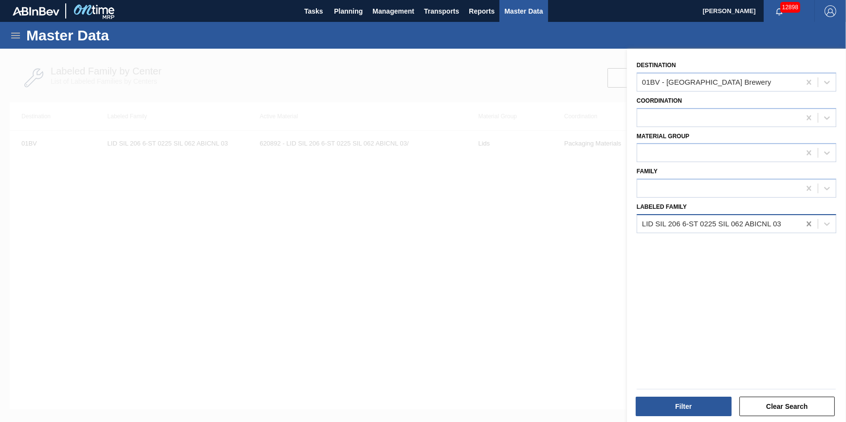
click at [809, 225] on icon at bounding box center [809, 224] width 4 height 5
click at [573, 257] on div at bounding box center [423, 260] width 846 height 422
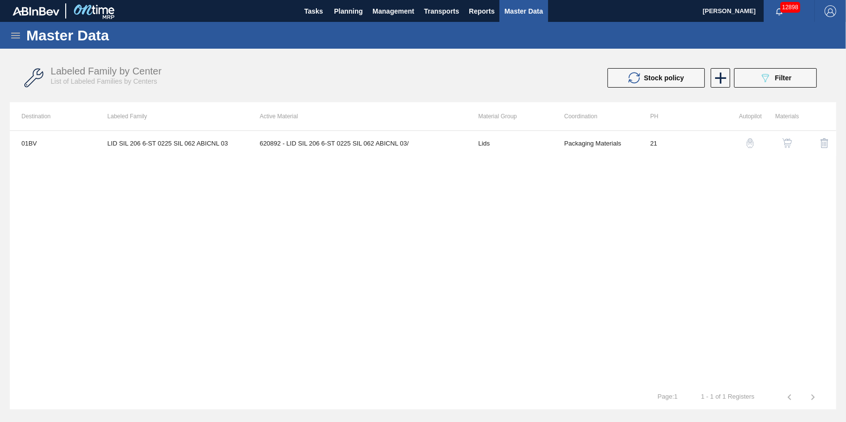
click at [17, 35] on icon at bounding box center [15, 36] width 9 height 6
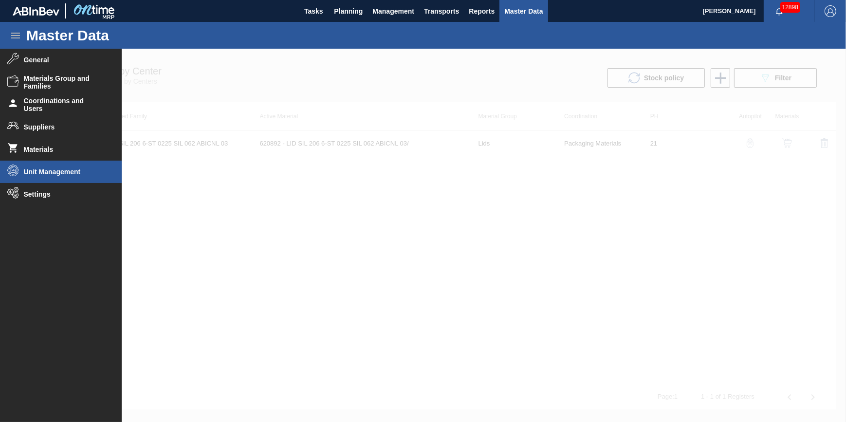
click at [72, 178] on li "Unit Management" at bounding box center [61, 172] width 122 height 22
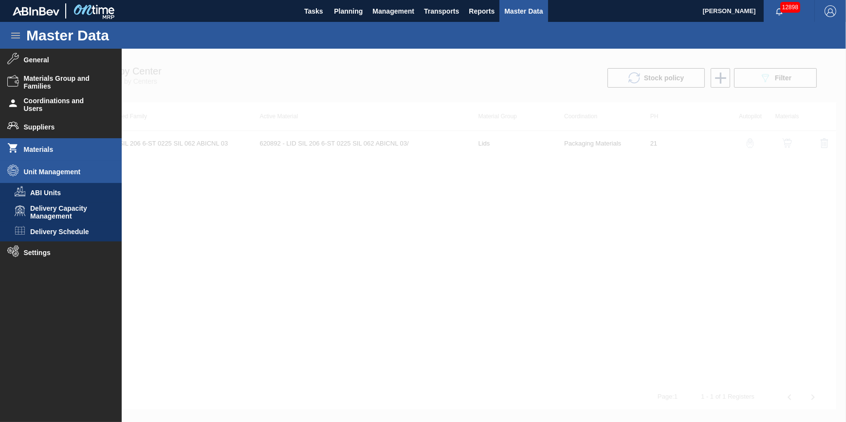
click at [71, 152] on span "Materials" at bounding box center [64, 150] width 80 height 8
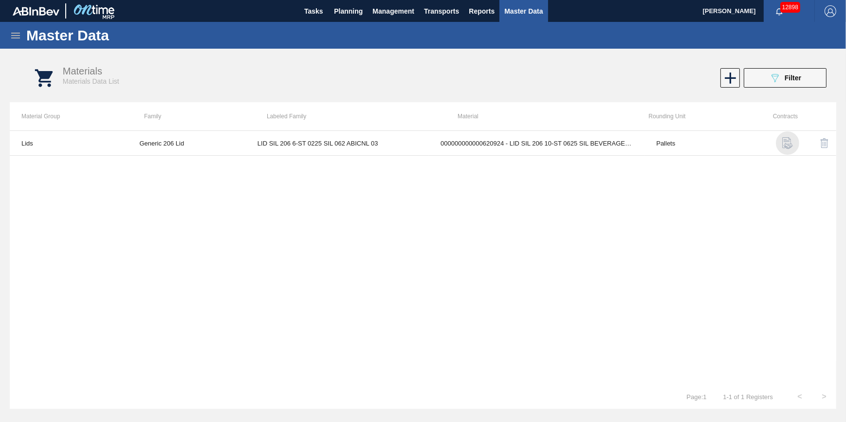
click at [784, 141] on img "button" at bounding box center [788, 143] width 12 height 12
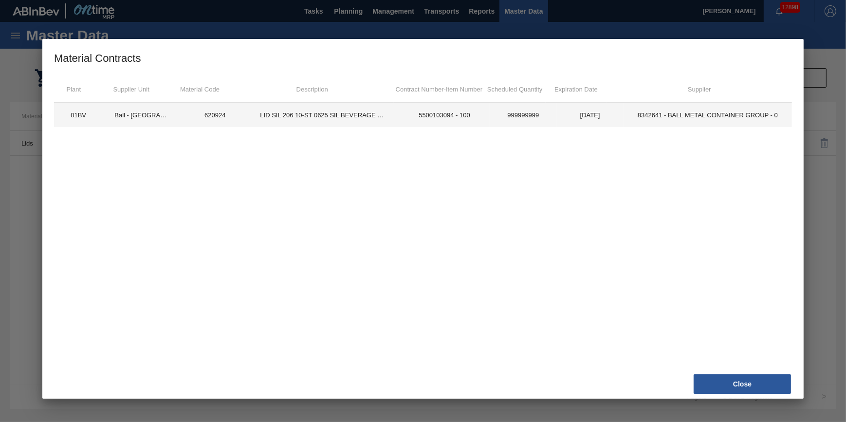
click at [86, 117] on td "01BV" at bounding box center [78, 115] width 49 height 24
click at [241, 107] on td "620924" at bounding box center [215, 115] width 67 height 24
drag, startPoint x: 271, startPoint y: 110, endPoint x: 295, endPoint y: 112, distance: 23.5
click at [295, 112] on td "LID SIL 206 10-ST 0625 SIL BEVERAGE W 06" at bounding box center [323, 115] width 150 height 24
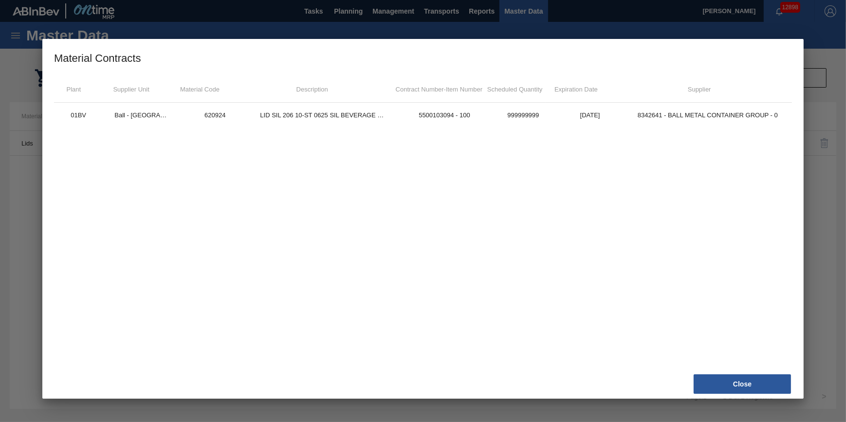
drag, startPoint x: 295, startPoint y: 112, endPoint x: 555, endPoint y: 103, distance: 260.7
click at [555, 103] on div "Plant Supplier Unit Material Code Description Contract Number - Item Number Sch…" at bounding box center [423, 222] width 738 height 292
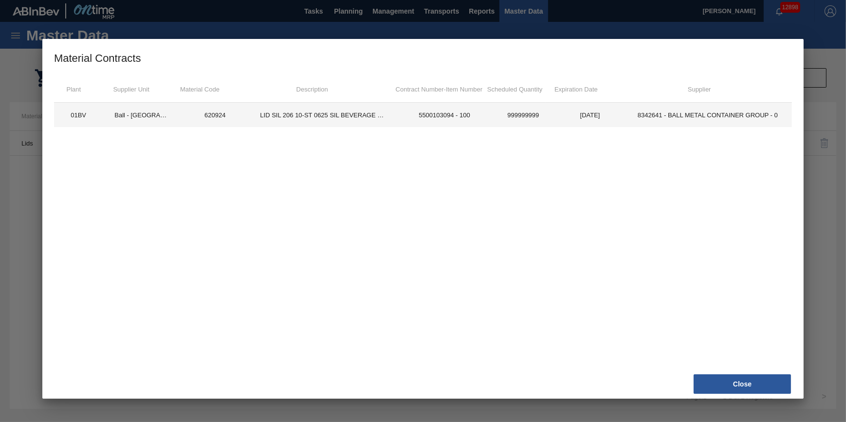
drag, startPoint x: 555, startPoint y: 103, endPoint x: 585, endPoint y: 113, distance: 31.6
click at [585, 113] on td "[DATE]" at bounding box center [590, 115] width 67 height 24
click at [589, 114] on td "[DATE]" at bounding box center [590, 115] width 67 height 24
drag, startPoint x: 589, startPoint y: 114, endPoint x: 634, endPoint y: 119, distance: 45.1
click at [618, 119] on td "[DATE]" at bounding box center [590, 115] width 67 height 24
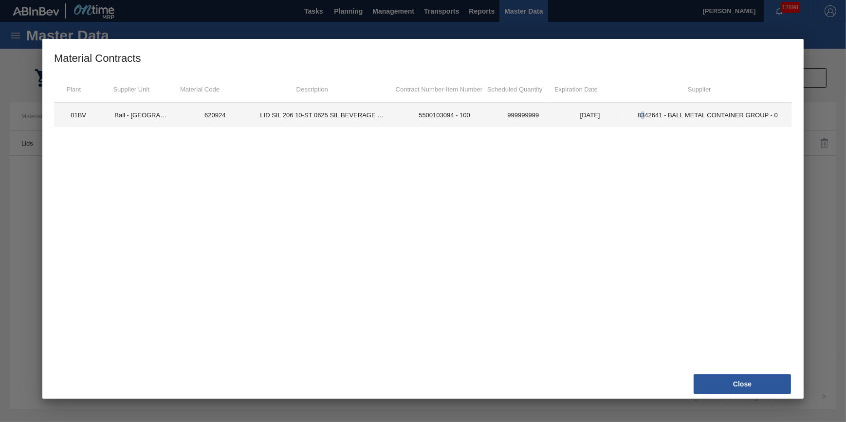
click at [647, 122] on td "8342641 - BALL METAL CONTAINER GROUP - 0" at bounding box center [708, 115] width 169 height 24
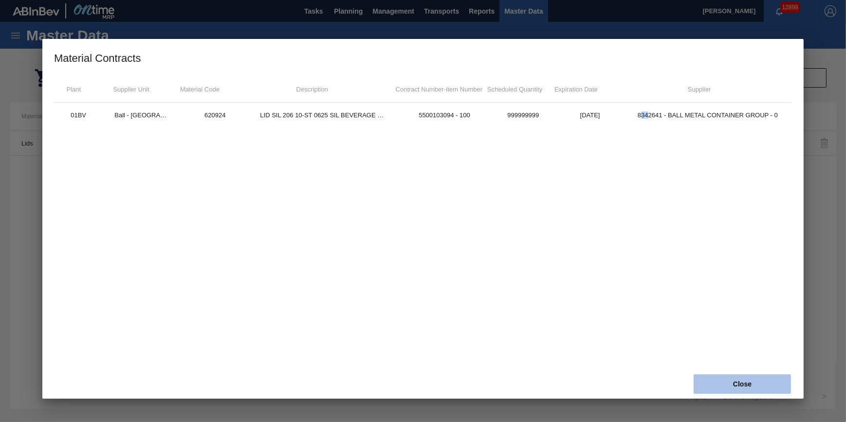
click at [745, 382] on button "Close" at bounding box center [742, 384] width 97 height 19
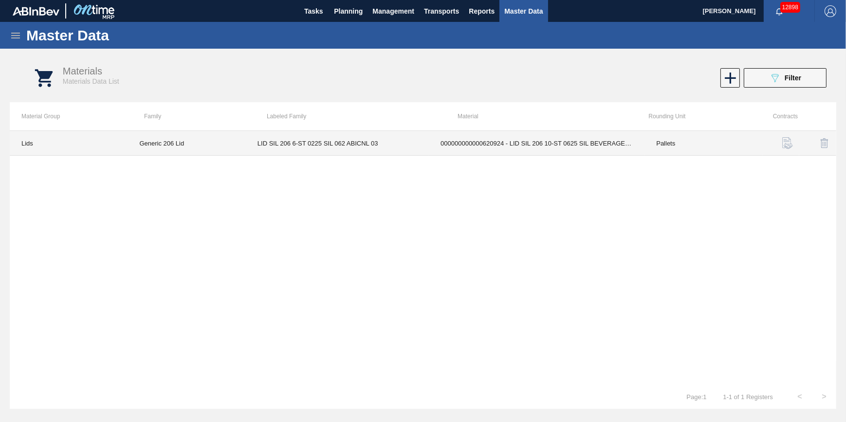
click at [349, 145] on td "LID SIL 206 6-ST 0225 SIL 062 ABICNL 03" at bounding box center [337, 143] width 183 height 25
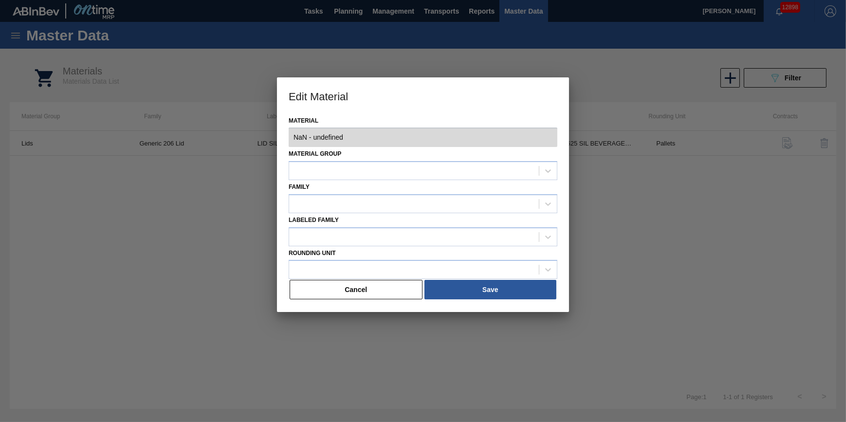
type input "620924 - 000000000000620924 - LID SIL 206 10-ST 0625 SIL BEVERAGE W 06"
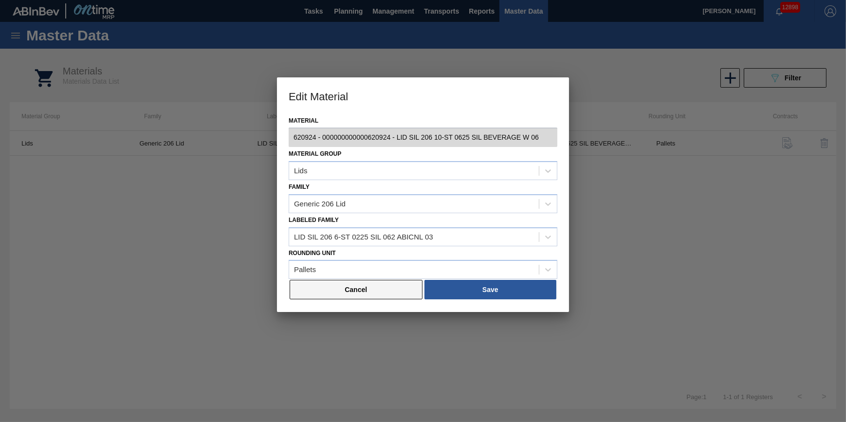
click at [369, 288] on button "Cancel" at bounding box center [356, 289] width 133 height 19
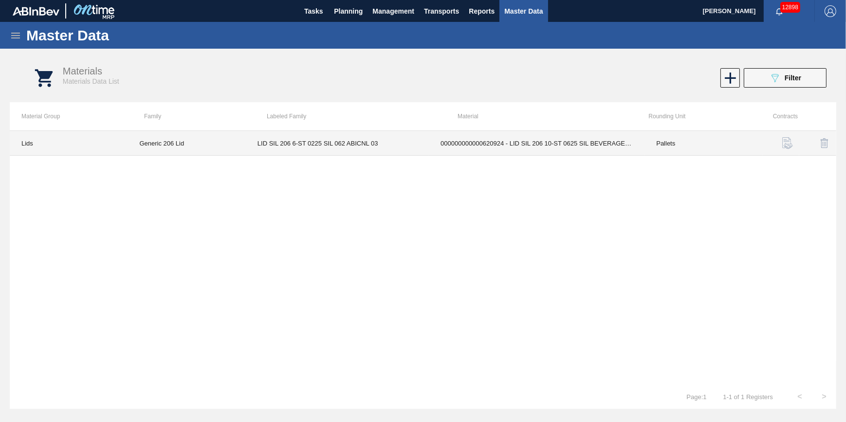
click at [319, 139] on td "LID SIL 206 6-ST 0225 SIL 062 ABICNL 03" at bounding box center [337, 143] width 183 height 25
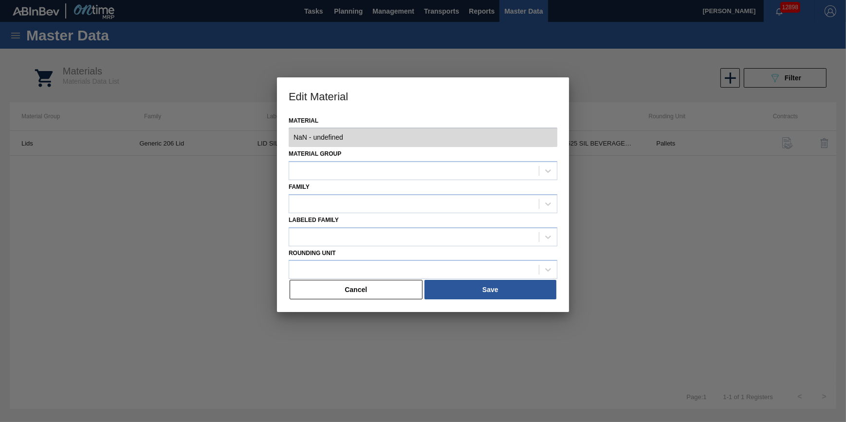
type input "620924 - 000000000000620924 - LID SIL 206 10-ST 0625 SIL BEVERAGE W 06"
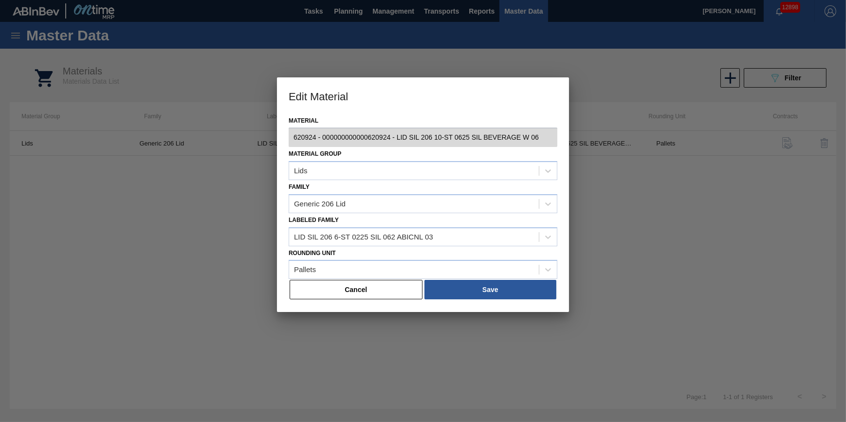
click at [367, 298] on button "Cancel" at bounding box center [356, 289] width 133 height 19
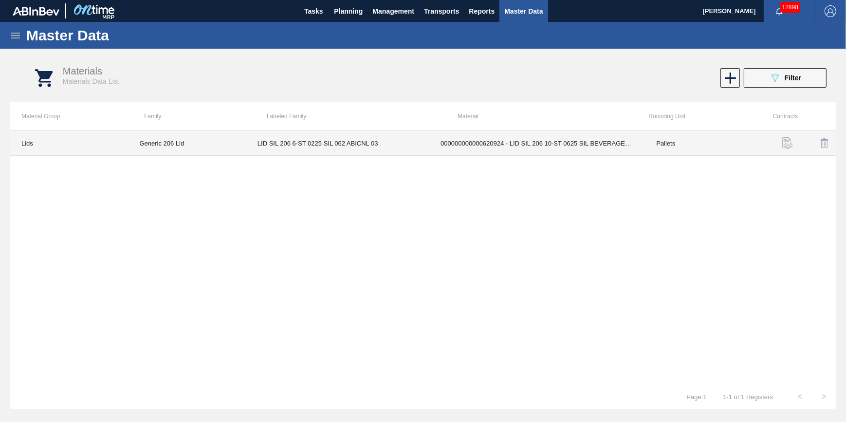
click at [466, 142] on td "000000000000620924 - LID SIL 206 10-ST 0625 SIL BEVERAGE W 06" at bounding box center [537, 143] width 216 height 25
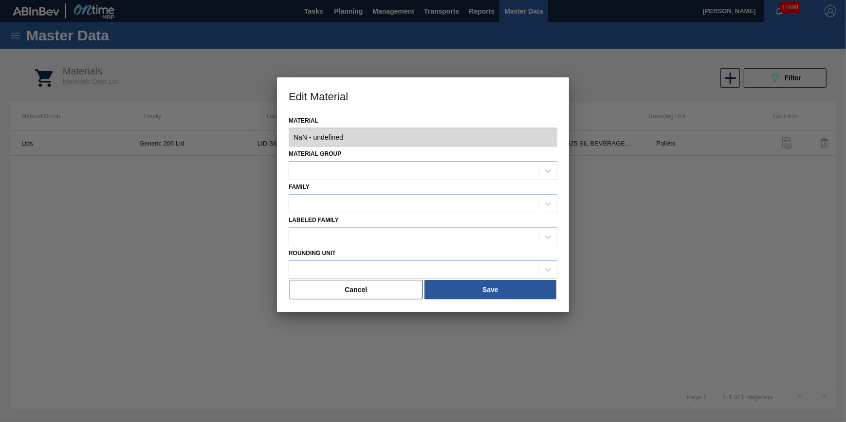
click at [370, 159] on div "Material Group" at bounding box center [423, 163] width 269 height 33
type input "620924 - 000000000000620924 - LID SIL 206 10-ST 0625 SIL BEVERAGE W 06"
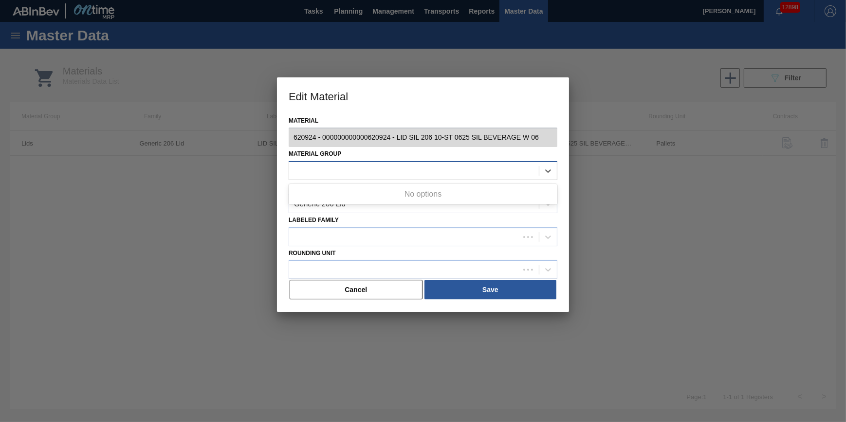
click at [374, 166] on div at bounding box center [414, 171] width 250 height 14
click at [375, 166] on div "Lids" at bounding box center [414, 171] width 250 height 14
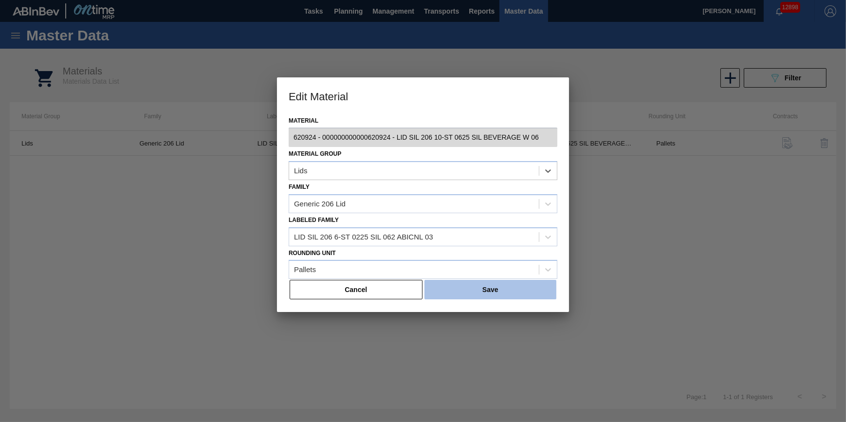
click at [467, 290] on button "Save" at bounding box center [491, 289] width 132 height 19
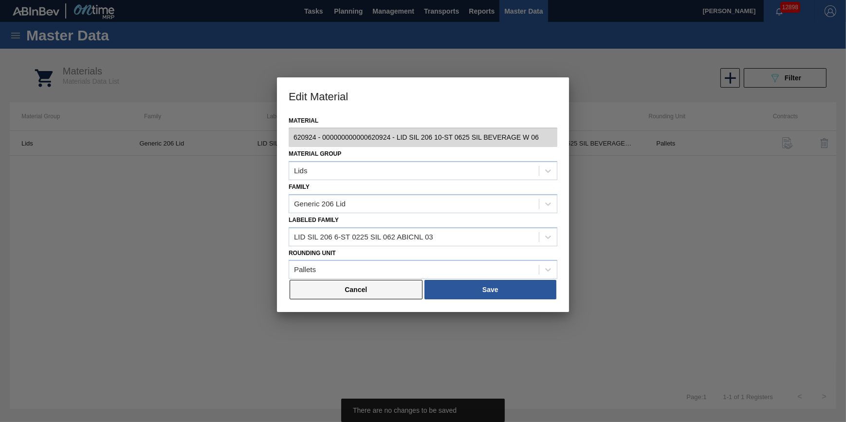
click at [384, 292] on button "Cancel" at bounding box center [356, 289] width 133 height 19
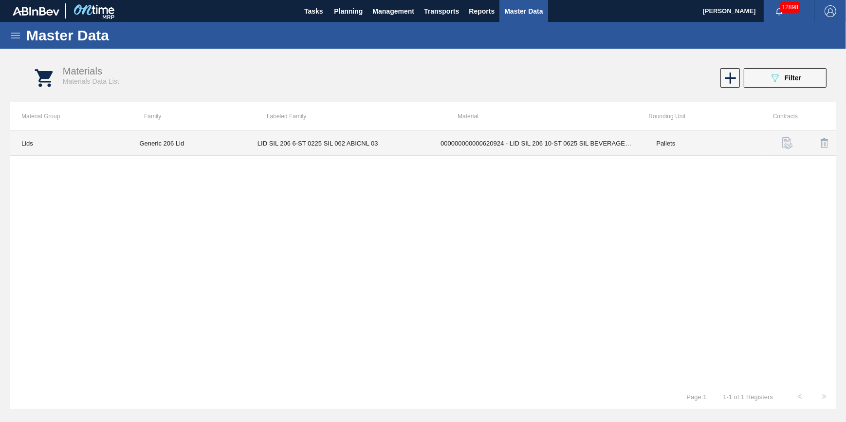
click at [297, 146] on td "LID SIL 206 6-ST 0225 SIL 062 ABICNL 03" at bounding box center [337, 143] width 183 height 25
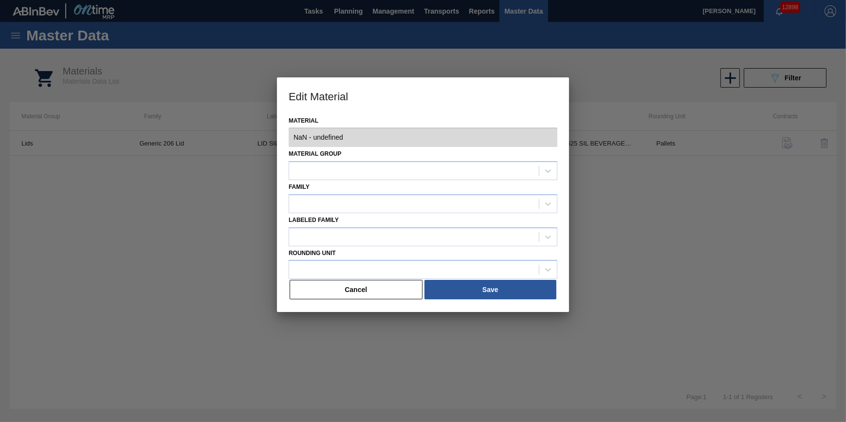
type input "620924 - 000000000000620924 - LID SIL 206 10-ST 0625 SIL BEVERAGE W 06"
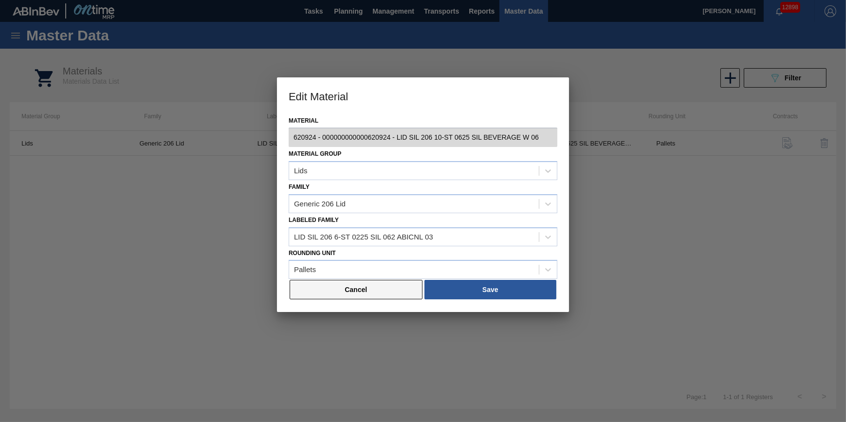
click at [359, 285] on button "Cancel" at bounding box center [356, 289] width 133 height 19
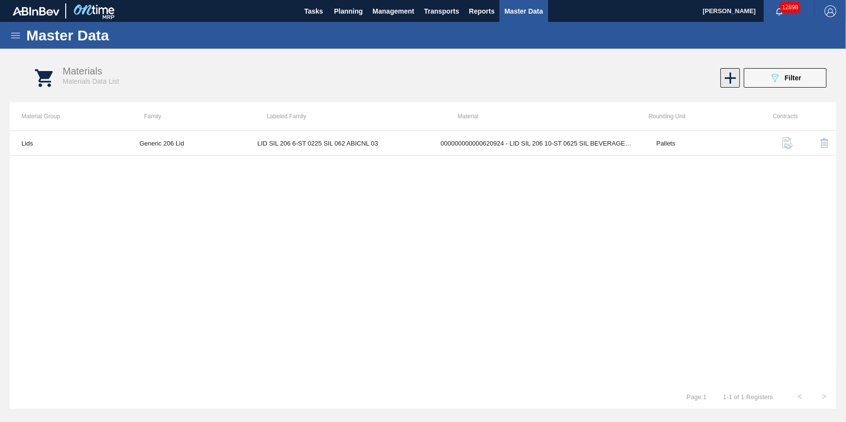
click at [729, 81] on icon at bounding box center [730, 78] width 19 height 19
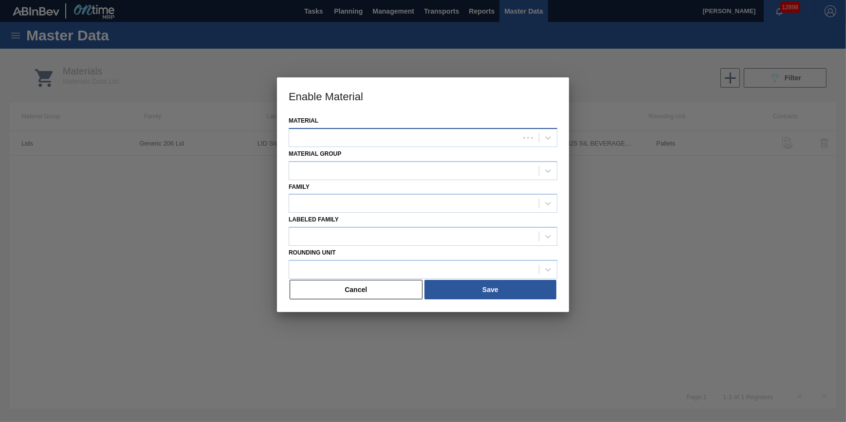
click at [448, 140] on div at bounding box center [404, 138] width 230 height 14
type input "620924"
click at [617, 283] on div at bounding box center [423, 211] width 846 height 422
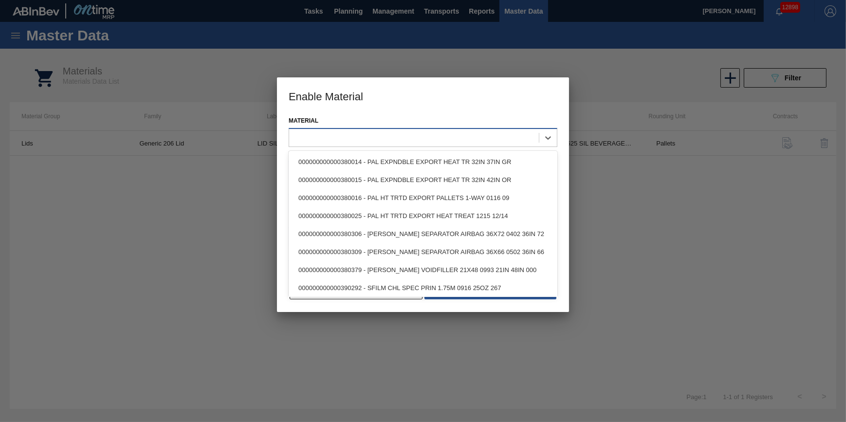
click at [453, 134] on div at bounding box center [414, 138] width 250 height 14
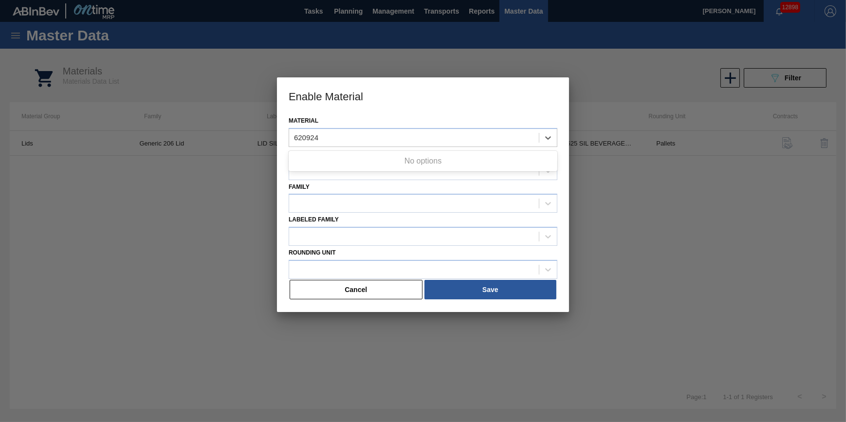
type input "620924"
click at [375, 182] on div "Family" at bounding box center [423, 196] width 269 height 33
click at [370, 171] on div at bounding box center [414, 171] width 250 height 14
click at [373, 161] on div at bounding box center [423, 170] width 269 height 19
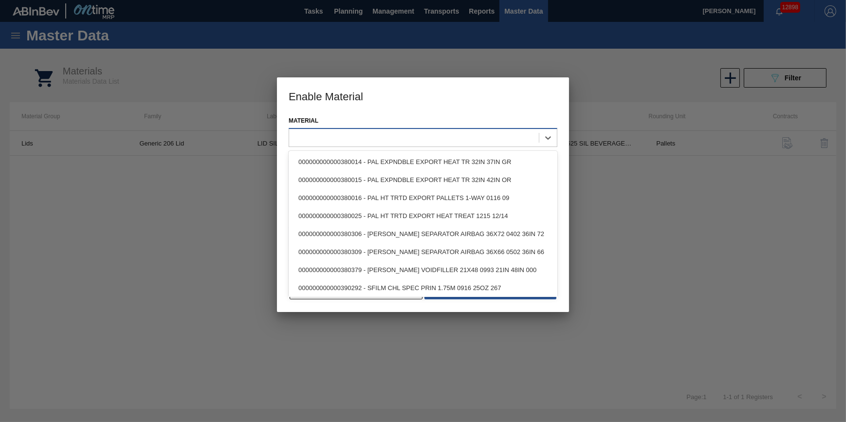
click at [380, 141] on div at bounding box center [414, 138] width 250 height 14
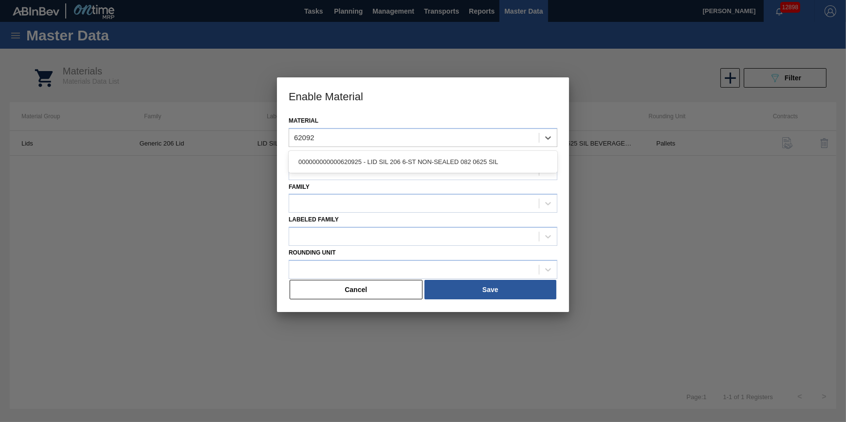
type input "62092"
click at [617, 247] on div at bounding box center [423, 211] width 846 height 422
drag, startPoint x: 622, startPoint y: 247, endPoint x: 399, endPoint y: 271, distance: 224.3
click at [623, 248] on div at bounding box center [423, 211] width 846 height 422
click at [387, 281] on button "Cancel" at bounding box center [356, 289] width 133 height 19
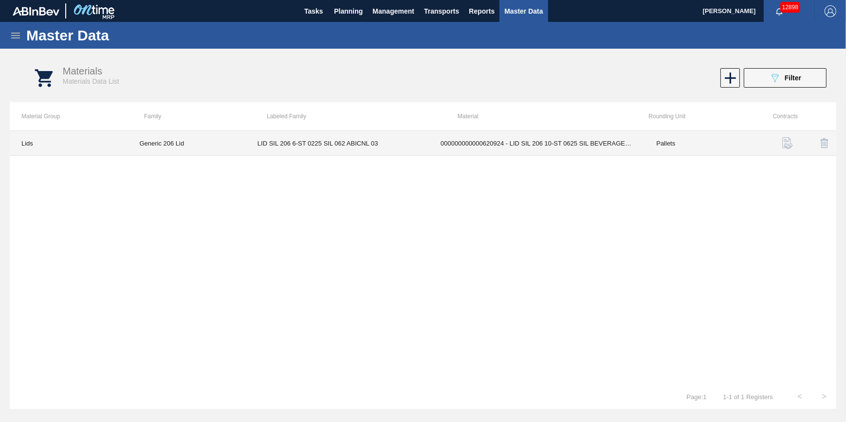
click at [298, 143] on td "LID SIL 206 6-ST 0225 SIL 062 ABICNL 03" at bounding box center [337, 143] width 183 height 25
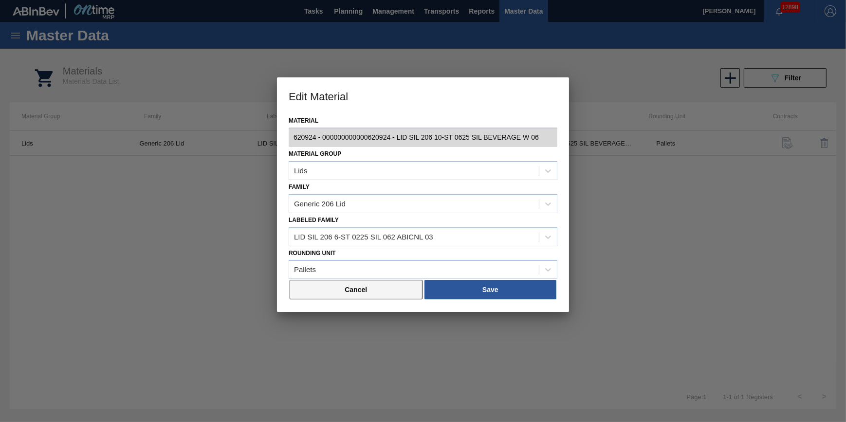
click at [338, 294] on button "Cancel" at bounding box center [356, 289] width 133 height 19
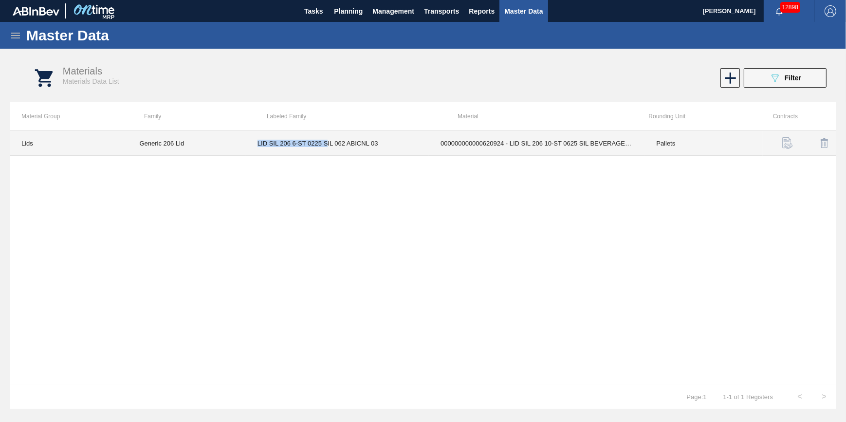
drag, startPoint x: 264, startPoint y: 145, endPoint x: 326, endPoint y: 149, distance: 62.0
click at [326, 149] on td "LID SIL 206 6-ST 0225 SIL 062 ABICNL 03" at bounding box center [337, 143] width 183 height 25
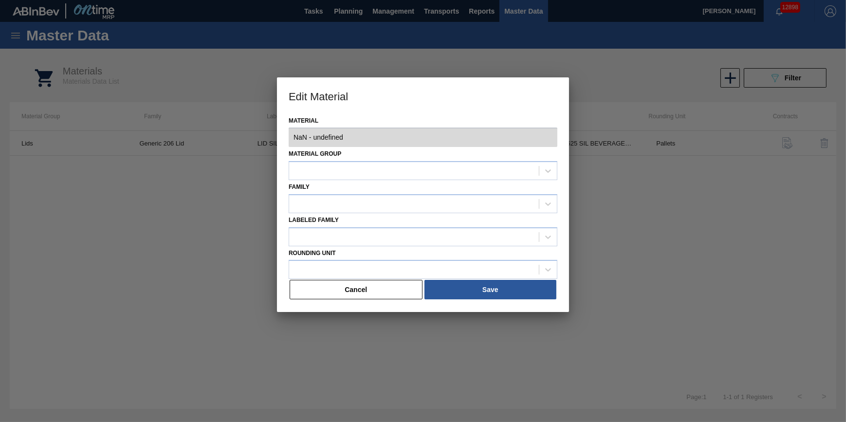
type input "620924 - 000000000000620924 - LID SIL 206 10-ST 0625 SIL BEVERAGE W 06"
drag, startPoint x: 326, startPoint y: 149, endPoint x: 324, endPoint y: 190, distance: 41.0
click at [324, 190] on div "Family" at bounding box center [423, 196] width 269 height 33
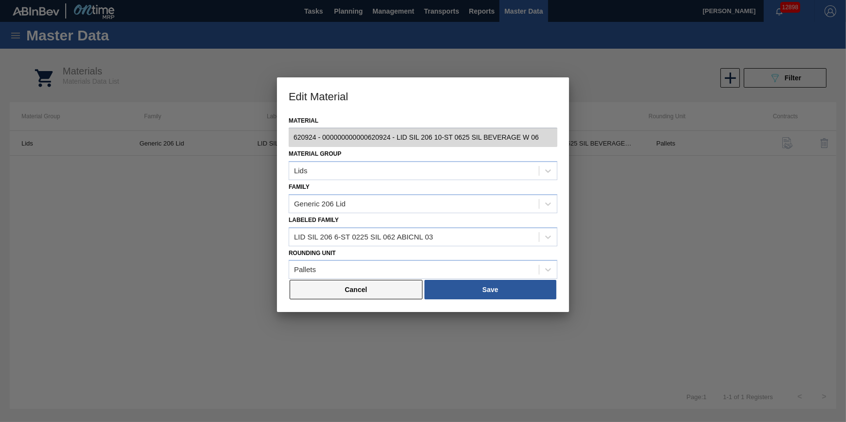
click at [333, 287] on button "Cancel" at bounding box center [356, 289] width 133 height 19
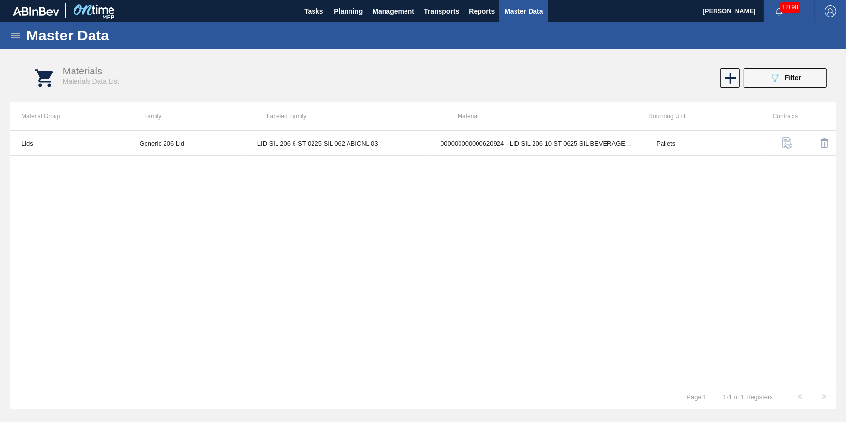
click at [13, 33] on icon at bounding box center [15, 36] width 9 height 6
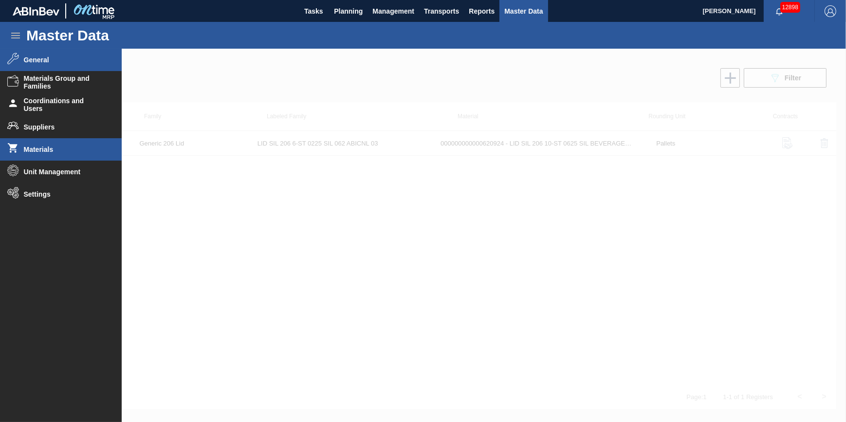
click at [61, 55] on li "General" at bounding box center [61, 60] width 122 height 22
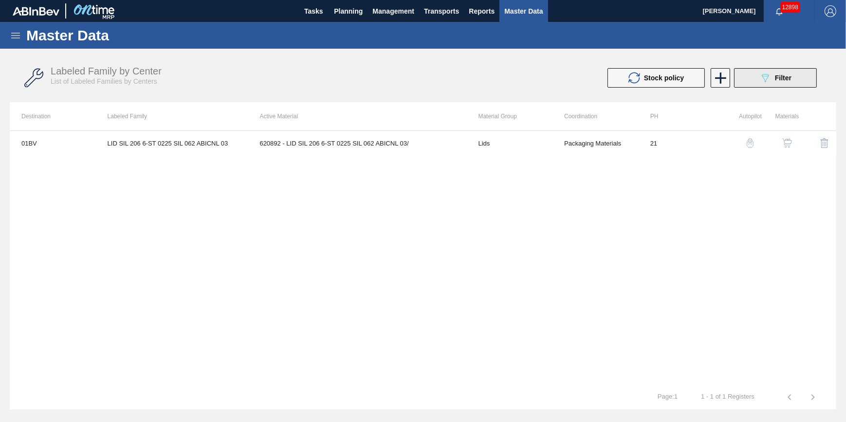
click at [770, 80] on icon "089F7B8B-B2A5-4AFE-B5C0-19BA573D28AC" at bounding box center [766, 78] width 12 height 12
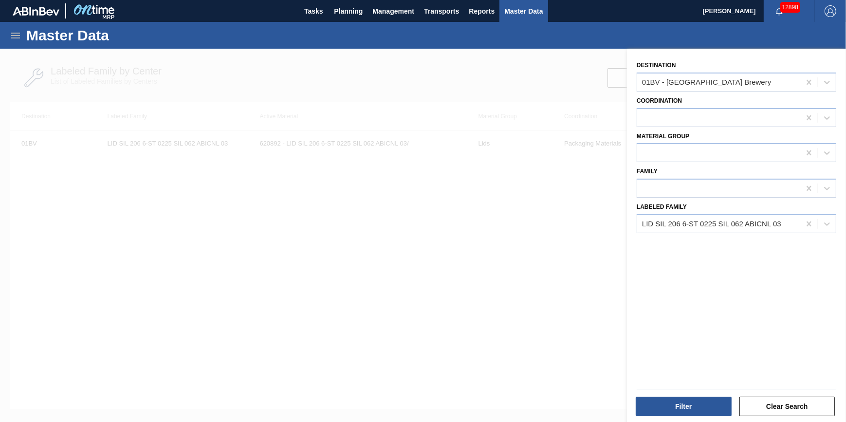
click at [411, 208] on div at bounding box center [423, 260] width 846 height 422
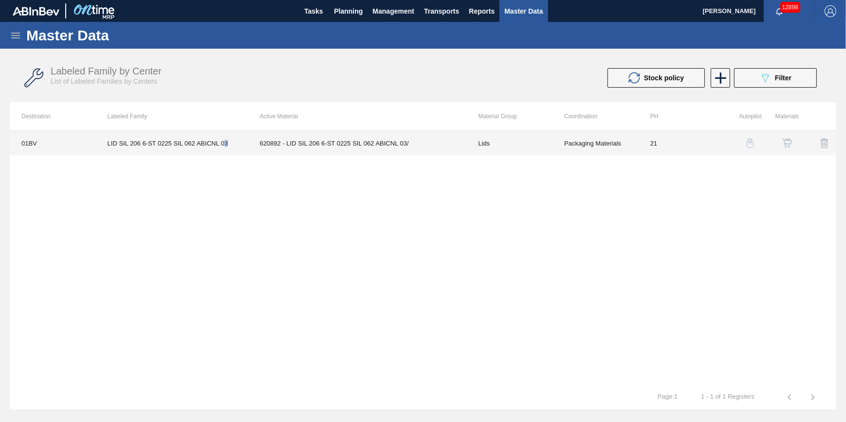
drag, startPoint x: 228, startPoint y: 145, endPoint x: 226, endPoint y: 155, distance: 10.4
click at [226, 155] on td "LID SIL 206 6-ST 0225 SIL 062 ABICNL 03" at bounding box center [172, 143] width 152 height 24
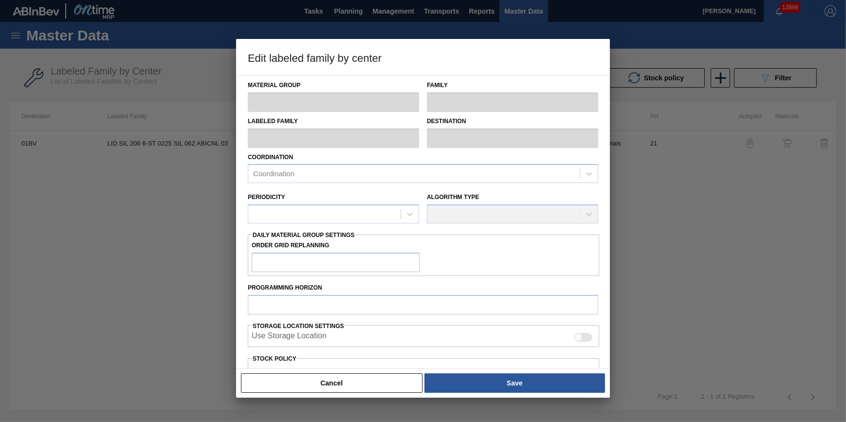
drag, startPoint x: 226, startPoint y: 155, endPoint x: 153, endPoint y: 256, distance: 124.6
click at [153, 256] on div at bounding box center [423, 211] width 846 height 422
click at [307, 392] on button "Cancel" at bounding box center [332, 383] width 182 height 19
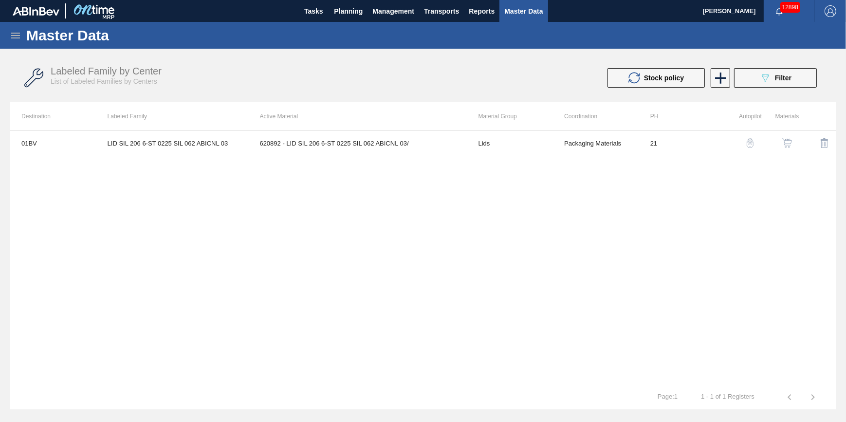
click at [19, 38] on icon at bounding box center [16, 36] width 12 height 12
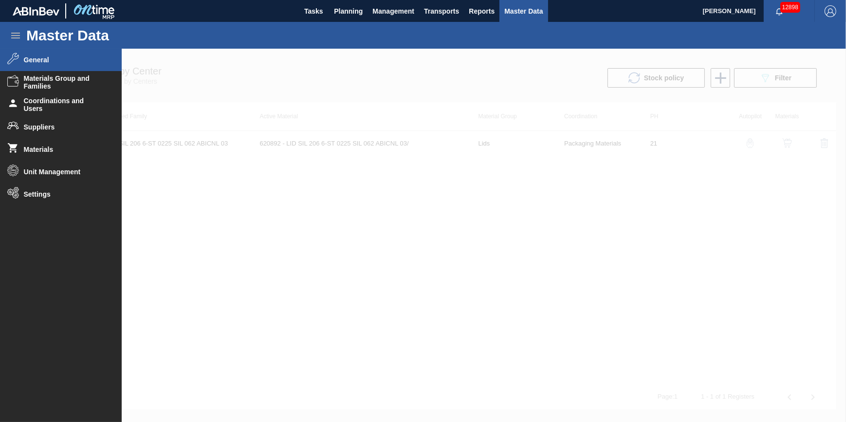
drag, startPoint x: 685, startPoint y: 274, endPoint x: 734, endPoint y: 211, distance: 79.5
click at [694, 269] on div at bounding box center [423, 236] width 846 height 374
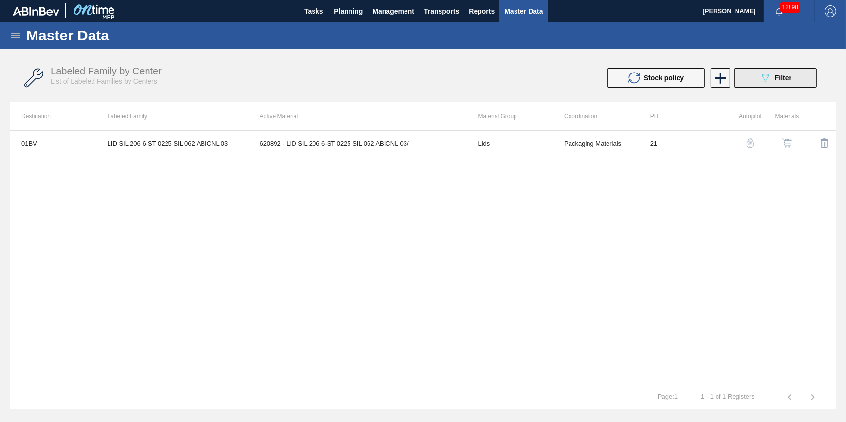
click at [773, 77] on div "089F7B8B-B2A5-4AFE-B5C0-19BA573D28AC Filter" at bounding box center [776, 78] width 32 height 12
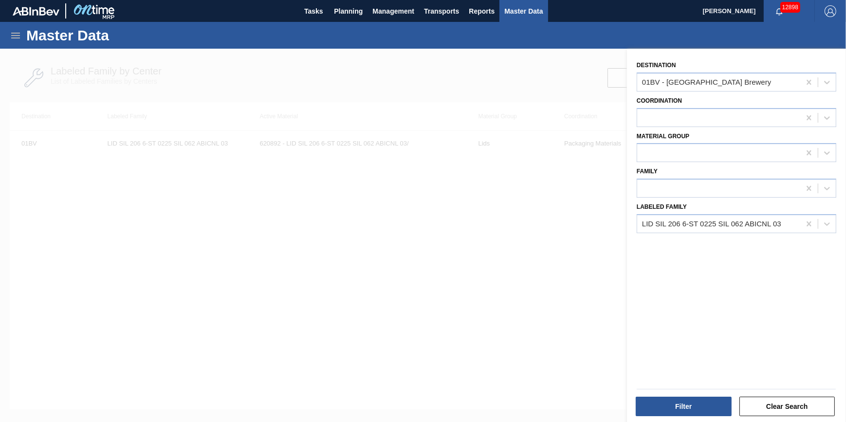
drag, startPoint x: 401, startPoint y: 206, endPoint x: 334, endPoint y: 174, distance: 74.3
click at [398, 206] on div at bounding box center [423, 260] width 846 height 422
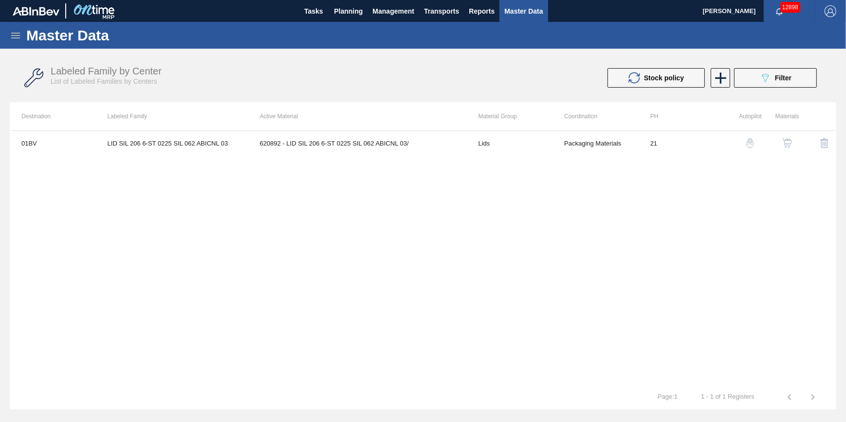
click at [8, 37] on div "Master Data" at bounding box center [423, 35] width 846 height 27
click at [19, 30] on icon at bounding box center [16, 36] width 12 height 12
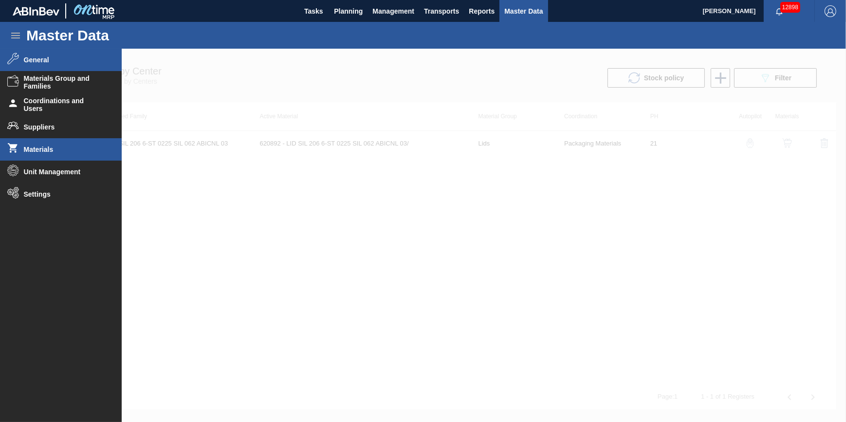
click at [67, 151] on span "Materials" at bounding box center [64, 150] width 80 height 8
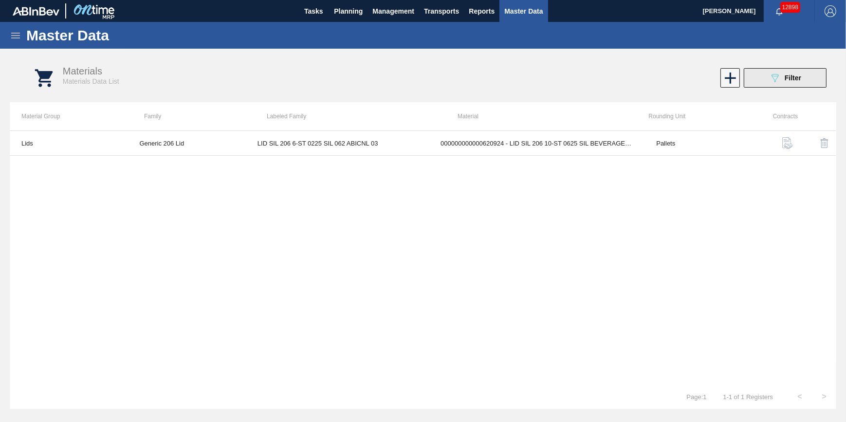
click at [765, 80] on button "089F7B8B-B2A5-4AFE-B5C0-19BA573D28AC Filter" at bounding box center [785, 77] width 83 height 19
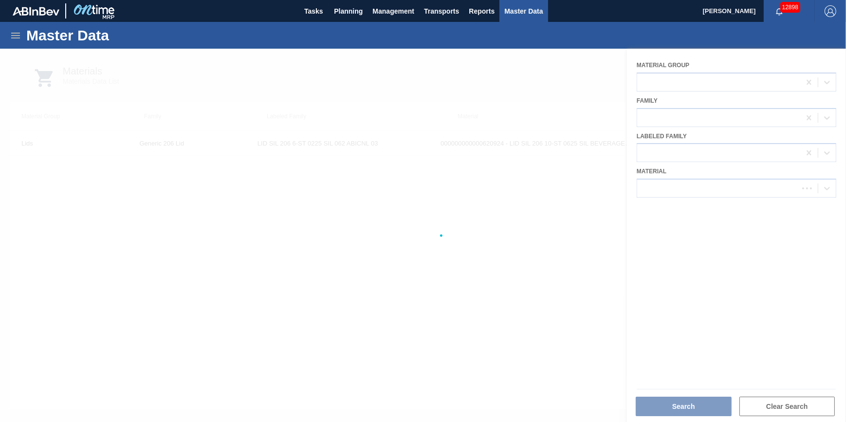
click at [726, 188] on div at bounding box center [423, 236] width 846 height 374
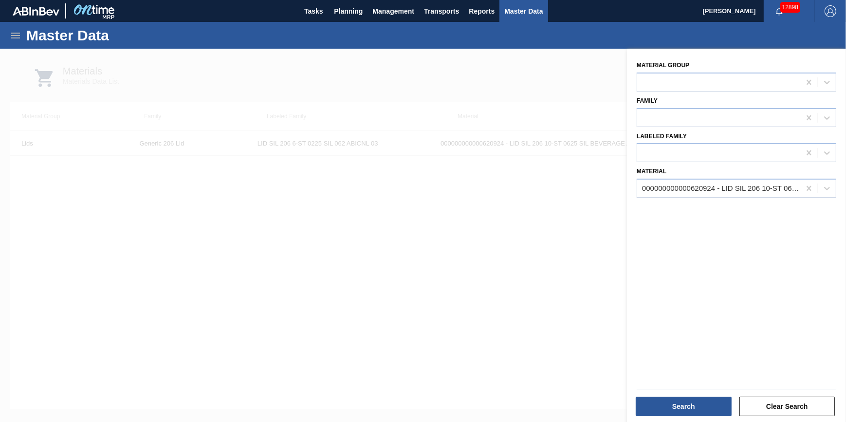
click at [727, 191] on div "000000000000620924 - LID SIL 206 10-ST 0625 SIL BEVERAGE W 06" at bounding box center [721, 189] width 159 height 8
click at [807, 188] on icon at bounding box center [810, 189] width 10 height 10
click at [796, 186] on div at bounding box center [719, 189] width 163 height 14
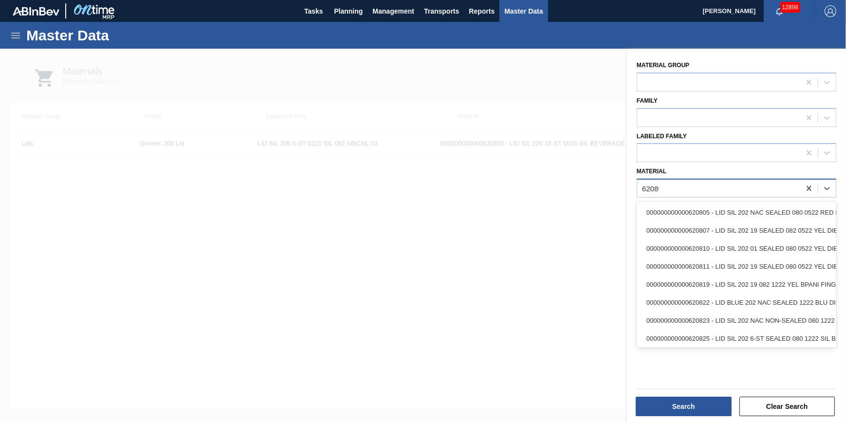
type input "620892"
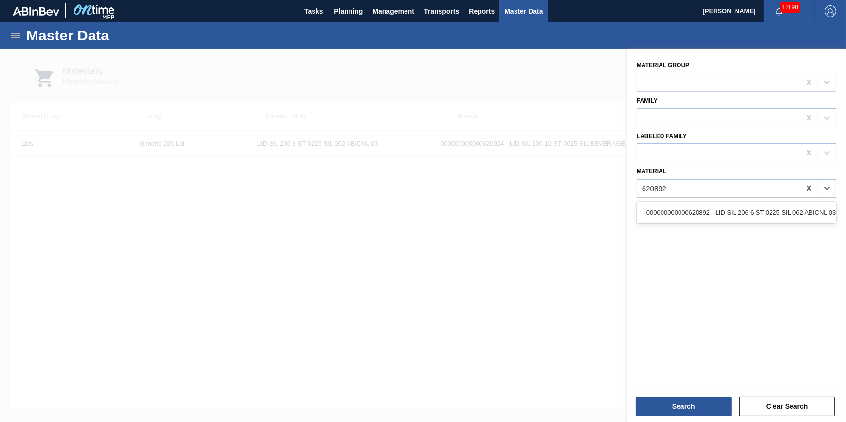
drag, startPoint x: 758, startPoint y: 214, endPoint x: 743, endPoint y: 207, distance: 16.8
click at [758, 214] on div "000000000000620892 - LID SIL 206 6-ST 0225 SIL 062 ABICNL 03/" at bounding box center [737, 213] width 200 height 18
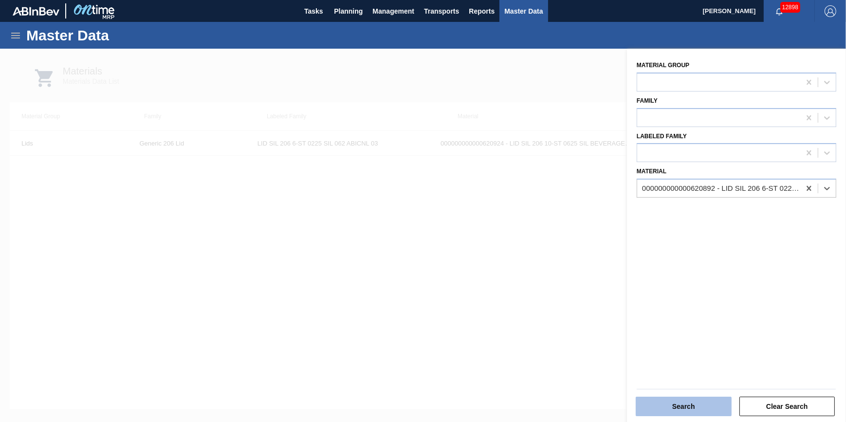
click at [694, 400] on button "Search" at bounding box center [684, 406] width 96 height 19
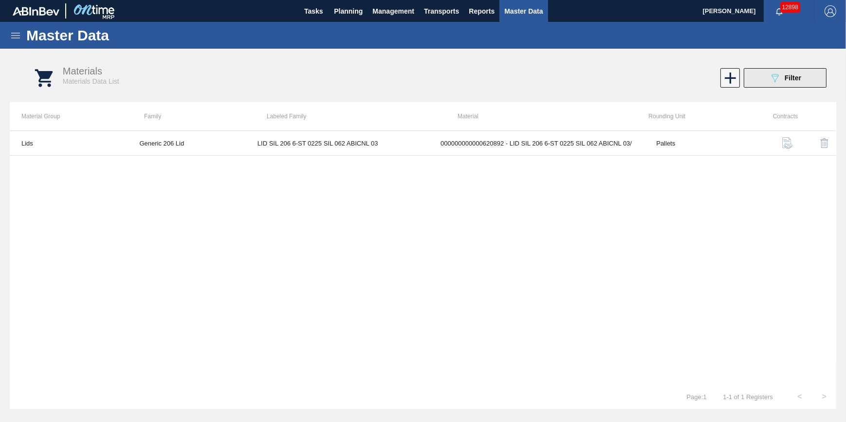
click at [789, 83] on div "089F7B8B-B2A5-4AFE-B5C0-19BA573D28AC Filter" at bounding box center [786, 78] width 32 height 12
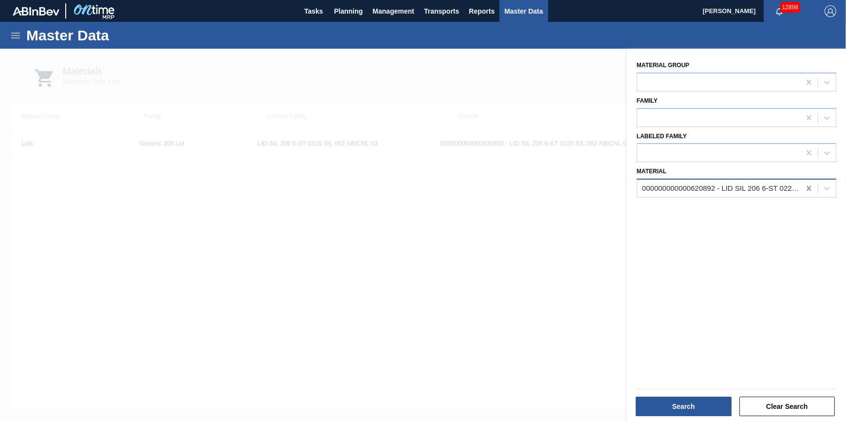
click at [806, 190] on icon at bounding box center [810, 189] width 10 height 10
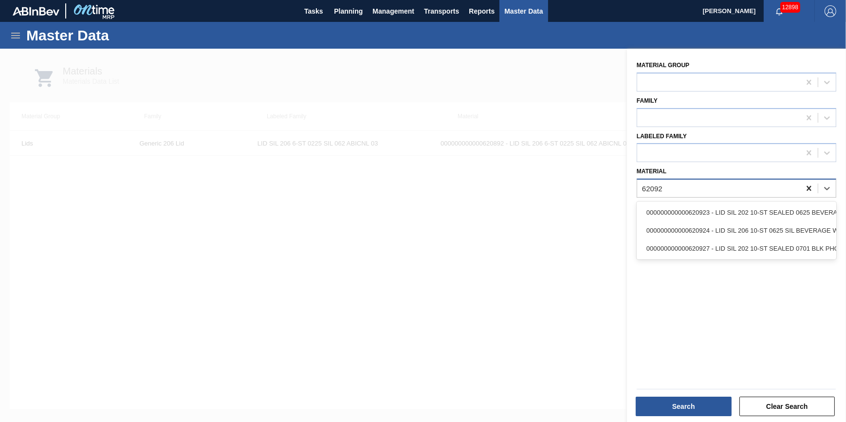
type input "620924"
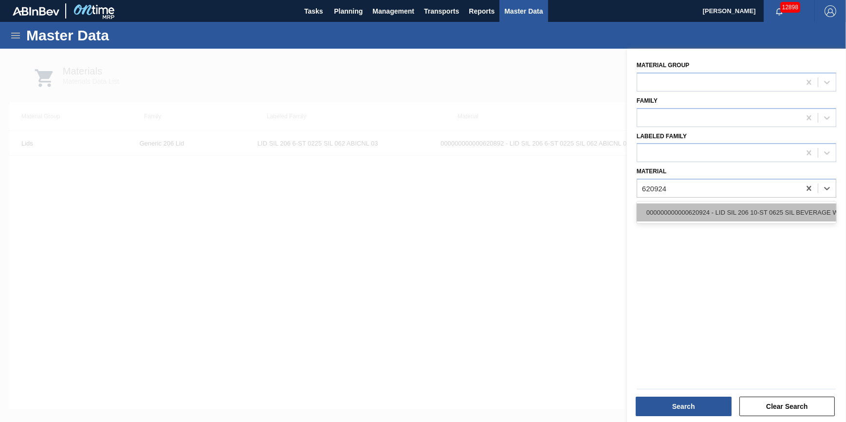
click at [794, 207] on div "000000000000620924 - LID SIL 206 10-ST 0625 SIL BEVERAGE W 06" at bounding box center [737, 213] width 200 height 18
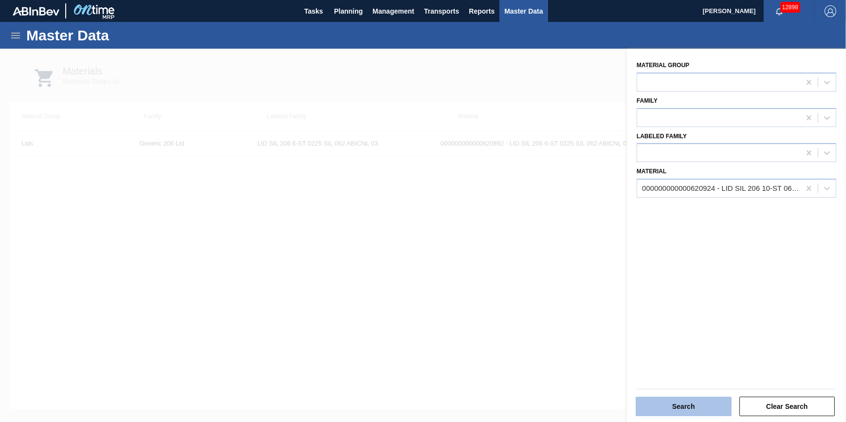
click at [696, 404] on button "Search" at bounding box center [684, 406] width 96 height 19
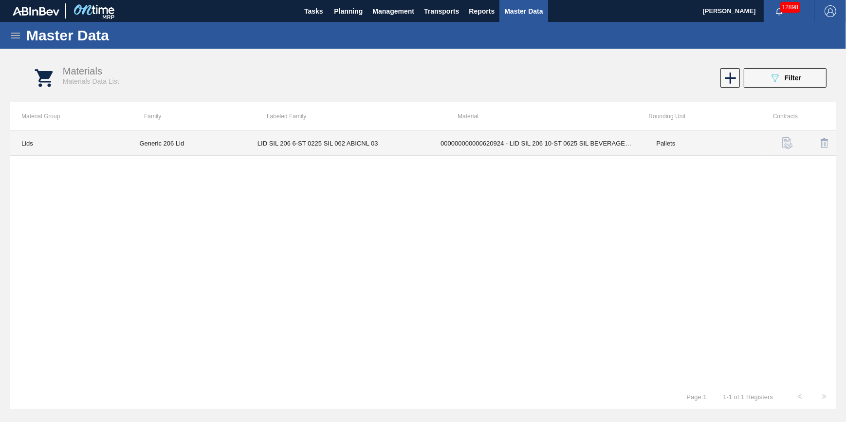
click at [523, 149] on td "000000000000620924 - LID SIL 206 10-ST 0625 SIL BEVERAGE W 06" at bounding box center [537, 143] width 216 height 25
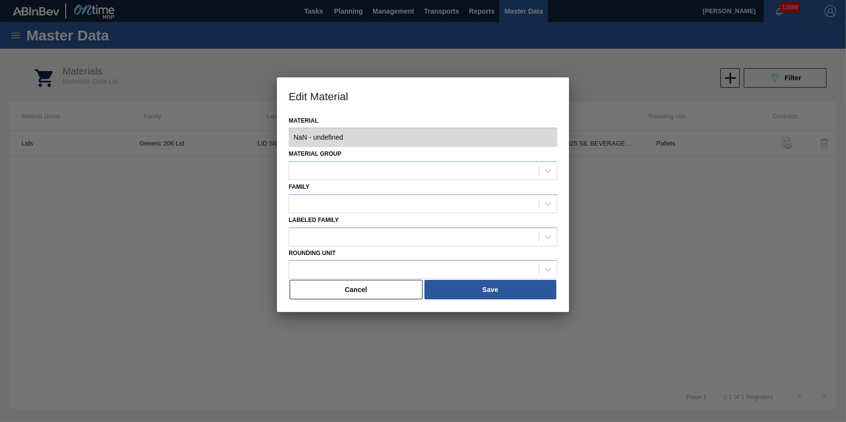
type input "620924 - 000000000000620924 - LID SIL 206 10-ST 0625 SIL BEVERAGE W 06"
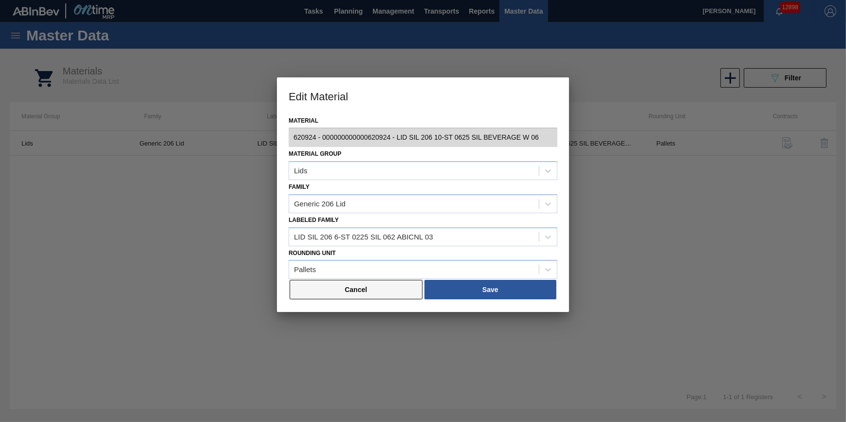
click at [401, 286] on button "Cancel" at bounding box center [356, 289] width 133 height 19
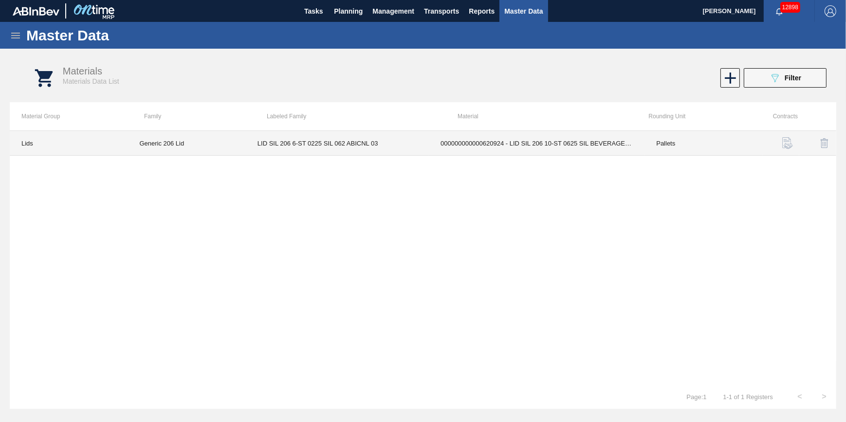
click at [311, 134] on td "LID SIL 206 6-ST 0225 SIL 062 ABICNL 03" at bounding box center [337, 143] width 183 height 25
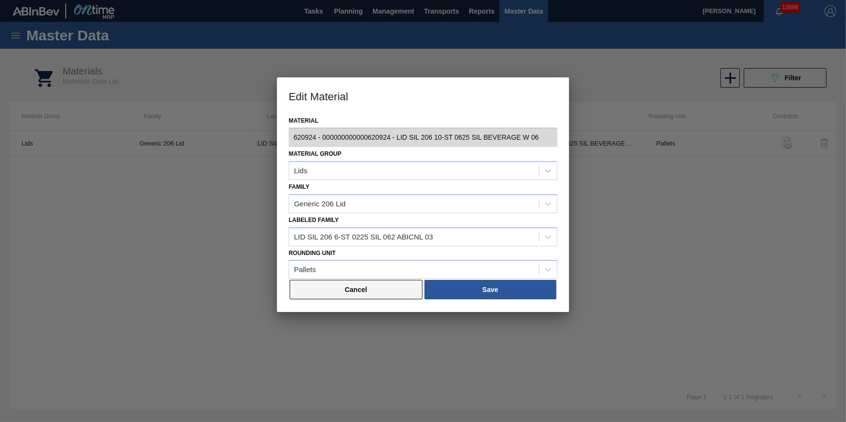
click at [366, 290] on button "Cancel" at bounding box center [356, 289] width 133 height 19
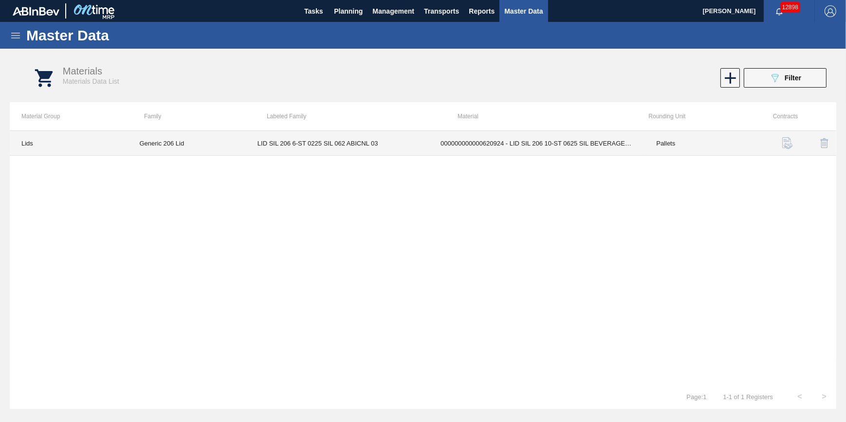
click at [164, 141] on td "Generic 206 Lid" at bounding box center [187, 143] width 118 height 25
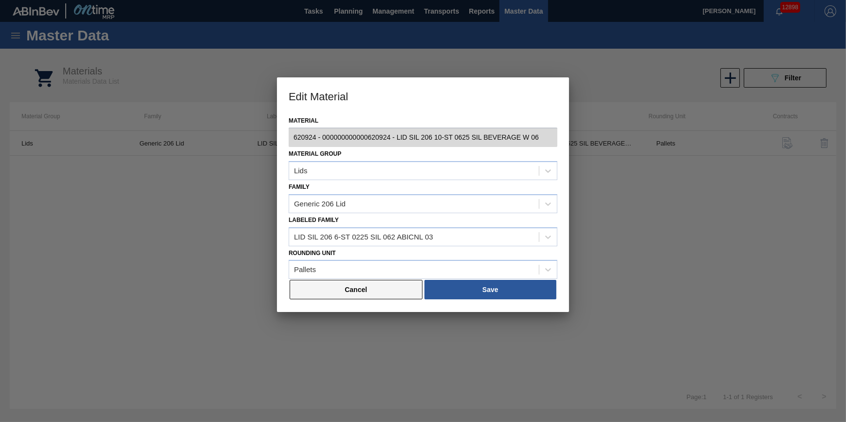
click at [385, 292] on button "Cancel" at bounding box center [356, 289] width 133 height 19
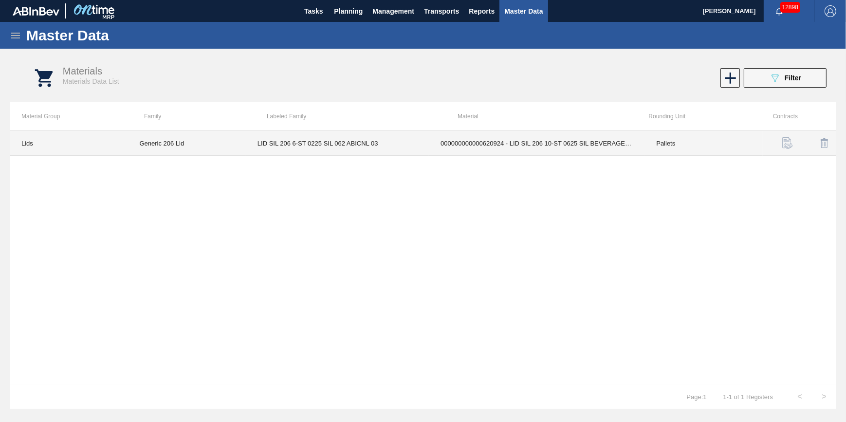
click at [679, 141] on td "Pallets" at bounding box center [704, 143] width 118 height 25
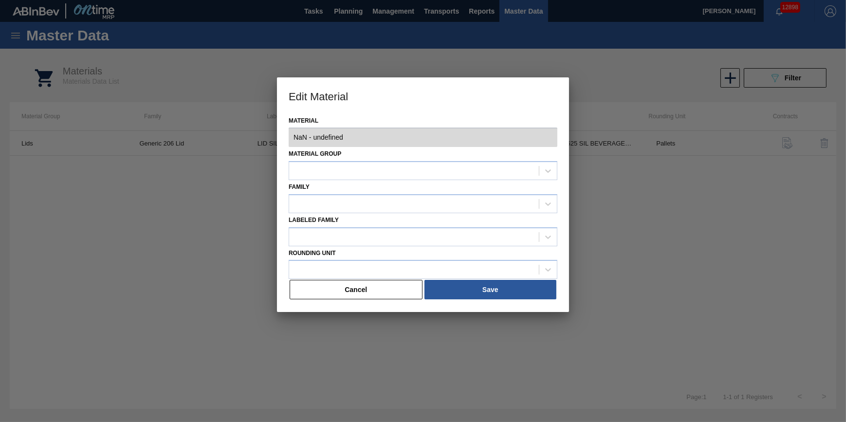
type input "620924 - 000000000000620924 - LID SIL 206 10-ST 0625 SIL BEVERAGE W 06"
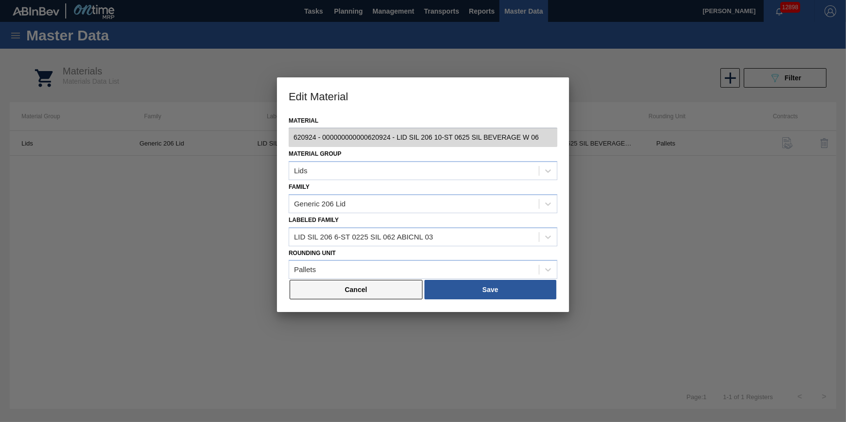
click at [404, 290] on button "Cancel" at bounding box center [356, 289] width 133 height 19
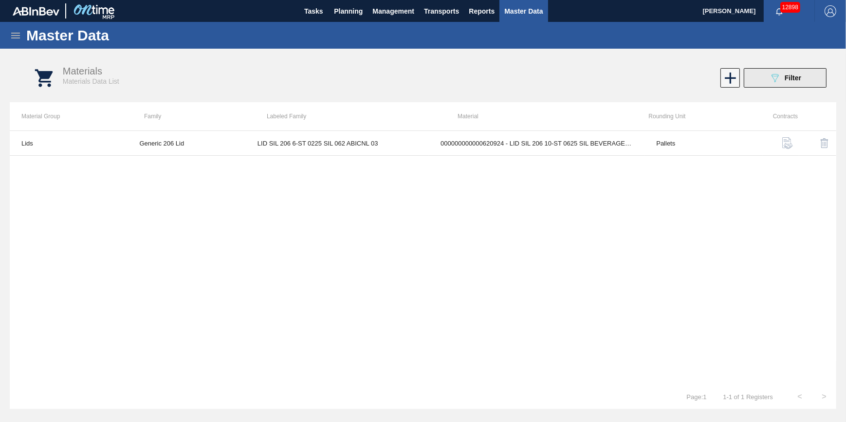
click at [794, 80] on span "Filter" at bounding box center [793, 78] width 17 height 8
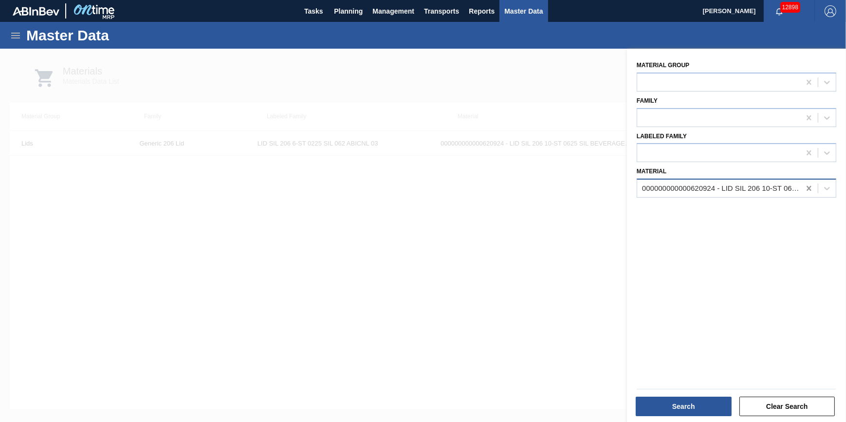
click at [808, 187] on icon at bounding box center [809, 188] width 4 height 5
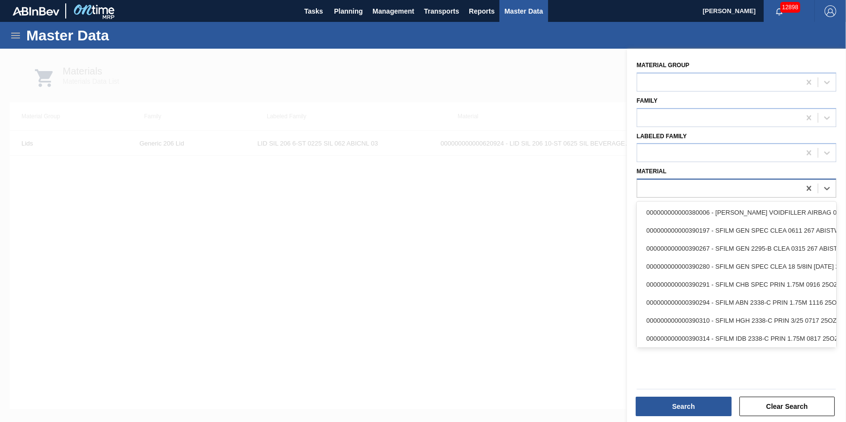
click at [789, 186] on div at bounding box center [719, 189] width 163 height 14
type input "620892"
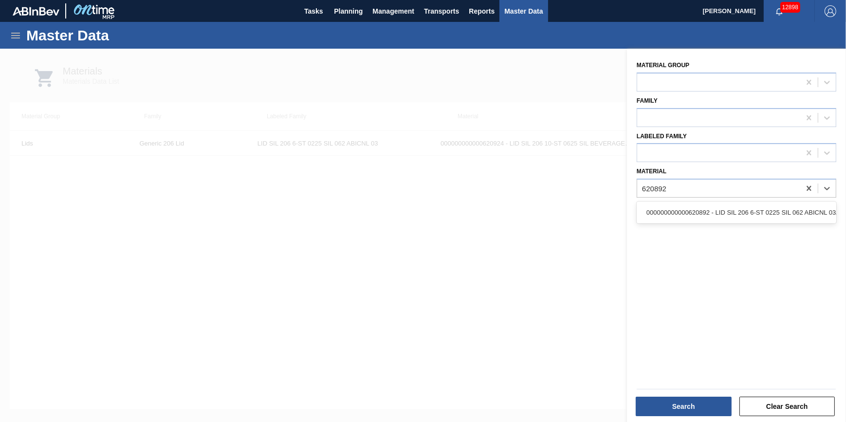
click at [780, 213] on div "000000000000620892 - LID SIL 206 6-ST 0225 SIL 062 ABICNL 03/" at bounding box center [737, 213] width 200 height 18
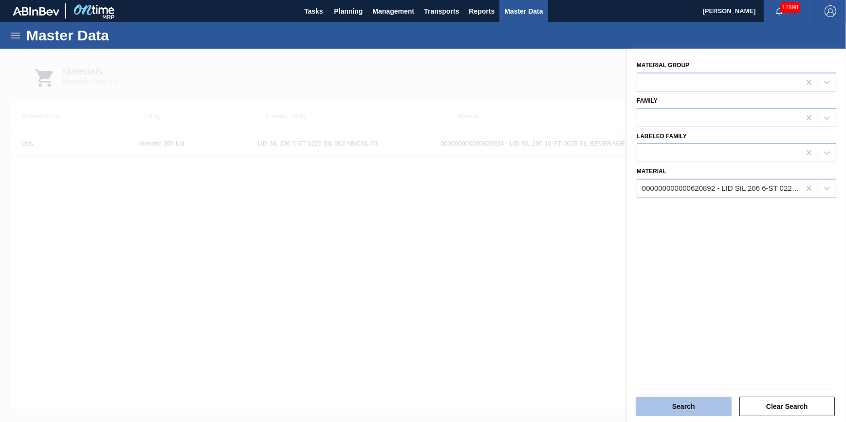
click at [697, 407] on button "Search" at bounding box center [684, 406] width 96 height 19
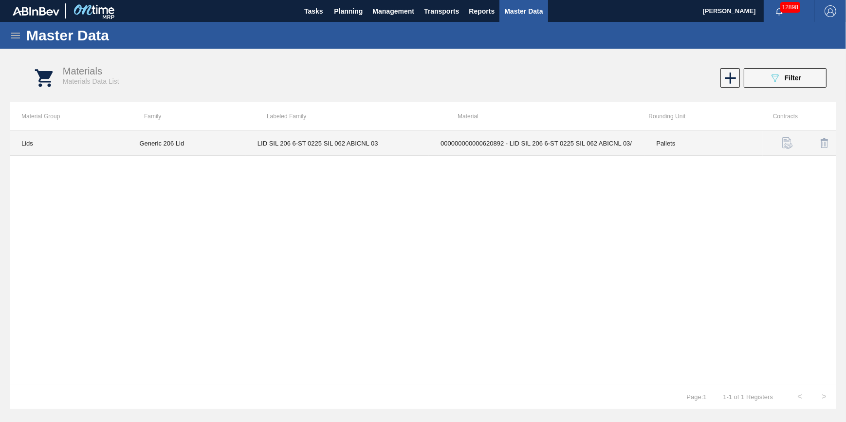
click at [491, 143] on td "000000000000620892 - LID SIL 206 6-ST 0225 SIL 062 ABICNL 03/" at bounding box center [537, 143] width 216 height 25
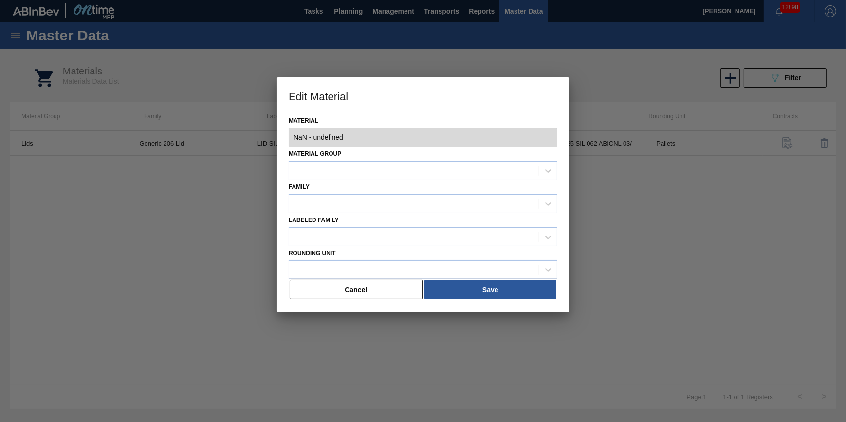
type input "620892 - 000000000000620892 - LID SIL 206 6-ST 0225 SIL 062 ABICNL 03/"
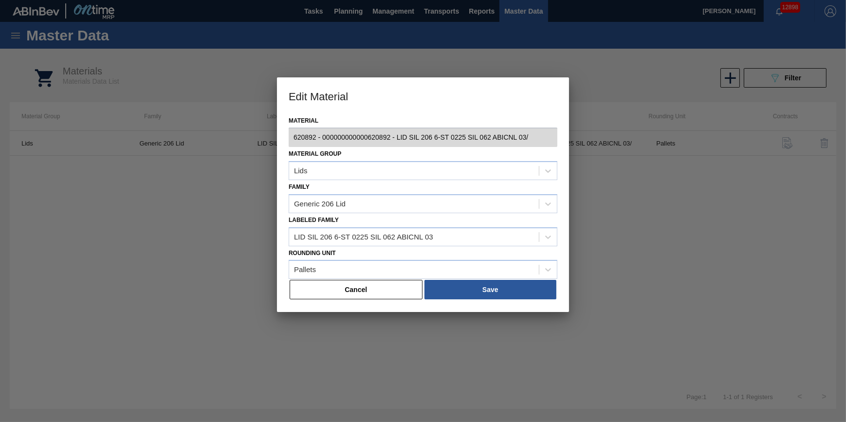
drag, startPoint x: 378, startPoint y: 290, endPoint x: 492, endPoint y: 269, distance: 115.9
click at [382, 291] on button "Cancel" at bounding box center [356, 289] width 133 height 19
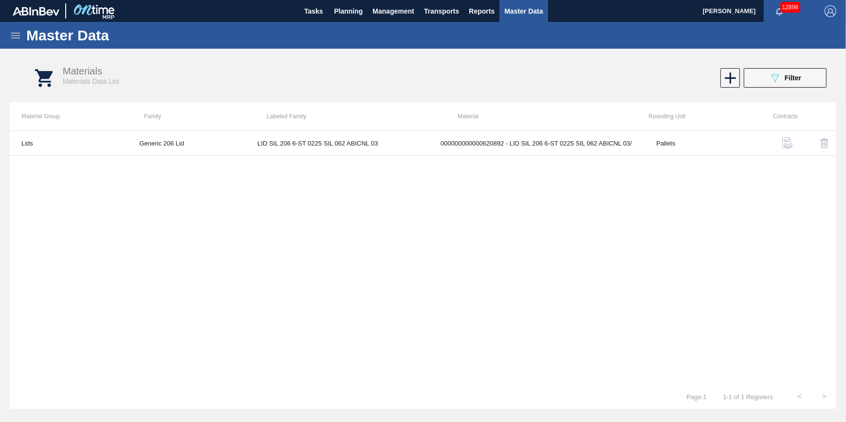
click at [783, 145] on img "button" at bounding box center [788, 143] width 12 height 12
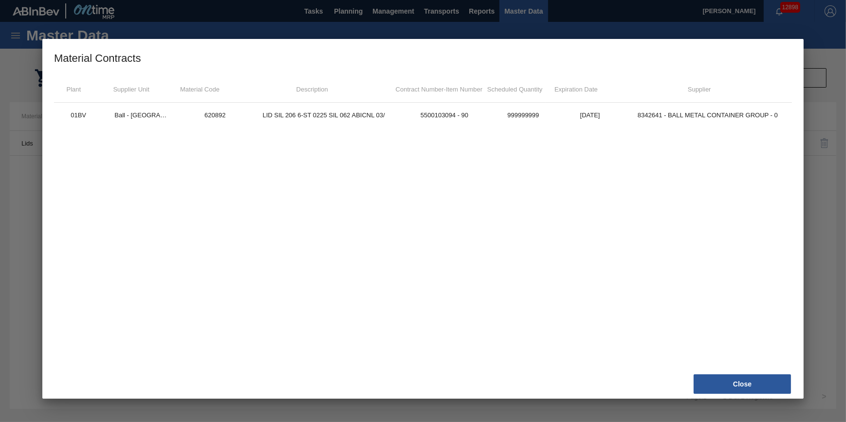
click at [510, 100] on td "Scheduled Quantity" at bounding box center [515, 89] width 61 height 27
click at [714, 378] on button "Close" at bounding box center [742, 384] width 97 height 19
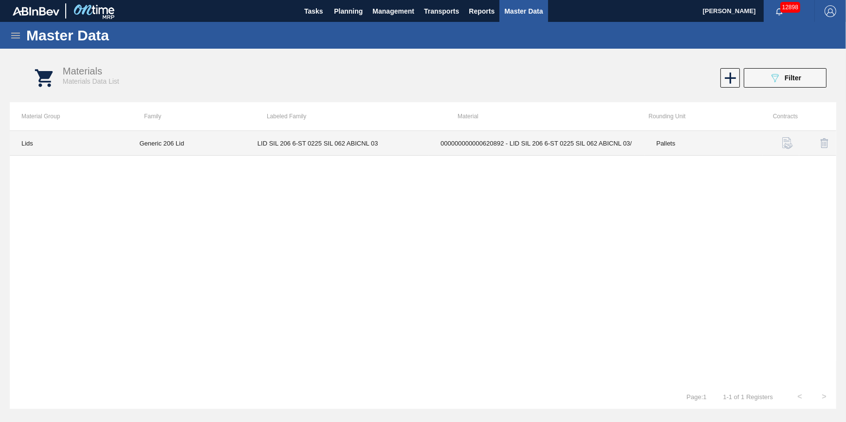
click at [276, 142] on td "LID SIL 206 6-ST 0225 SIL 062 ABICNL 03" at bounding box center [337, 143] width 183 height 25
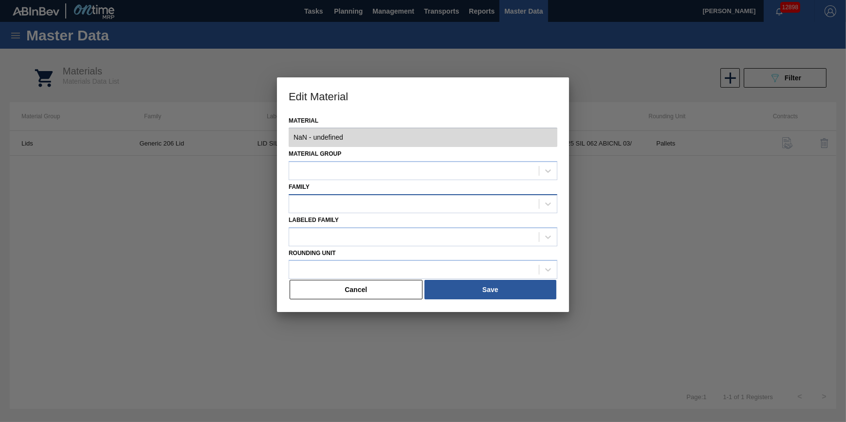
type input "620892 - 000000000000620892 - LID SIL 206 6-ST 0225 SIL 062 ABICNL 03/"
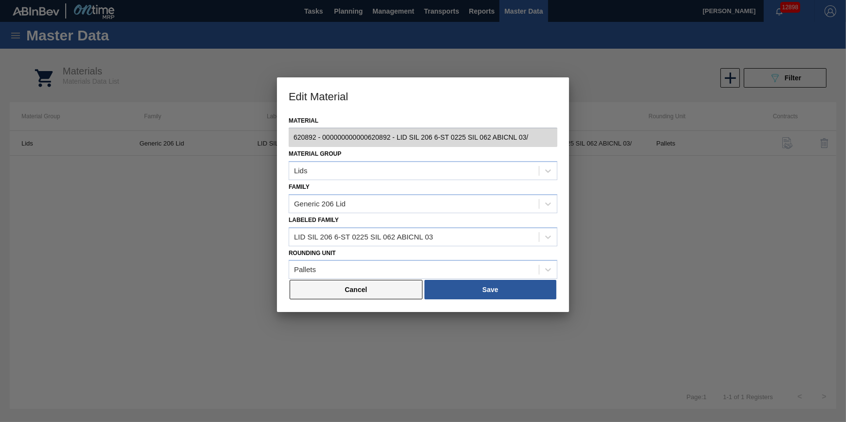
click at [381, 291] on button "Cancel" at bounding box center [356, 289] width 133 height 19
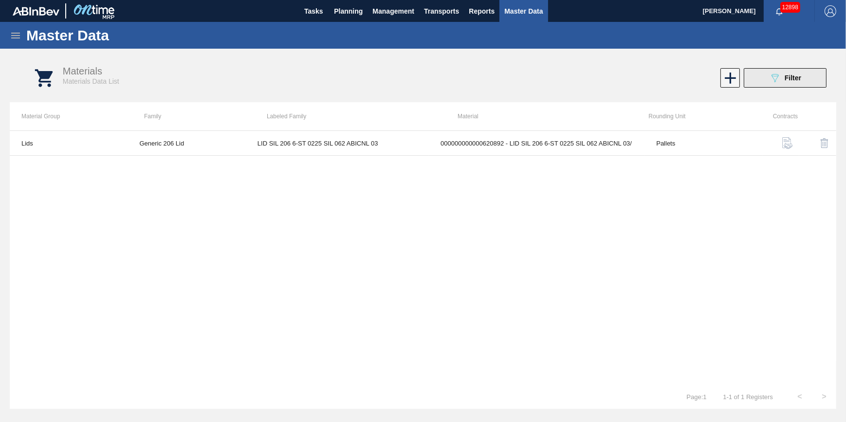
click at [776, 78] on icon "089F7B8B-B2A5-4AFE-B5C0-19BA573D28AC" at bounding box center [776, 78] width 12 height 12
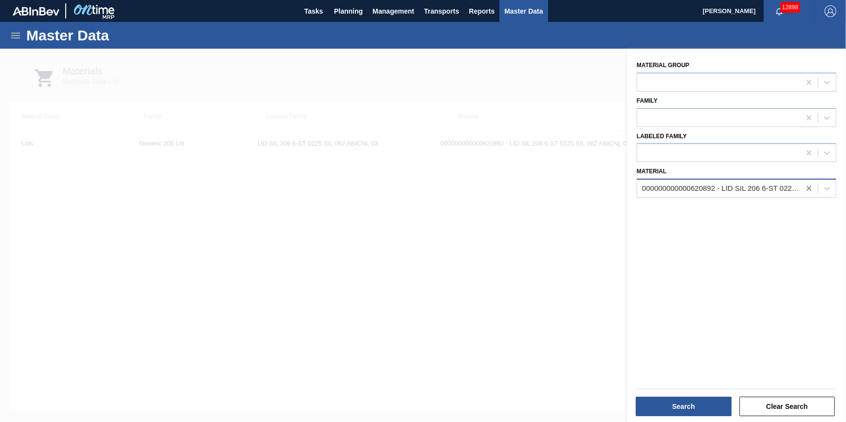
click at [805, 192] on icon at bounding box center [810, 189] width 10 height 10
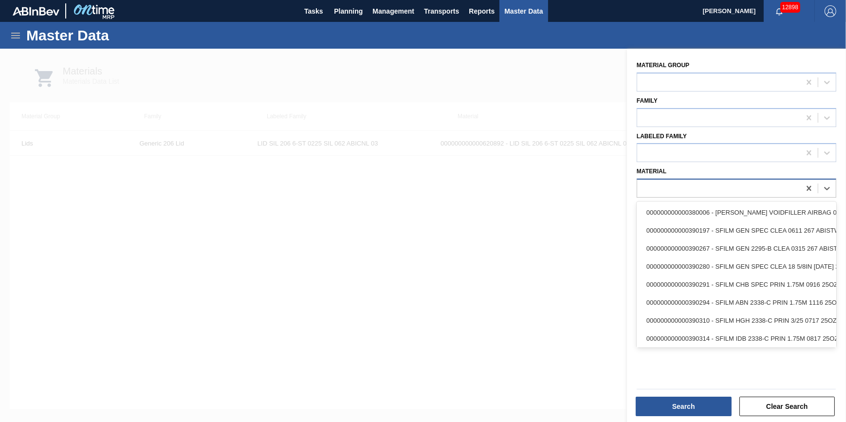
click at [784, 186] on div at bounding box center [719, 189] width 163 height 14
type input "620924"
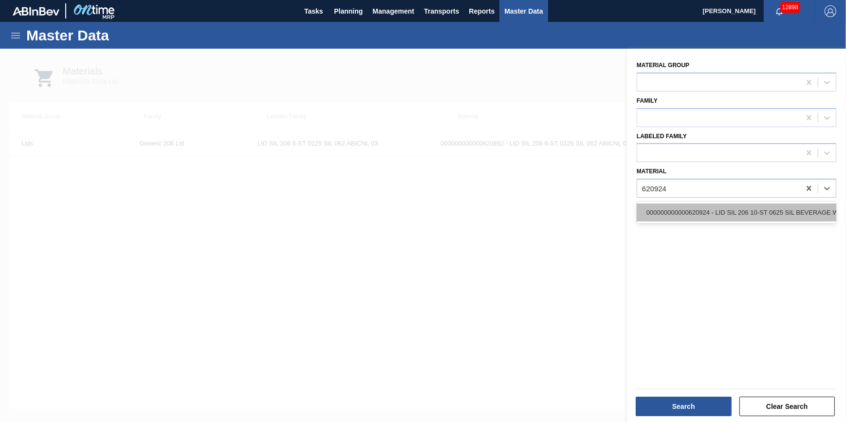
click at [774, 204] on div "000000000000620924 - LID SIL 206 10-ST 0625 SIL BEVERAGE W 06" at bounding box center [737, 213] width 200 height 18
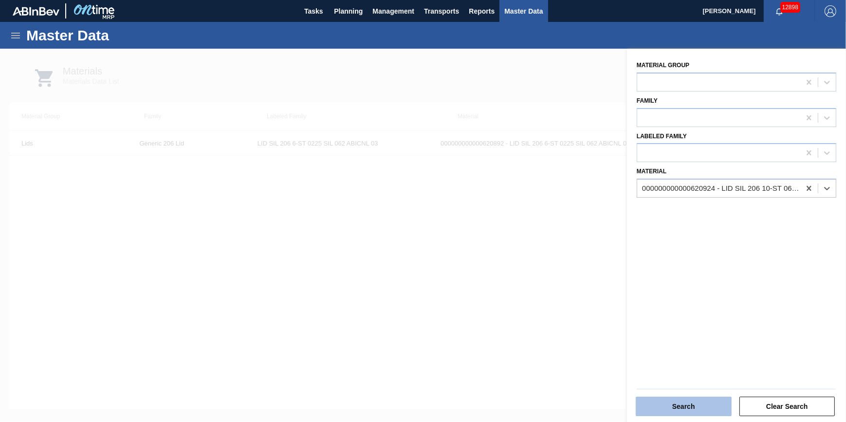
click at [682, 407] on button "Search" at bounding box center [684, 406] width 96 height 19
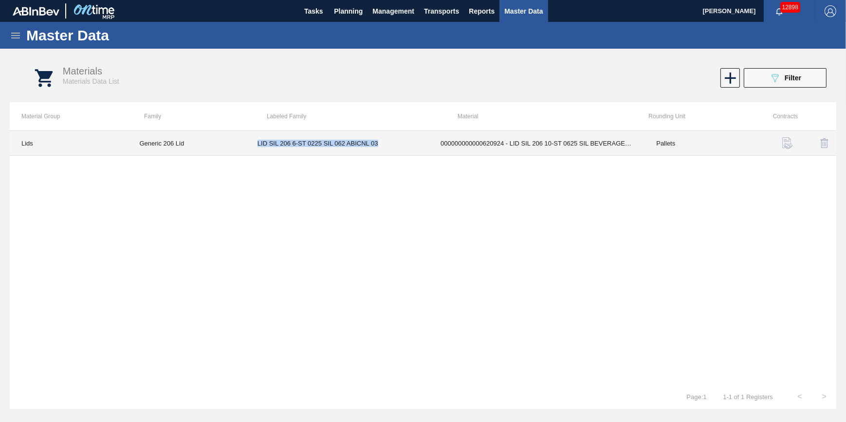
drag, startPoint x: 259, startPoint y: 143, endPoint x: 378, endPoint y: 142, distance: 119.3
click at [378, 142] on td "LID SIL 206 6-ST 0225 SIL 062 ABICNL 03" at bounding box center [337, 143] width 183 height 25
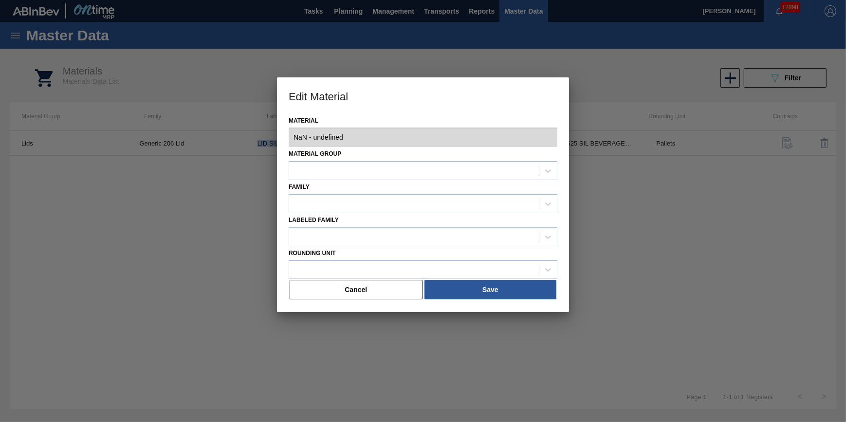
type input "620924 - 000000000000620924 - LID SIL 206 10-ST 0625 SIL BEVERAGE W 06"
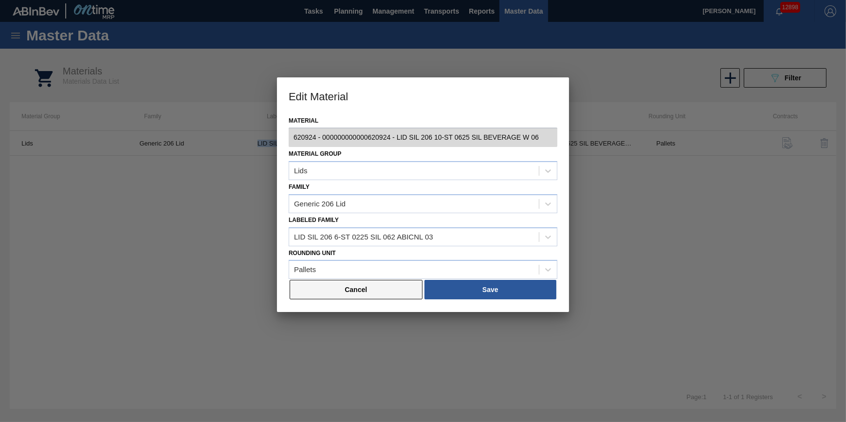
click at [375, 289] on button "Cancel" at bounding box center [356, 289] width 133 height 19
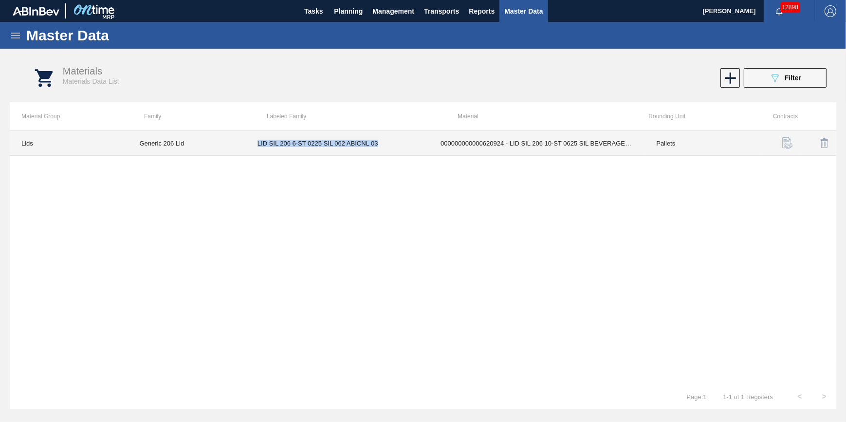
copy td "LID SIL 206 6-ST 0225 SIL 062 ABICNL 03"
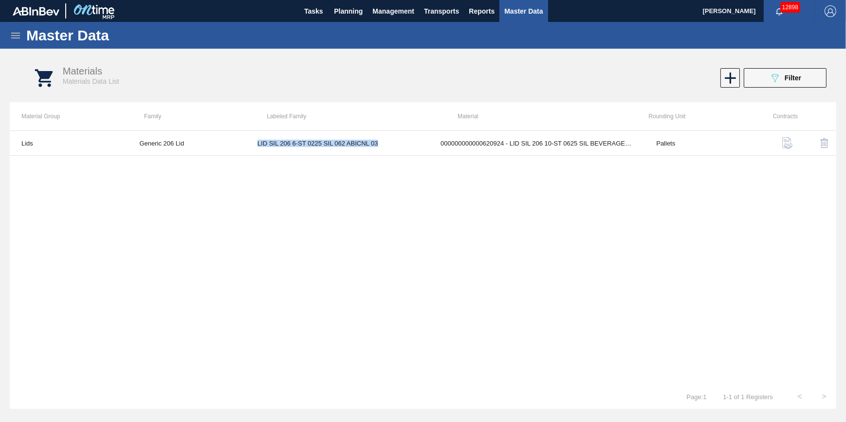
click at [15, 39] on icon at bounding box center [16, 36] width 12 height 12
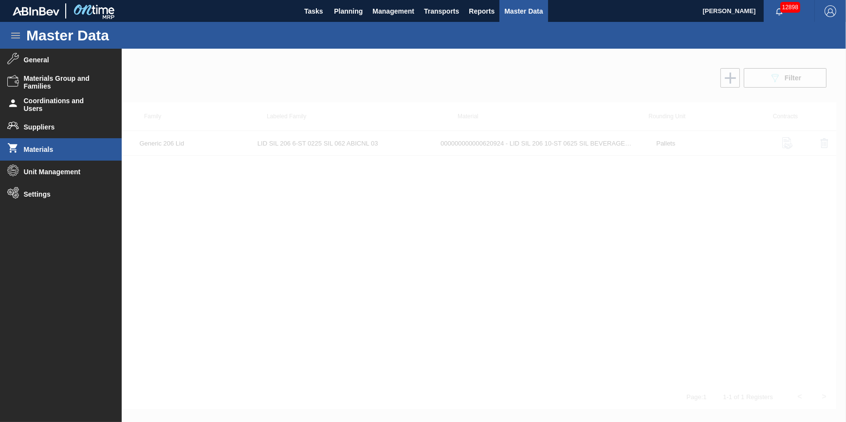
drag, startPoint x: 493, startPoint y: 131, endPoint x: 503, endPoint y: 131, distance: 9.8
click at [495, 131] on div at bounding box center [423, 236] width 846 height 374
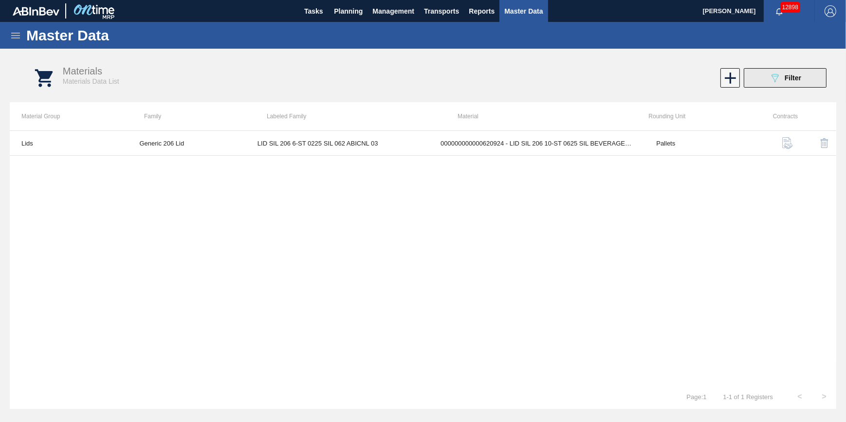
click at [758, 74] on button "089F7B8B-B2A5-4AFE-B5C0-19BA573D28AC Filter" at bounding box center [785, 77] width 83 height 19
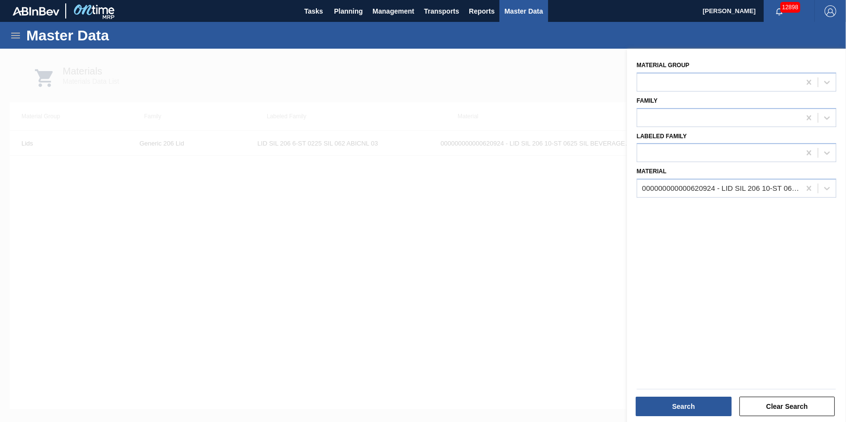
click at [337, 302] on div at bounding box center [423, 260] width 846 height 422
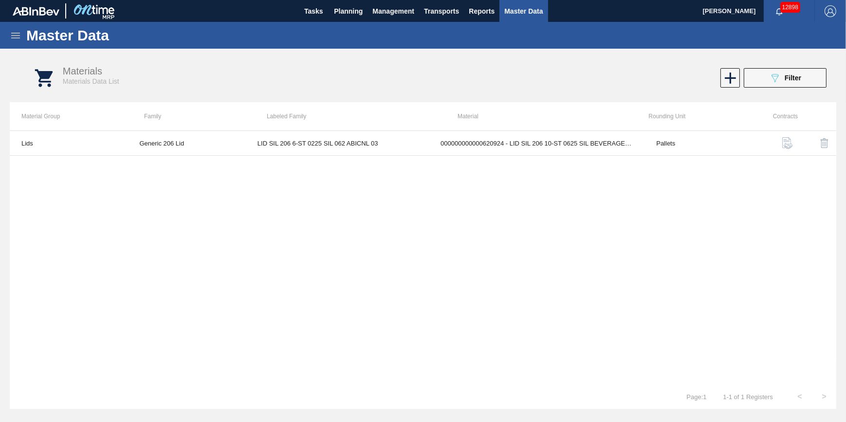
click at [17, 38] on icon at bounding box center [15, 36] width 9 height 6
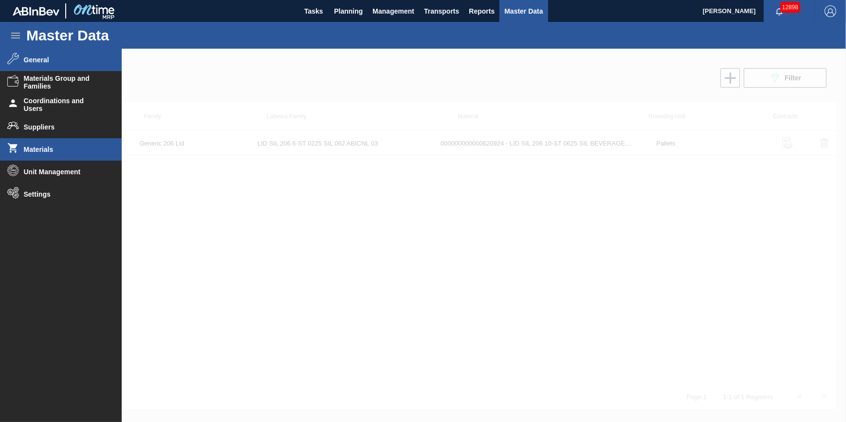
click at [61, 59] on span "General" at bounding box center [64, 60] width 80 height 8
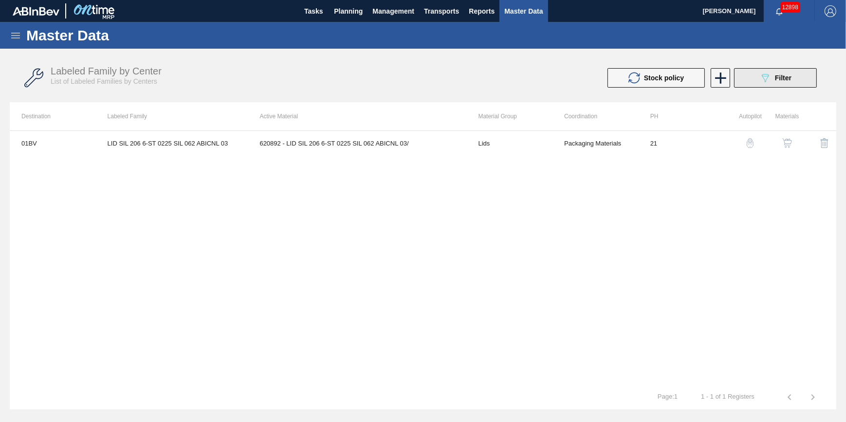
click at [760, 76] on icon "089F7B8B-B2A5-4AFE-B5C0-19BA573D28AC" at bounding box center [766, 78] width 12 height 12
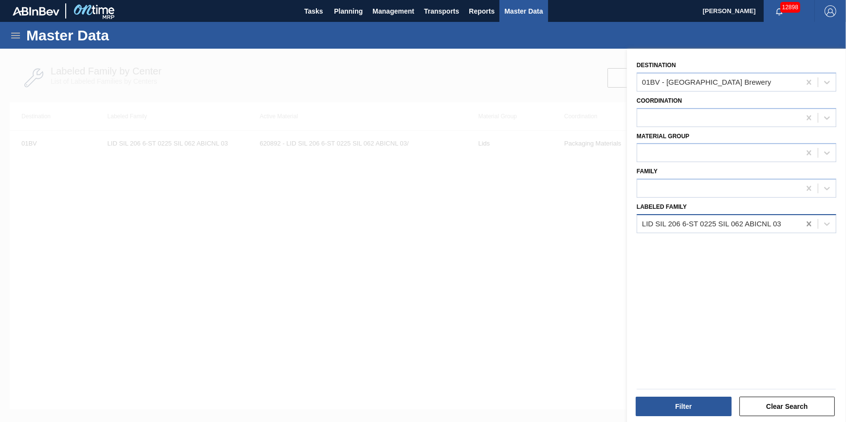
click at [809, 225] on icon at bounding box center [809, 224] width 4 height 5
paste Family "LID SIL 206 6-ST 0225 SIL 062 ABICNL 03"
type Family "LID SIL 206 6-ST 0225 SIL 062 ABICNL 03"
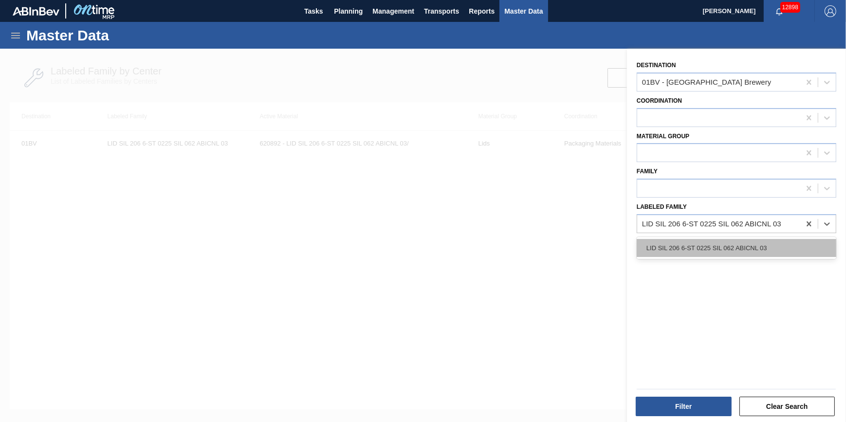
click at [740, 251] on div "LID SIL 206 6-ST 0225 SIL 062 ABICNL 03" at bounding box center [737, 248] width 200 height 18
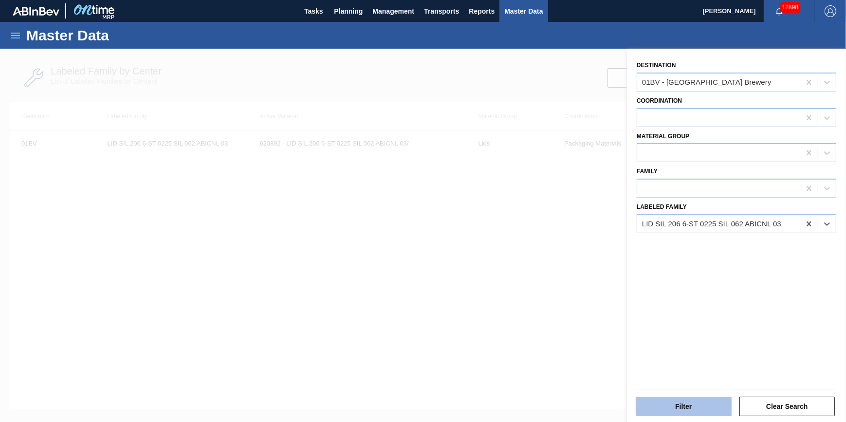
click at [689, 402] on button "Filter" at bounding box center [684, 406] width 96 height 19
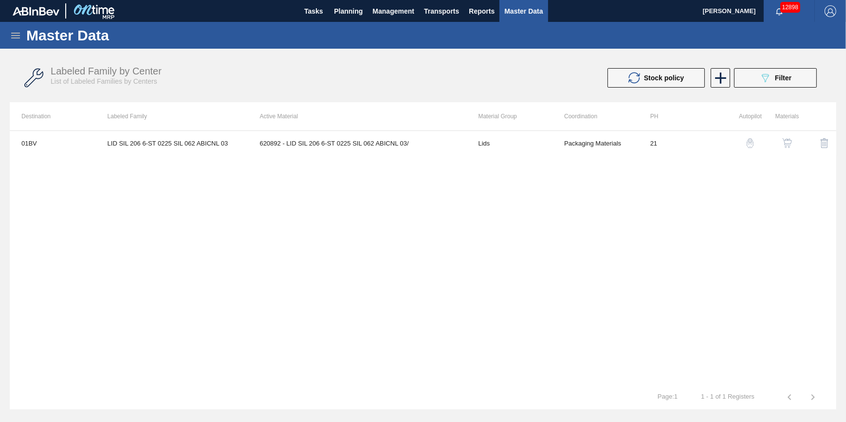
click at [789, 144] on img "button" at bounding box center [788, 143] width 10 height 10
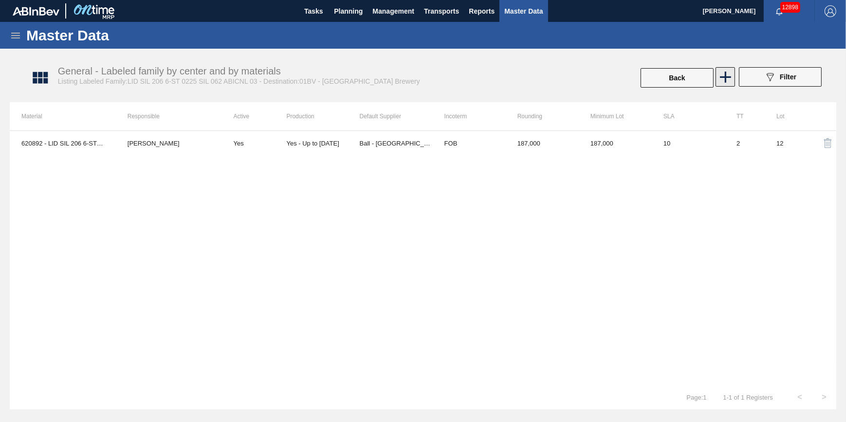
click at [727, 82] on icon at bounding box center [725, 77] width 19 height 19
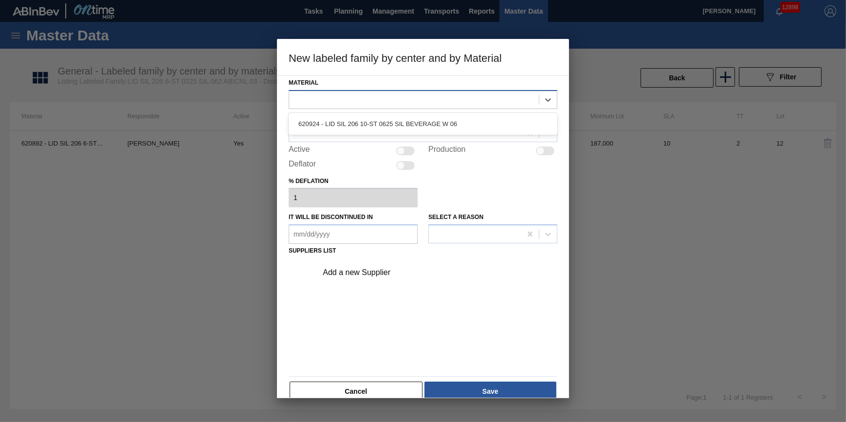
click at [496, 94] on div at bounding box center [414, 100] width 250 height 14
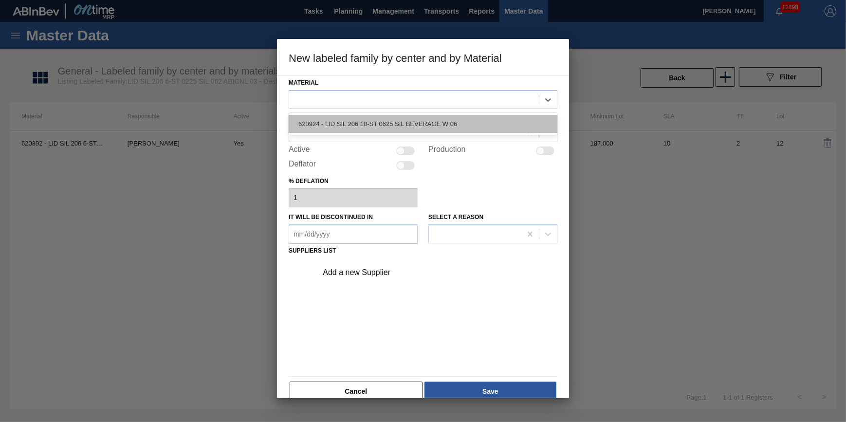
click at [467, 126] on div "620924 - LID SIL 206 10-ST 0625 SIL BEVERAGE W 06" at bounding box center [423, 124] width 269 height 18
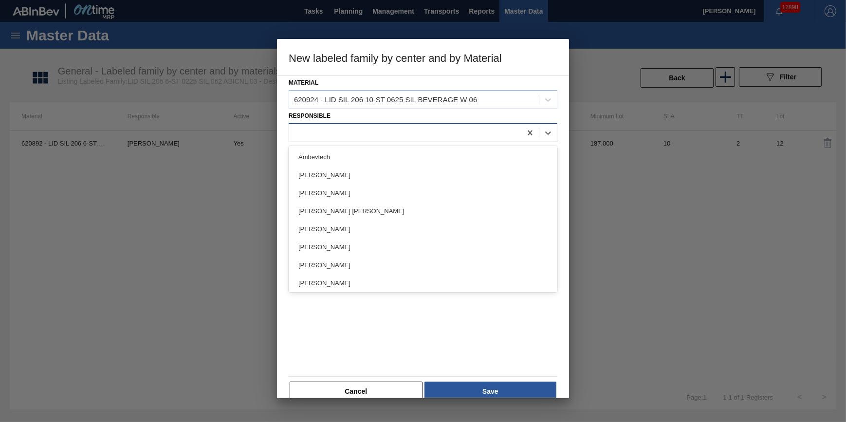
drag, startPoint x: 409, startPoint y: 131, endPoint x: 404, endPoint y: 139, distance: 8.5
click at [409, 131] on div at bounding box center [405, 133] width 232 height 14
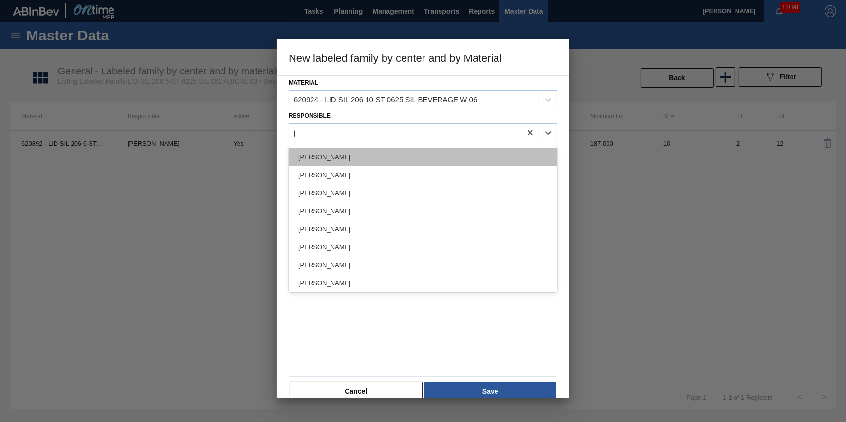
type input "jack"
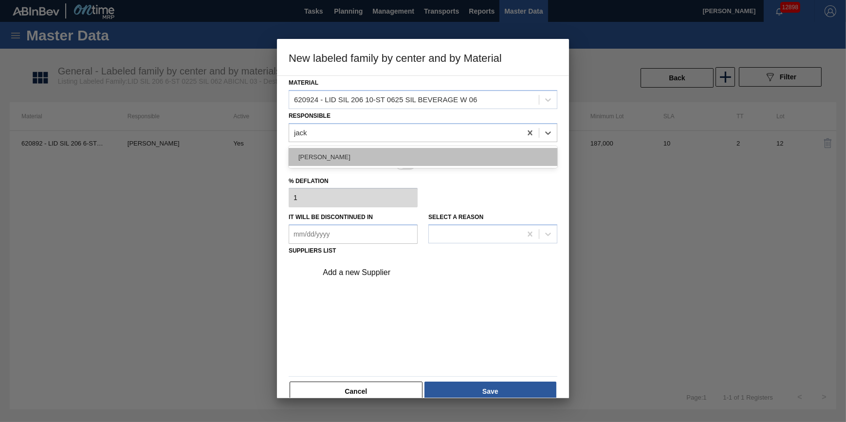
click at [398, 154] on div "[PERSON_NAME]" at bounding box center [423, 157] width 269 height 18
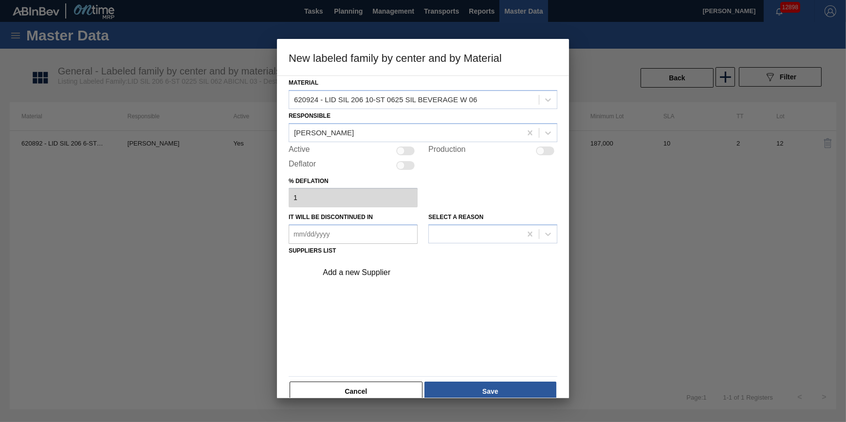
drag, startPoint x: 407, startPoint y: 153, endPoint x: 443, endPoint y: 152, distance: 36.1
click at [407, 153] on div at bounding box center [405, 151] width 19 height 9
checkbox input "true"
click at [357, 271] on div "Add a new Supplier" at bounding box center [418, 272] width 191 height 9
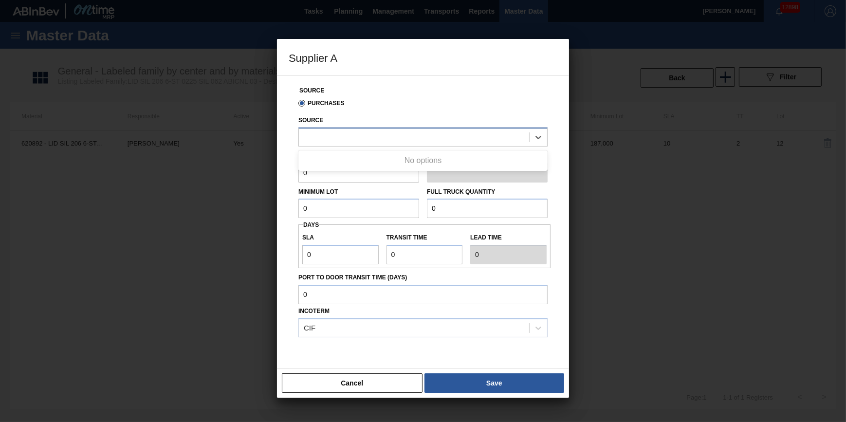
click at [354, 133] on div at bounding box center [414, 137] width 230 height 14
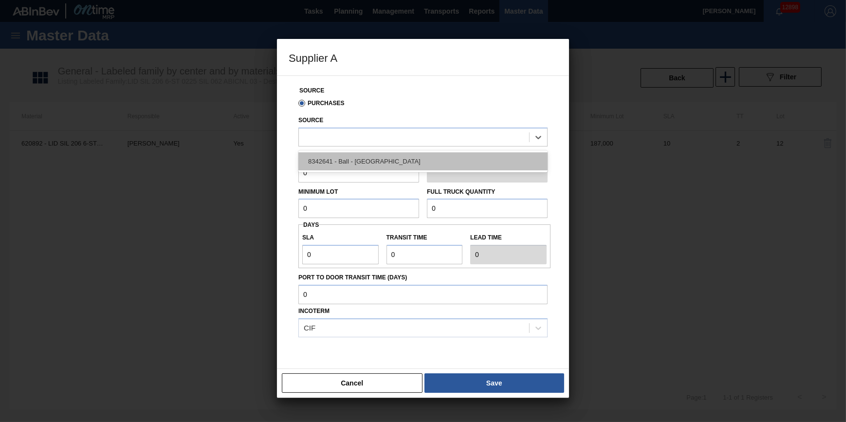
click at [416, 161] on div "8342641 - Ball - Parque Industrial Finsa" at bounding box center [423, 161] width 249 height 18
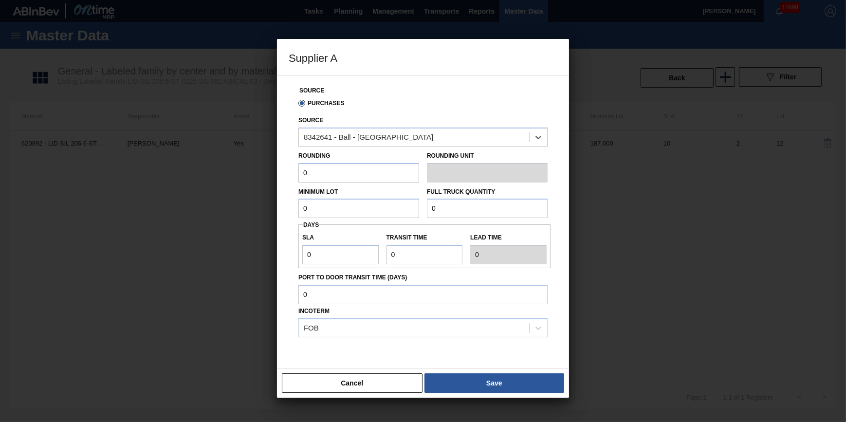
click at [368, 176] on input "0" at bounding box center [359, 172] width 121 height 19
type input "187,000"
type in "12/31/2025"
drag, startPoint x: 367, startPoint y: 179, endPoint x: 350, endPoint y: 209, distance: 34.7
click at [350, 209] on input "0" at bounding box center [359, 208] width 121 height 19
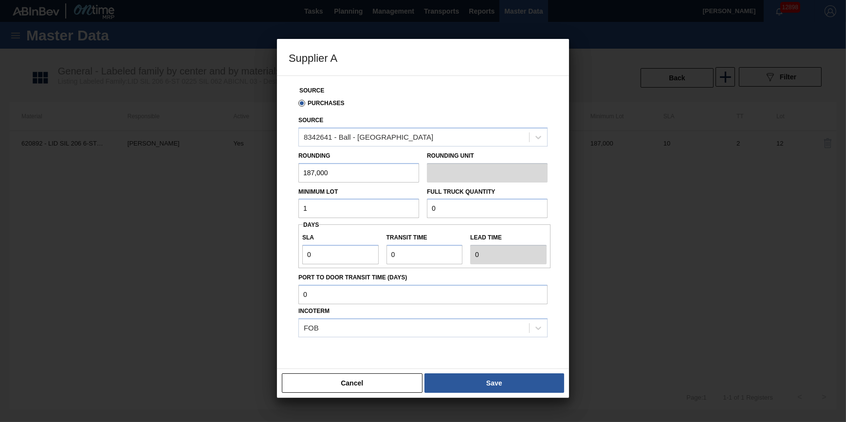
type input "187,000"
click at [480, 213] on input "0" at bounding box center [487, 208] width 121 height 19
type input "5,236,000"
click at [351, 251] on input "0" at bounding box center [340, 254] width 76 height 19
type input "NaN"
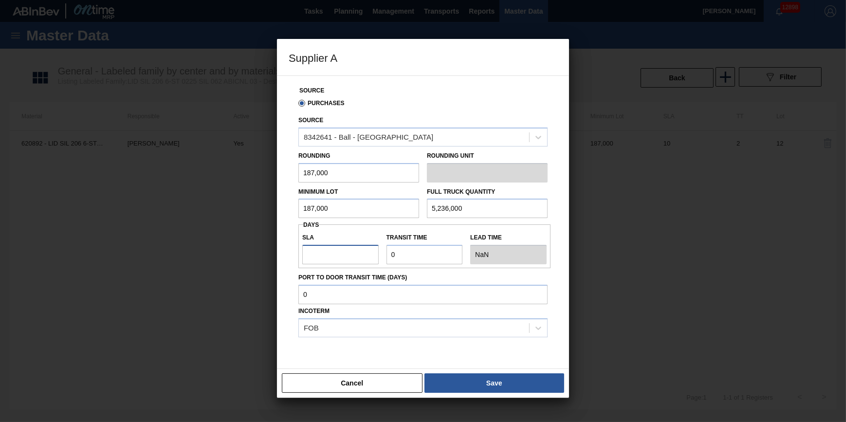
type input "1"
type input "10"
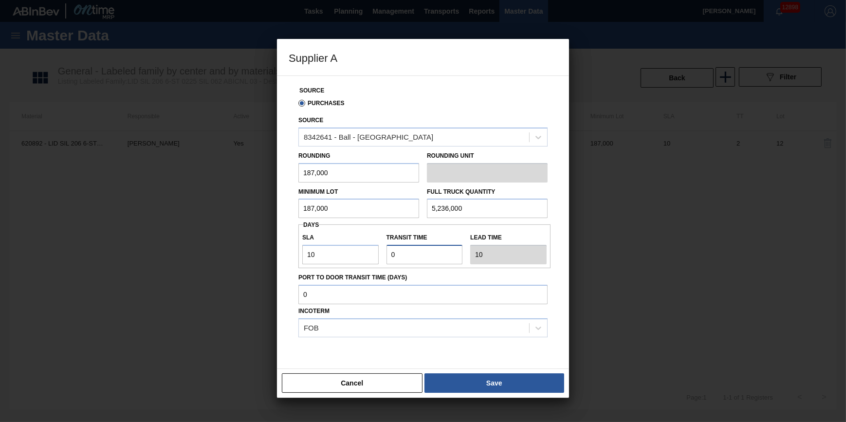
type input "2"
type input "12"
type input "2"
click at [378, 300] on input "Port to Door Transit Time (days)" at bounding box center [423, 294] width 249 height 19
click at [481, 377] on button "Save" at bounding box center [495, 383] width 140 height 19
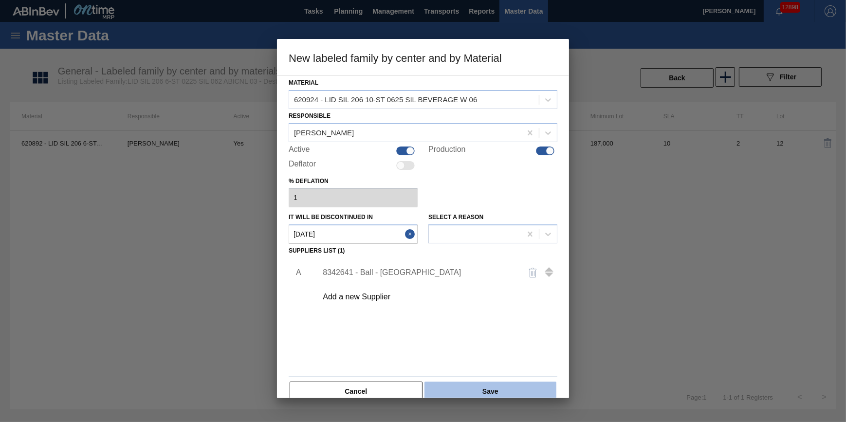
click at [482, 382] on button "Save" at bounding box center [491, 391] width 132 height 19
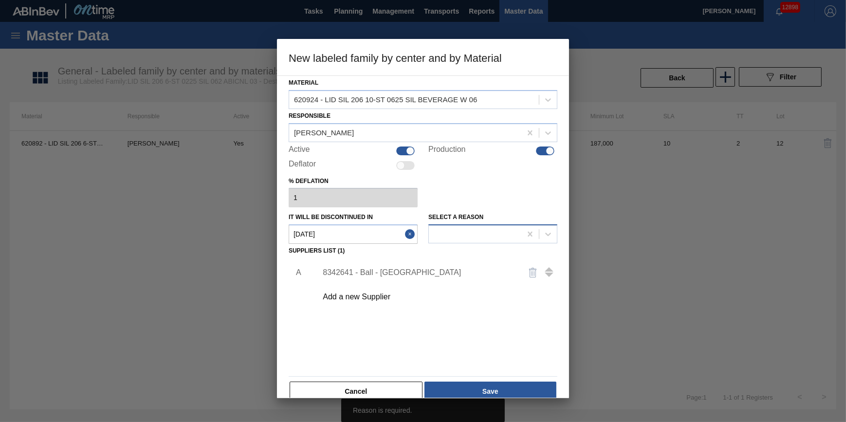
click at [453, 236] on div at bounding box center [475, 234] width 93 height 14
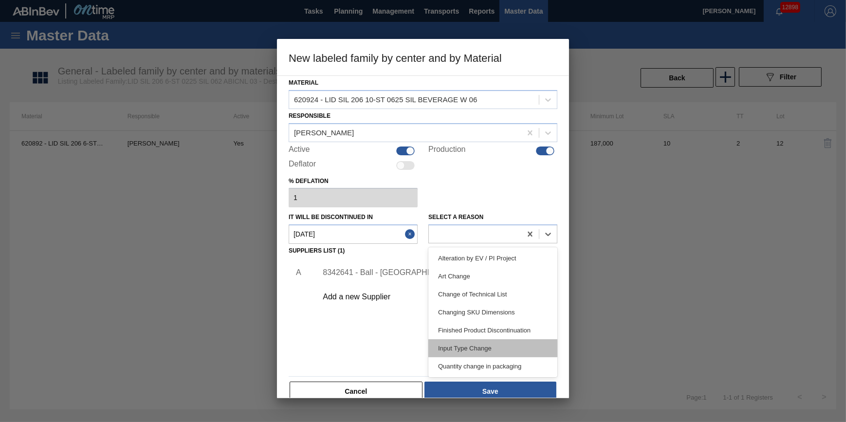
click at [487, 347] on div "Input Type Change" at bounding box center [493, 348] width 129 height 18
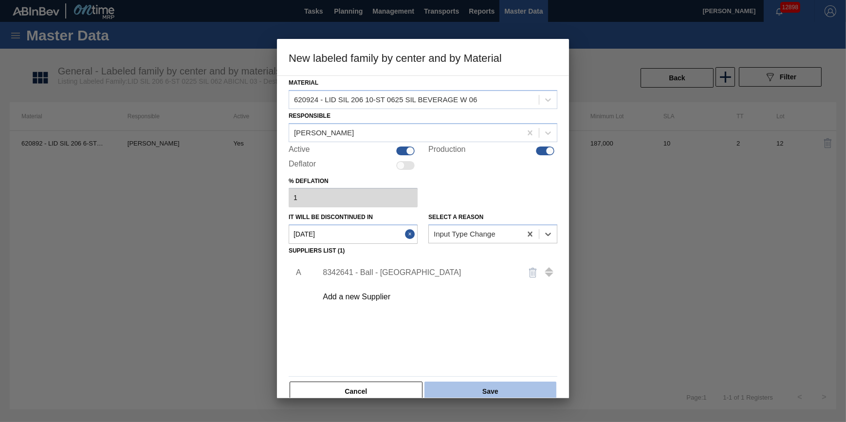
click at [500, 394] on button "Save" at bounding box center [491, 391] width 132 height 19
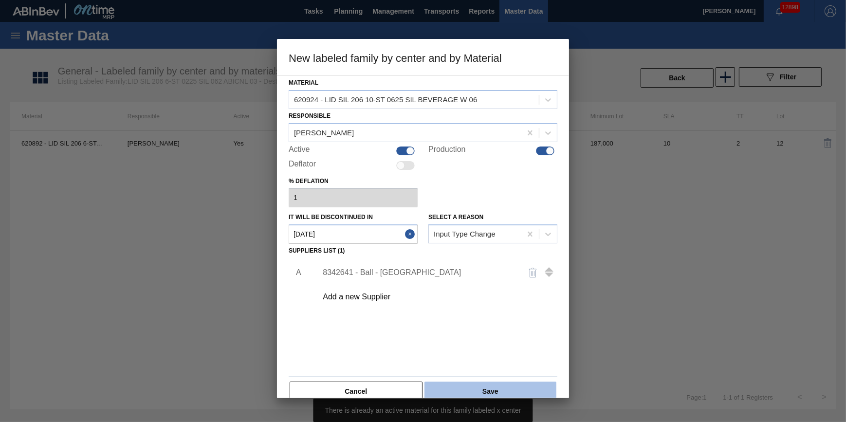
click at [500, 394] on button "Save" at bounding box center [491, 391] width 132 height 19
click at [399, 381] on div "Cancel Save" at bounding box center [423, 391] width 269 height 21
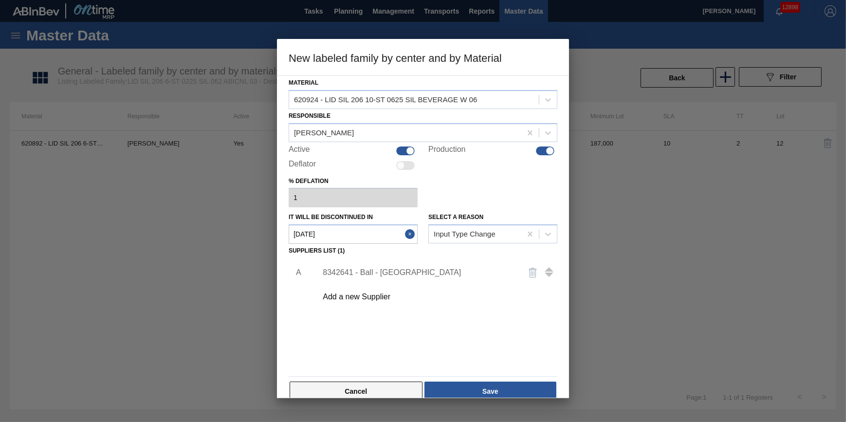
click at [395, 383] on button "Cancel" at bounding box center [356, 391] width 133 height 19
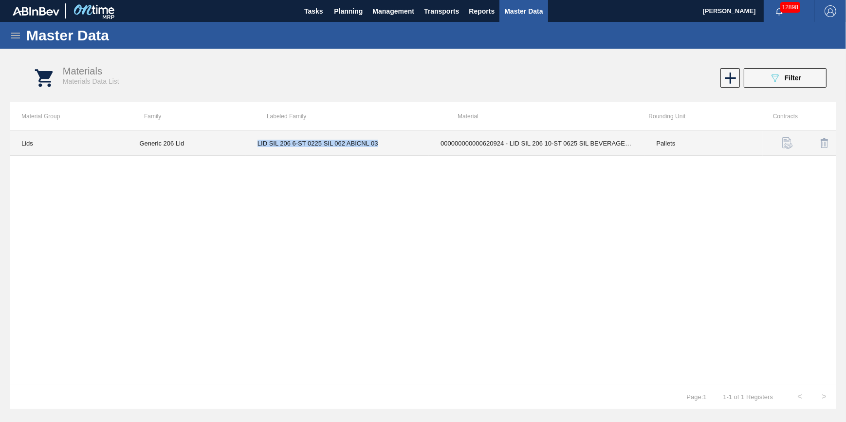
drag, startPoint x: 254, startPoint y: 144, endPoint x: 380, endPoint y: 147, distance: 126.2
click at [380, 147] on td "LID SIL 206 6-ST 0225 SIL 062 ABICNL 03" at bounding box center [337, 143] width 183 height 25
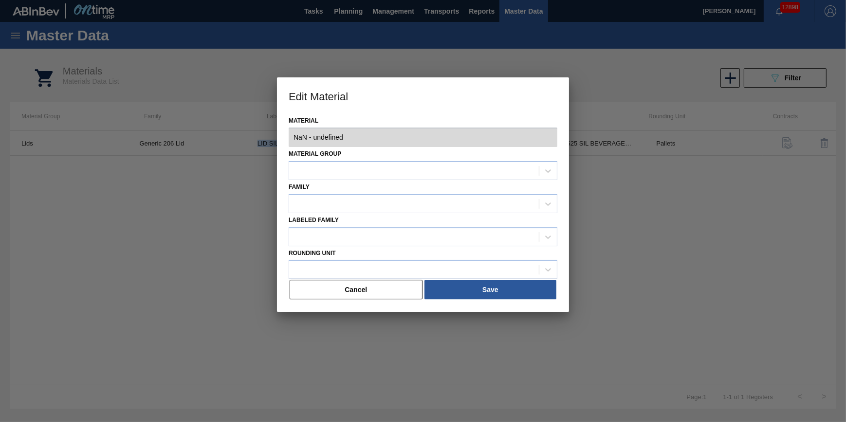
type input "620924 - 000000000000620924 - LID SIL 206 10-ST 0625 SIL BEVERAGE W 06"
click at [384, 289] on button "Cancel" at bounding box center [356, 289] width 133 height 19
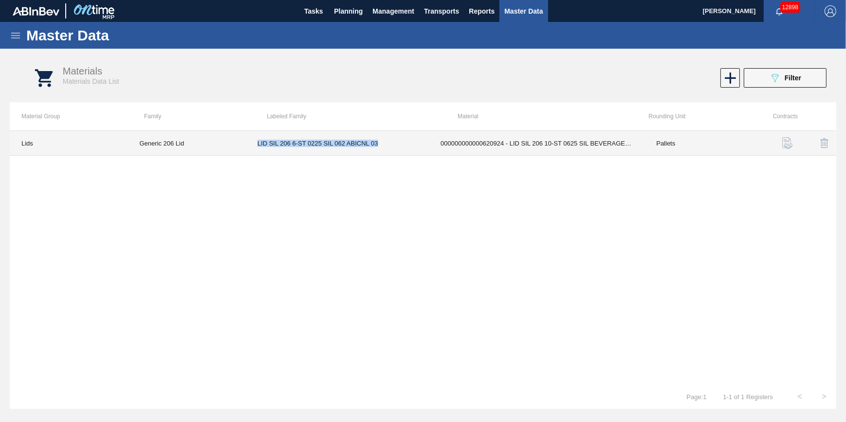
copy td "LID SIL 206 6-ST 0225 SIL 062 ABICNL 03"
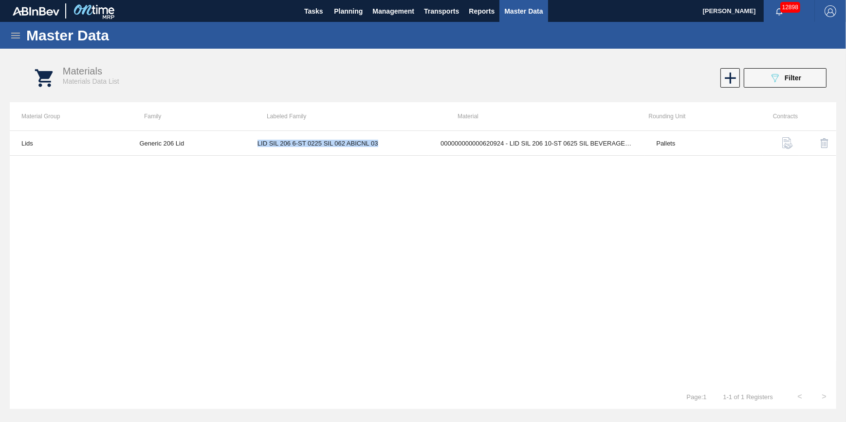
click at [20, 35] on icon at bounding box center [16, 36] width 12 height 12
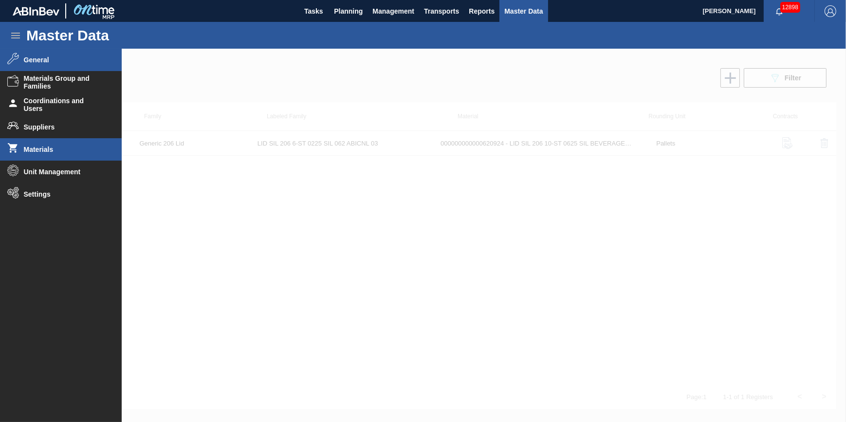
click at [68, 150] on span "Materials" at bounding box center [64, 150] width 80 height 8
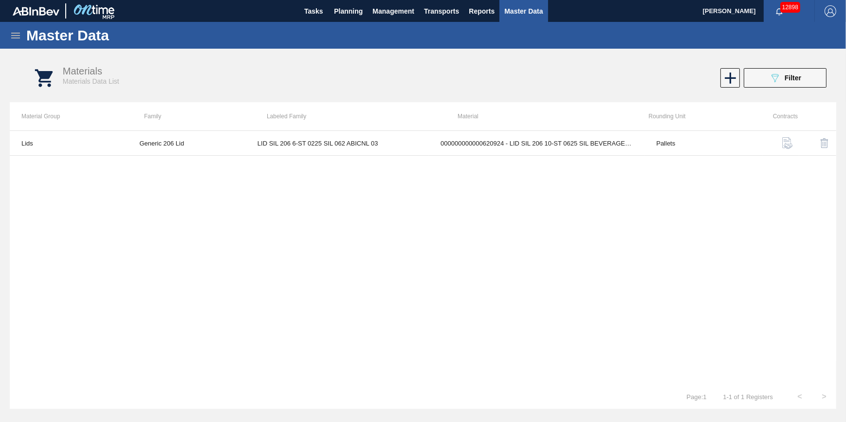
click at [14, 32] on icon at bounding box center [16, 36] width 12 height 12
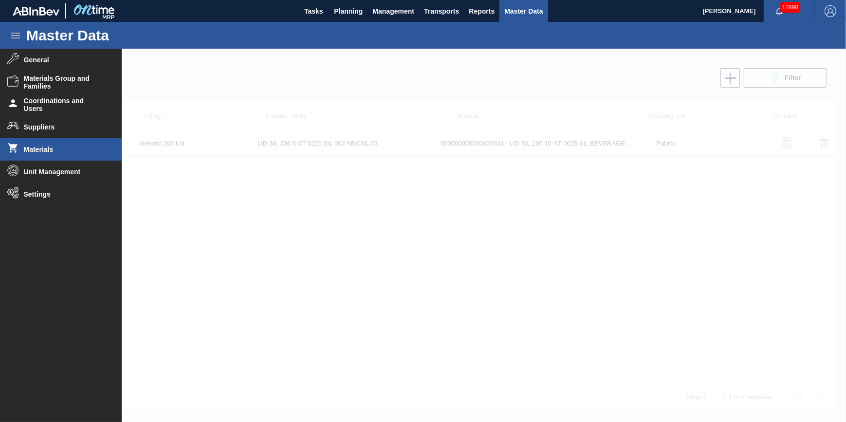
click at [337, 288] on div at bounding box center [423, 236] width 846 height 374
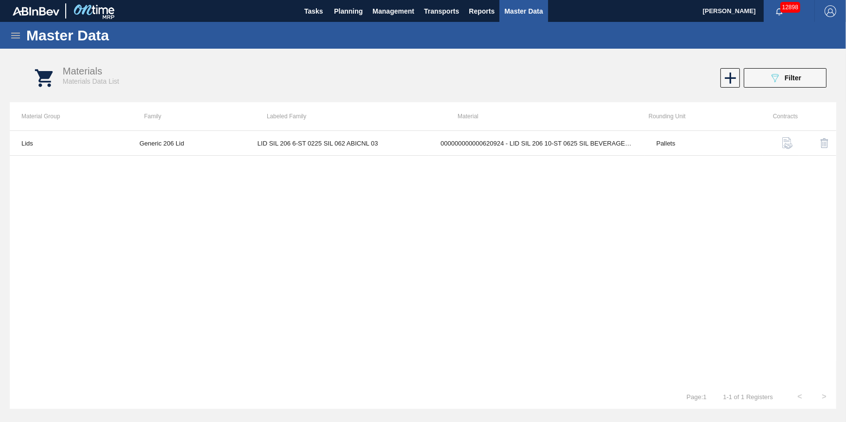
click at [11, 35] on icon at bounding box center [16, 36] width 12 height 12
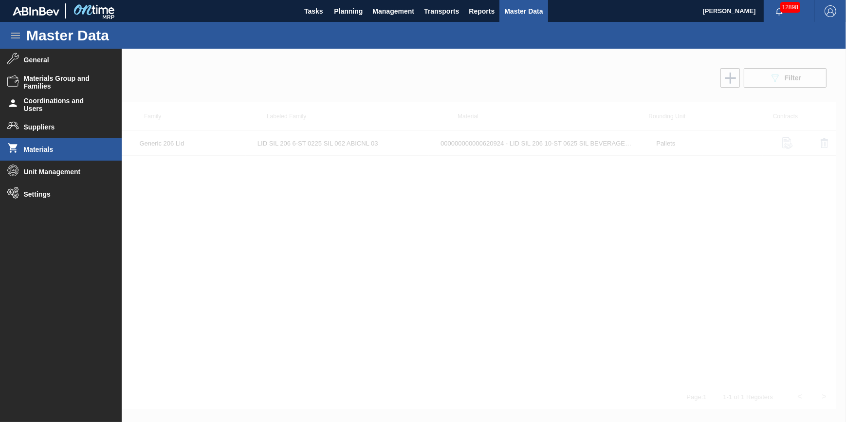
click at [253, 225] on div at bounding box center [423, 236] width 846 height 374
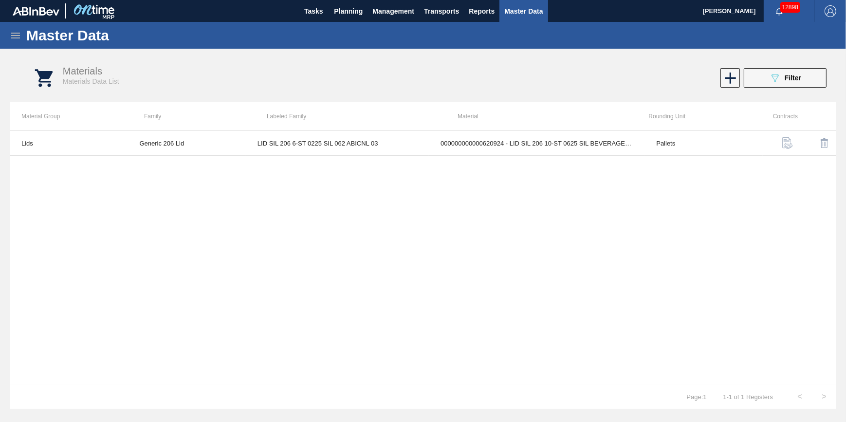
click at [20, 35] on icon at bounding box center [16, 36] width 12 height 12
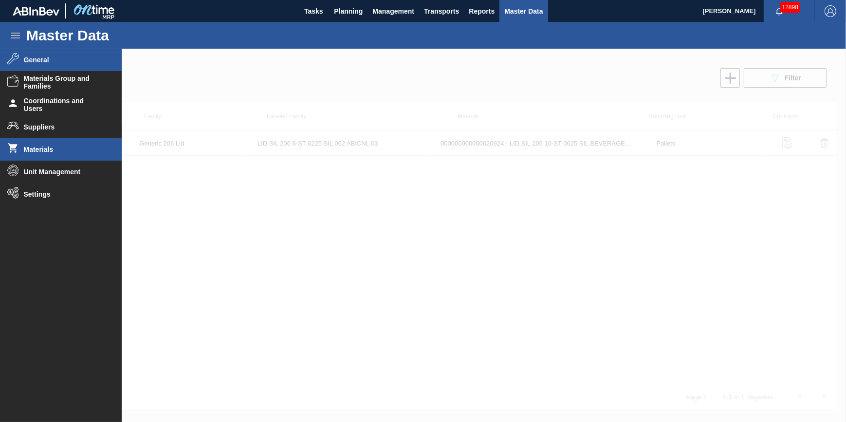
click at [50, 61] on span "General" at bounding box center [64, 60] width 80 height 8
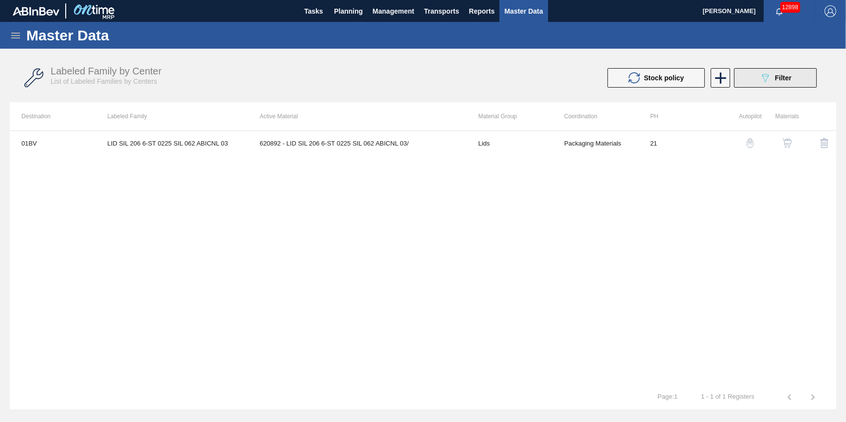
click at [783, 77] on span "Filter" at bounding box center [783, 78] width 17 height 8
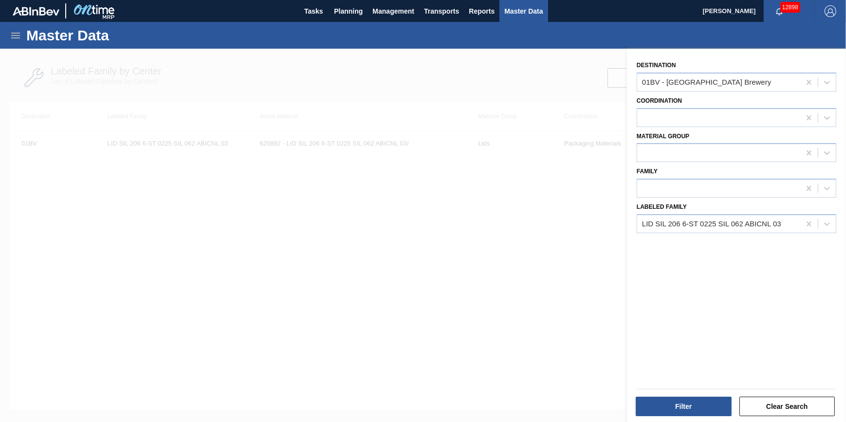
click at [203, 246] on div at bounding box center [423, 260] width 846 height 422
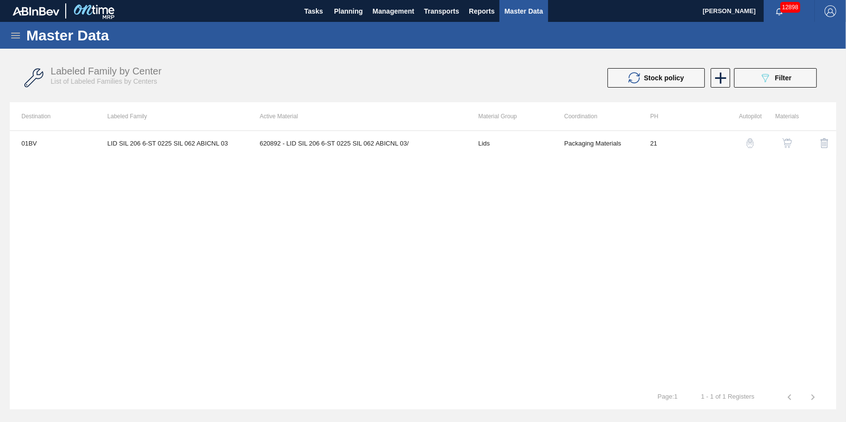
click at [13, 34] on icon at bounding box center [16, 36] width 12 height 12
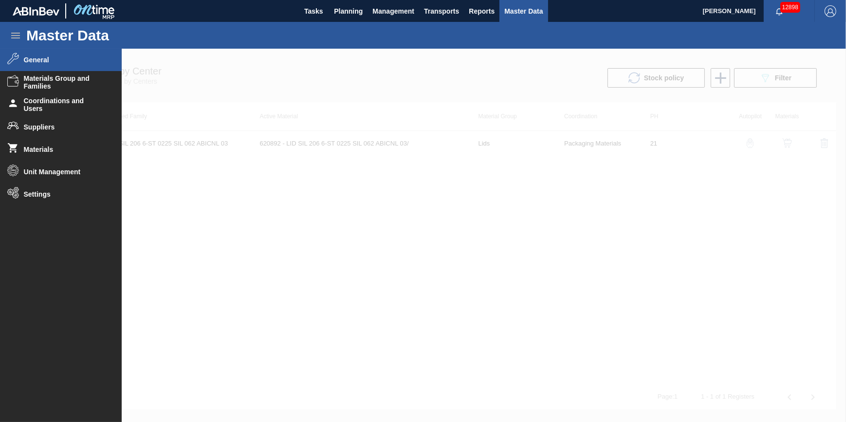
drag, startPoint x: 411, startPoint y: 243, endPoint x: 516, endPoint y: 35, distance: 233.3
click at [411, 243] on div at bounding box center [423, 236] width 846 height 374
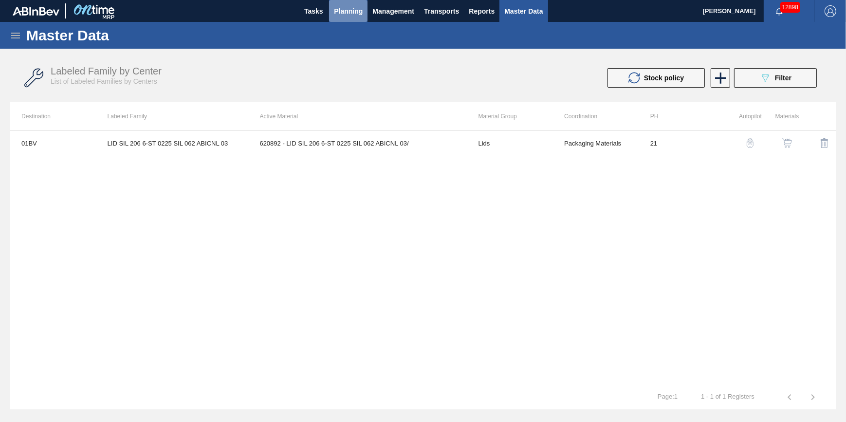
click at [345, 18] on button "Planning" at bounding box center [348, 11] width 38 height 22
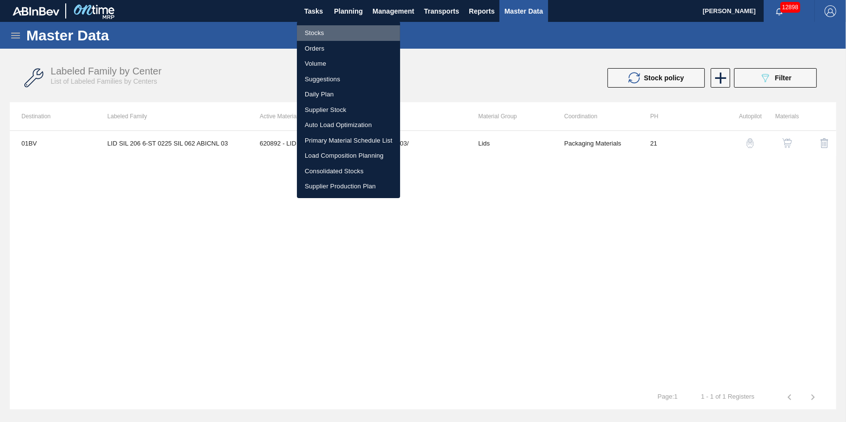
click at [345, 34] on li "Stocks" at bounding box center [348, 33] width 103 height 16
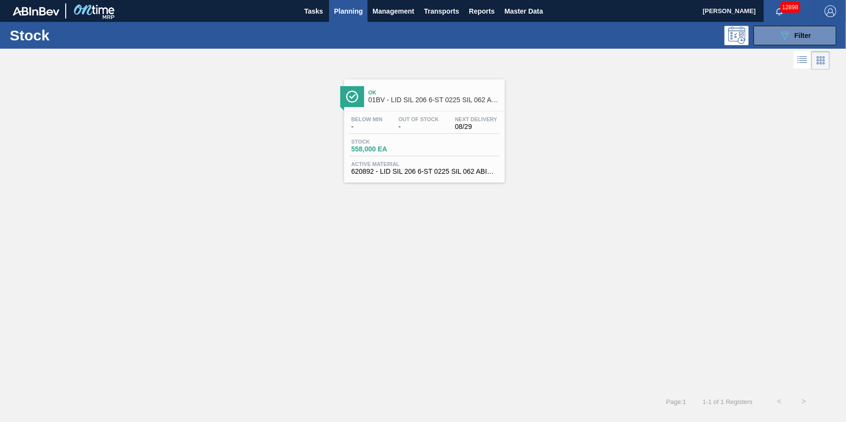
click at [346, 12] on span "Planning" at bounding box center [348, 11] width 29 height 12
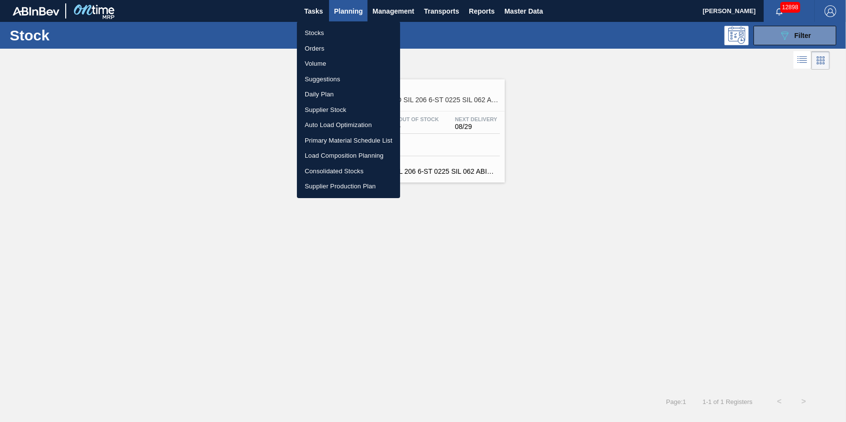
click at [346, 25] on li "Stocks" at bounding box center [348, 33] width 103 height 16
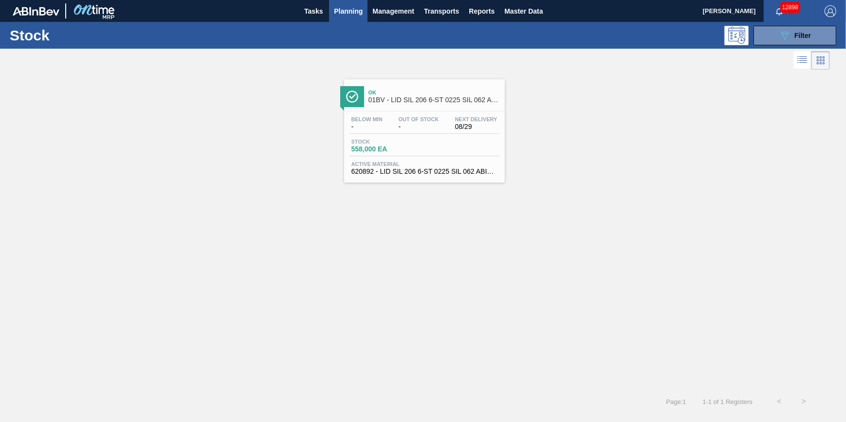
click at [773, 20] on div "12898" at bounding box center [789, 11] width 51 height 22
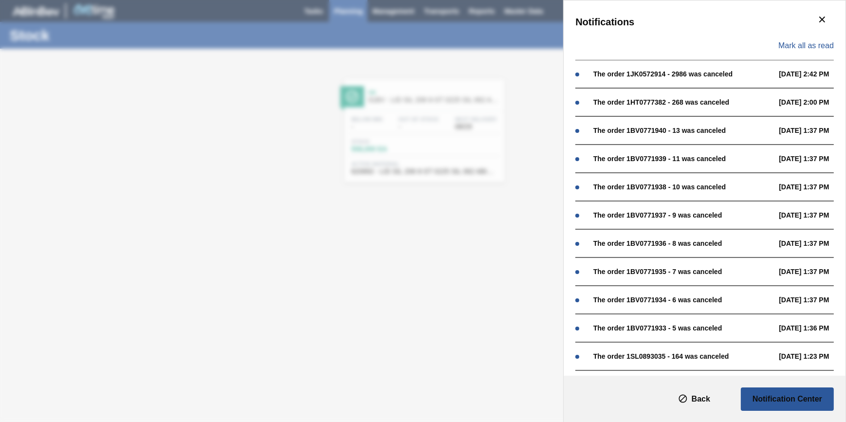
click at [480, 185] on div "Notifications Mark all as read The order 1JK0572914 - 2986 was canceled 08/26 2…" at bounding box center [423, 211] width 846 height 422
click at [488, 251] on div "Notifications Mark all as read The order 1JK0572914 - 2986 was canceled 08/26 2…" at bounding box center [423, 211] width 846 height 422
click at [826, 18] on icon "botão de ícone" at bounding box center [823, 20] width 12 height 12
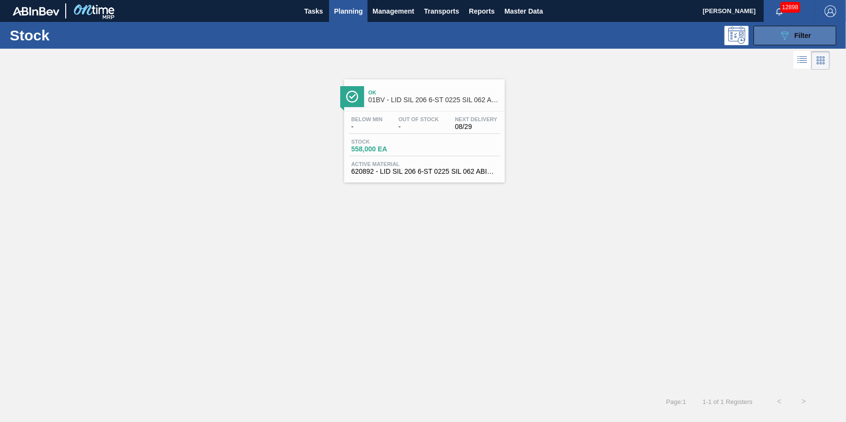
click at [803, 30] on div "089F7B8B-B2A5-4AFE-B5C0-19BA573D28AC Filter" at bounding box center [795, 36] width 32 height 12
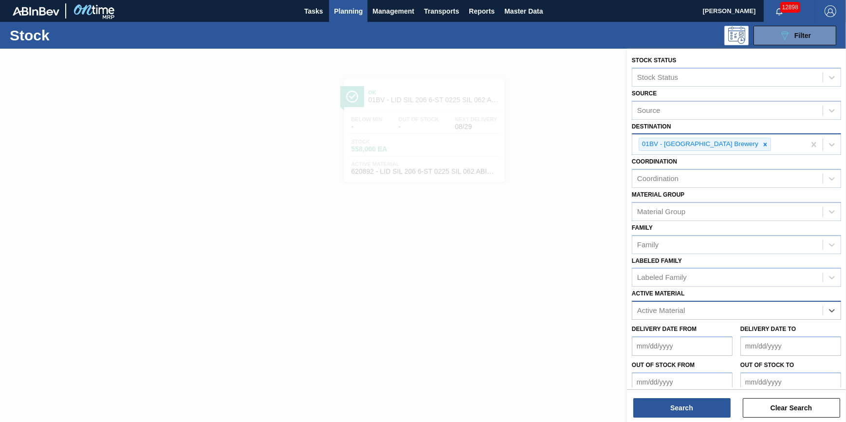
click at [760, 147] on div at bounding box center [765, 144] width 11 height 12
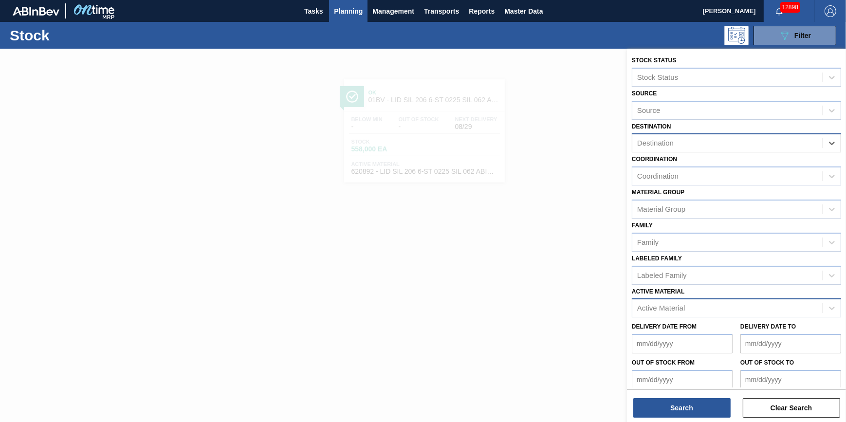
click at [735, 147] on div "Destination" at bounding box center [728, 143] width 190 height 14
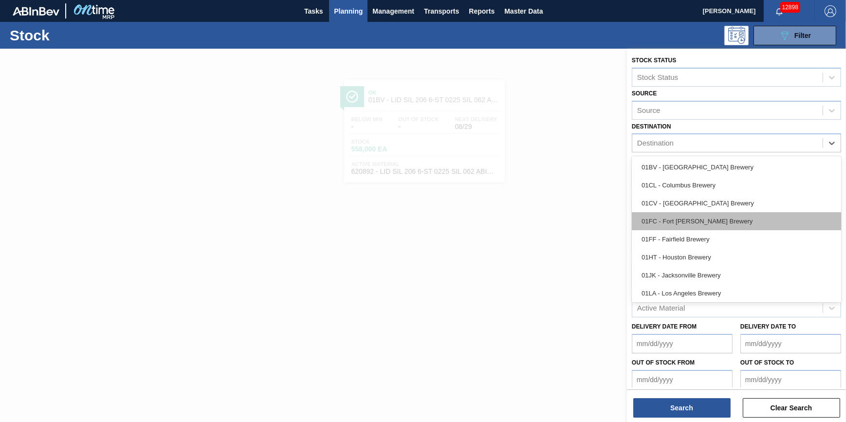
click at [730, 227] on div "01FC - Fort [PERSON_NAME] Brewery" at bounding box center [736, 221] width 209 height 18
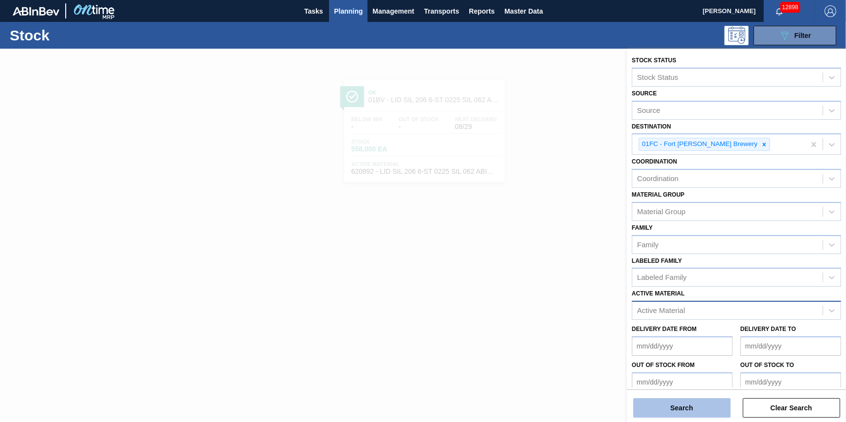
click at [691, 409] on button "Search" at bounding box center [682, 407] width 97 height 19
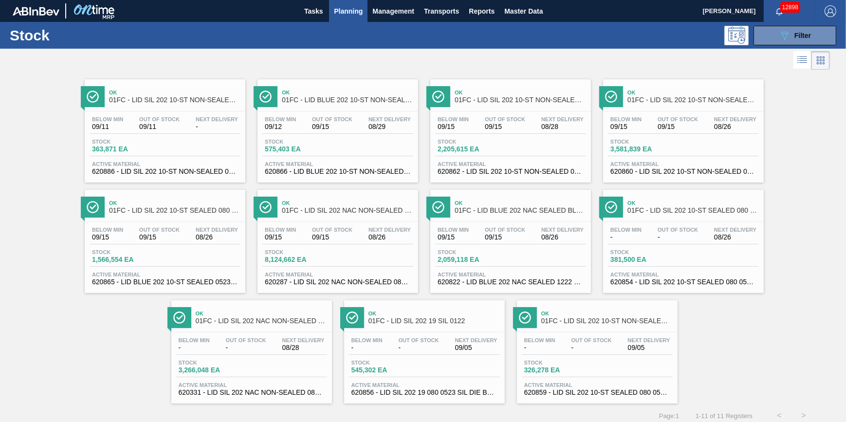
click at [250, 341] on span "Out Of Stock" at bounding box center [246, 341] width 40 height 6
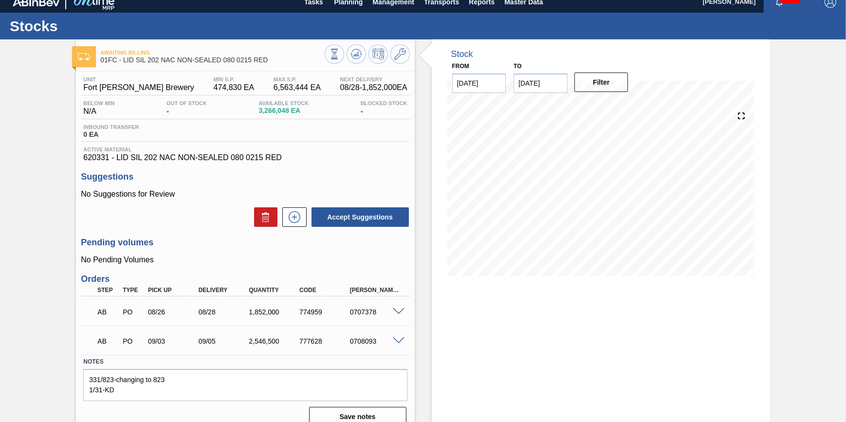
scroll to position [25, 0]
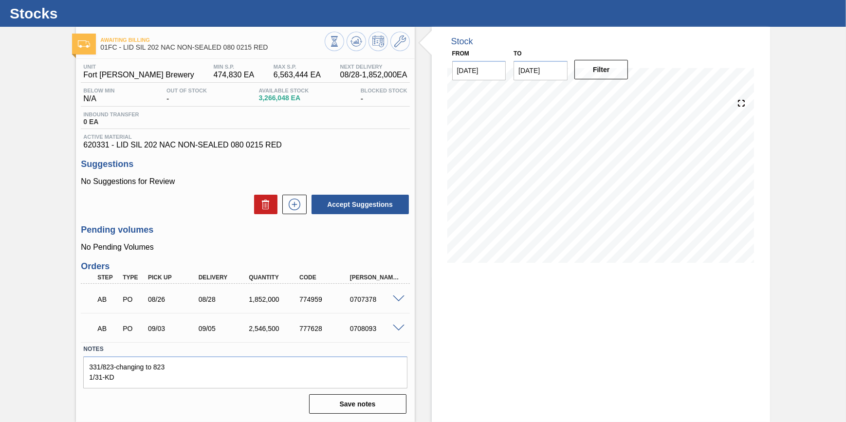
click at [397, 330] on span at bounding box center [399, 328] width 12 height 7
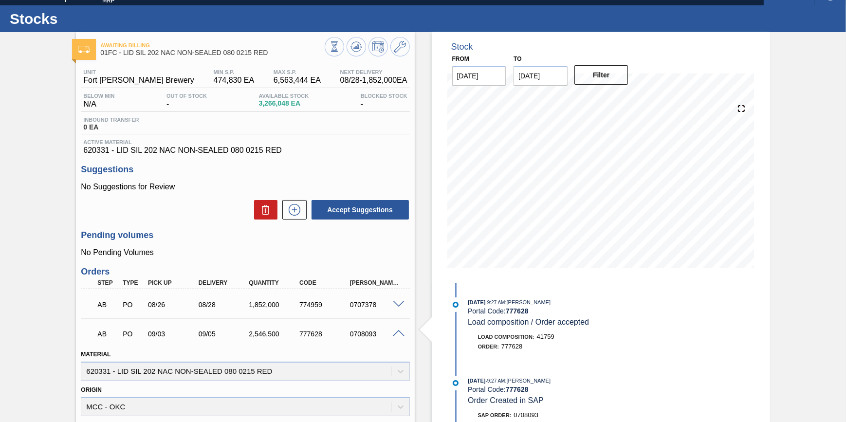
scroll to position [0, 0]
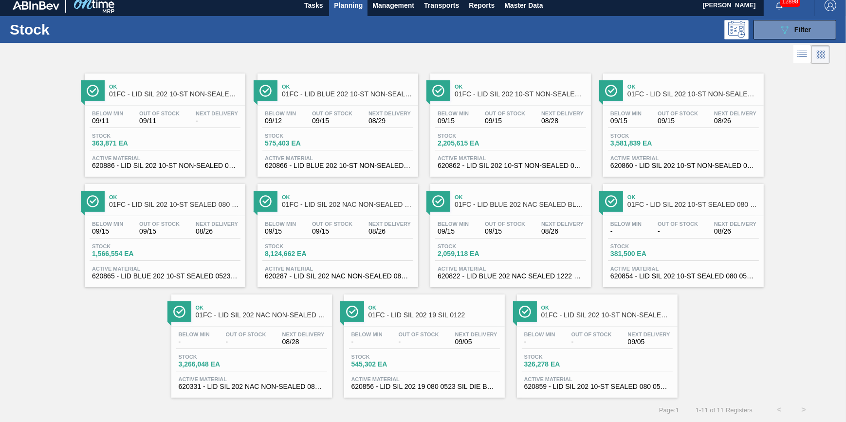
scroll to position [8, 0]
click at [521, 229] on span "09/15" at bounding box center [505, 231] width 40 height 7
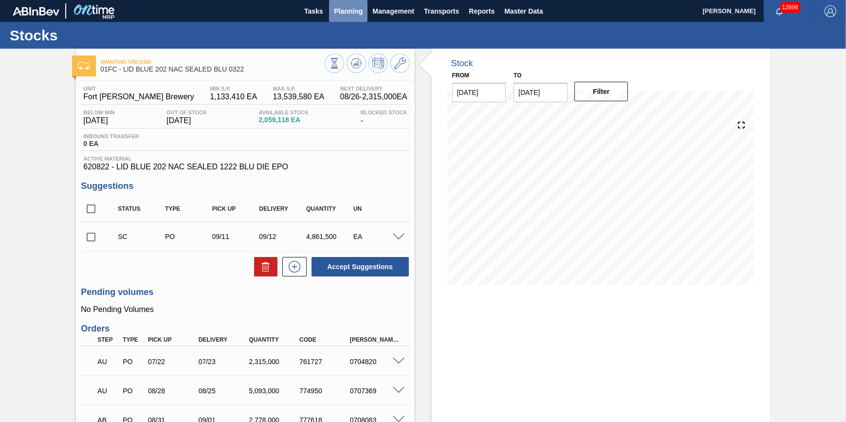
click at [341, 6] on span "Planning" at bounding box center [348, 11] width 29 height 12
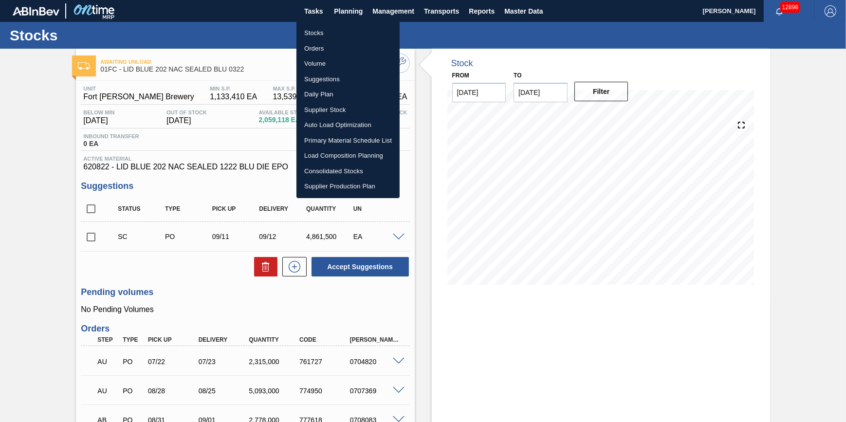
click at [343, 34] on li "Stocks" at bounding box center [348, 33] width 103 height 16
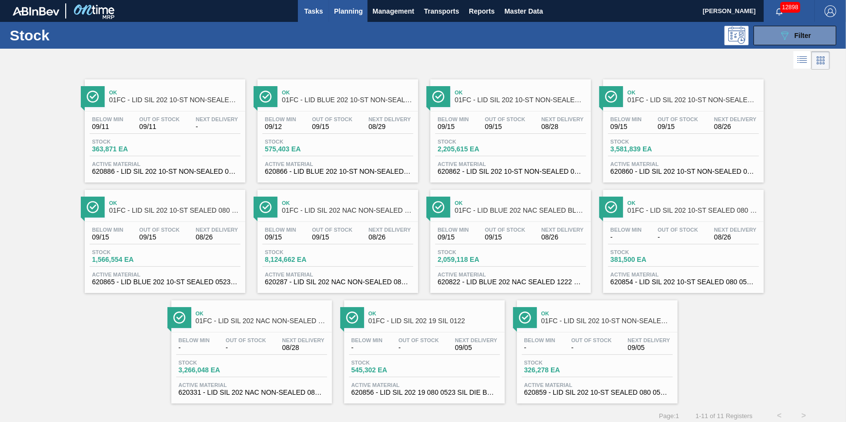
click at [303, 10] on span "Tasks" at bounding box center [313, 11] width 21 height 12
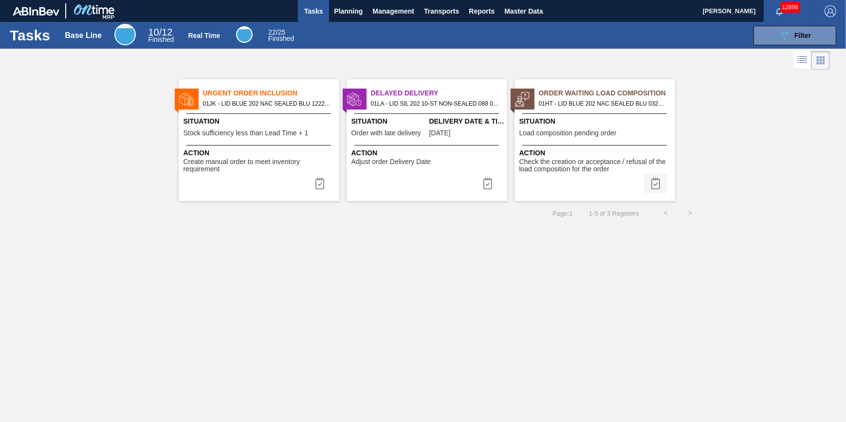
click at [657, 186] on img at bounding box center [656, 184] width 12 height 12
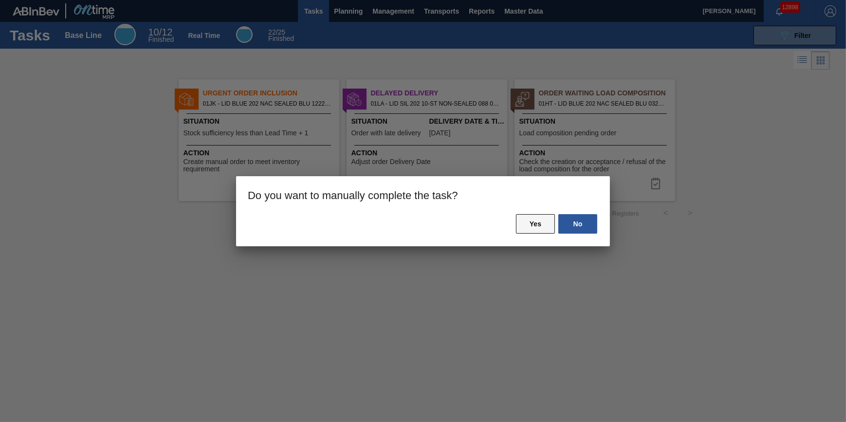
click at [551, 230] on button "Yes" at bounding box center [535, 223] width 39 height 19
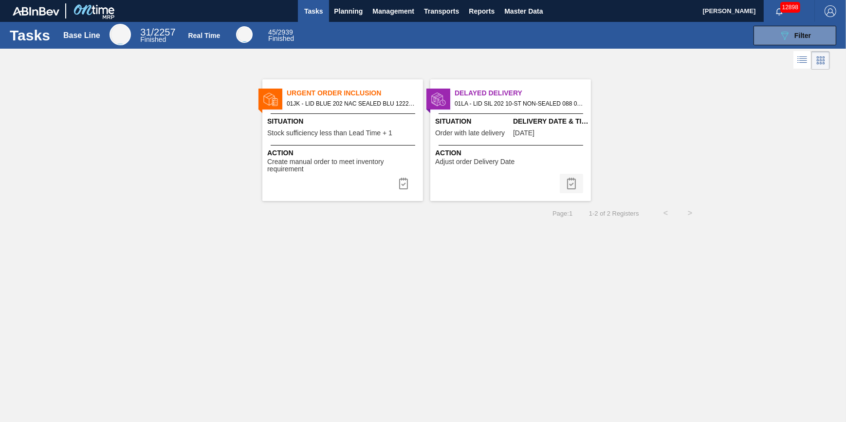
click at [564, 184] on button at bounding box center [571, 183] width 23 height 19
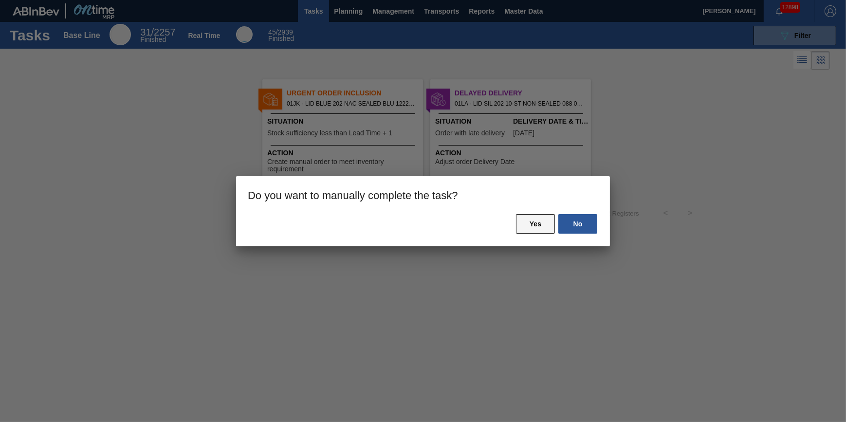
click at [547, 219] on button "Yes" at bounding box center [535, 223] width 39 height 19
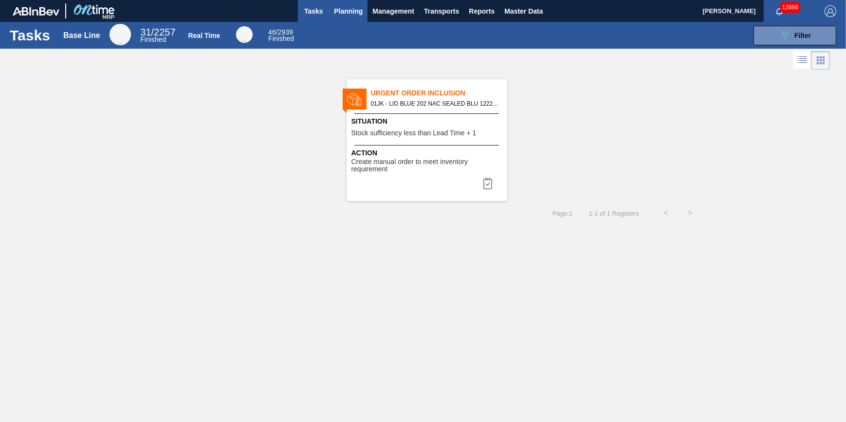
click at [337, 16] on span "Planning" at bounding box center [348, 11] width 29 height 12
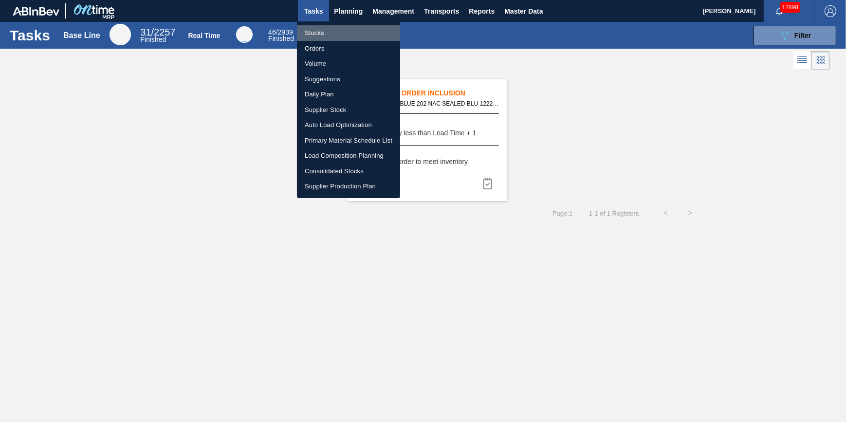
click at [337, 26] on li "Stocks" at bounding box center [348, 33] width 103 height 16
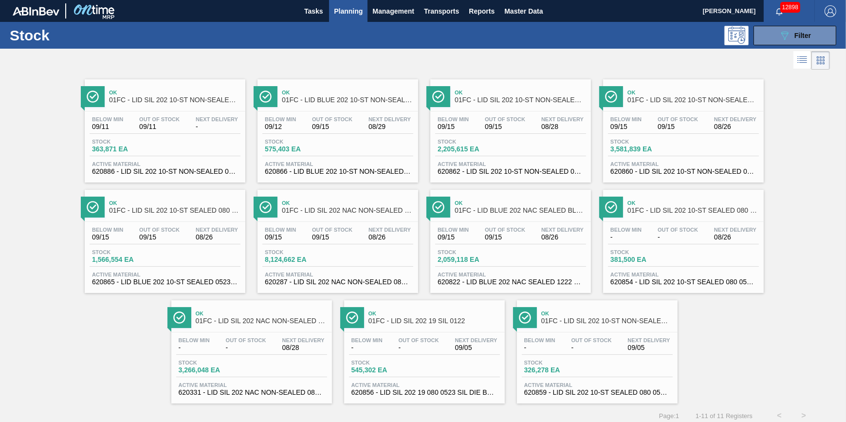
click at [347, 15] on span "Planning" at bounding box center [348, 11] width 29 height 12
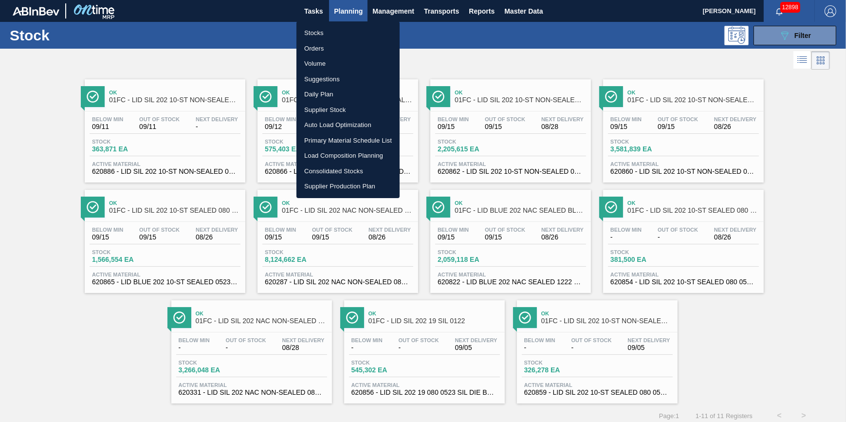
click at [346, 29] on li "Stocks" at bounding box center [348, 33] width 103 height 16
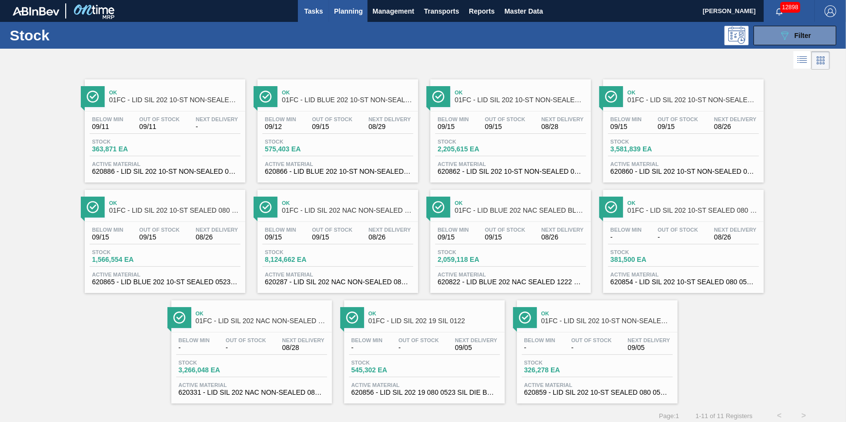
click at [306, 18] on button "Tasks" at bounding box center [313, 11] width 31 height 22
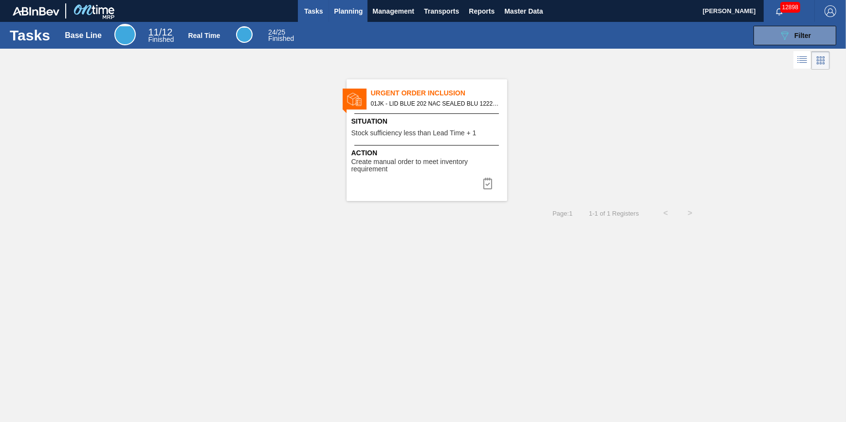
click at [341, 15] on span "Planning" at bounding box center [348, 11] width 29 height 12
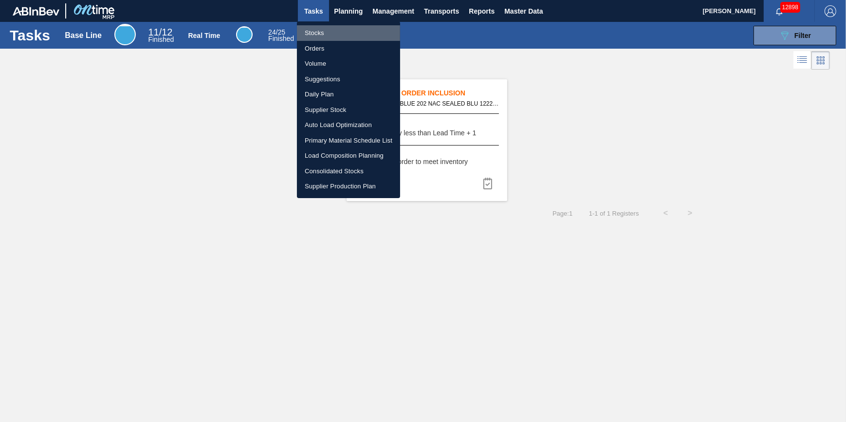
click at [342, 26] on li "Stocks" at bounding box center [348, 33] width 103 height 16
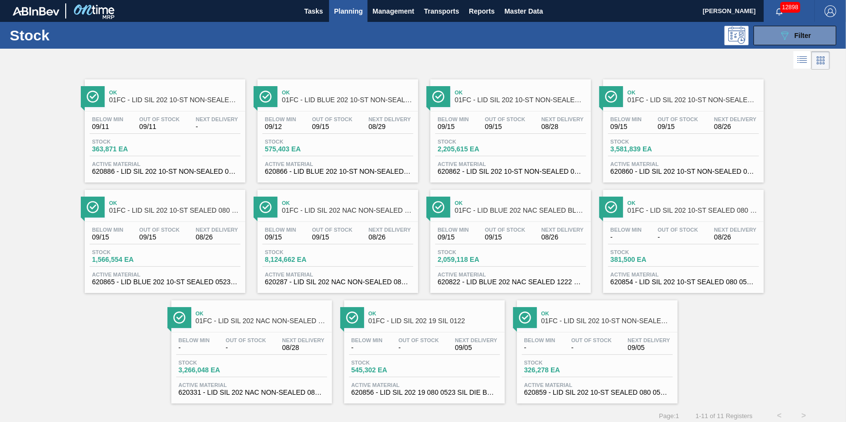
click at [351, 10] on span "Planning" at bounding box center [348, 11] width 29 height 12
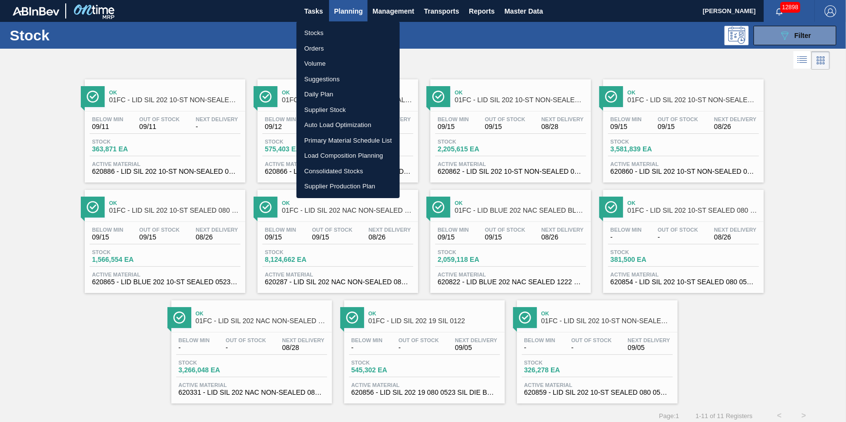
click at [355, 30] on li "Stocks" at bounding box center [348, 33] width 103 height 16
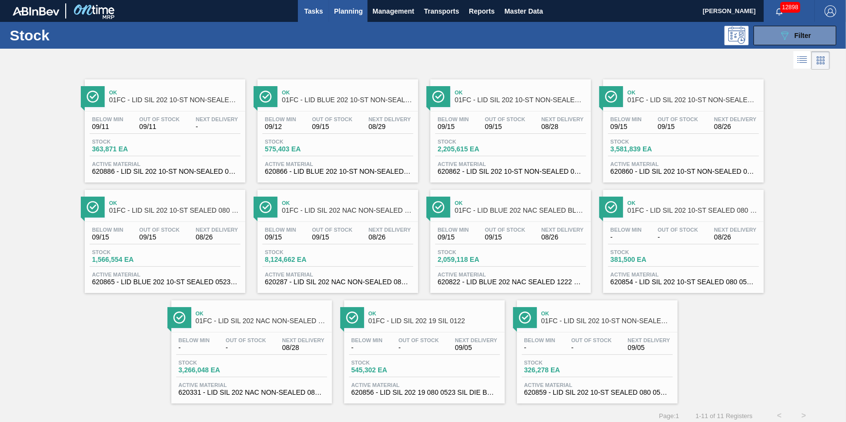
click at [306, 12] on span "Tasks" at bounding box center [313, 11] width 21 height 12
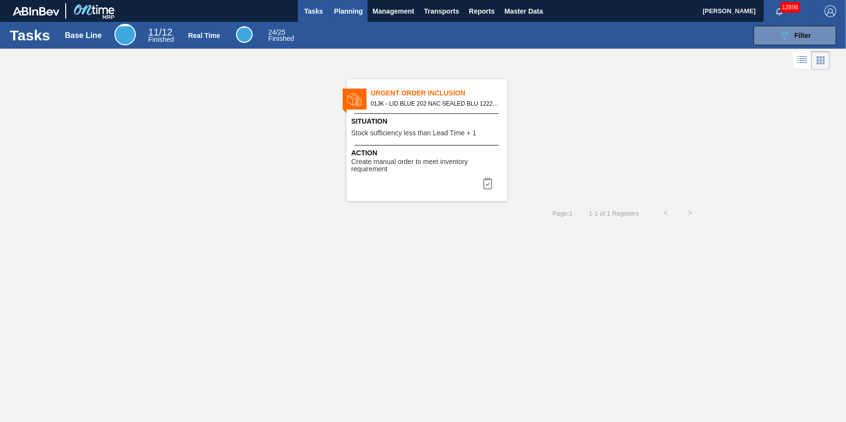
click at [335, 19] on button "Planning" at bounding box center [348, 11] width 38 height 22
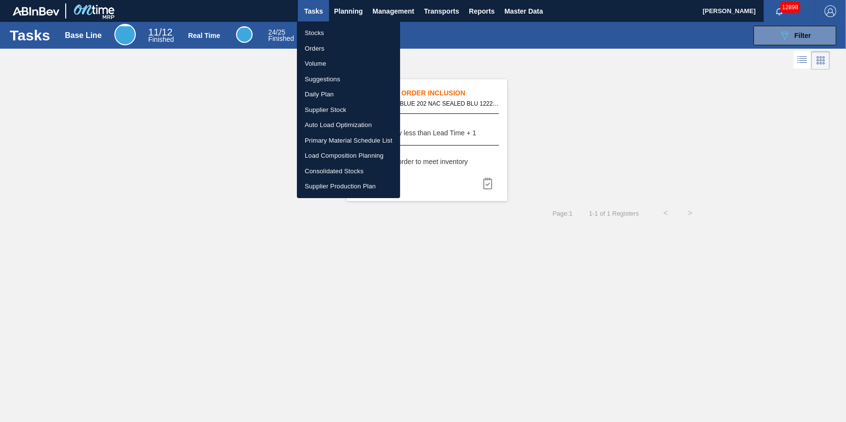
click at [335, 35] on li "Stocks" at bounding box center [348, 33] width 103 height 16
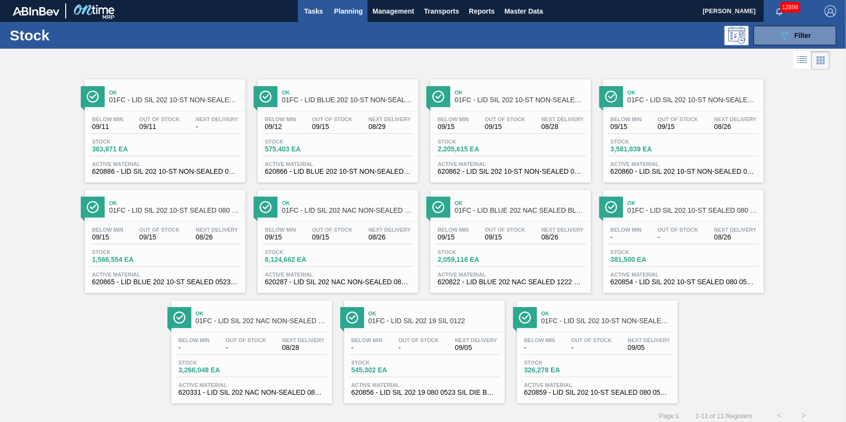
click at [300, 10] on button "Tasks" at bounding box center [313, 11] width 31 height 22
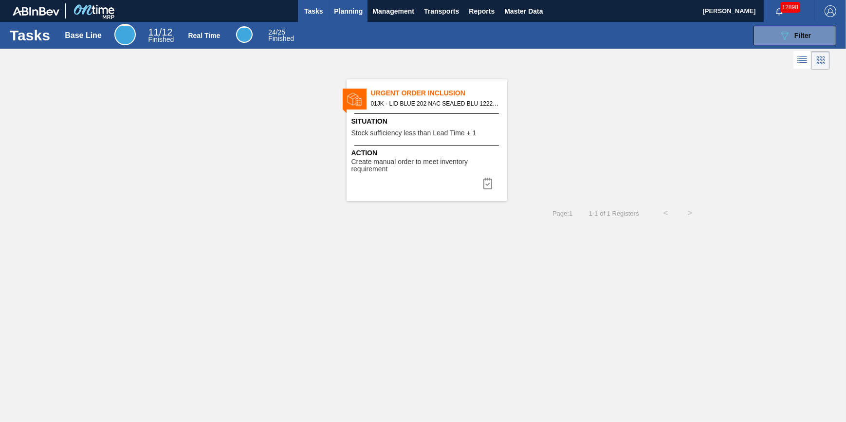
click at [352, 15] on span "Planning" at bounding box center [348, 11] width 29 height 12
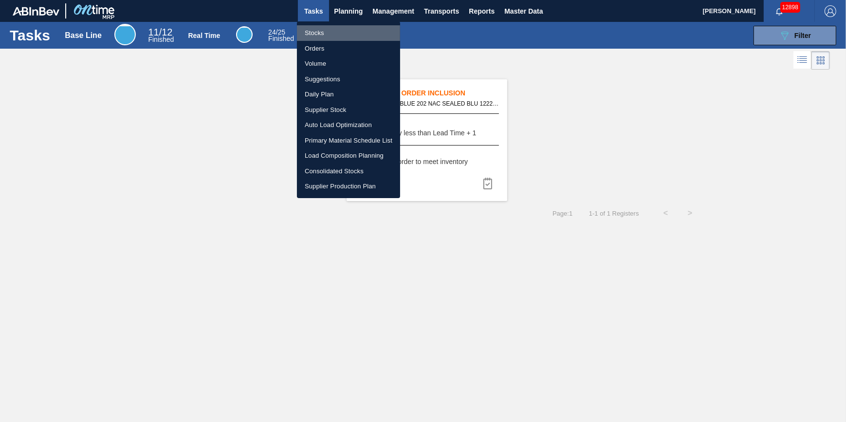
click at [351, 34] on li "Stocks" at bounding box center [348, 33] width 103 height 16
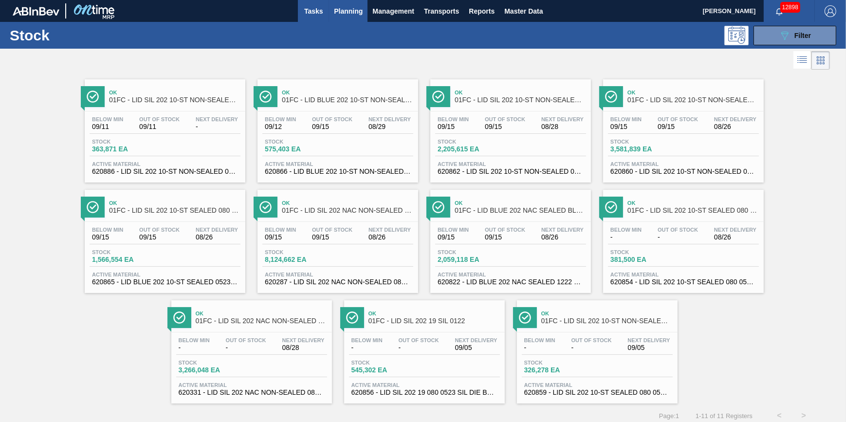
click at [312, 2] on button "Tasks" at bounding box center [313, 11] width 31 height 22
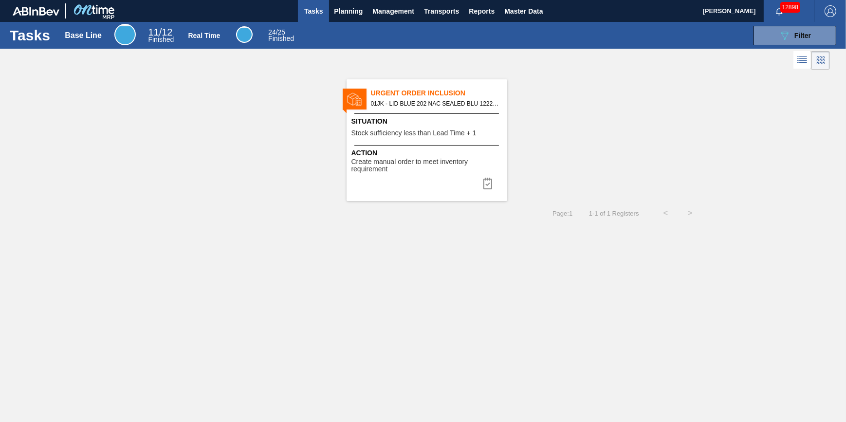
click at [307, 8] on span "Tasks" at bounding box center [313, 11] width 21 height 12
click at [312, 18] on button "Tasks" at bounding box center [313, 11] width 31 height 22
click at [357, 23] on div "Tasks Base Line 11 / 12 Finished Real Time 24 / 25 Finished 089F7B8B-B2A5-4AFE-…" at bounding box center [423, 35] width 846 height 27
click at [352, 17] on button "Planning" at bounding box center [348, 11] width 38 height 22
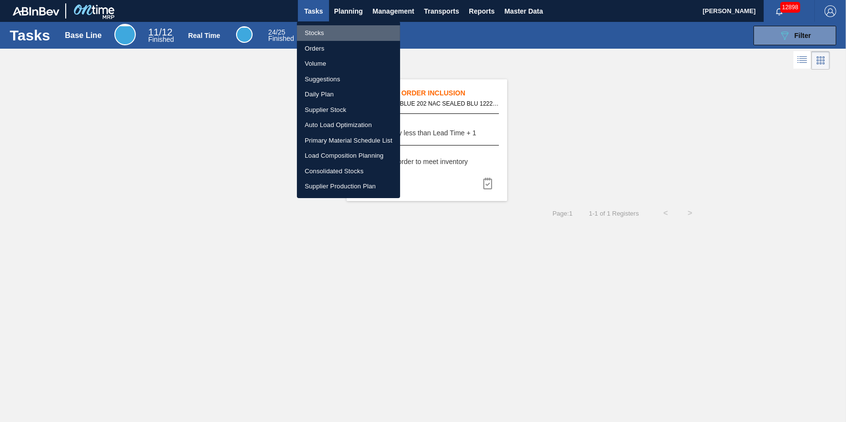
click at [347, 25] on li "Stocks" at bounding box center [348, 33] width 103 height 16
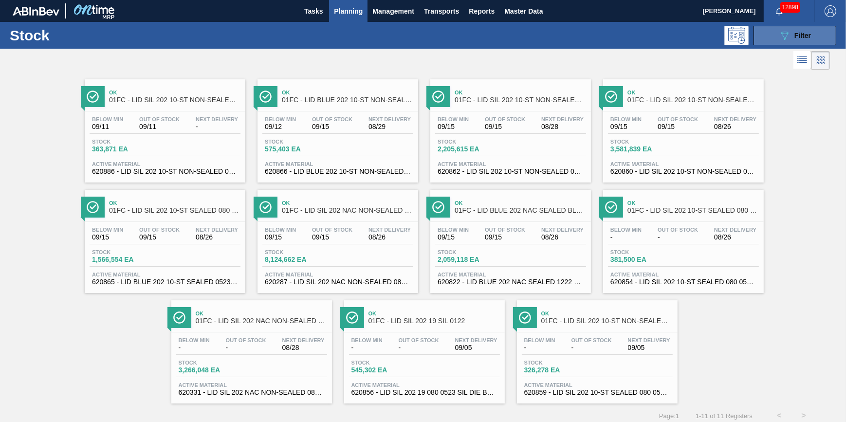
drag, startPoint x: 789, startPoint y: 34, endPoint x: 782, endPoint y: 38, distance: 7.2
click at [788, 35] on icon "089F7B8B-B2A5-4AFE-B5C0-19BA573D28AC" at bounding box center [785, 36] width 12 height 12
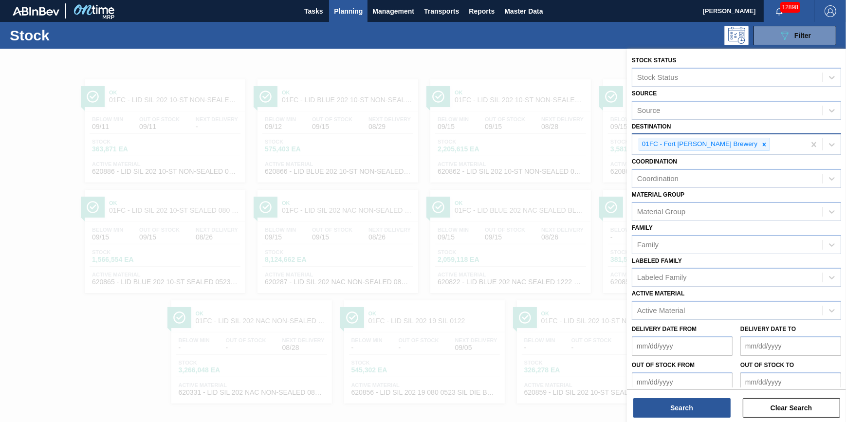
click at [761, 144] on icon at bounding box center [764, 144] width 7 height 7
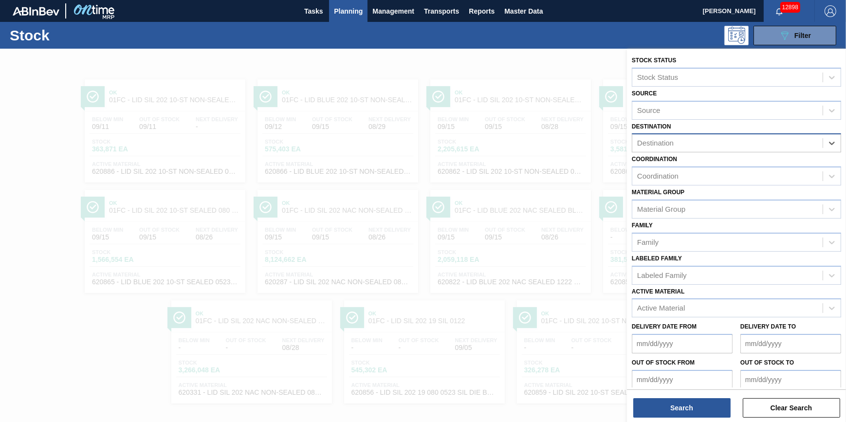
click at [729, 144] on div "Destination" at bounding box center [728, 143] width 190 height 14
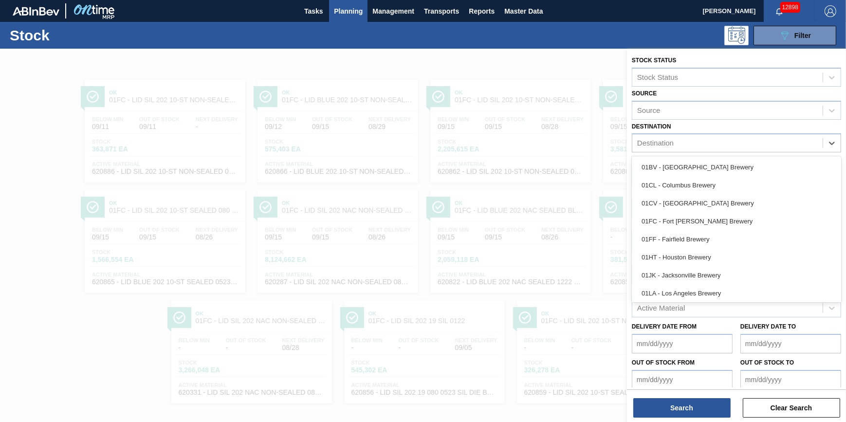
click at [724, 159] on div "01BV - [GEOGRAPHIC_DATA] Brewery" at bounding box center [736, 167] width 209 height 18
click at [724, 165] on div "Coordination Coordination" at bounding box center [736, 168] width 209 height 33
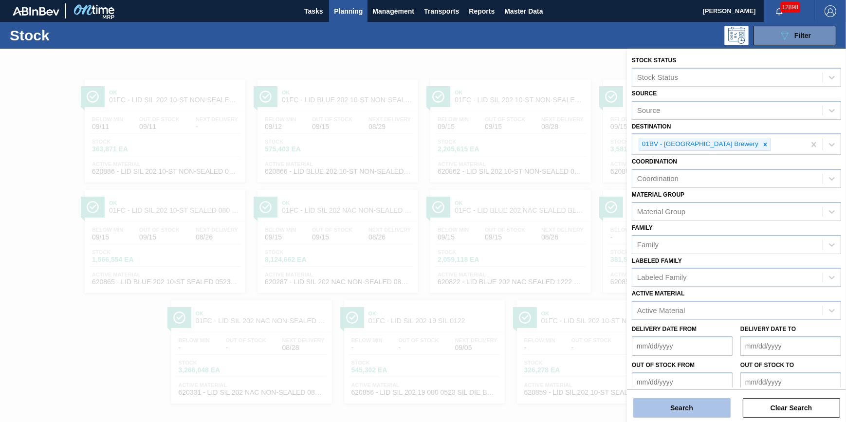
click at [684, 403] on button "Search" at bounding box center [682, 407] width 97 height 19
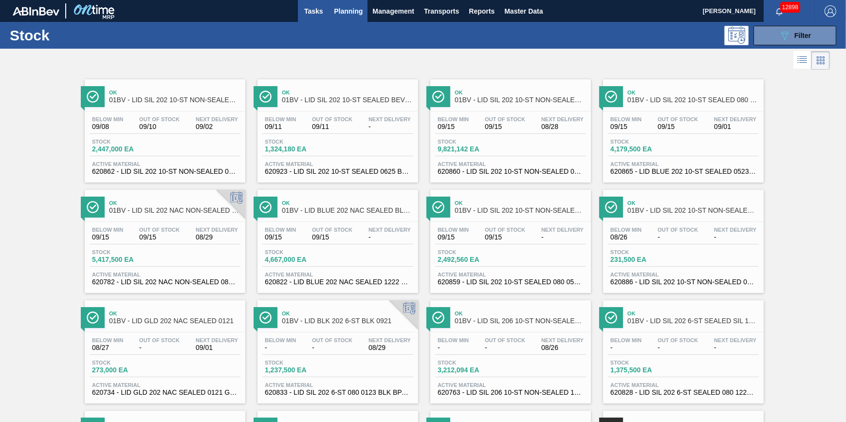
click at [306, 1] on button "Tasks" at bounding box center [313, 11] width 31 height 22
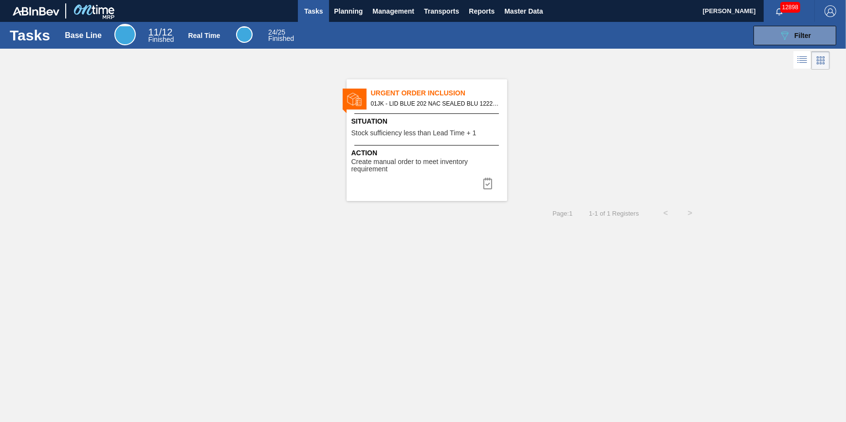
click at [413, 136] on span "Stock sufficiency less than Lead Time + 1" at bounding box center [414, 133] width 125 height 7
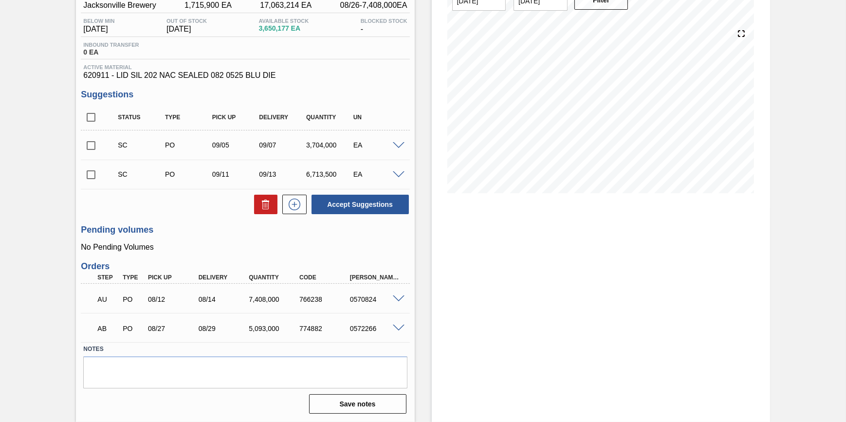
scroll to position [94, 0]
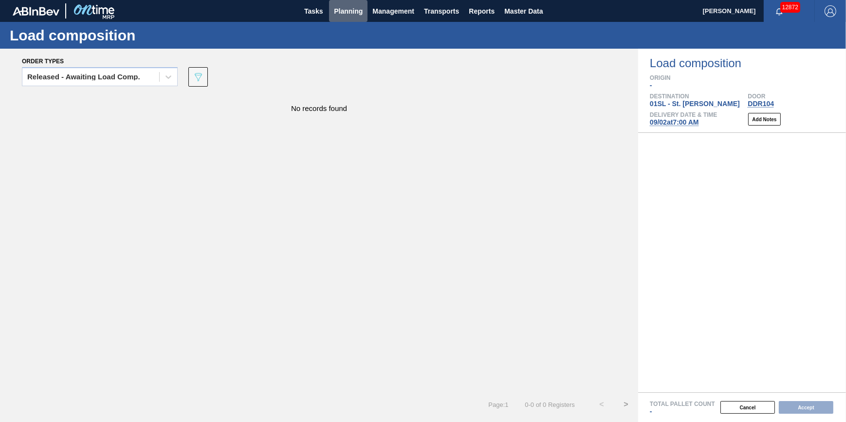
click at [350, 10] on span "Planning" at bounding box center [348, 11] width 29 height 12
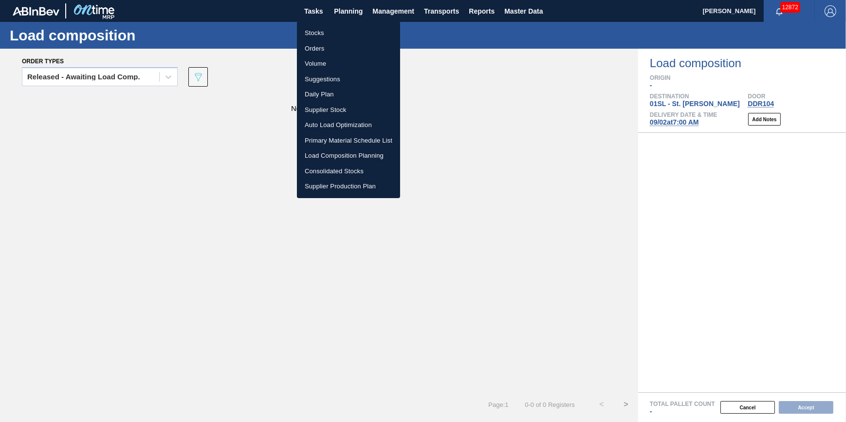
click at [334, 24] on ul "Stocks Orders Volume Suggestions Daily Plan Supplier Stock Auto Load Optimizati…" at bounding box center [348, 109] width 103 height 177
click at [334, 29] on li "Stocks" at bounding box center [348, 33] width 103 height 16
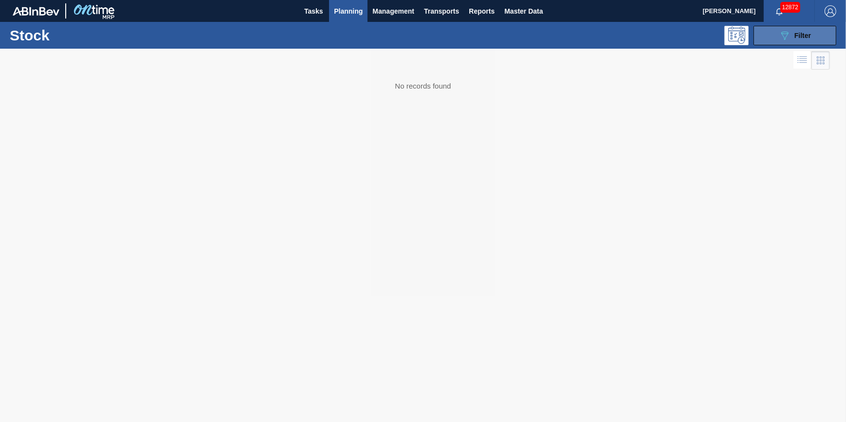
click at [783, 38] on icon "089F7B8B-B2A5-4AFE-B5C0-19BA573D28AC" at bounding box center [785, 36] width 12 height 12
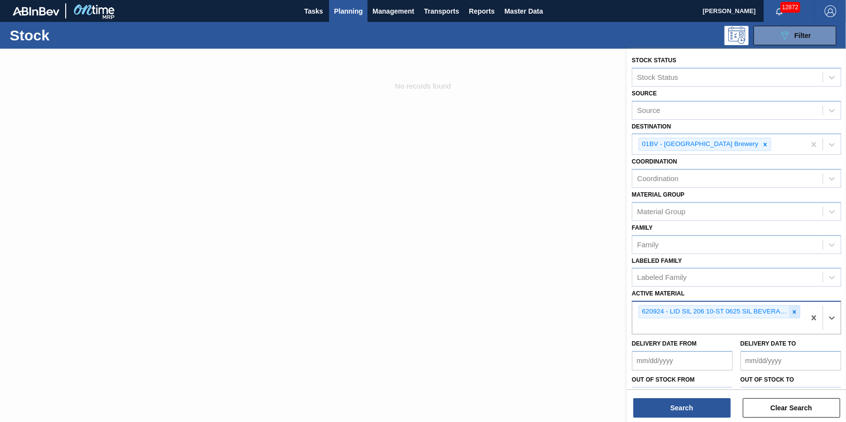
click at [797, 308] on div at bounding box center [794, 312] width 11 height 12
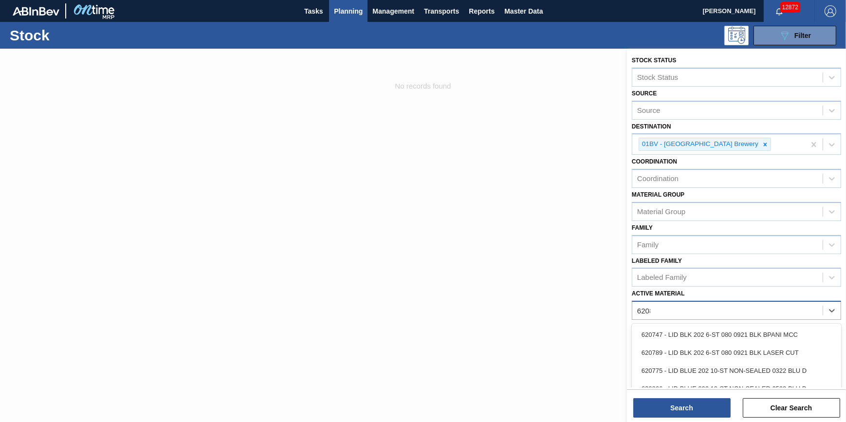
type Material "620892"
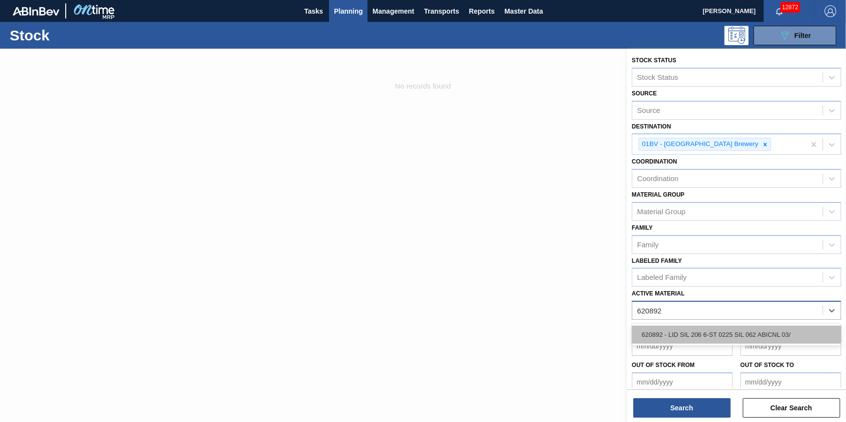
click at [677, 338] on div "620892 - LID SIL 206 6-ST 0225 SIL 062 ABICNL 03/" at bounding box center [736, 335] width 209 height 18
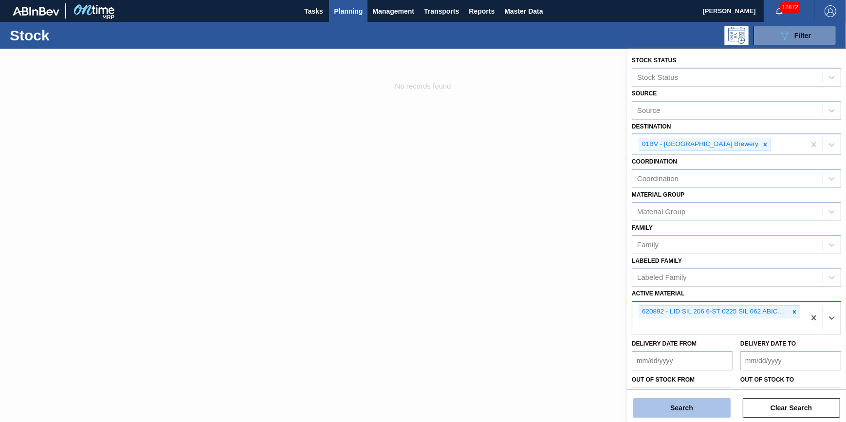
click at [672, 405] on button "Search" at bounding box center [682, 407] width 97 height 19
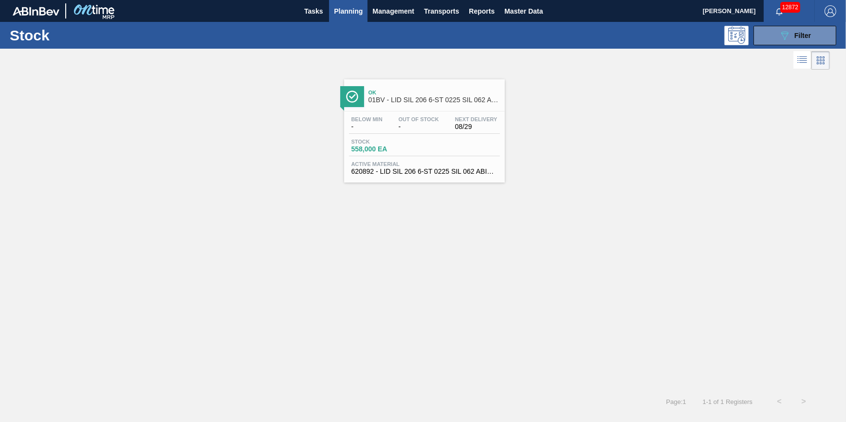
click at [378, 146] on div "Stock 558,000 EA" at bounding box center [385, 146] width 73 height 14
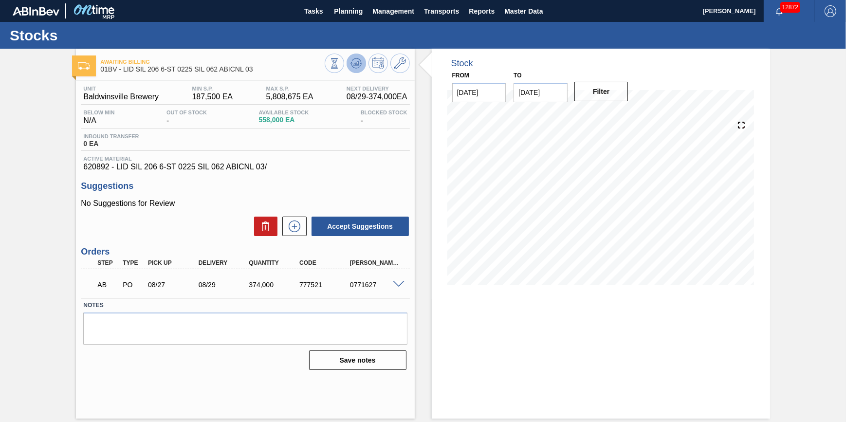
click at [360, 66] on icon at bounding box center [357, 63] width 12 height 12
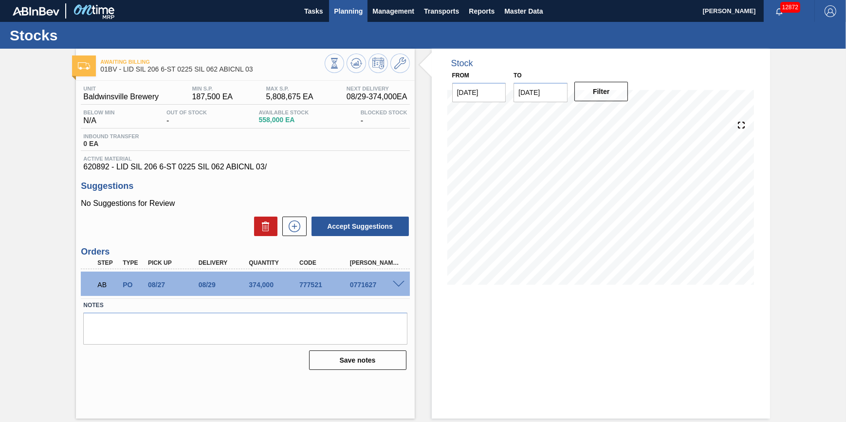
click at [343, 6] on span "Planning" at bounding box center [348, 11] width 29 height 12
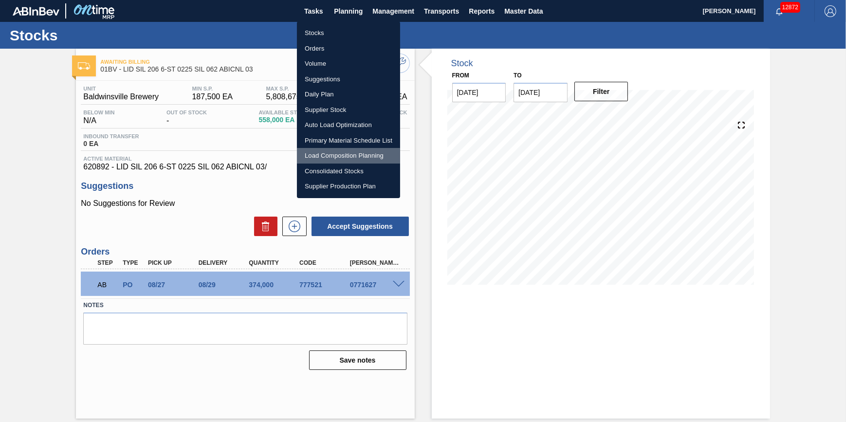
click at [358, 156] on li "Load Composition Planning" at bounding box center [348, 156] width 103 height 16
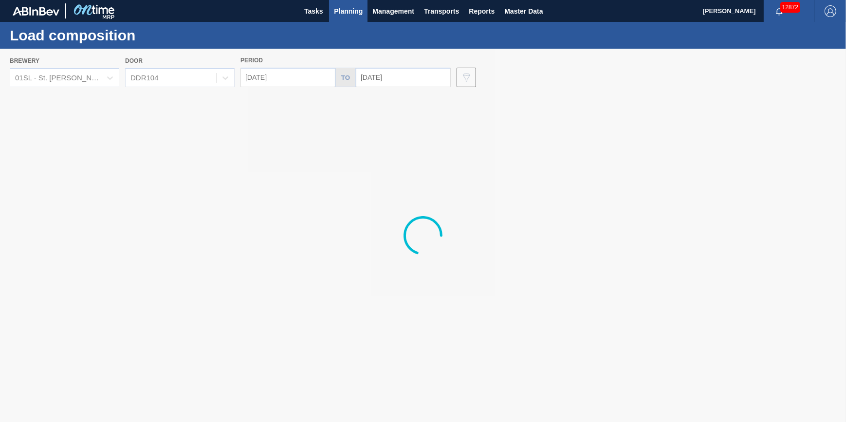
click at [77, 84] on div at bounding box center [423, 236] width 846 height 374
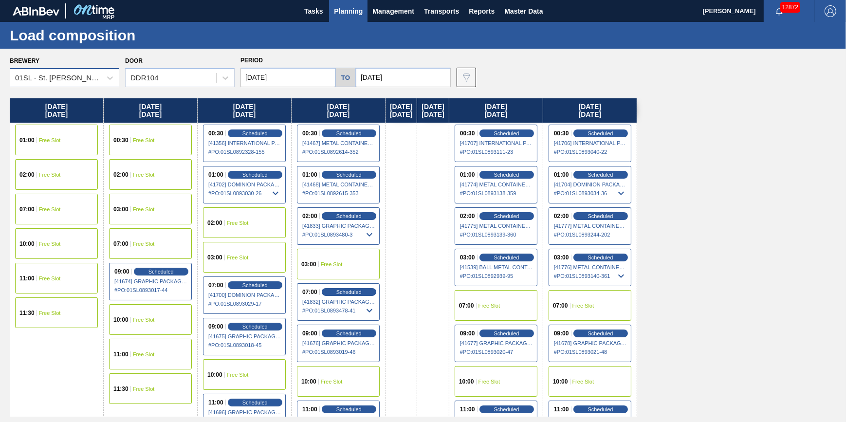
click at [85, 84] on div "01SL - St. [PERSON_NAME]" at bounding box center [55, 78] width 91 height 14
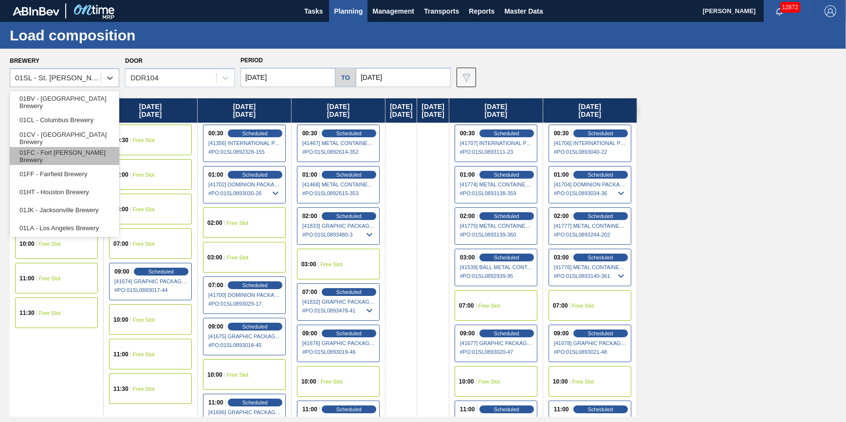
click at [82, 154] on div "01FC - Fort [PERSON_NAME] Brewery" at bounding box center [65, 156] width 110 height 18
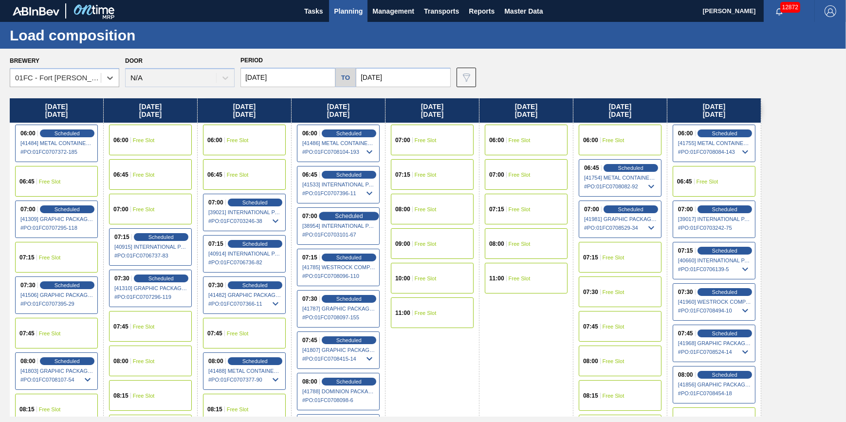
drag, startPoint x: 505, startPoint y: 208, endPoint x: 351, endPoint y: 219, distance: 154.3
click at [352, 219] on div "[DATE] 06:00 Scheduled [41484] METAL CONTAINER CORPORATION - 0008219743 # PO : …" at bounding box center [426, 257] width 832 height 319
click at [418, 74] on input "[DATE]" at bounding box center [403, 77] width 95 height 19
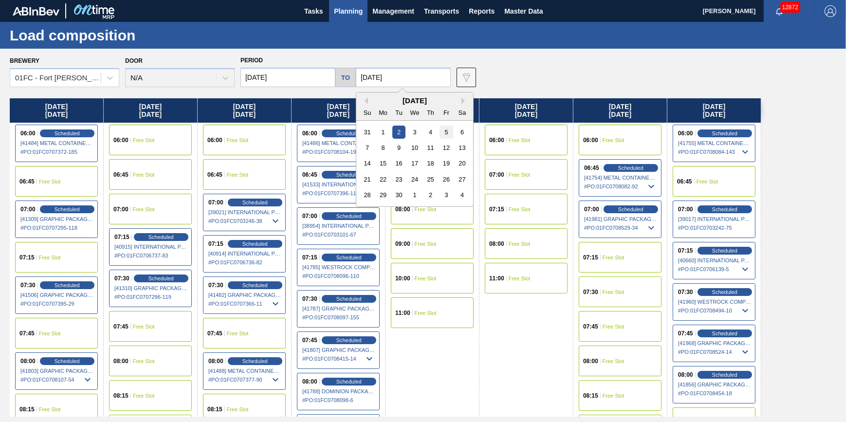
click at [450, 129] on div "5" at bounding box center [446, 132] width 13 height 13
type input "[DATE]"
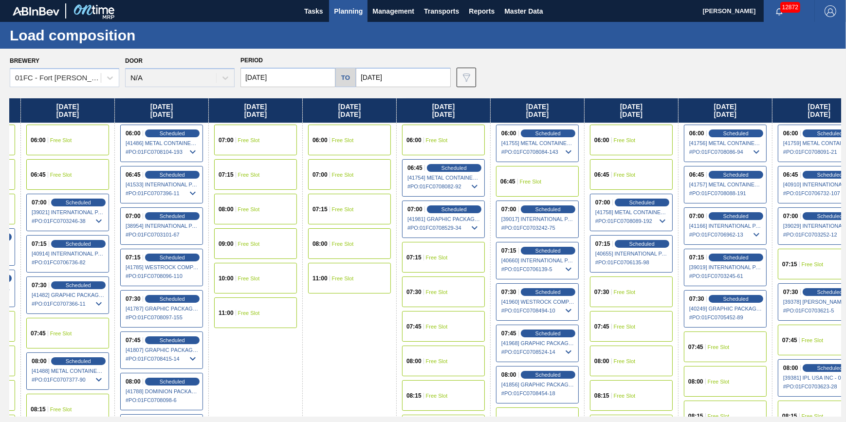
scroll to position [0, 201]
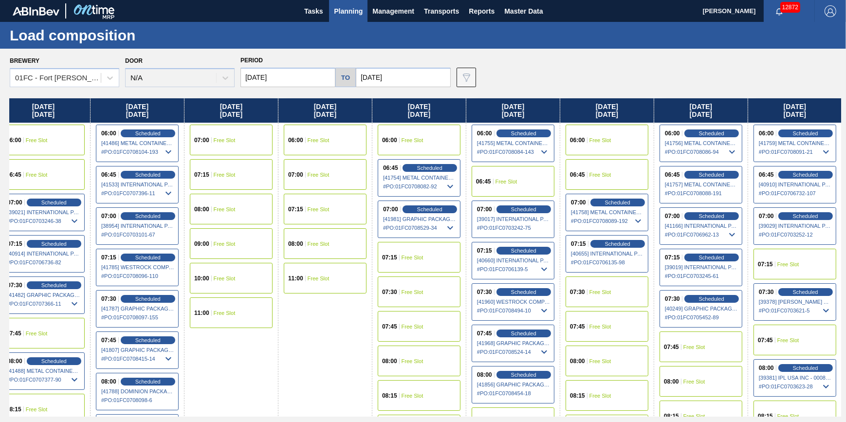
drag, startPoint x: 641, startPoint y: 189, endPoint x: 229, endPoint y: 205, distance: 412.3
click at [229, 205] on div "[DATE] 06:00 Scheduled [41484] METAL CONTAINER CORPORATION - 0008219743 # PO : …" at bounding box center [426, 257] width 832 height 319
click at [797, 132] on span "Scheduled" at bounding box center [806, 133] width 28 height 6
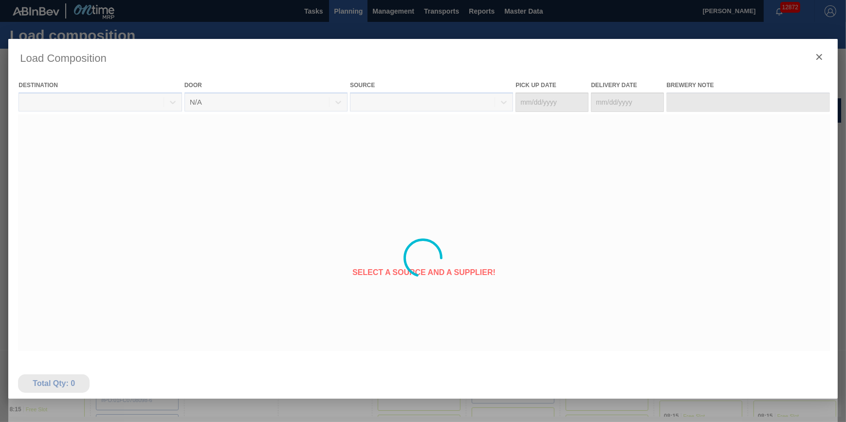
type Date "[DATE]"
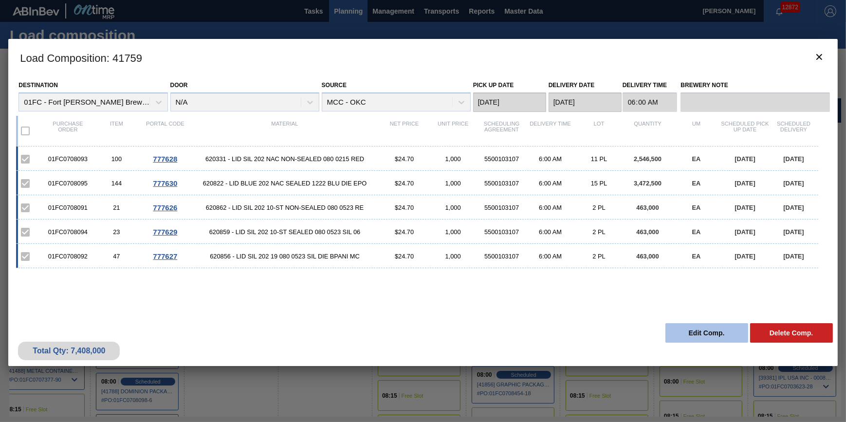
click at [706, 337] on button "Edit Comp." at bounding box center [707, 332] width 83 height 19
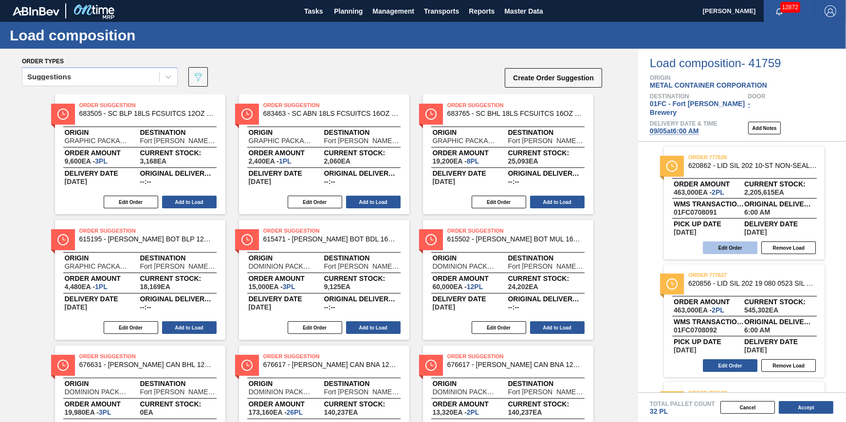
scroll to position [132, 0]
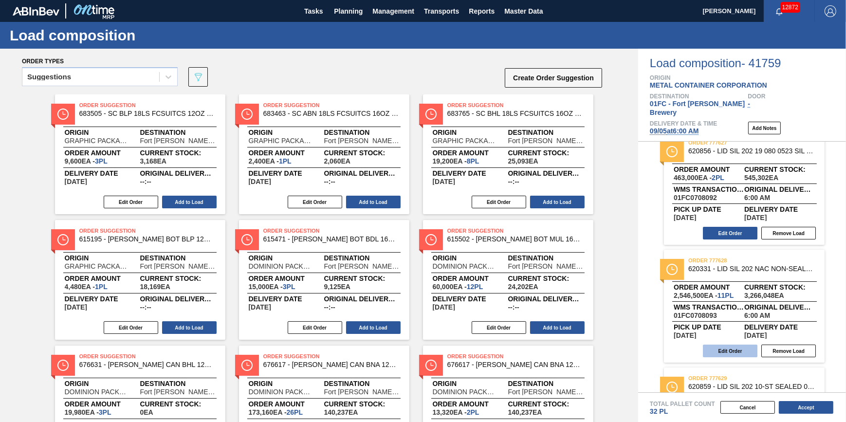
click at [720, 345] on button "Edit Order" at bounding box center [730, 351] width 55 height 13
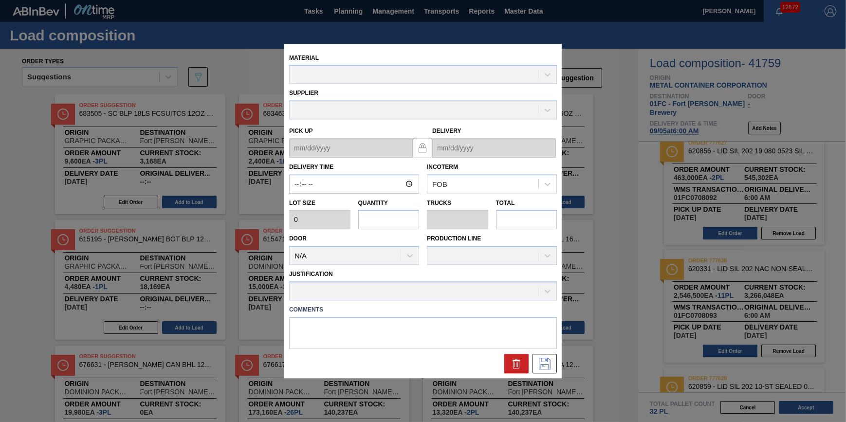
type input "06:00:00"
type input "231,500"
type input "11"
type input "0.344"
type input "2,546,500"
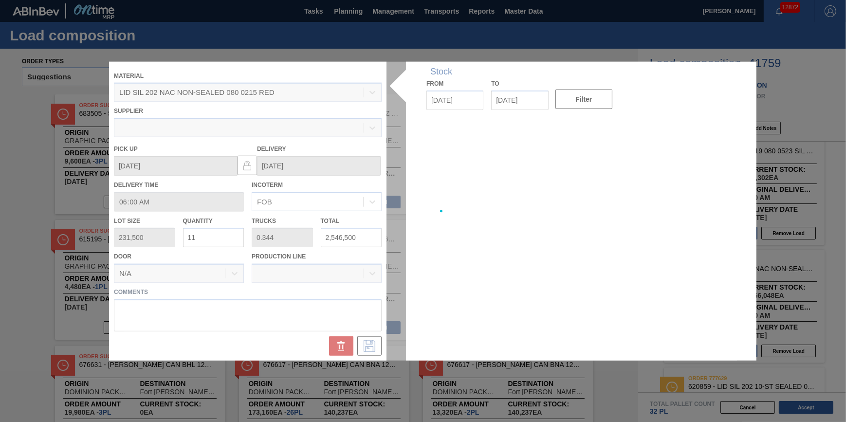
type up "[DATE]"
type input "[DATE]"
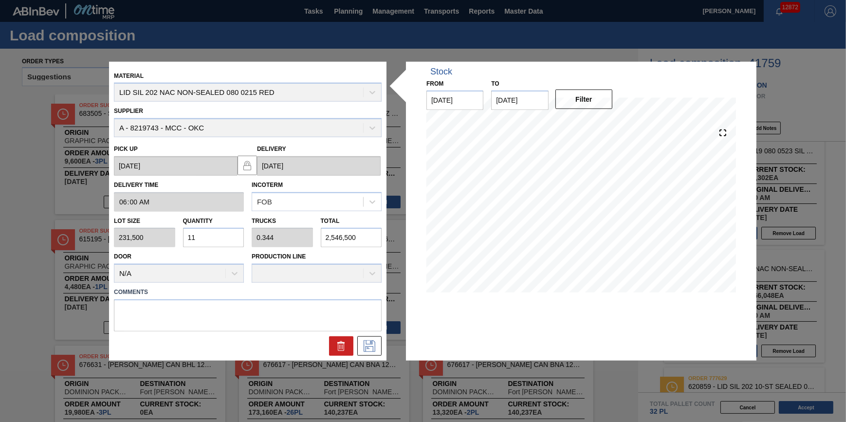
click at [226, 236] on input "11" at bounding box center [213, 237] width 61 height 19
type input "1"
type input "0.031"
type input "231,500"
type input "0"
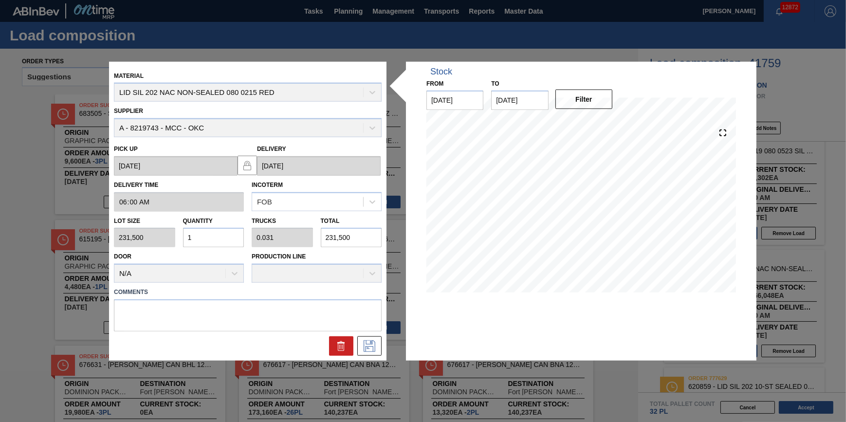
type input "0"
type input "9"
type input "0.281"
type input "2,083,500"
type input "9"
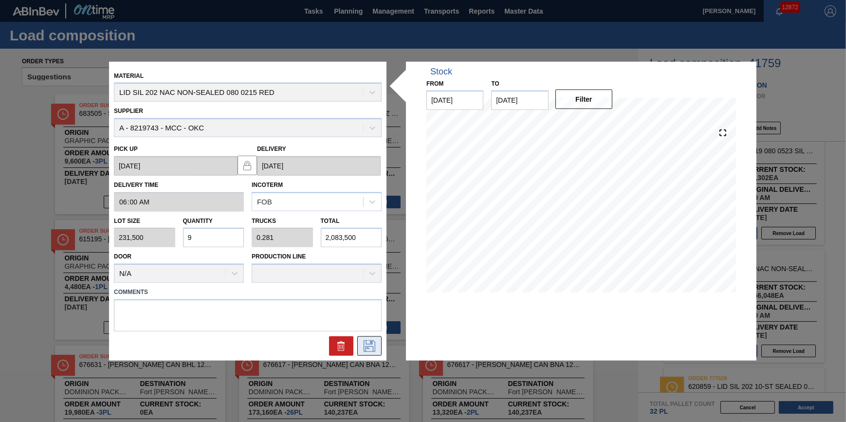
click at [369, 339] on button at bounding box center [369, 346] width 24 height 19
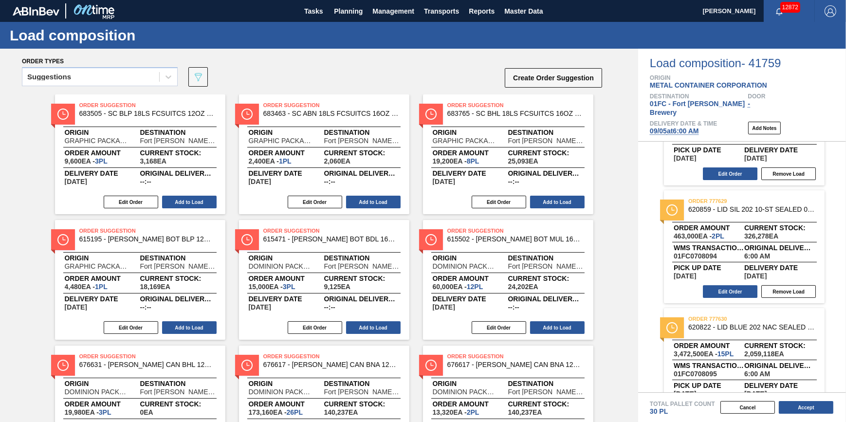
scroll to position [336, 0]
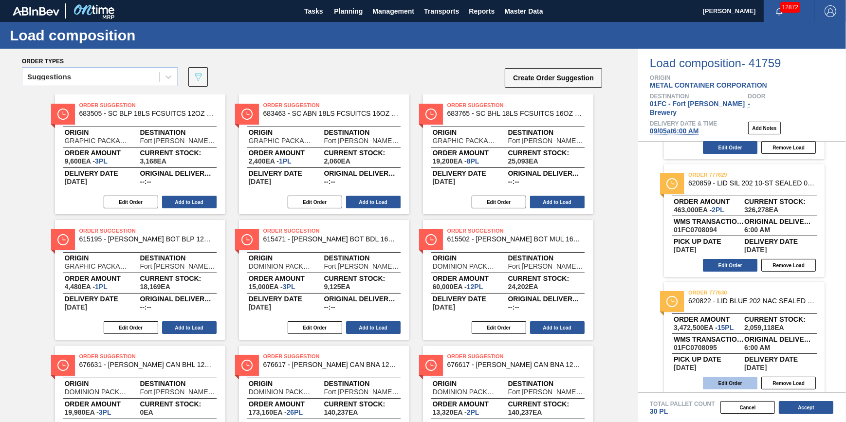
click at [734, 377] on button "Edit Order" at bounding box center [730, 383] width 55 height 13
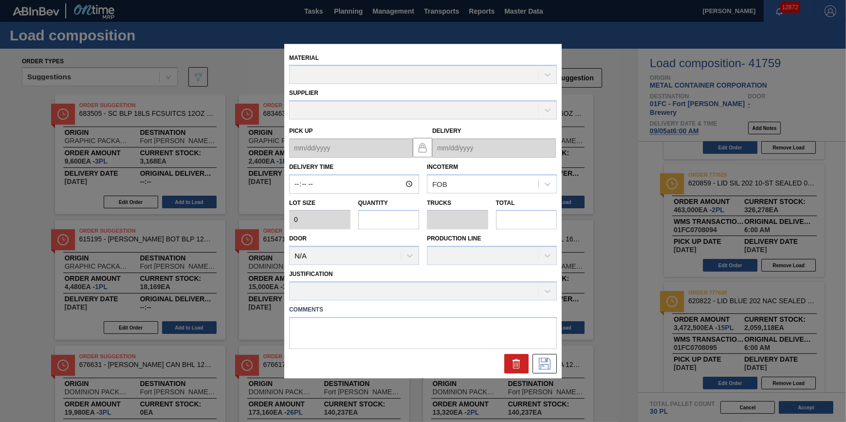
type input "06:00:00"
type input "231,500"
type input "15"
type input "0.469"
type input "3,472,500"
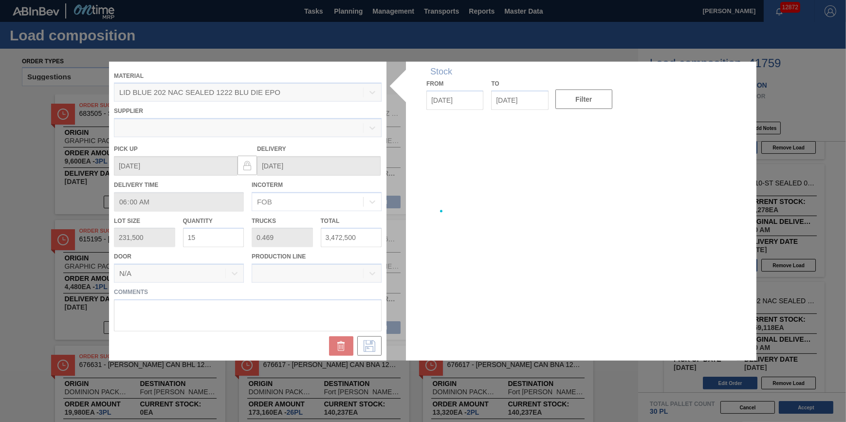
type up "[DATE]"
type input "[DATE]"
click at [226, 244] on div at bounding box center [423, 211] width 628 height 300
click at [225, 238] on div at bounding box center [423, 211] width 628 height 300
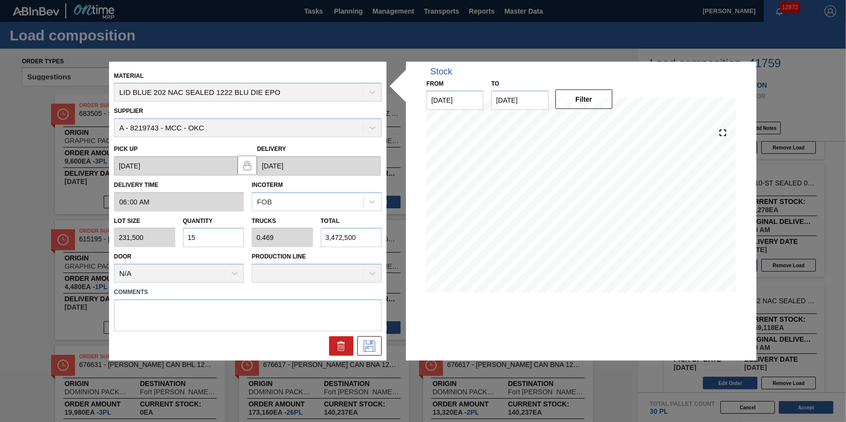
click at [222, 238] on input "15" at bounding box center [213, 237] width 61 height 19
type input "1"
type input "0.031"
type input "231,500"
type input "17"
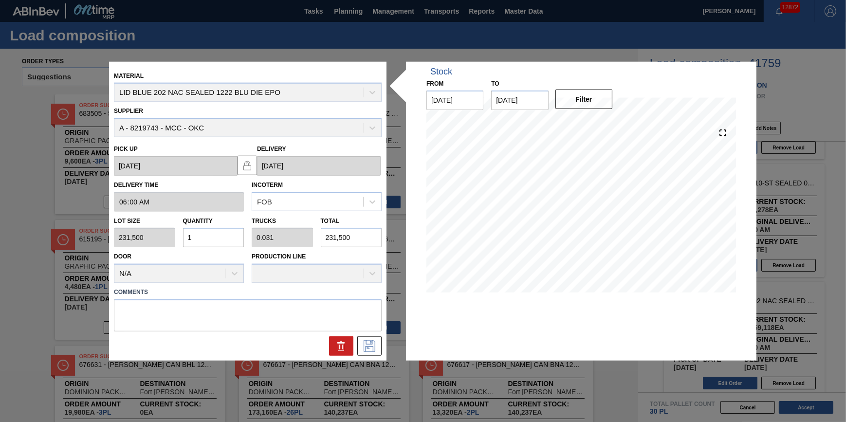
type input "0.531"
type input "3,935,500"
type input "17"
click at [375, 339] on button at bounding box center [369, 346] width 24 height 19
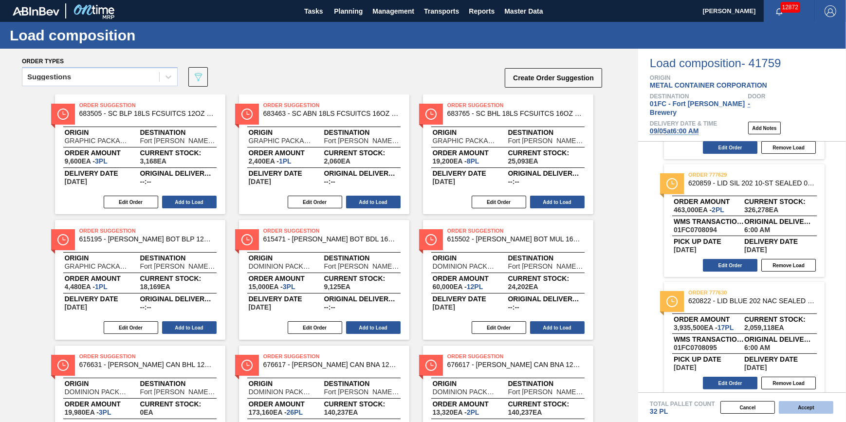
click at [802, 409] on button "Accept" at bounding box center [806, 407] width 55 height 13
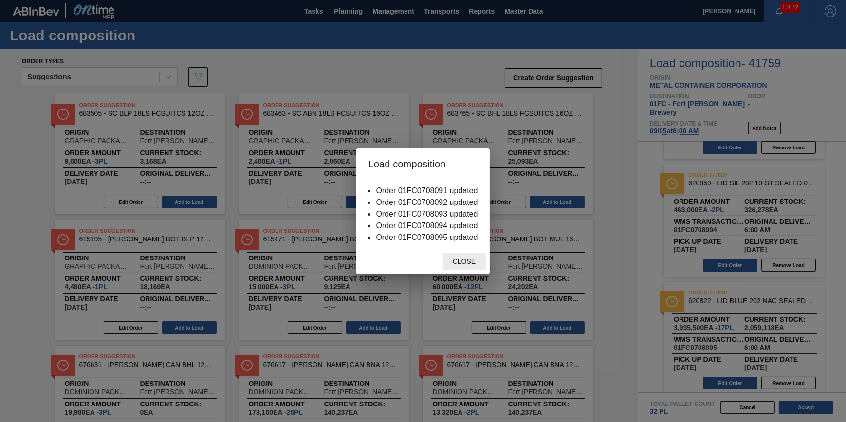
click at [467, 262] on span "Close" at bounding box center [464, 262] width 38 height 8
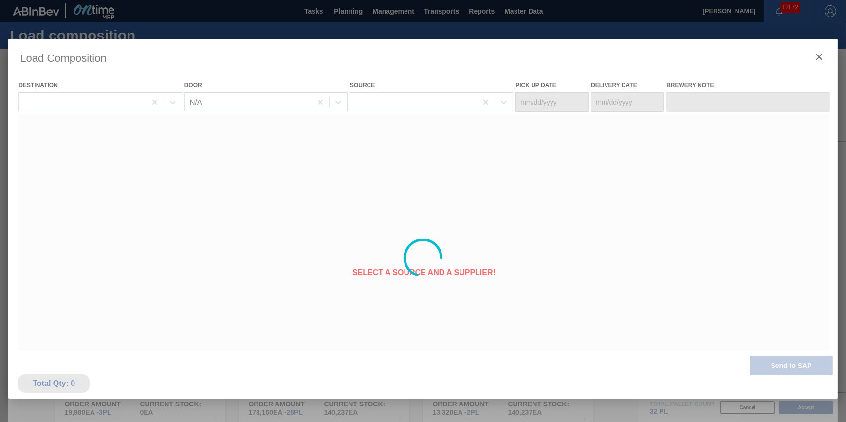
type Date "[DATE]"
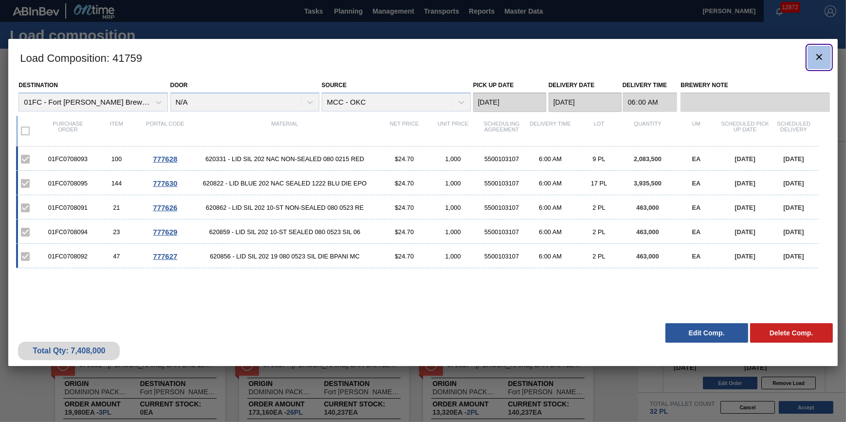
click at [811, 53] on button "botão de ícone" at bounding box center [819, 57] width 23 height 23
